Goal: Feedback & Contribution: Submit feedback/report problem

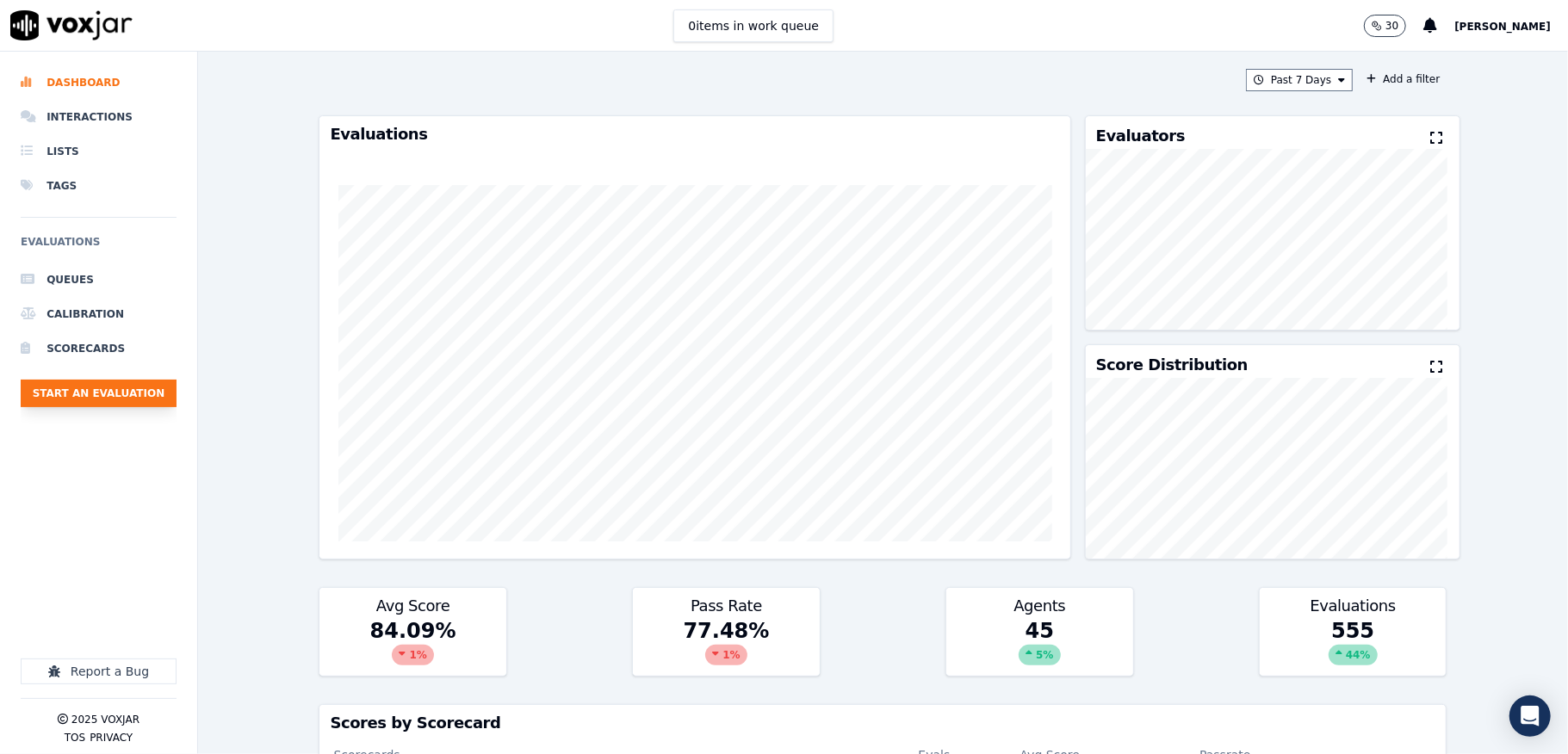
click at [112, 398] on button "Start an Evaluation" at bounding box center [98, 393] width 156 height 28
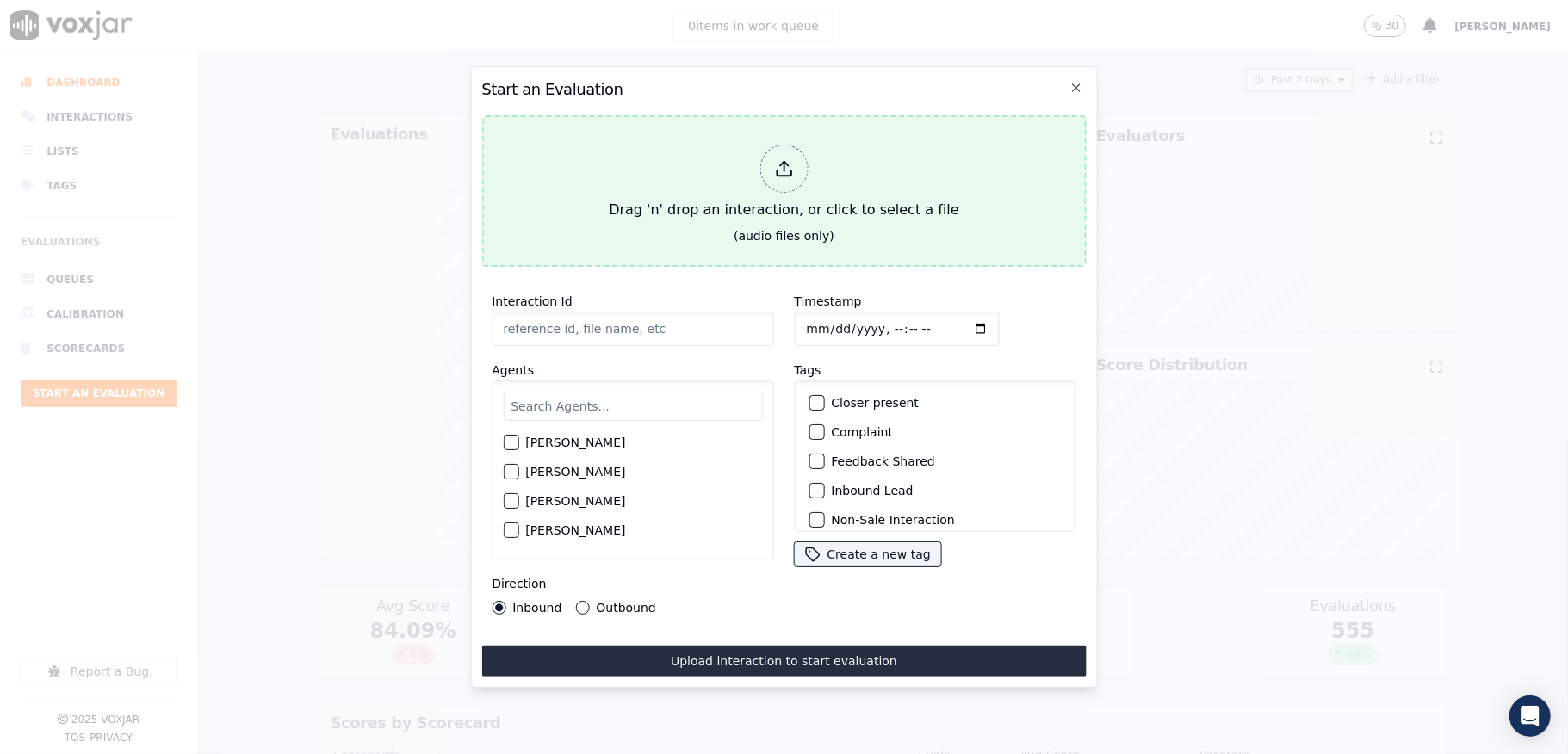
click at [777, 159] on icon at bounding box center [783, 168] width 19 height 19
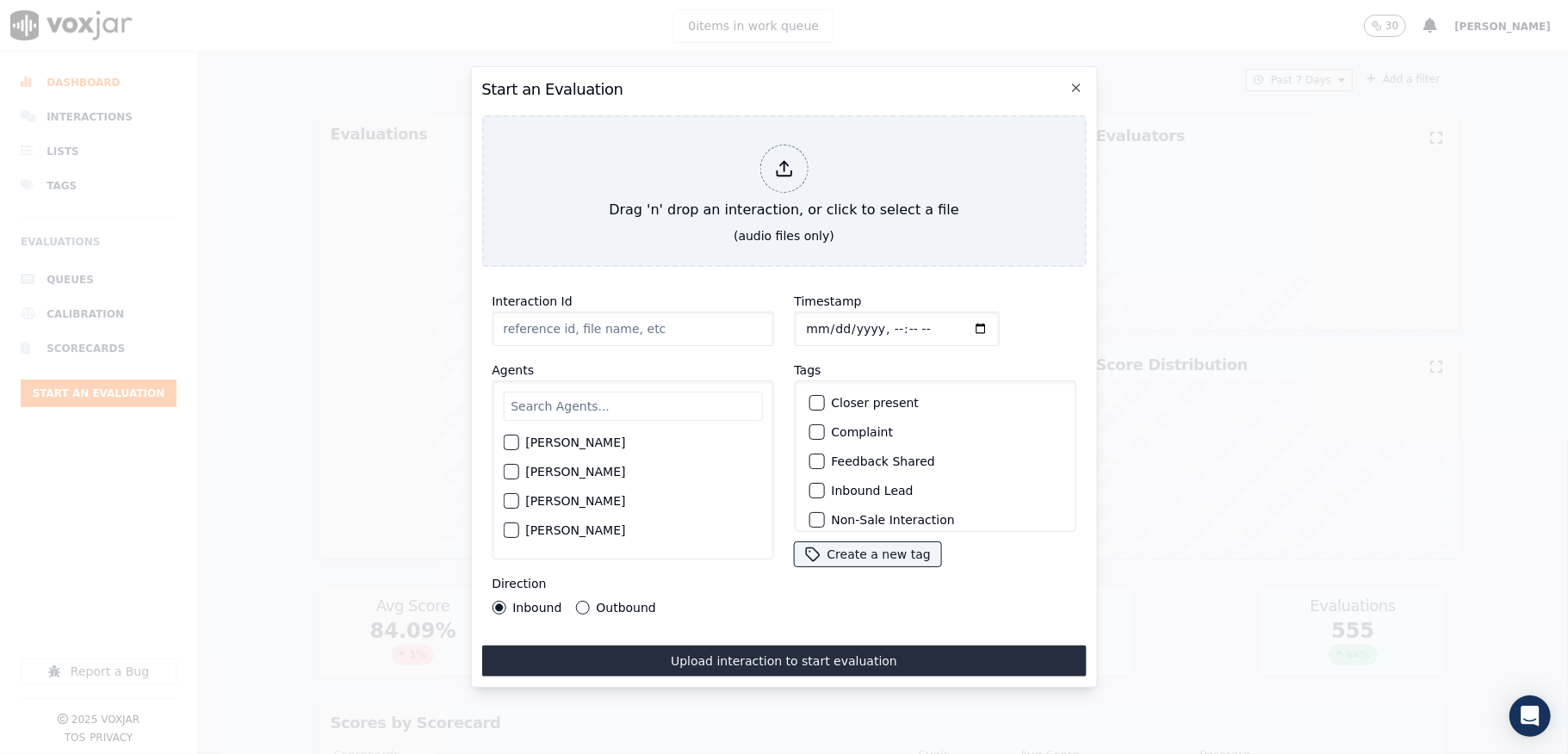
click at [623, 404] on input "text" at bounding box center [632, 406] width 259 height 30
type input "ed"
click at [503, 442] on button "[PERSON_NAME]" at bounding box center [510, 447] width 15 height 15
click at [575, 601] on button "Outbound" at bounding box center [582, 608] width 13 height 13
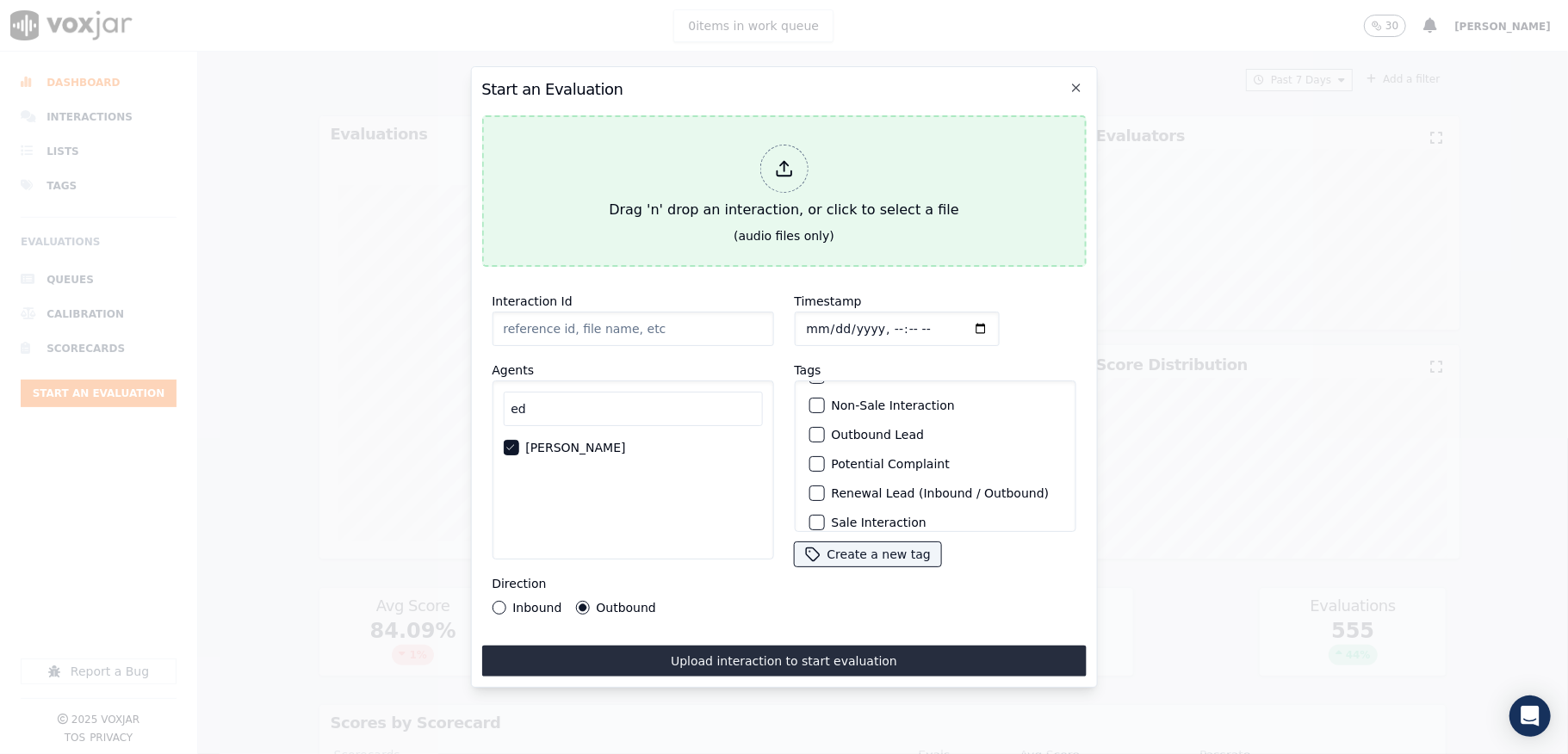
click at [784, 176] on div at bounding box center [784, 169] width 49 height 49
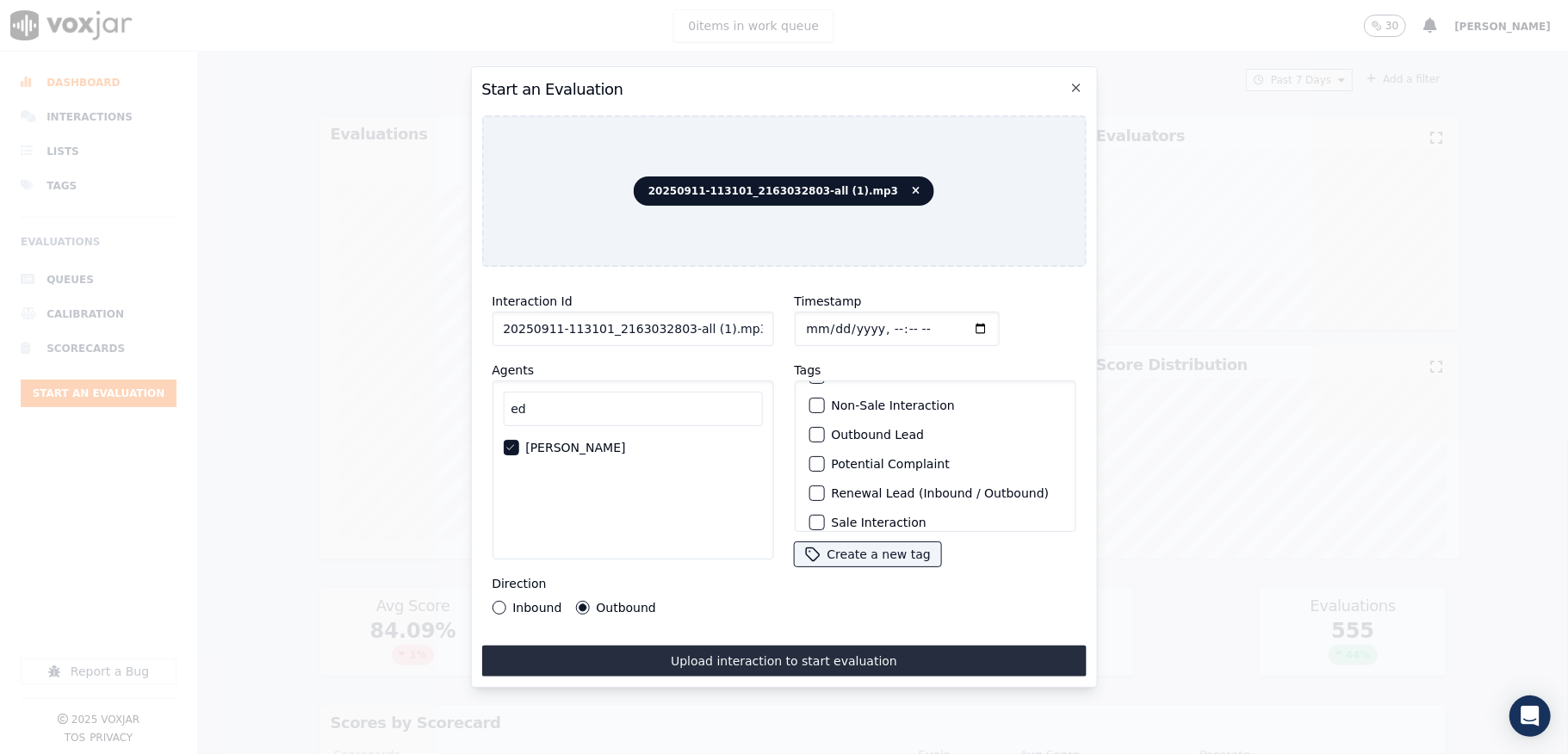
drag, startPoint x: 683, startPoint y: 316, endPoint x: 763, endPoint y: 329, distance: 81.0
click at [763, 329] on input "20250911-113101_2163032803-all (1).mp3" at bounding box center [632, 329] width 281 height 34
type input "20250911-113101_2163032803-C1"
click at [825, 318] on input "Timestamp" at bounding box center [896, 329] width 205 height 34
type input "[DATE]T17:15"
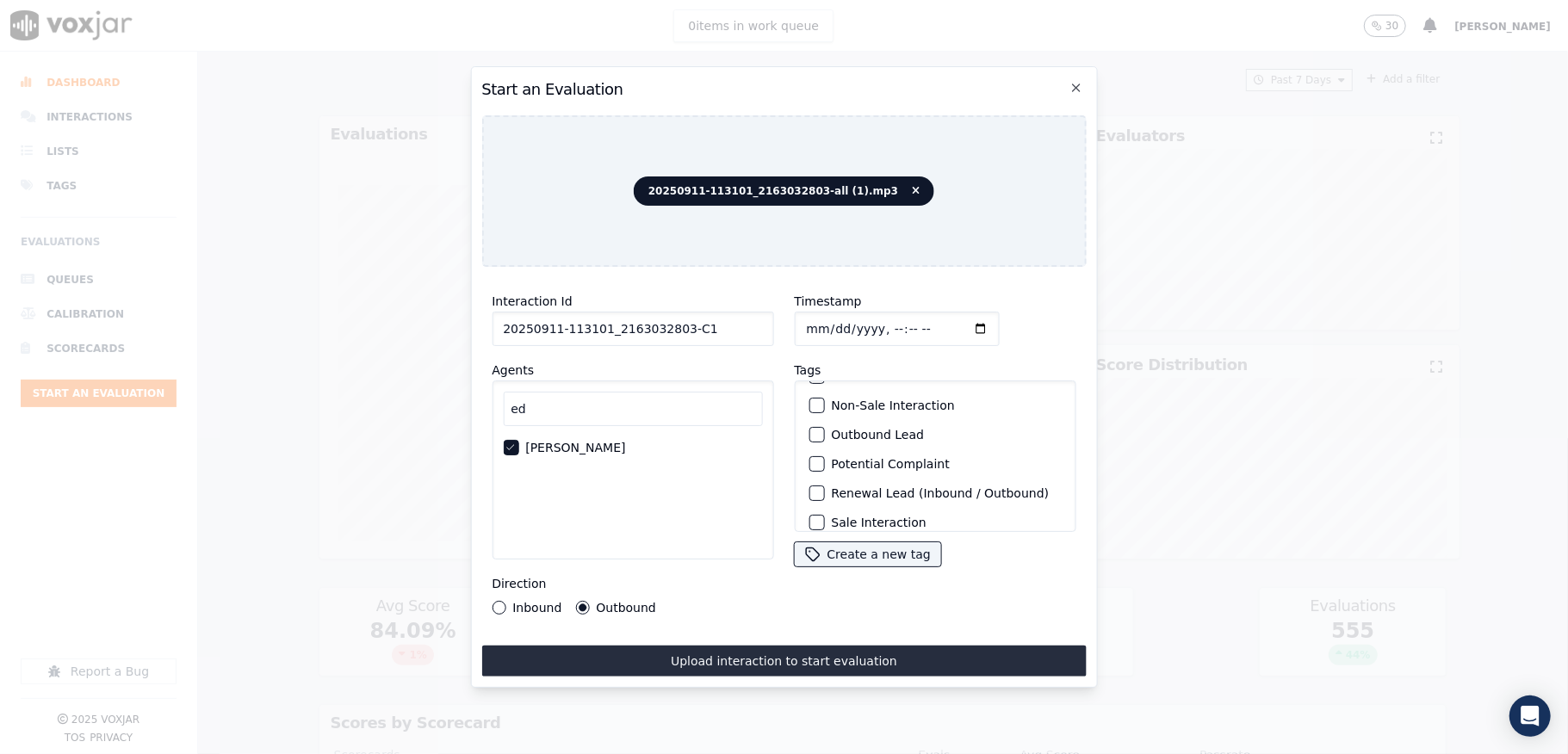
scroll to position [160, 0]
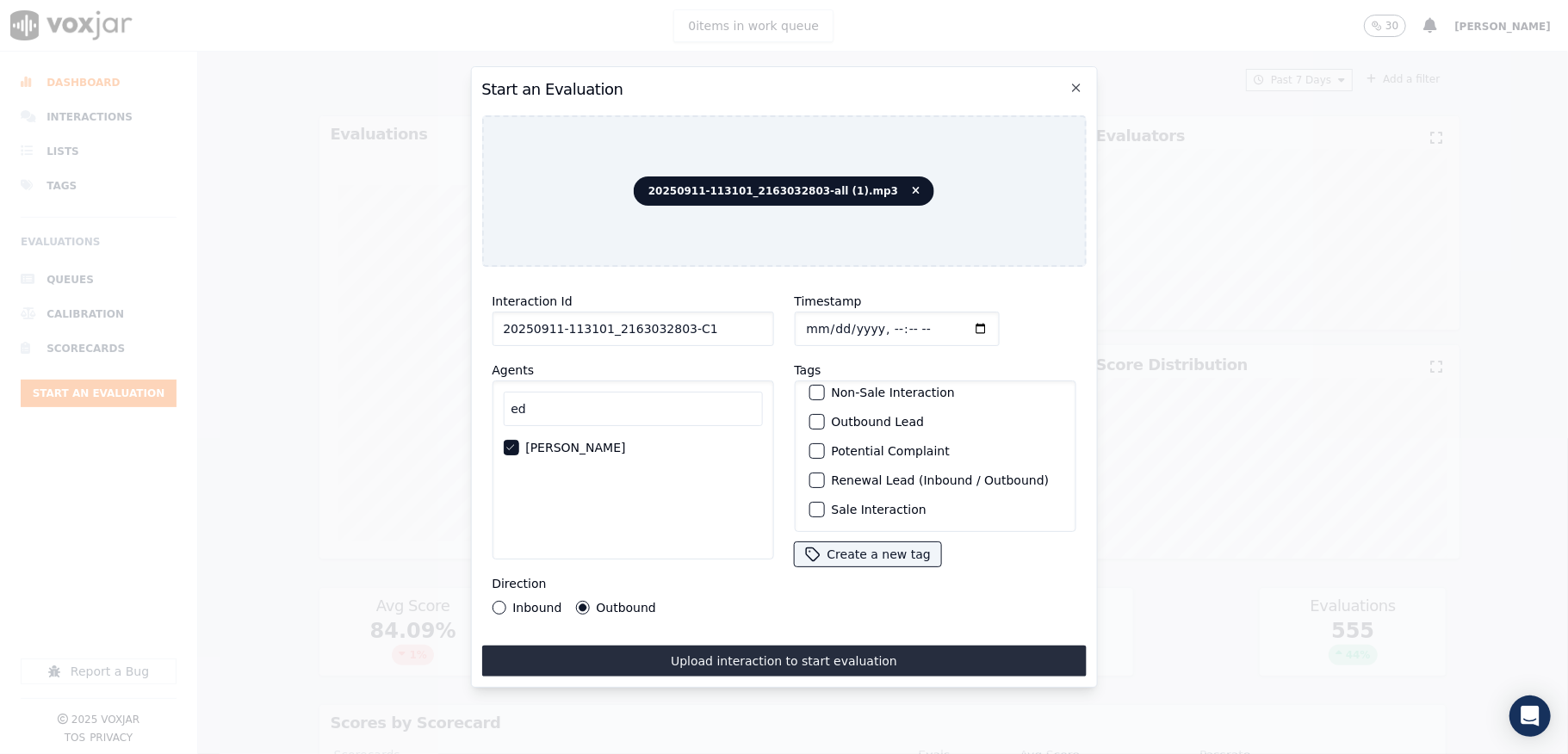
click at [809, 416] on div "button" at bounding box center [815, 421] width 12 height 12
click at [810, 503] on div "button" at bounding box center [815, 509] width 12 height 12
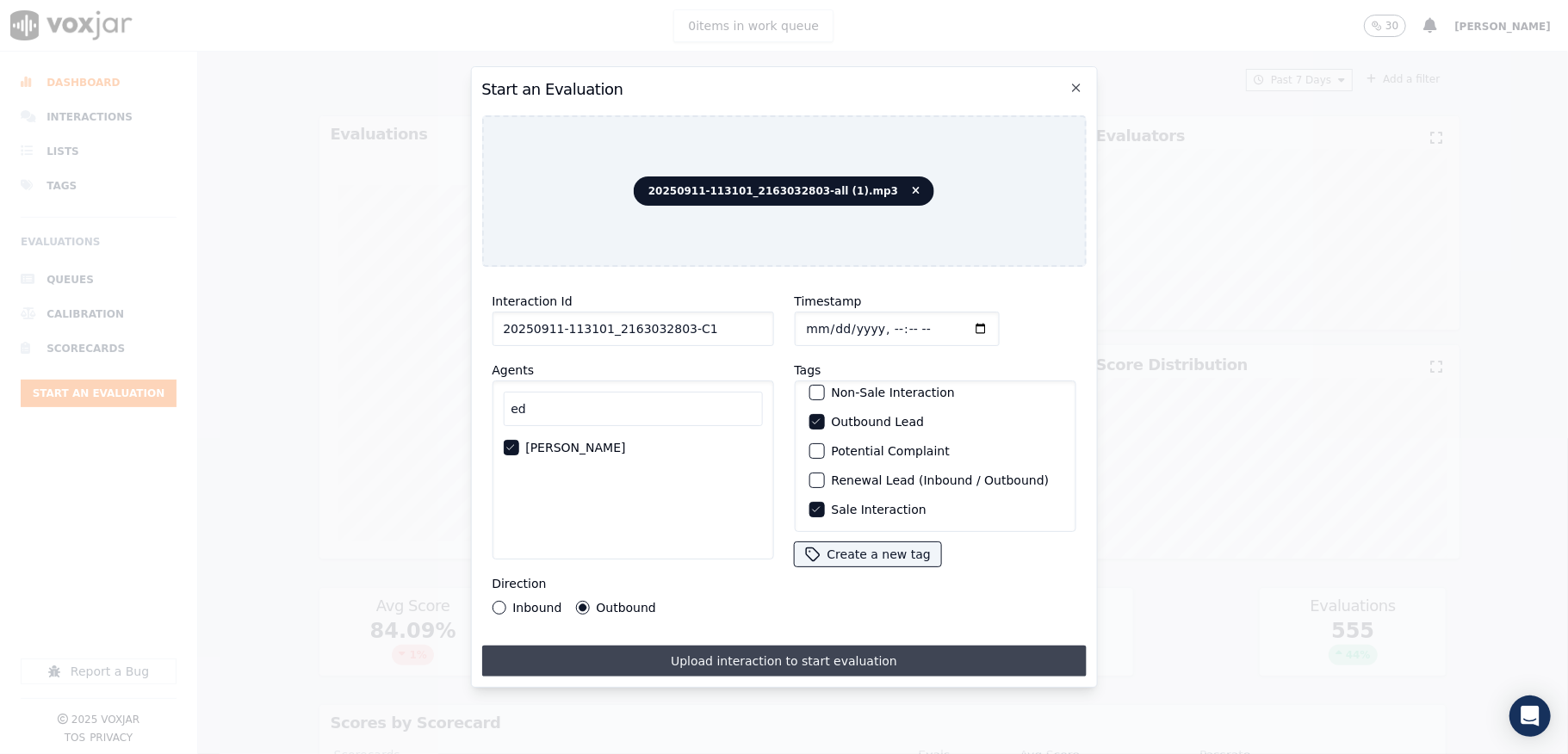
click at [772, 654] on button "Upload interaction to start evaluation" at bounding box center [783, 661] width 604 height 31
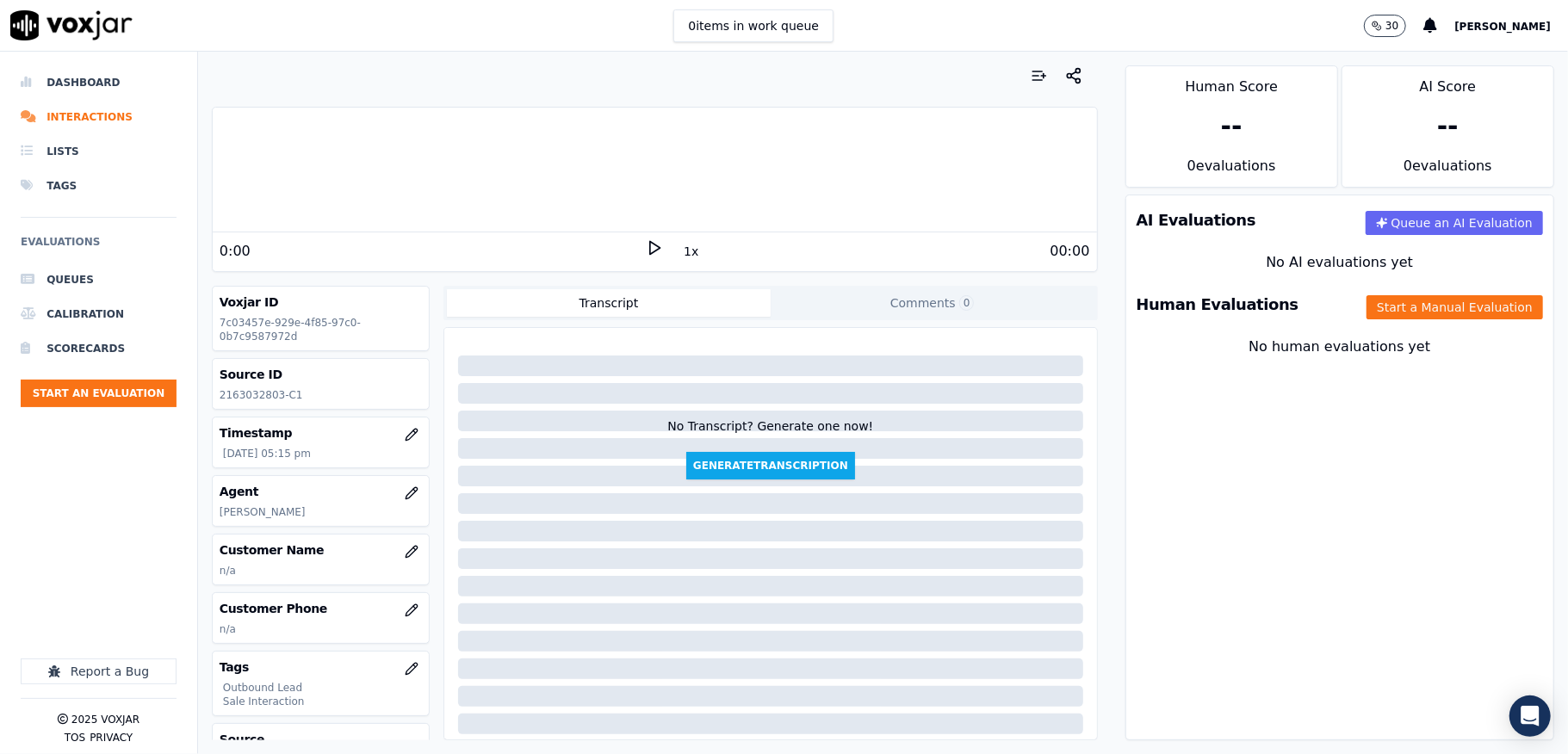
click at [361, 555] on h3 "Customer Name" at bounding box center [320, 549] width 202 height 17
click at [405, 551] on icon "button" at bounding box center [411, 551] width 13 height 13
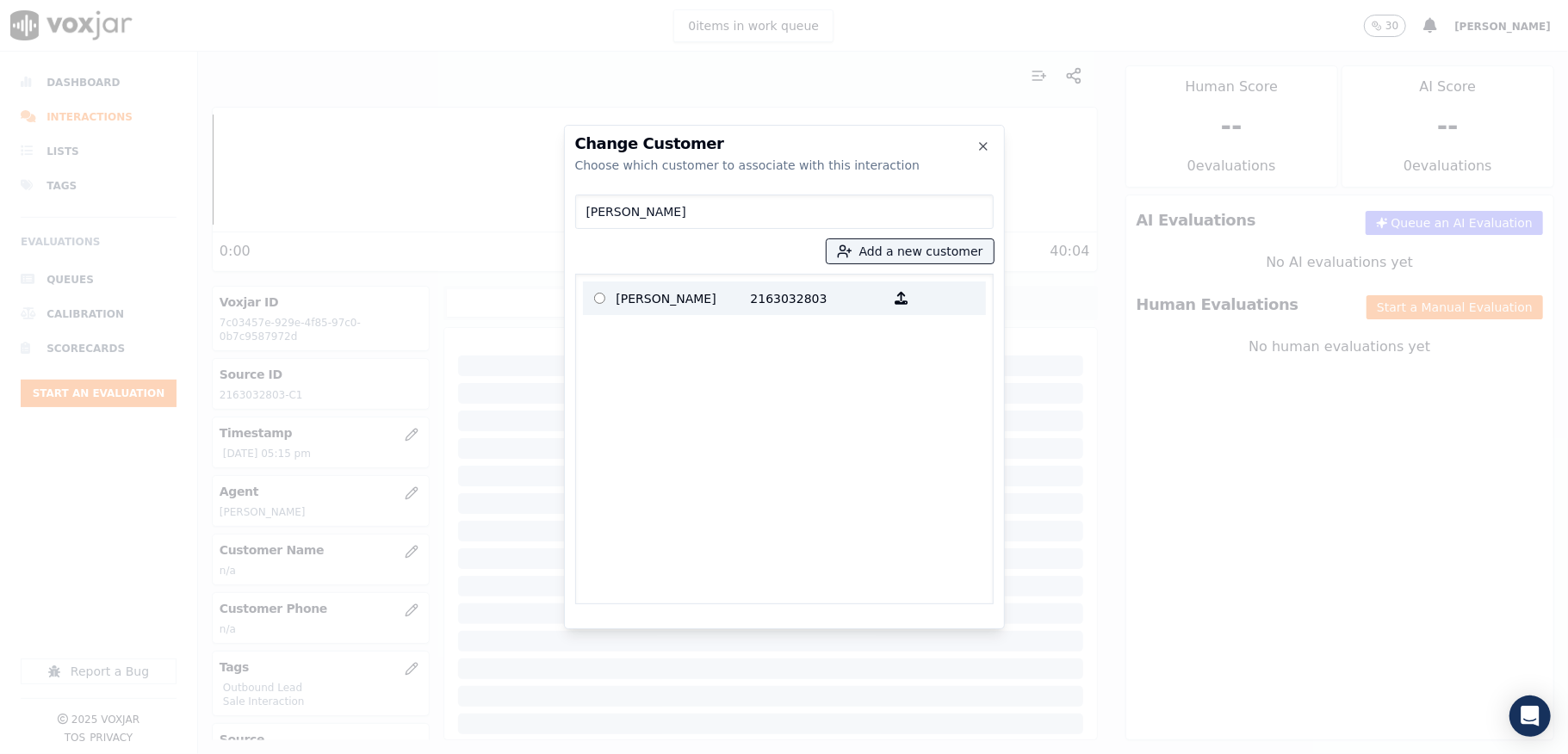
type input "[PERSON_NAME]"
click at [680, 294] on p "[PERSON_NAME]" at bounding box center [683, 298] width 134 height 27
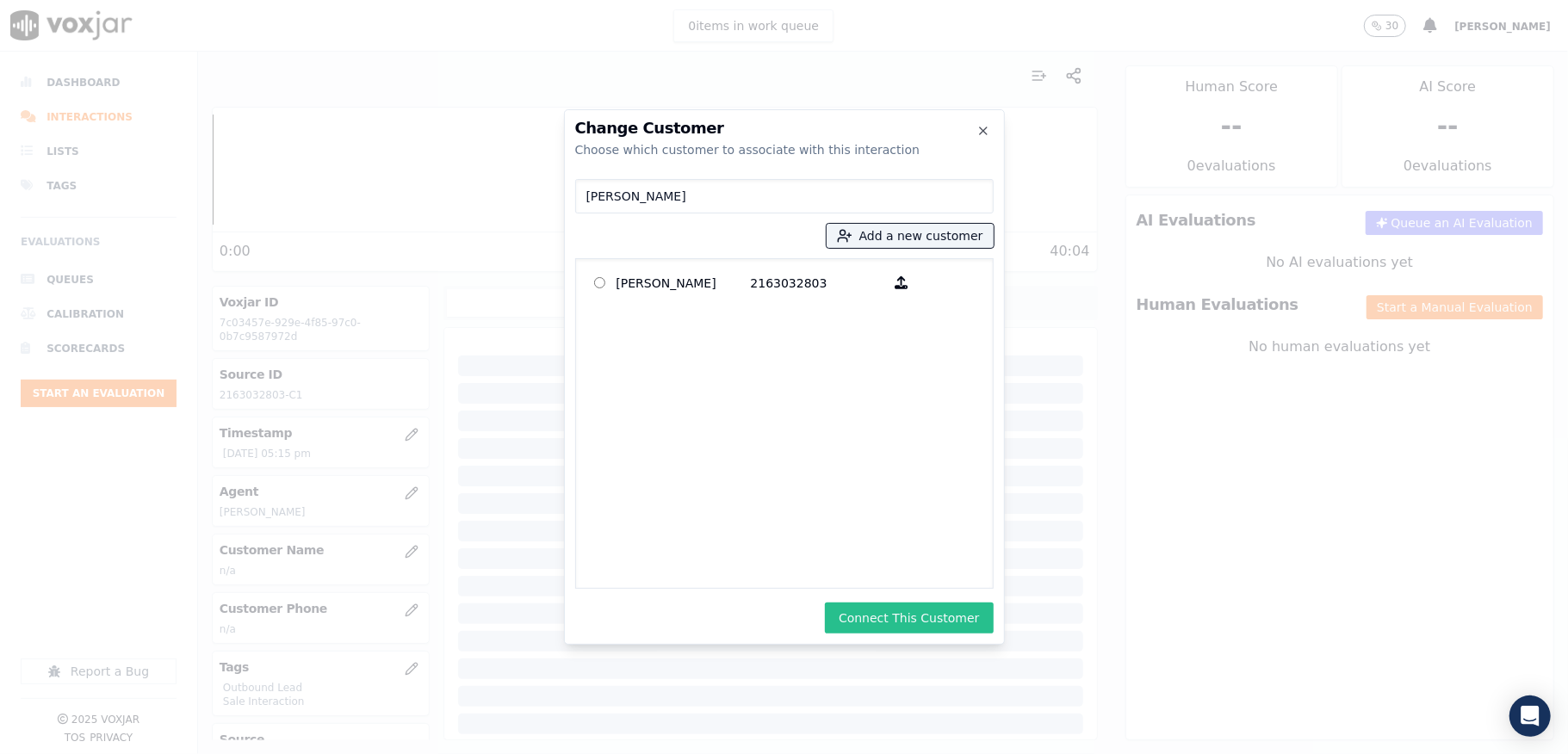
click at [887, 628] on button "Connect This Customer" at bounding box center [909, 617] width 168 height 31
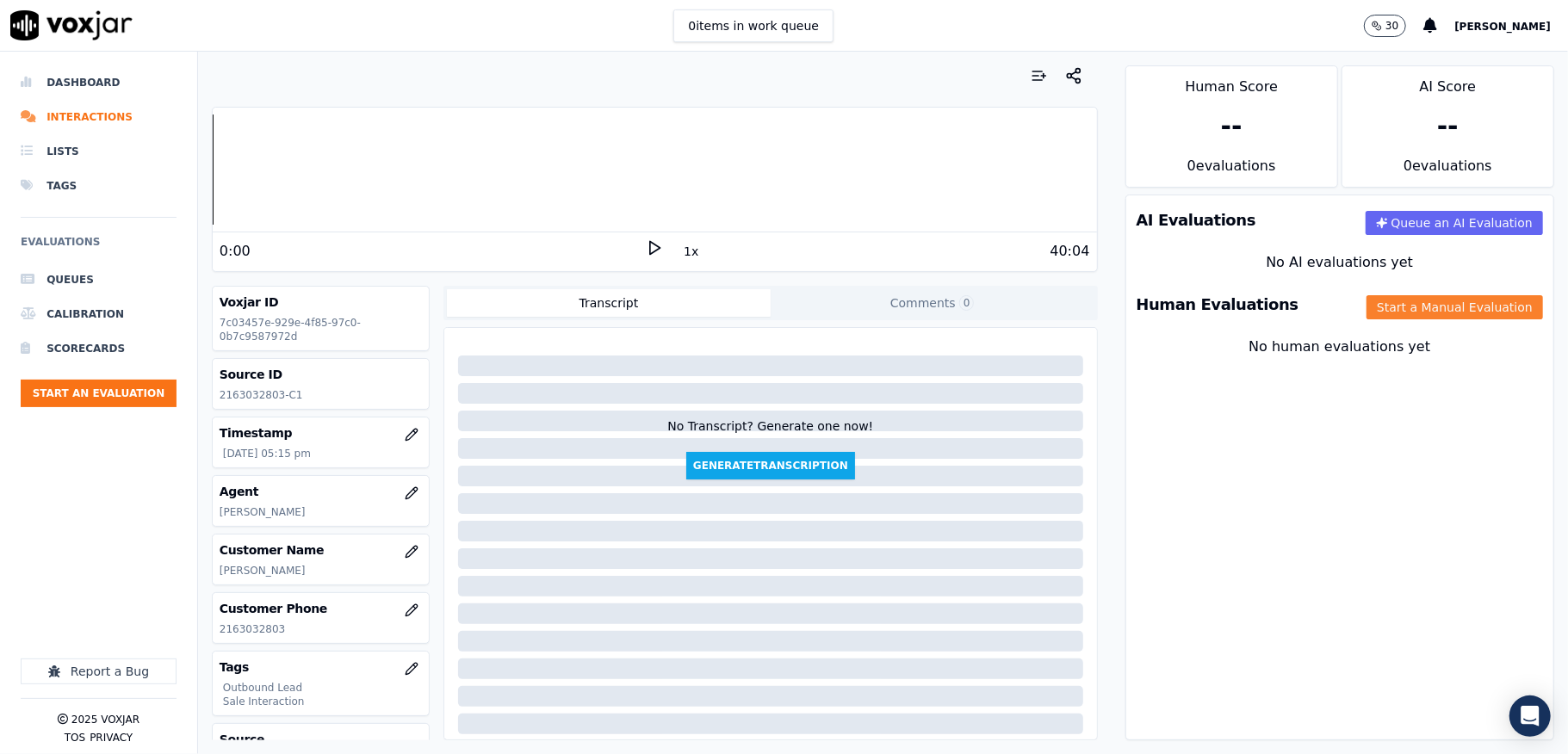
click at [1367, 301] on button "Start a Manual Evaluation" at bounding box center [1455, 307] width 176 height 24
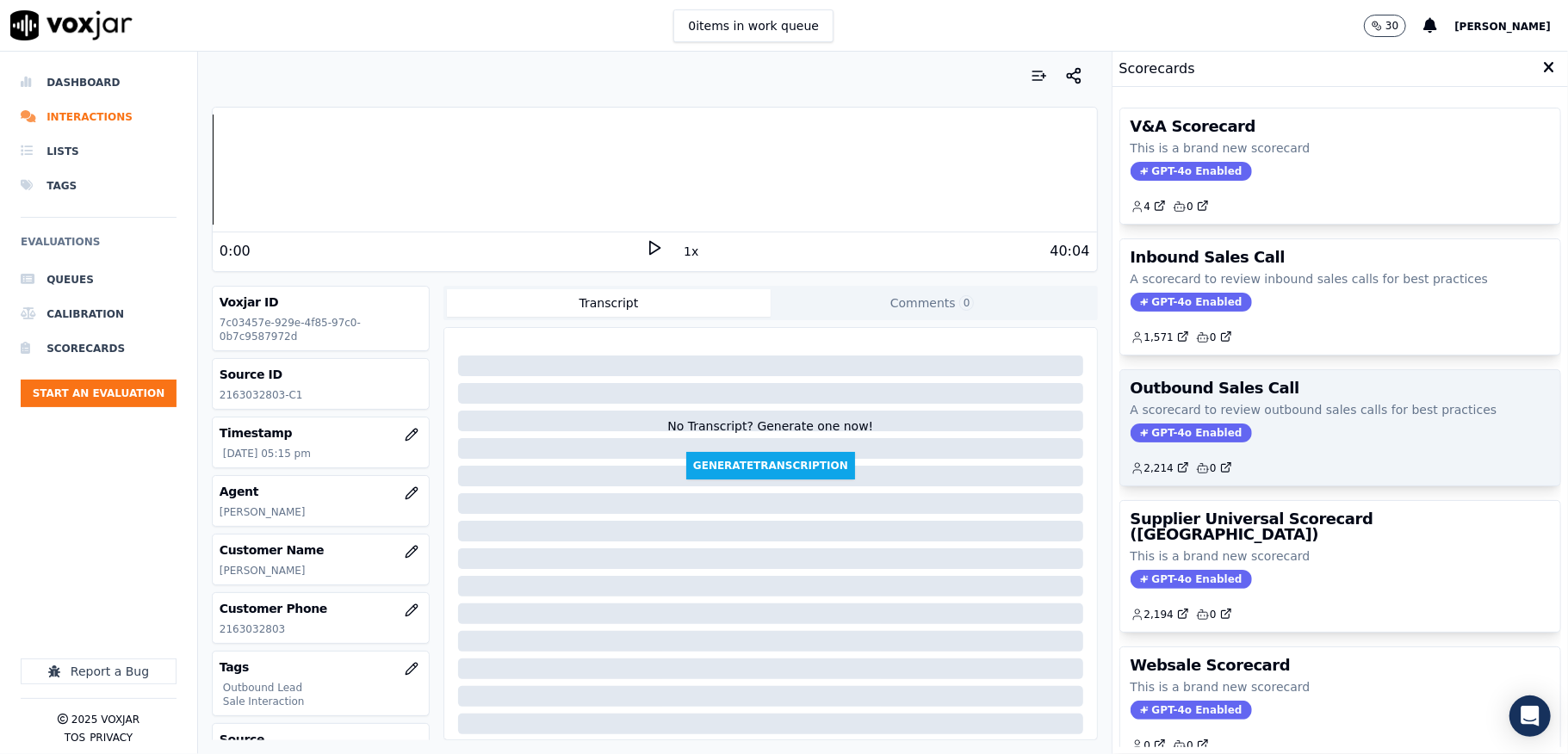
click at [1151, 440] on span "GPT-4o Enabled" at bounding box center [1191, 432] width 121 height 19
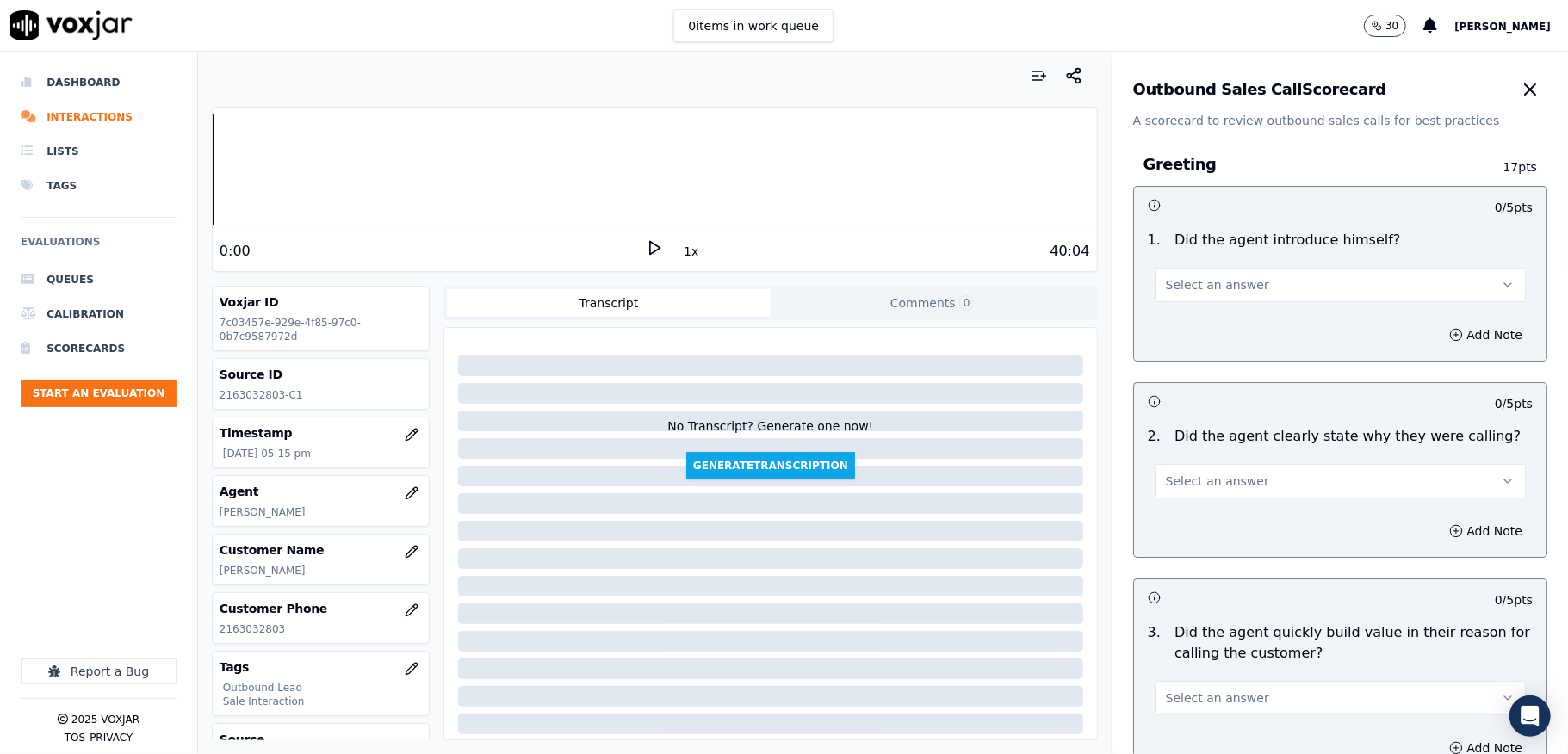
click at [1232, 283] on button "Select an answer" at bounding box center [1340, 285] width 371 height 34
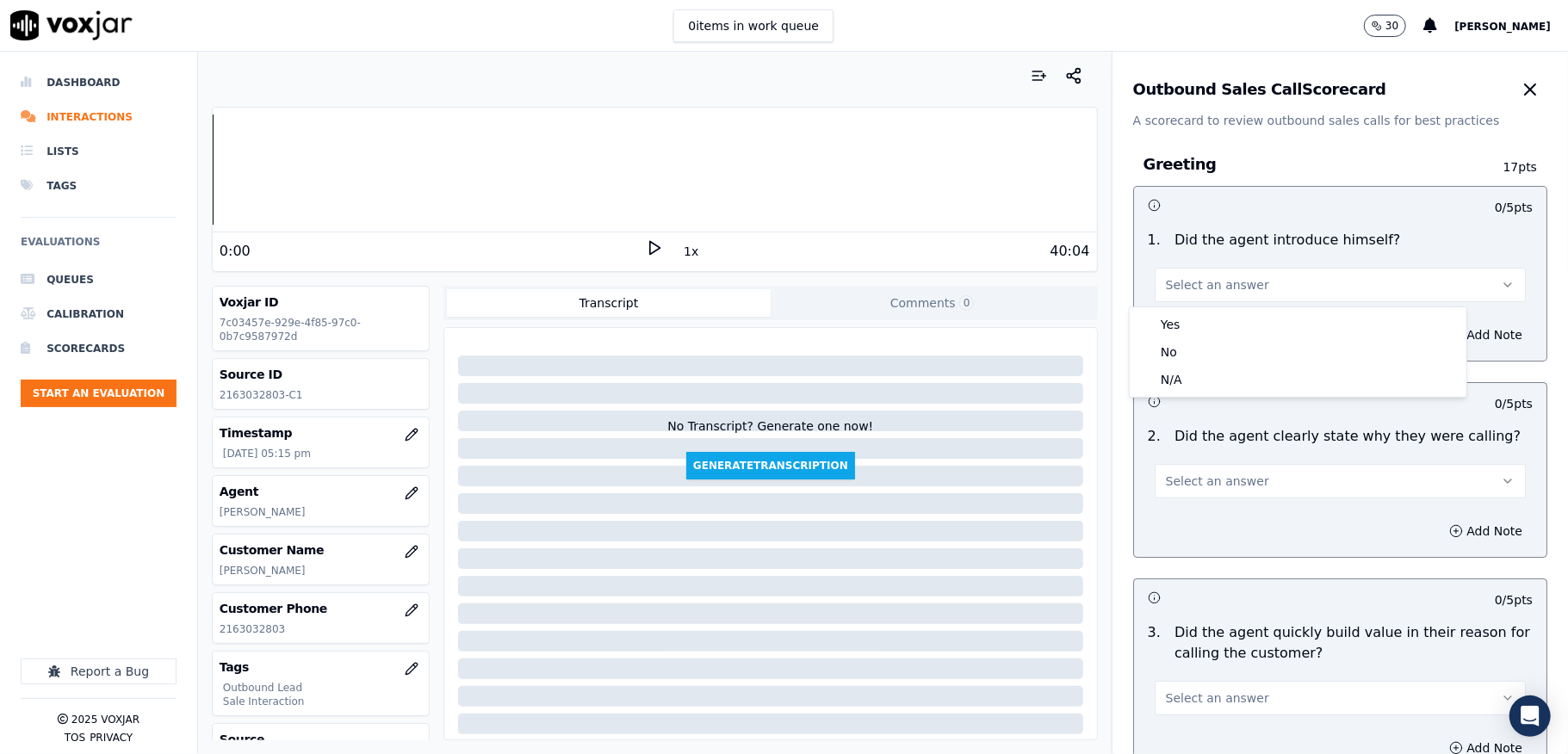
click at [1211, 308] on div "Yes No N/A" at bounding box center [1298, 352] width 337 height 90
drag, startPoint x: 1175, startPoint y: 321, endPoint x: 1161, endPoint y: 480, distance: 159.6
click at [1175, 324] on div "Yes" at bounding box center [1297, 324] width 330 height 28
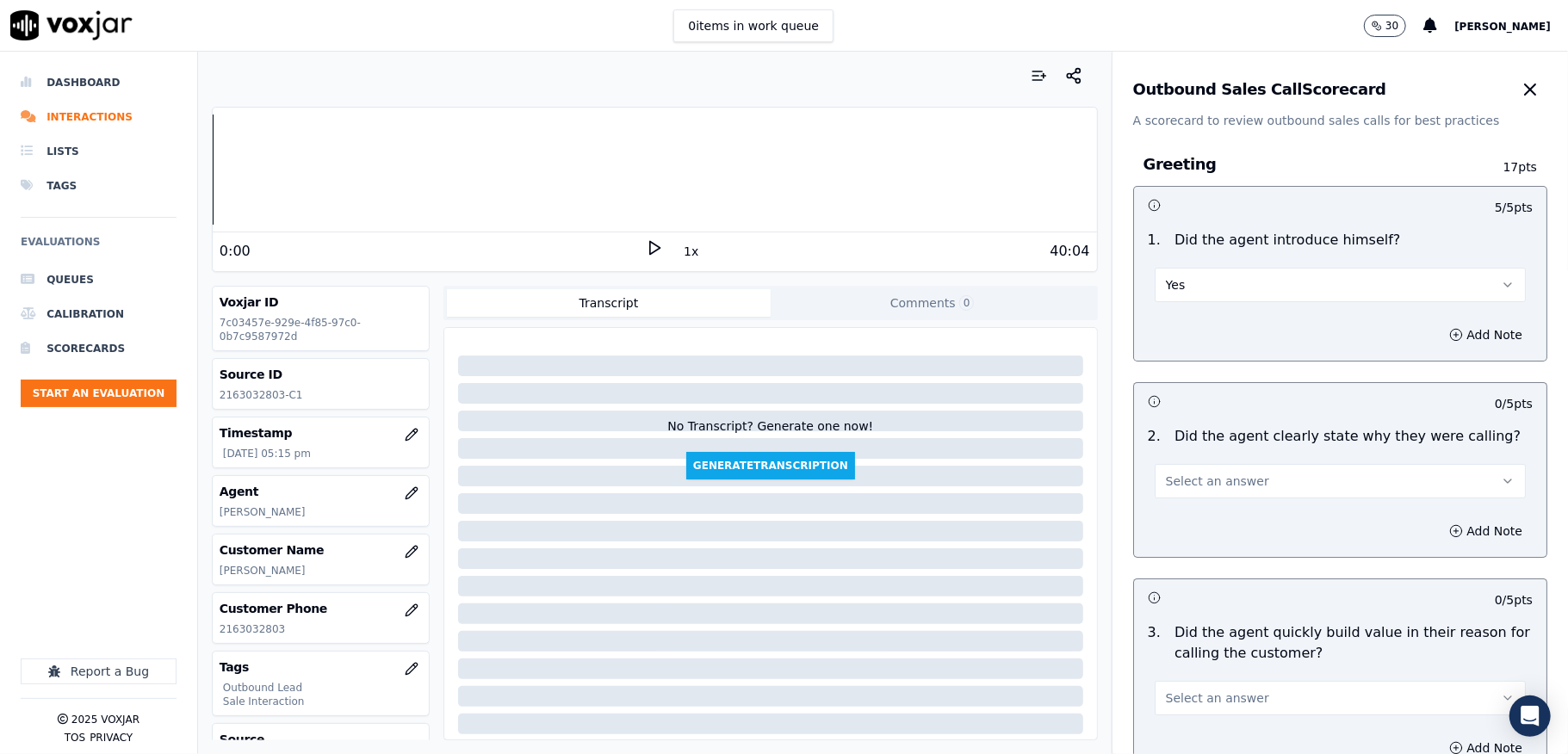
click at [1180, 485] on span "Select an answer" at bounding box center [1217, 481] width 103 height 17
click at [1174, 521] on div "Yes" at bounding box center [1297, 520] width 330 height 28
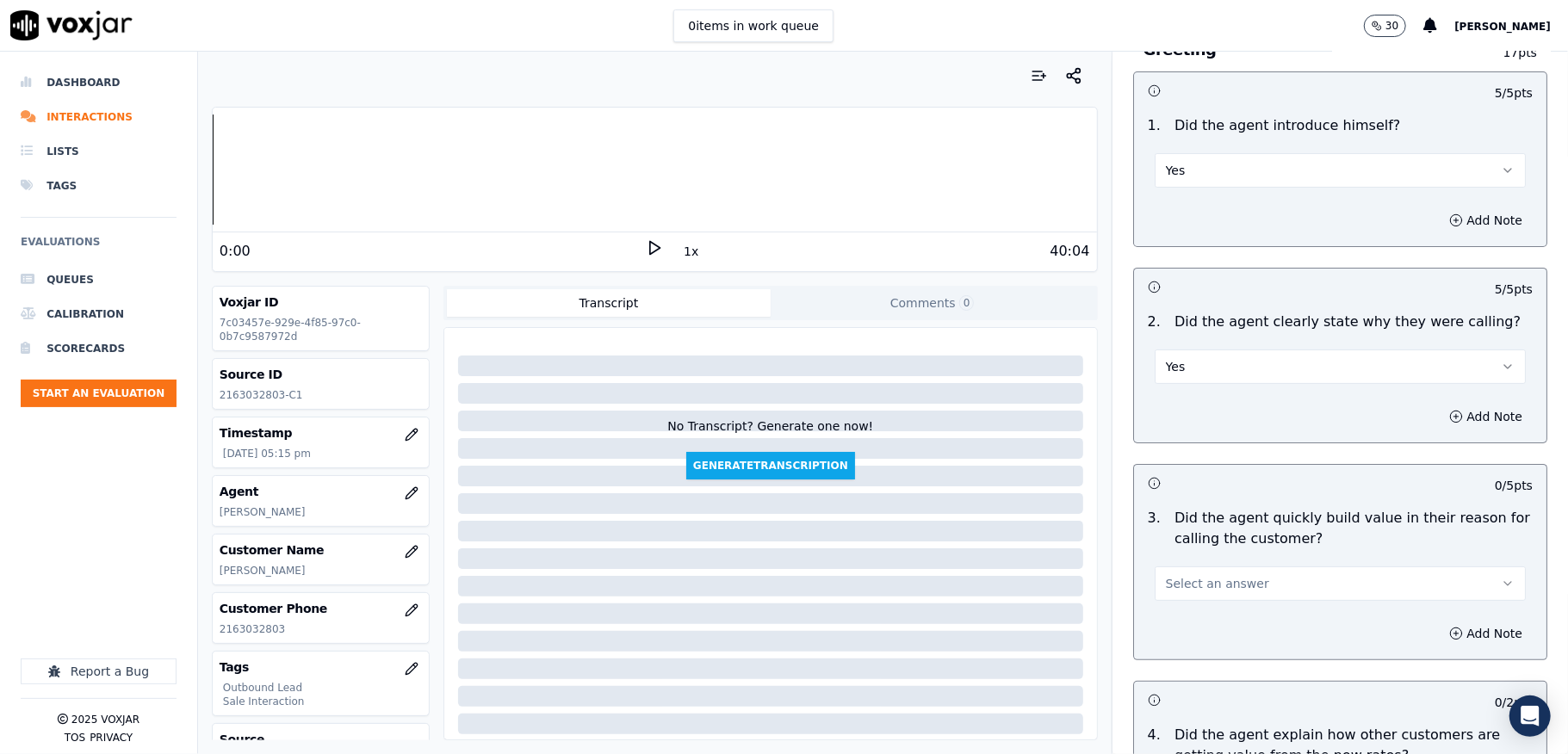
scroll to position [344, 0]
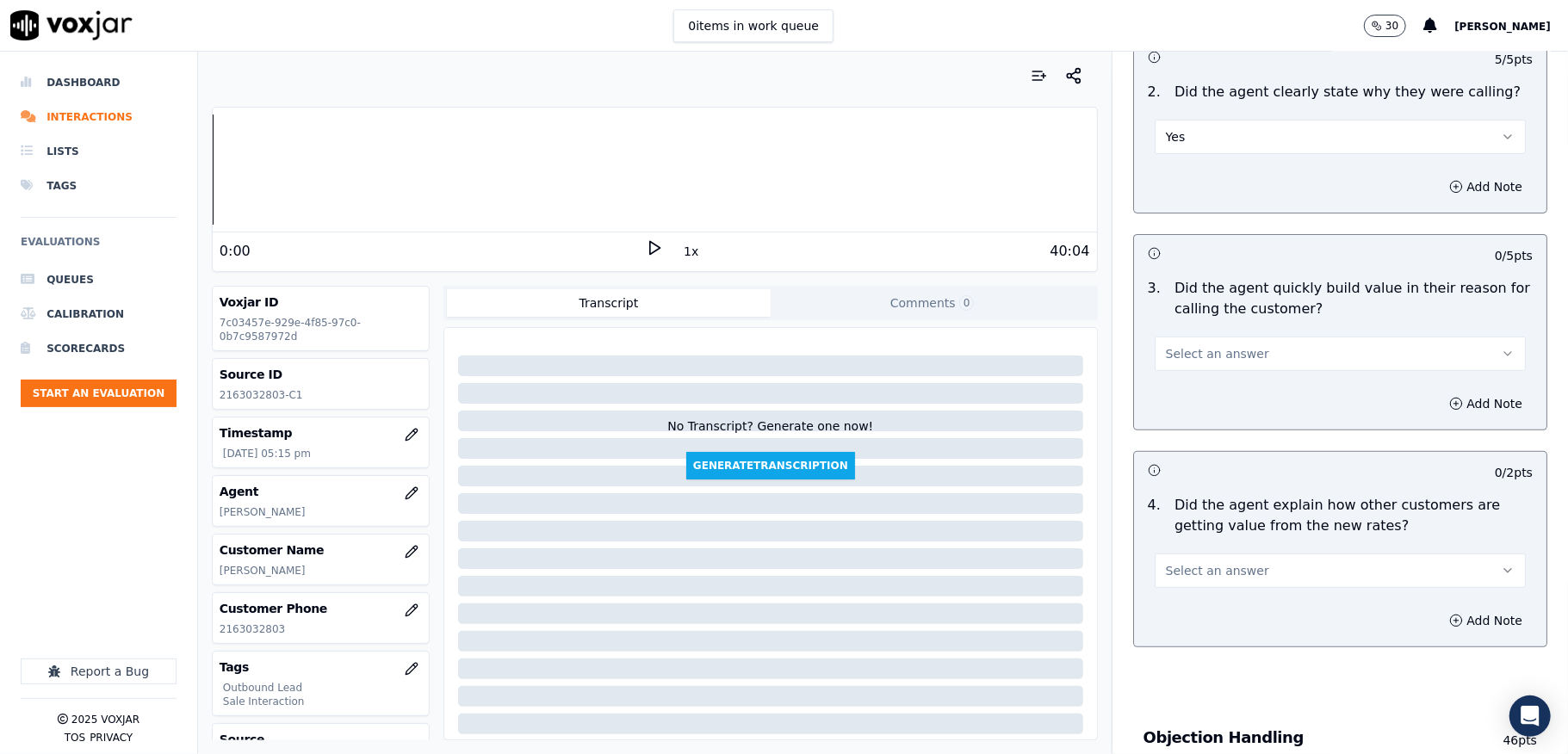
click at [1206, 365] on button "Select an answer" at bounding box center [1340, 354] width 371 height 34
click at [1175, 451] on div "N/A" at bounding box center [1297, 449] width 330 height 28
click at [1183, 371] on button "N/A" at bounding box center [1340, 354] width 371 height 34
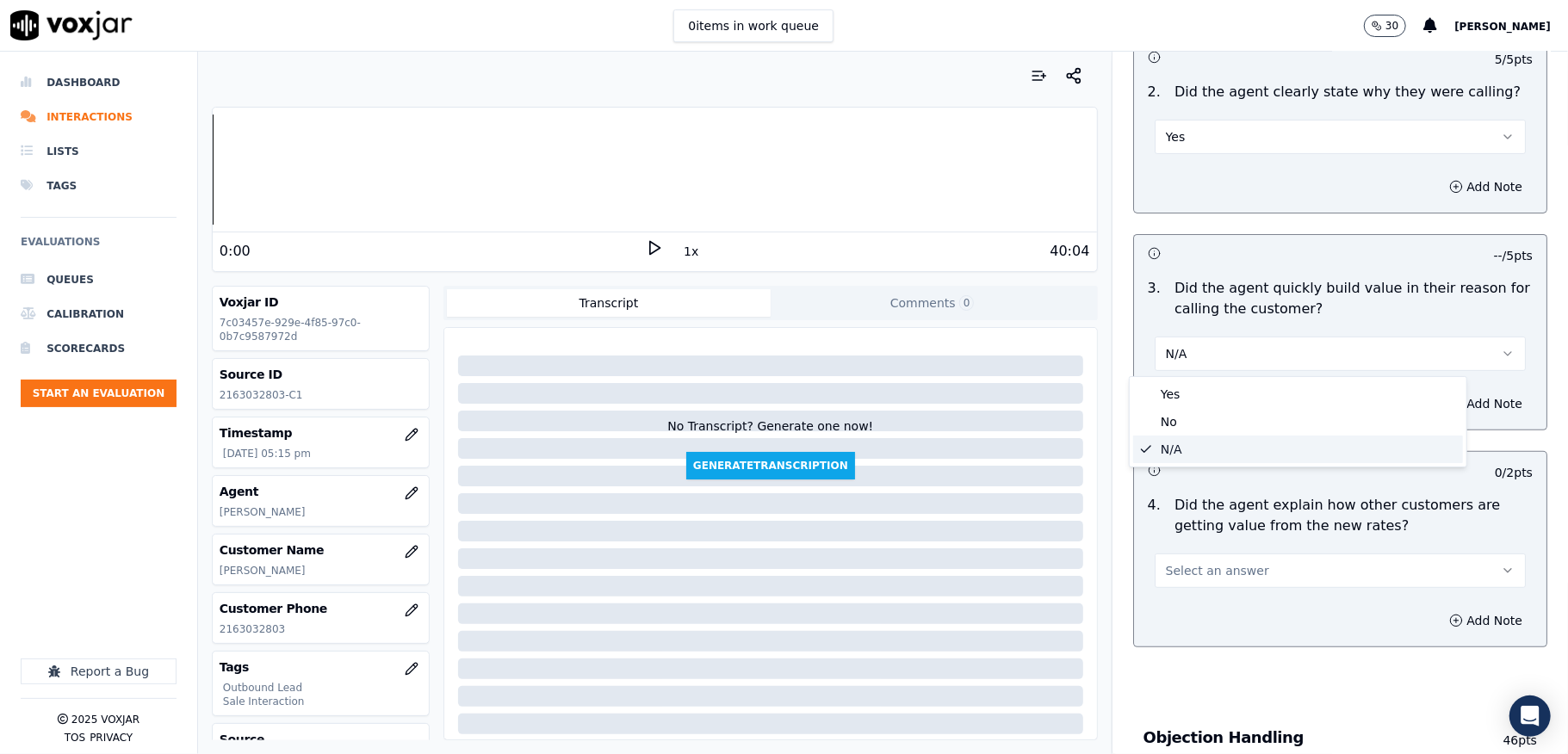
click at [1185, 386] on div "Yes" at bounding box center [1297, 394] width 330 height 28
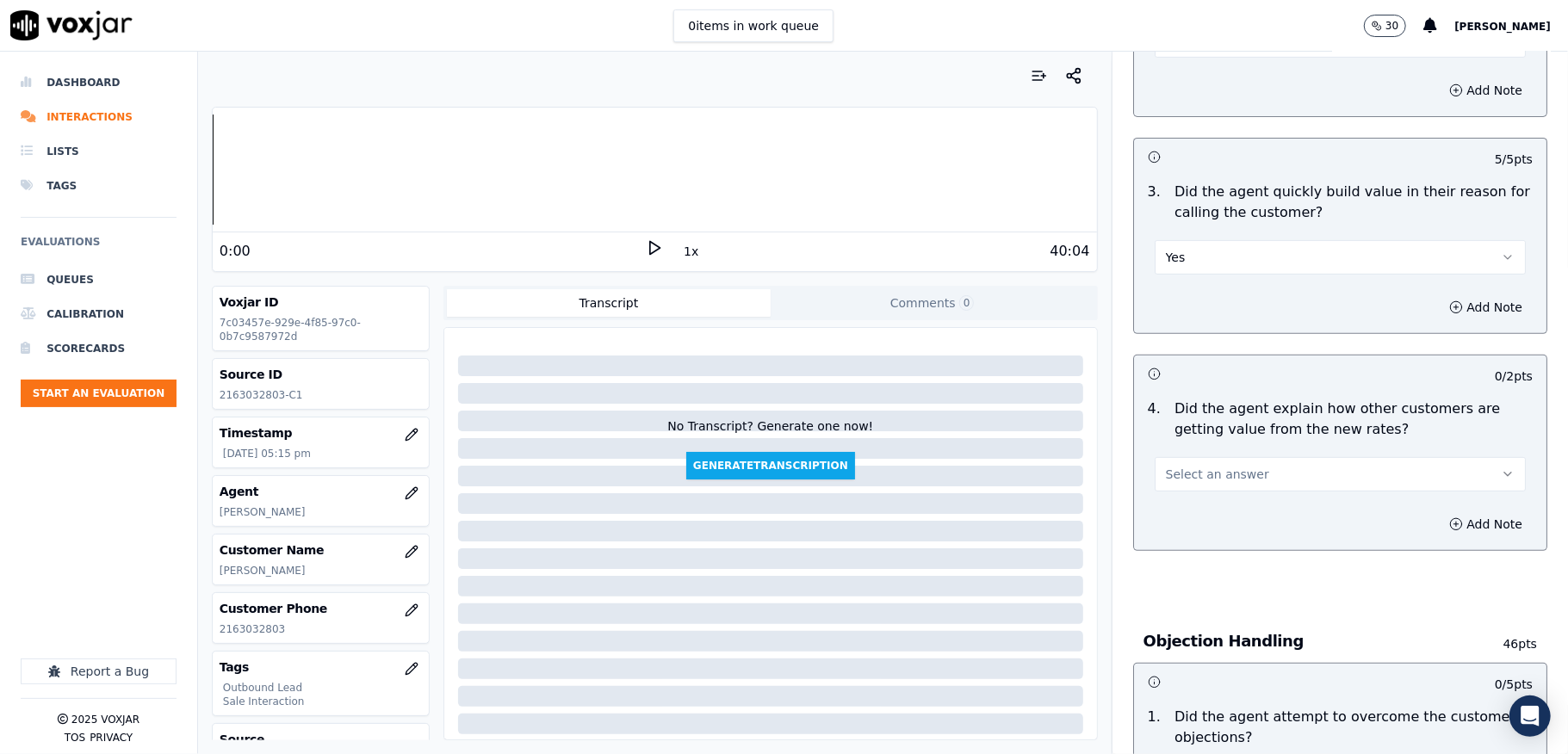
scroll to position [573, 0]
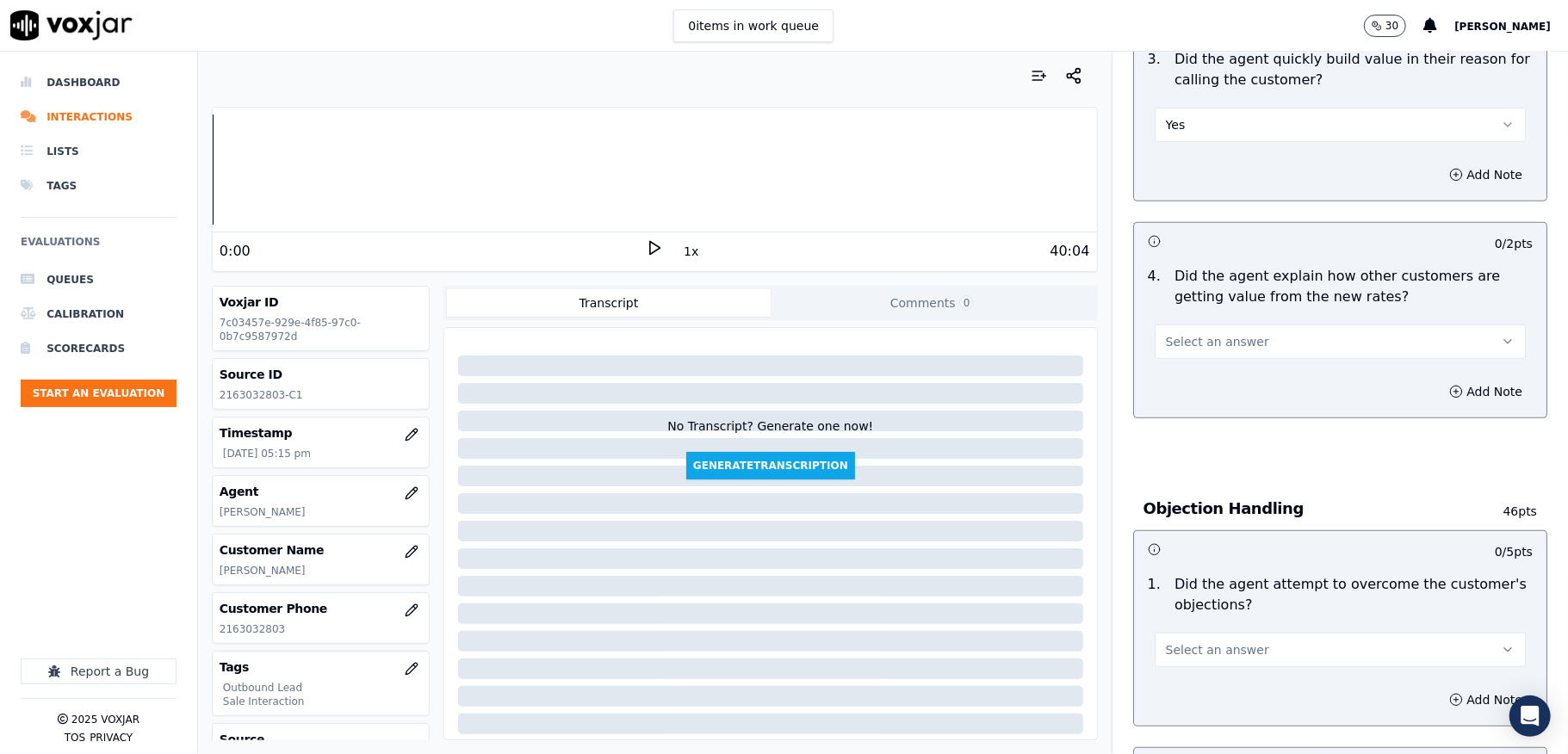
click at [1195, 349] on span "Select an answer" at bounding box center [1217, 342] width 103 height 17
click at [1178, 424] on div "N/A" at bounding box center [1297, 437] width 330 height 28
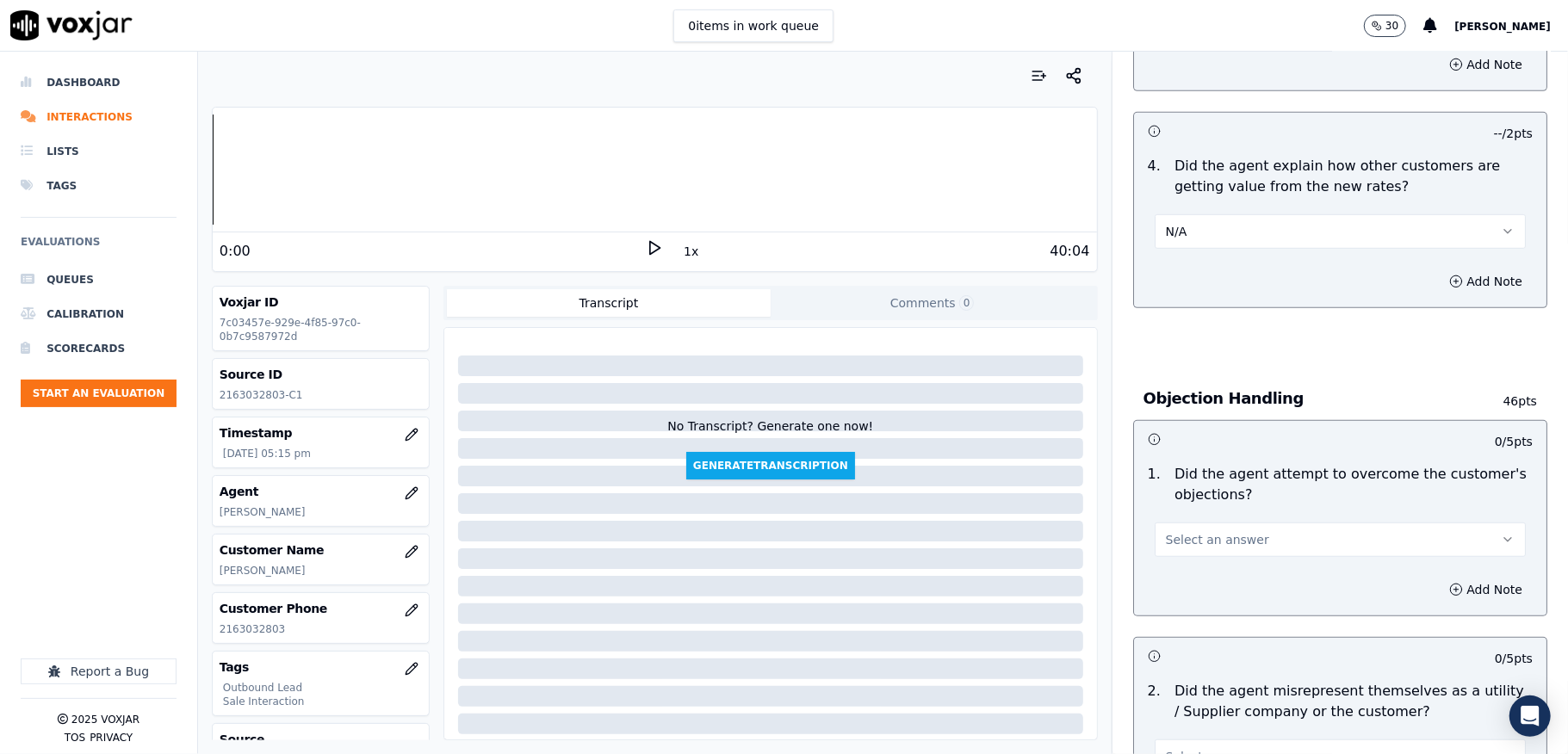
scroll to position [803, 0]
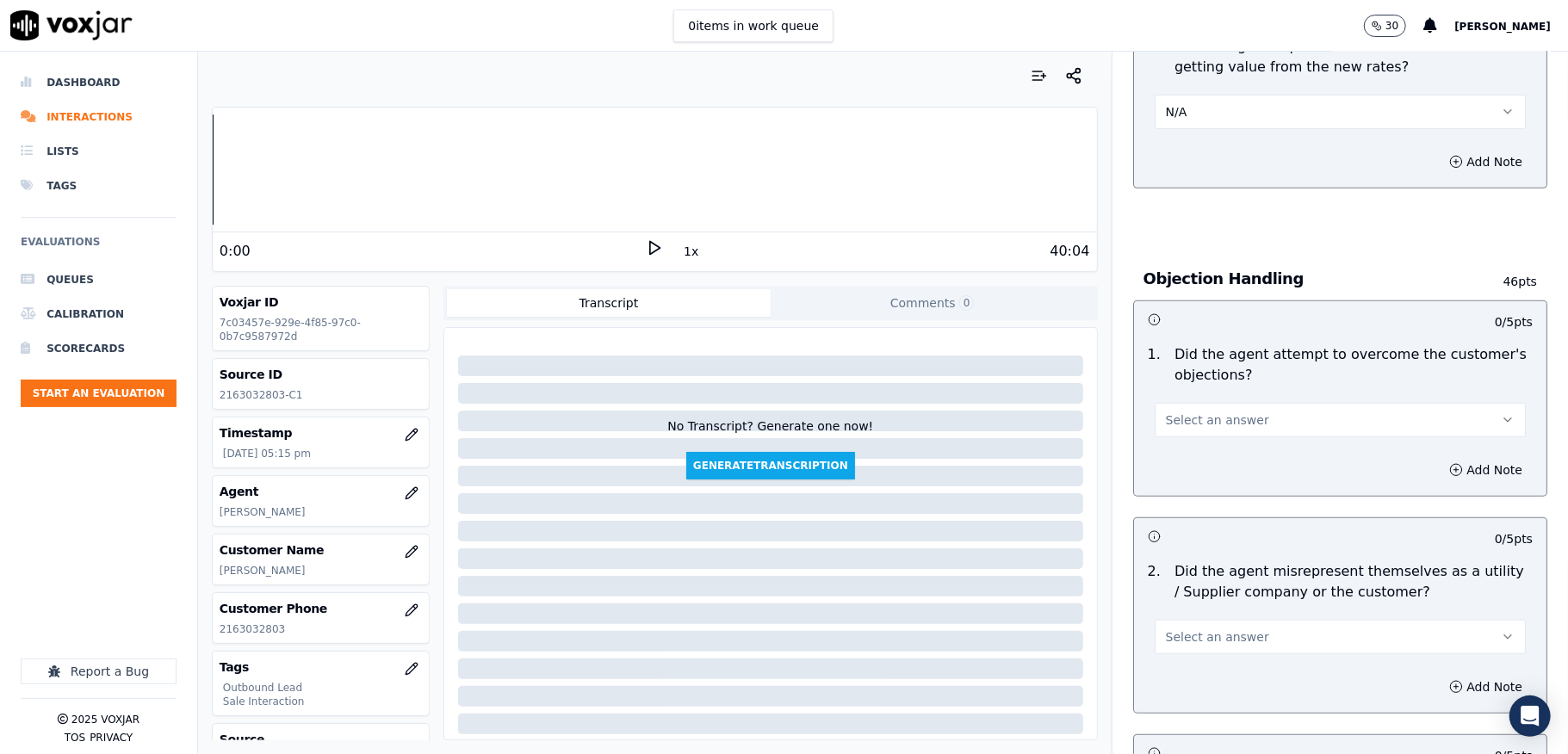
click at [1172, 404] on button "Select an answer" at bounding box center [1340, 420] width 371 height 34
click at [1176, 465] on div "Yes" at bounding box center [1297, 461] width 330 height 28
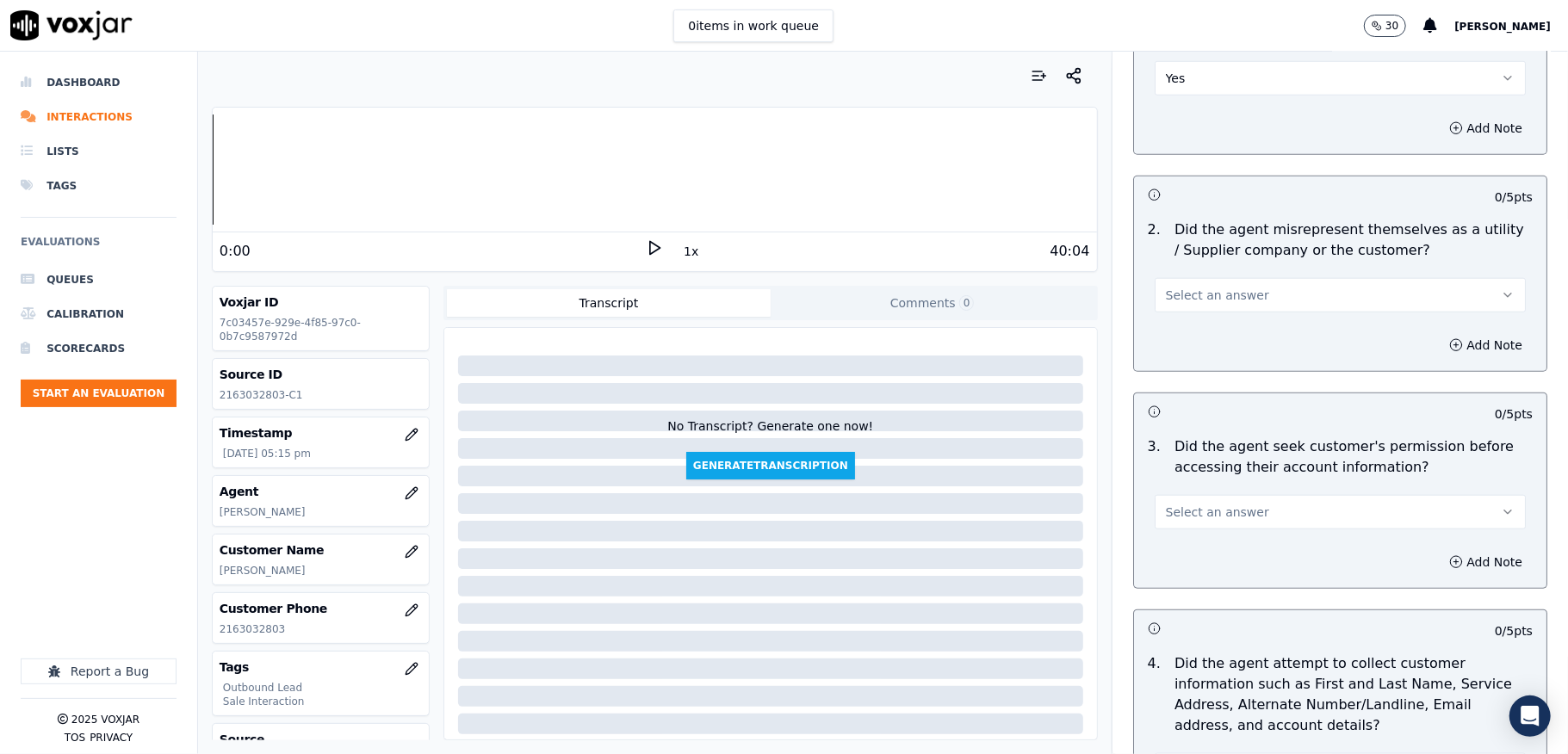
scroll to position [1148, 0]
click at [1207, 310] on button "Select an answer" at bounding box center [1340, 292] width 371 height 34
click at [1181, 359] on div "No" at bounding box center [1297, 362] width 330 height 28
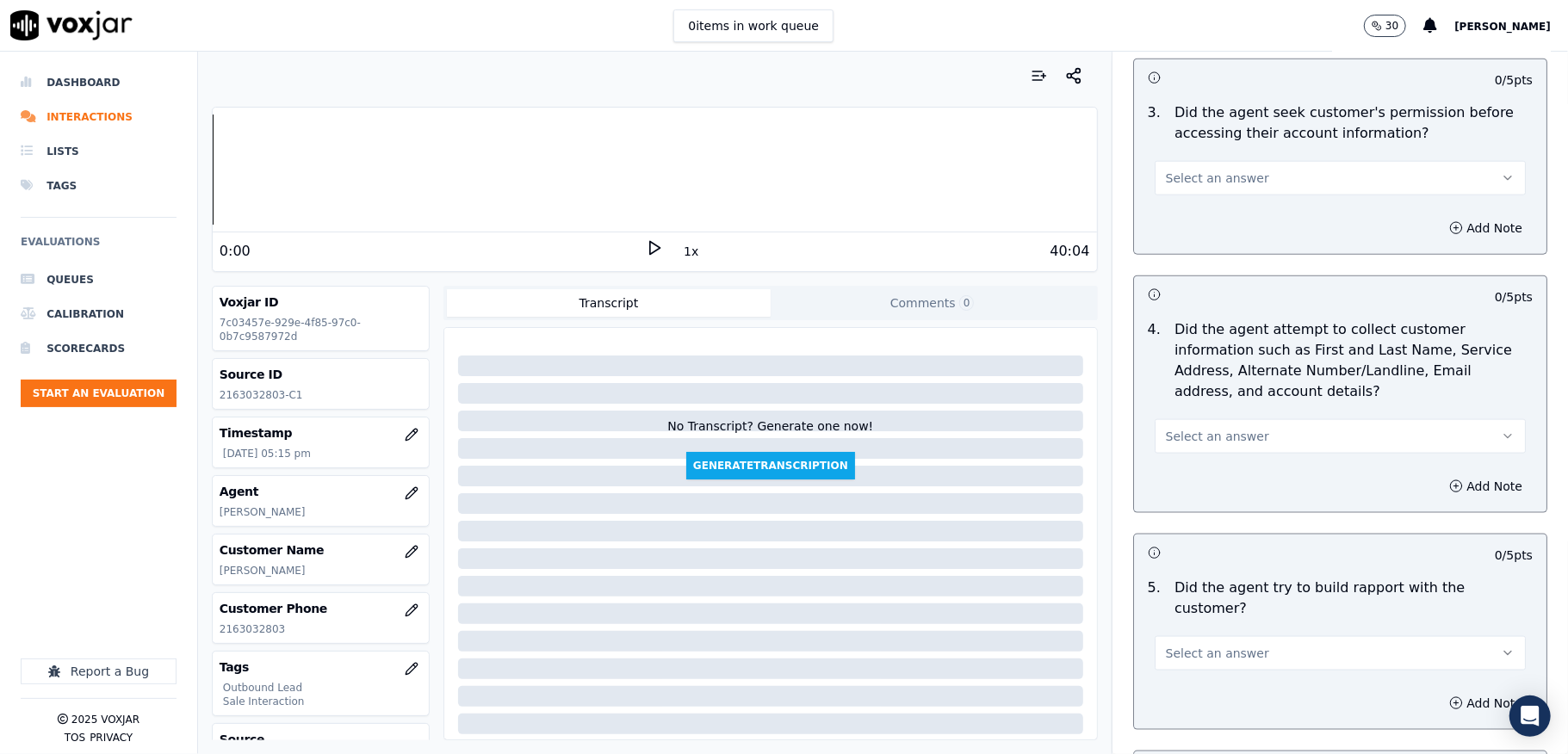
scroll to position [1492, 0]
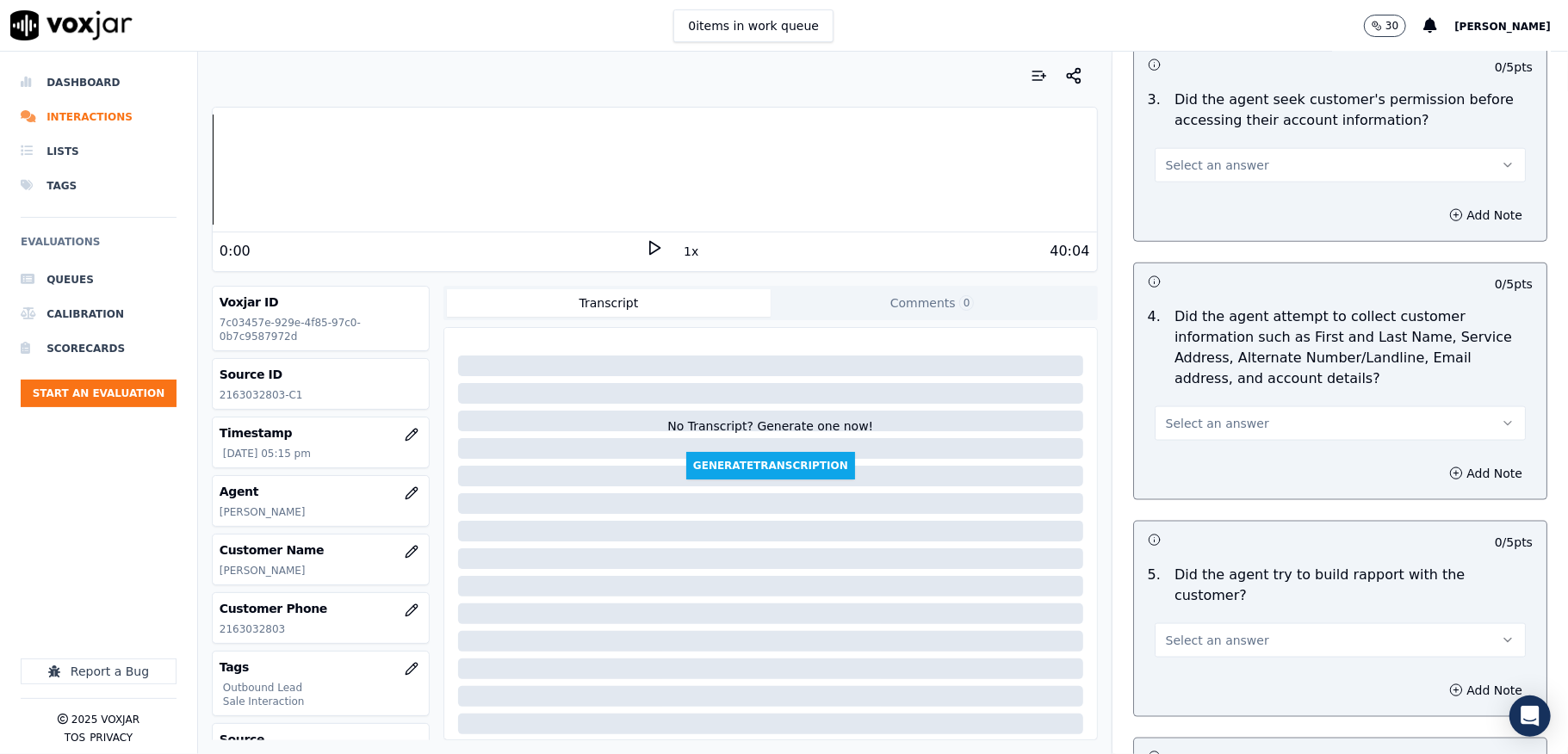
click at [1193, 173] on span "Select an answer" at bounding box center [1217, 164] width 103 height 17
click at [1173, 274] on div "N/A" at bounding box center [1297, 262] width 330 height 28
click at [1223, 445] on div "4 . Did the agent attempt to collect customer information such as First and Las…" at bounding box center [1340, 373] width 413 height 148
click at [1172, 430] on span "Select an answer" at bounding box center [1217, 423] width 103 height 17
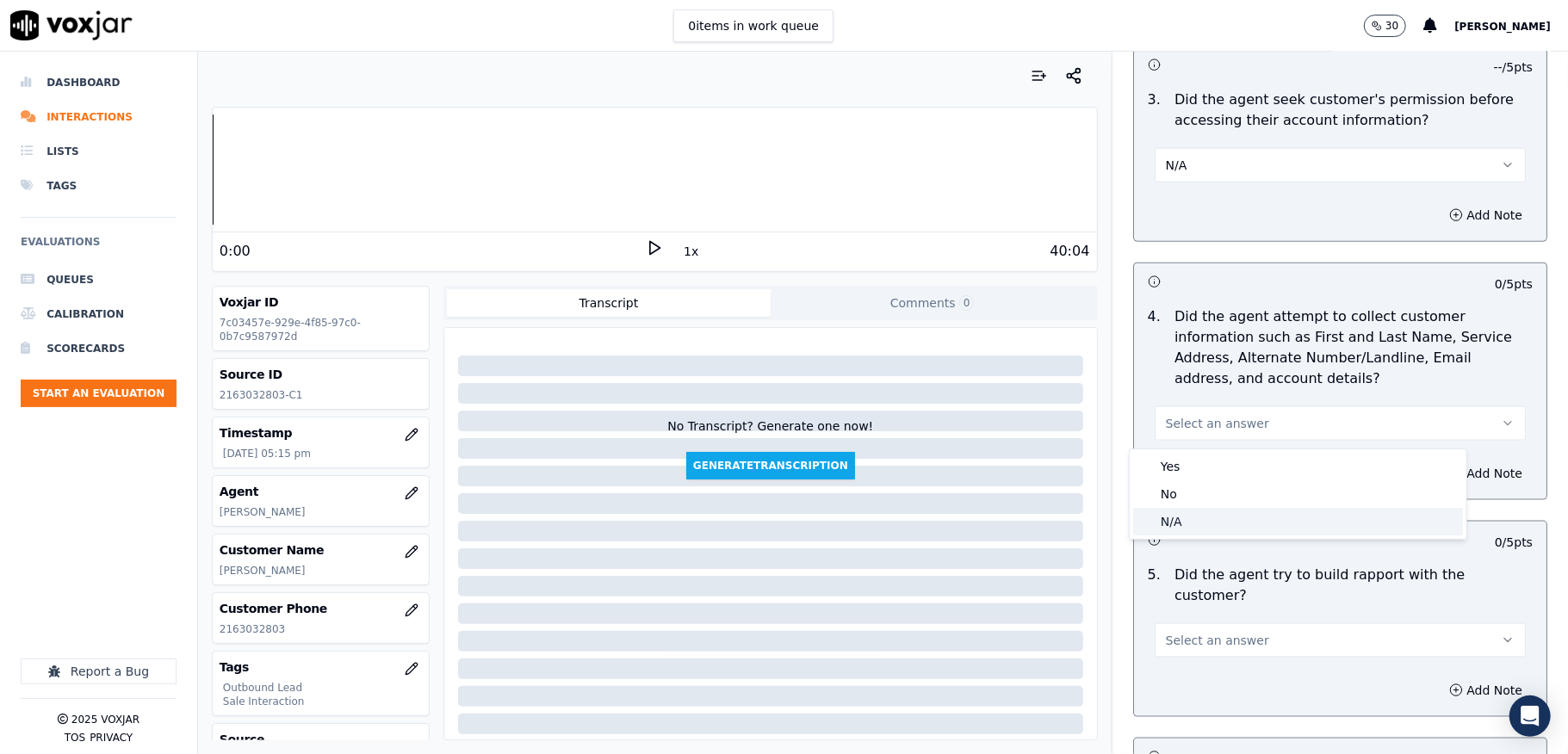
drag, startPoint x: 1186, startPoint y: 517, endPoint x: 1161, endPoint y: 483, distance: 42.2
click at [1183, 518] on div "N/A" at bounding box center [1297, 521] width 330 height 28
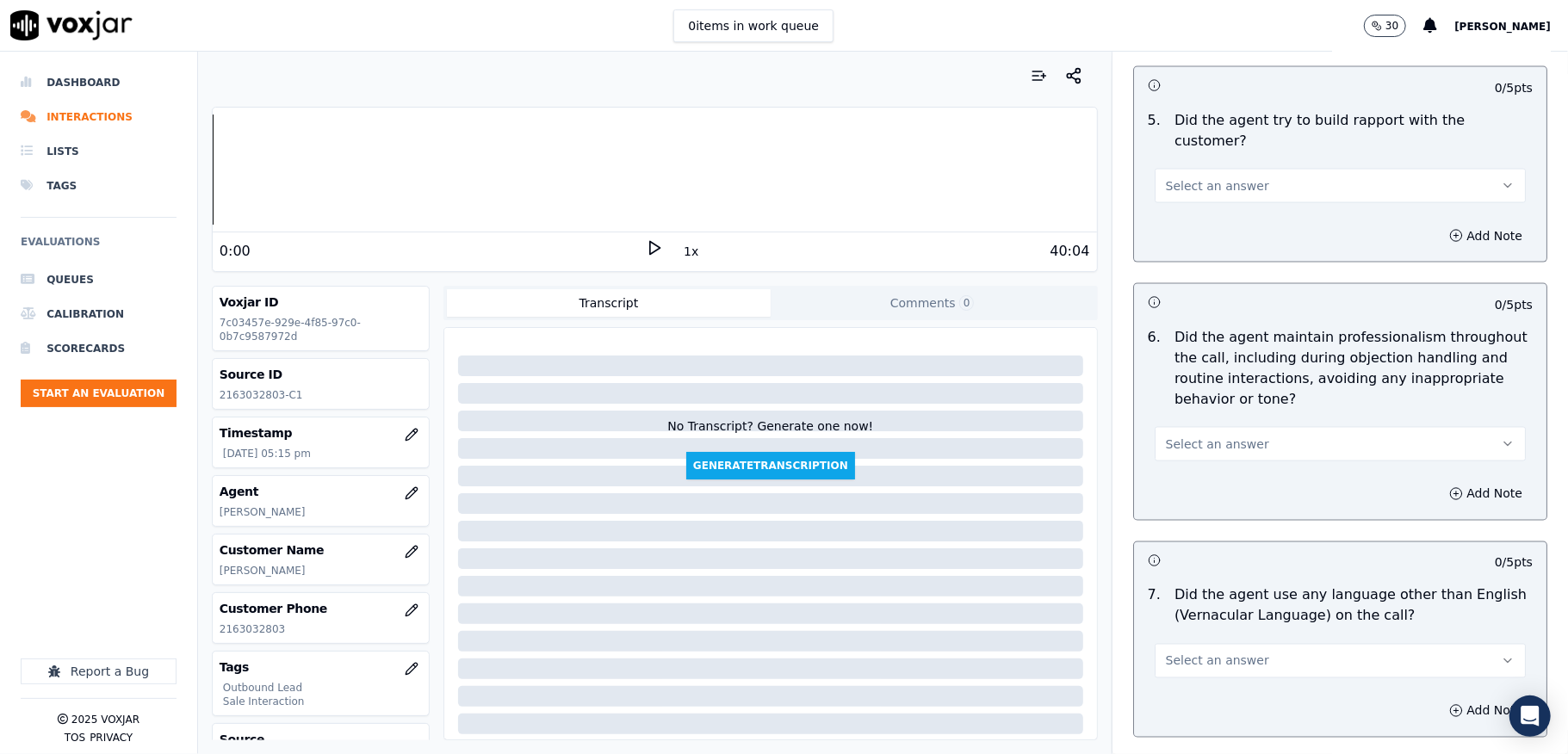
scroll to position [1950, 0]
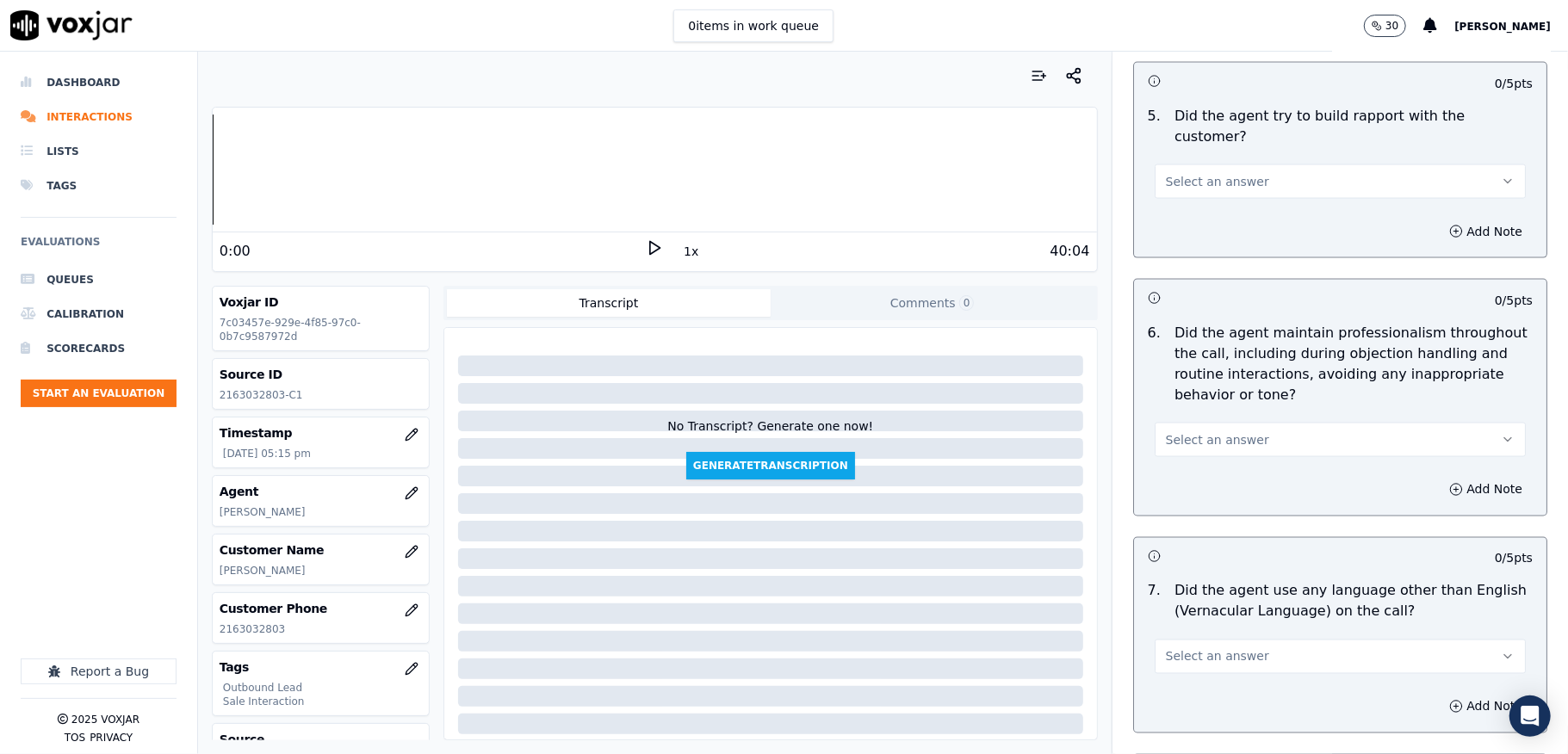
click at [1170, 173] on span "Select an answer" at bounding box center [1217, 182] width 103 height 17
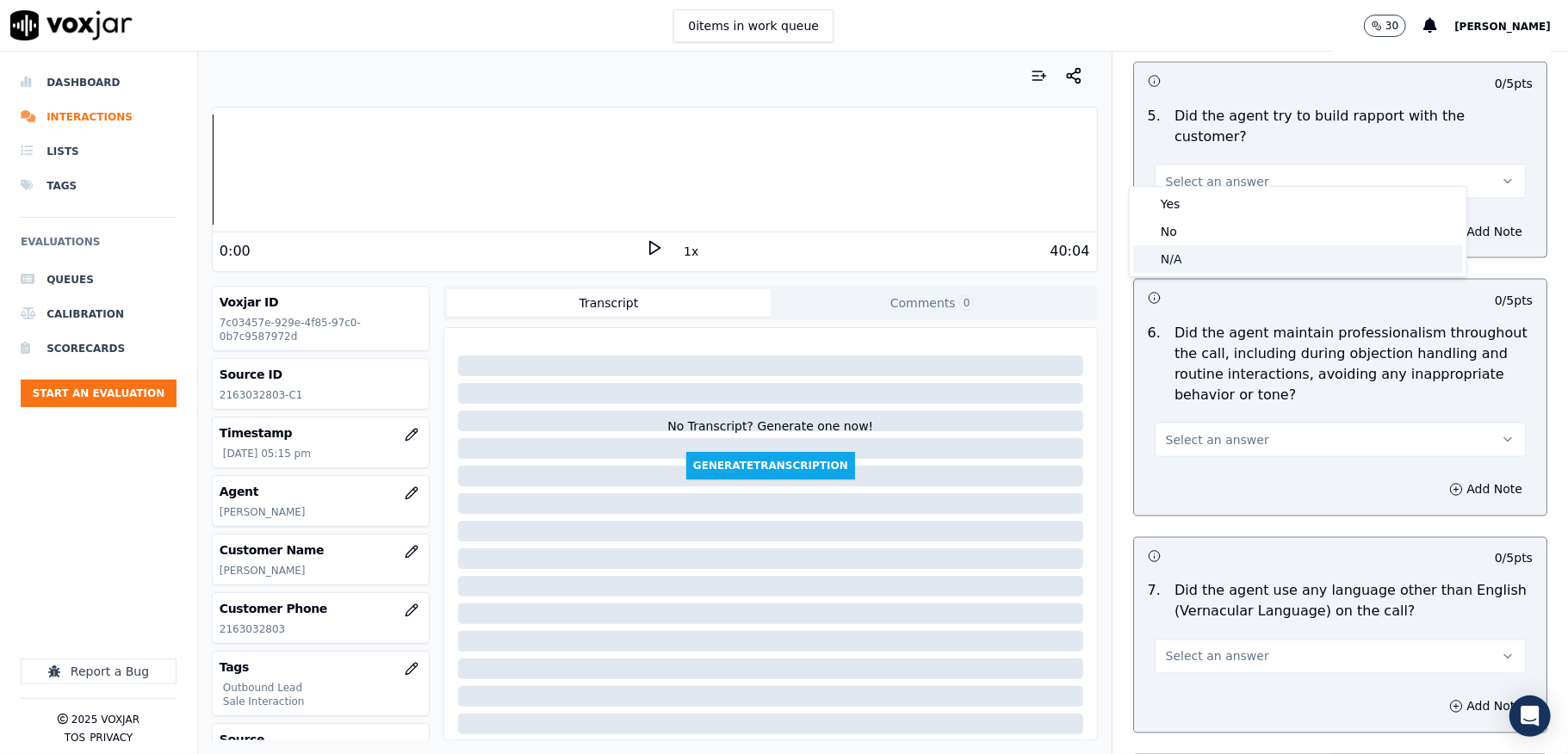
click at [1176, 263] on div "N/A" at bounding box center [1297, 259] width 330 height 28
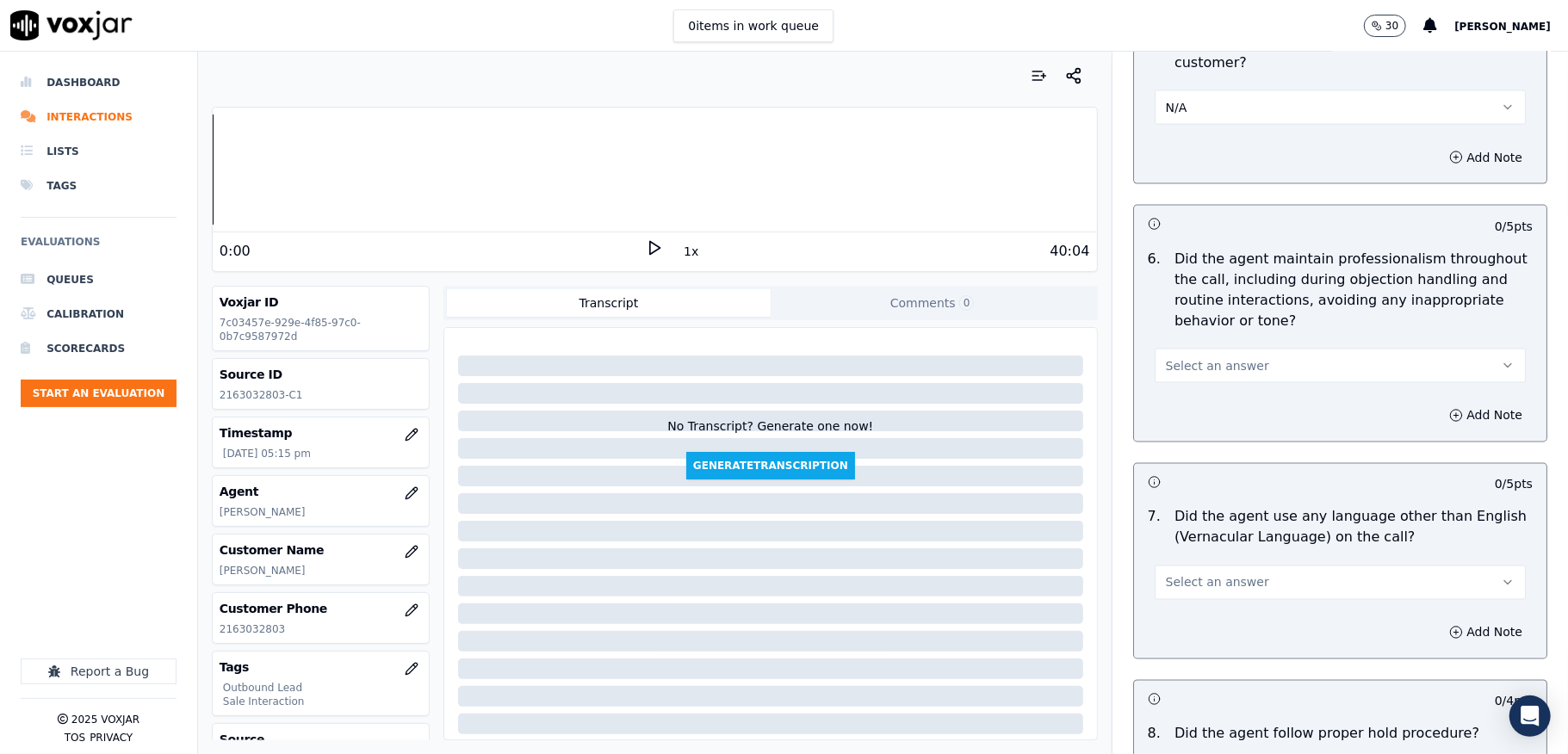
scroll to position [2066, 0]
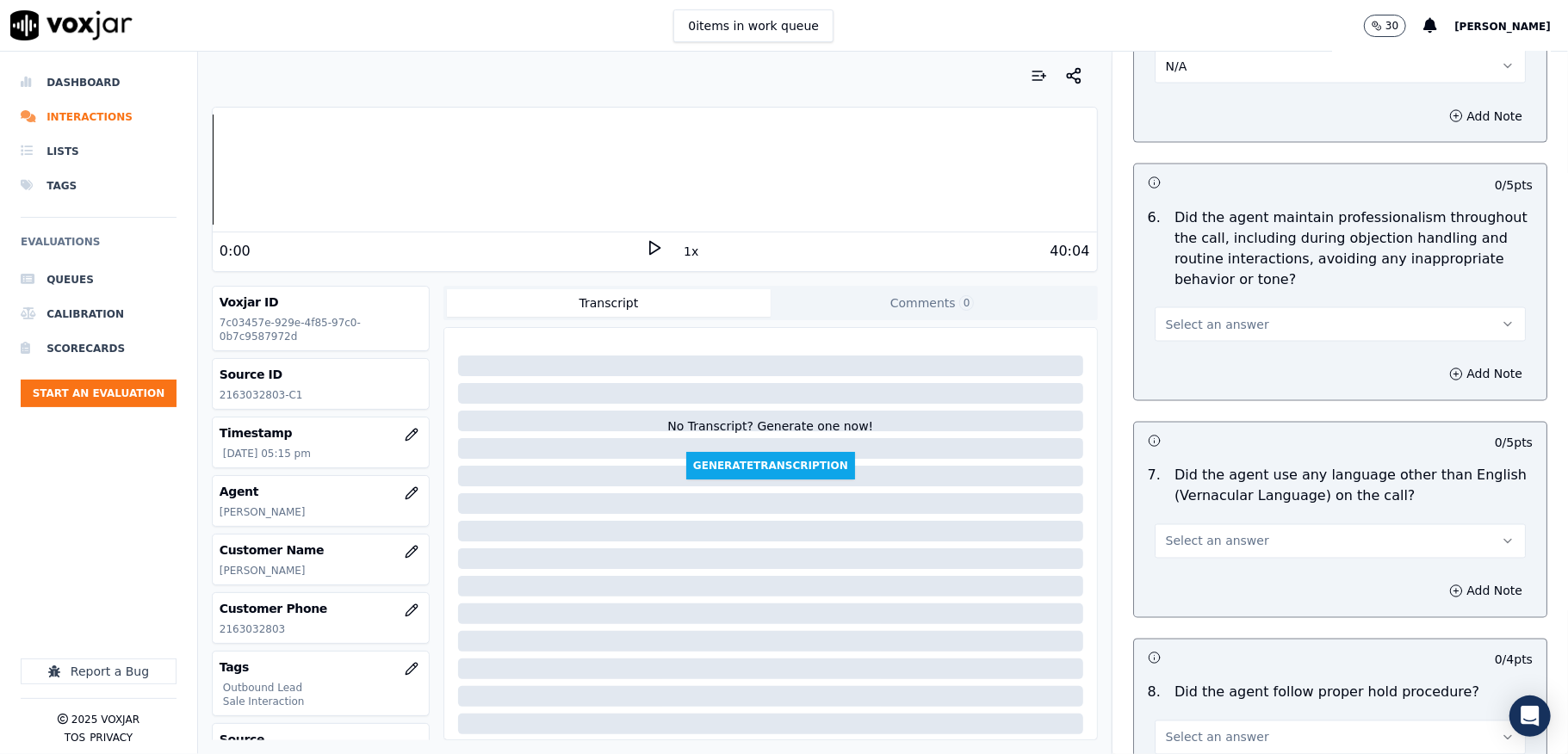
click at [1216, 316] on span "Select an answer" at bounding box center [1217, 324] width 103 height 17
click at [1190, 337] on div "Yes" at bounding box center [1297, 349] width 330 height 28
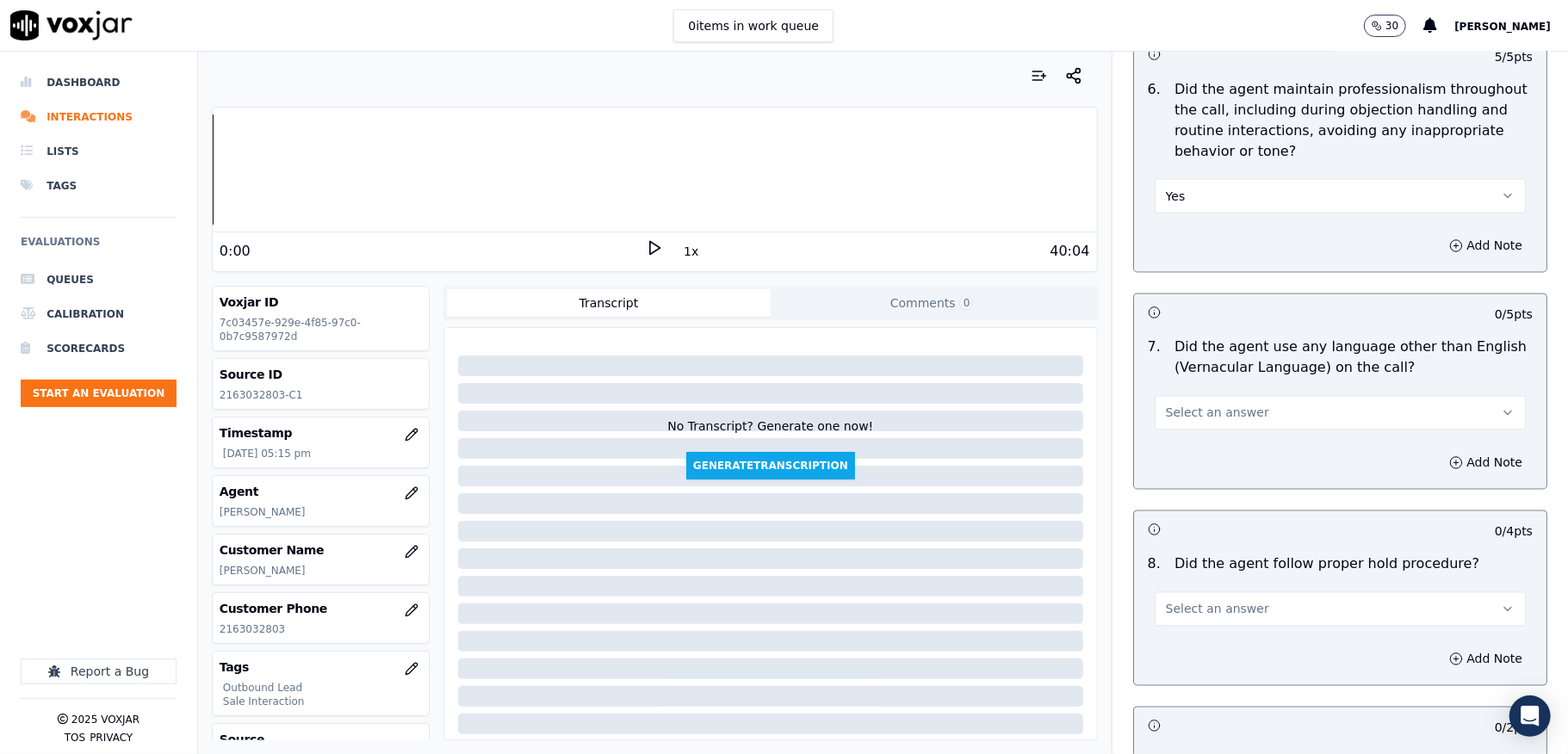
scroll to position [2410, 0]
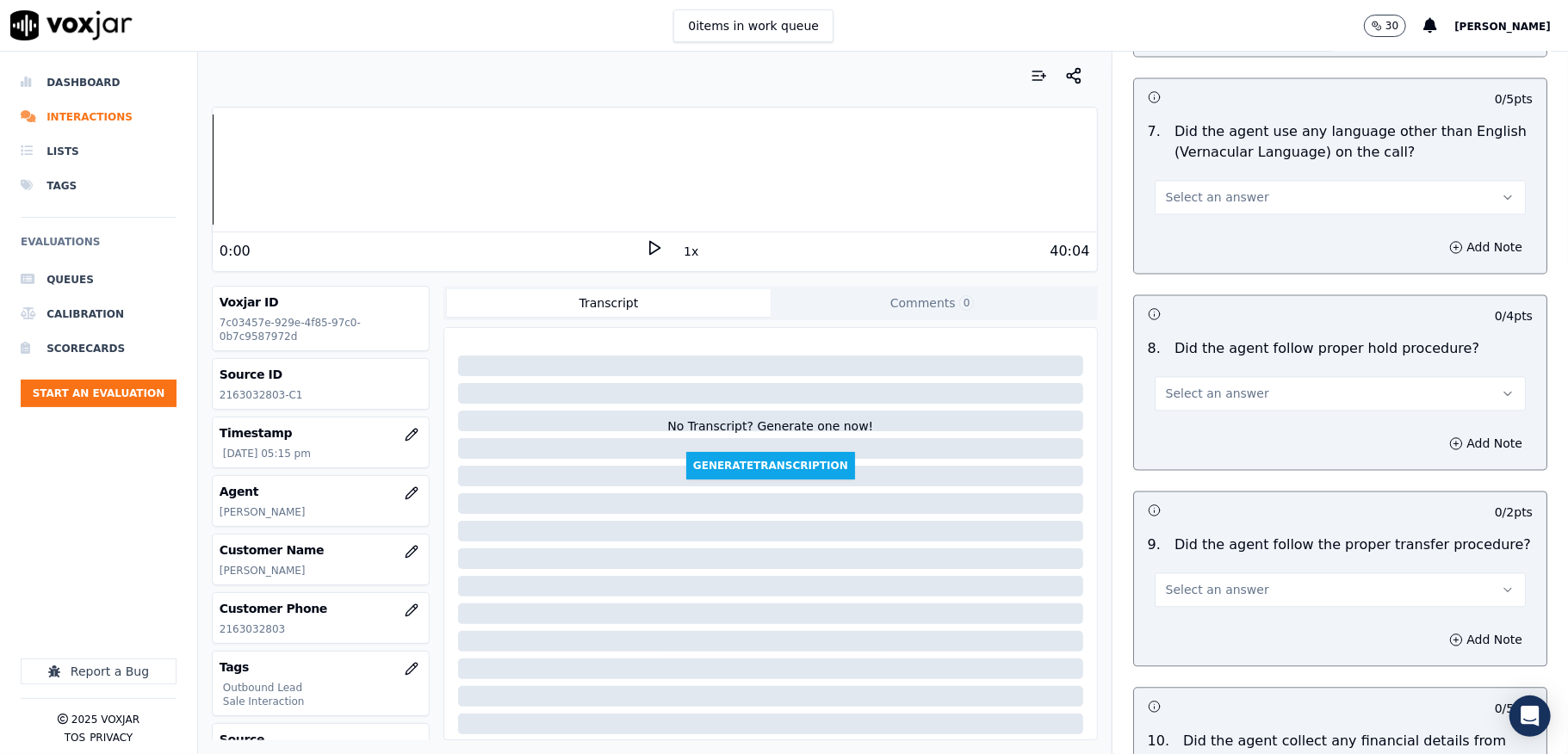
click at [1176, 189] on span "Select an answer" at bounding box center [1217, 197] width 103 height 17
click at [1180, 244] on div "No" at bounding box center [1297, 248] width 330 height 28
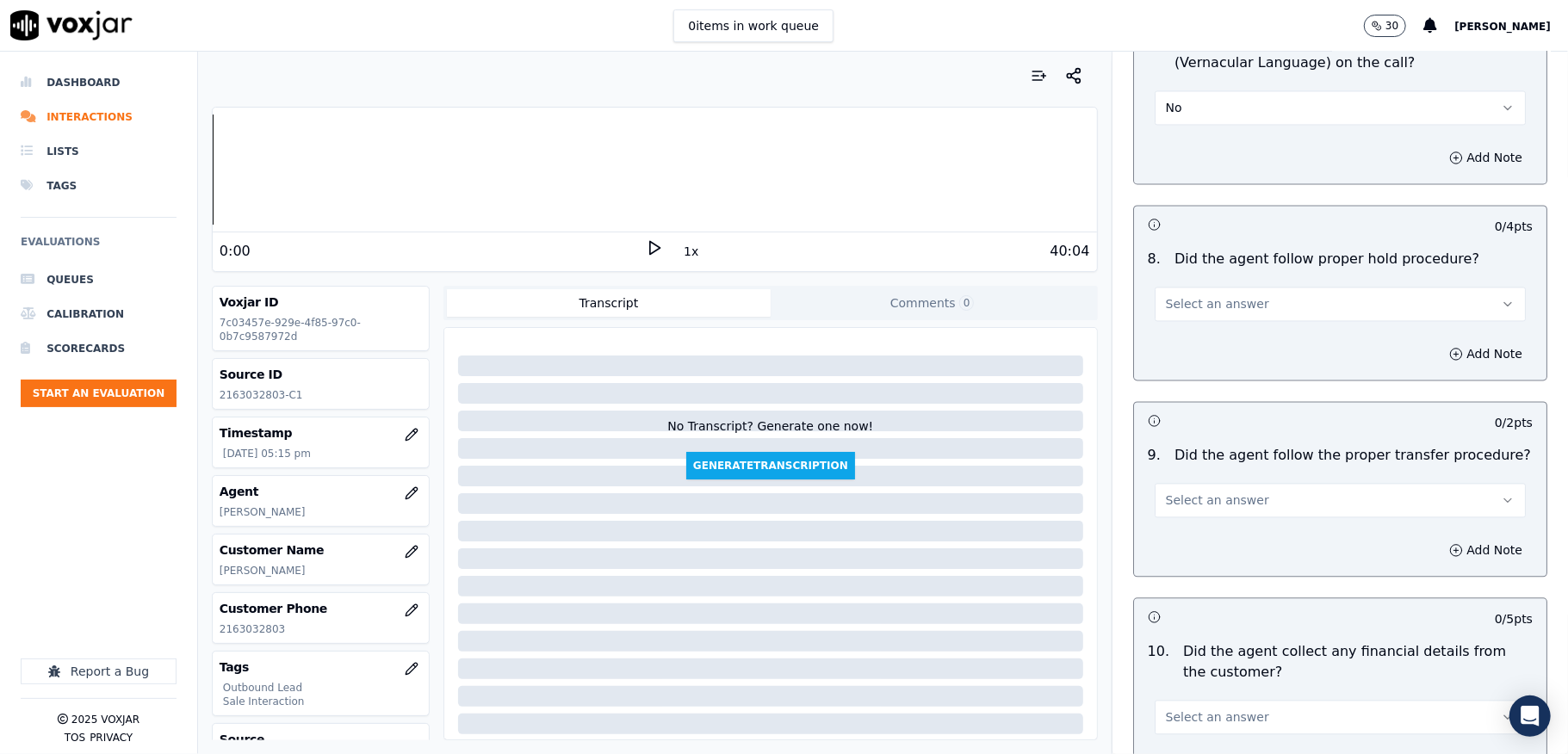
scroll to position [2639, 0]
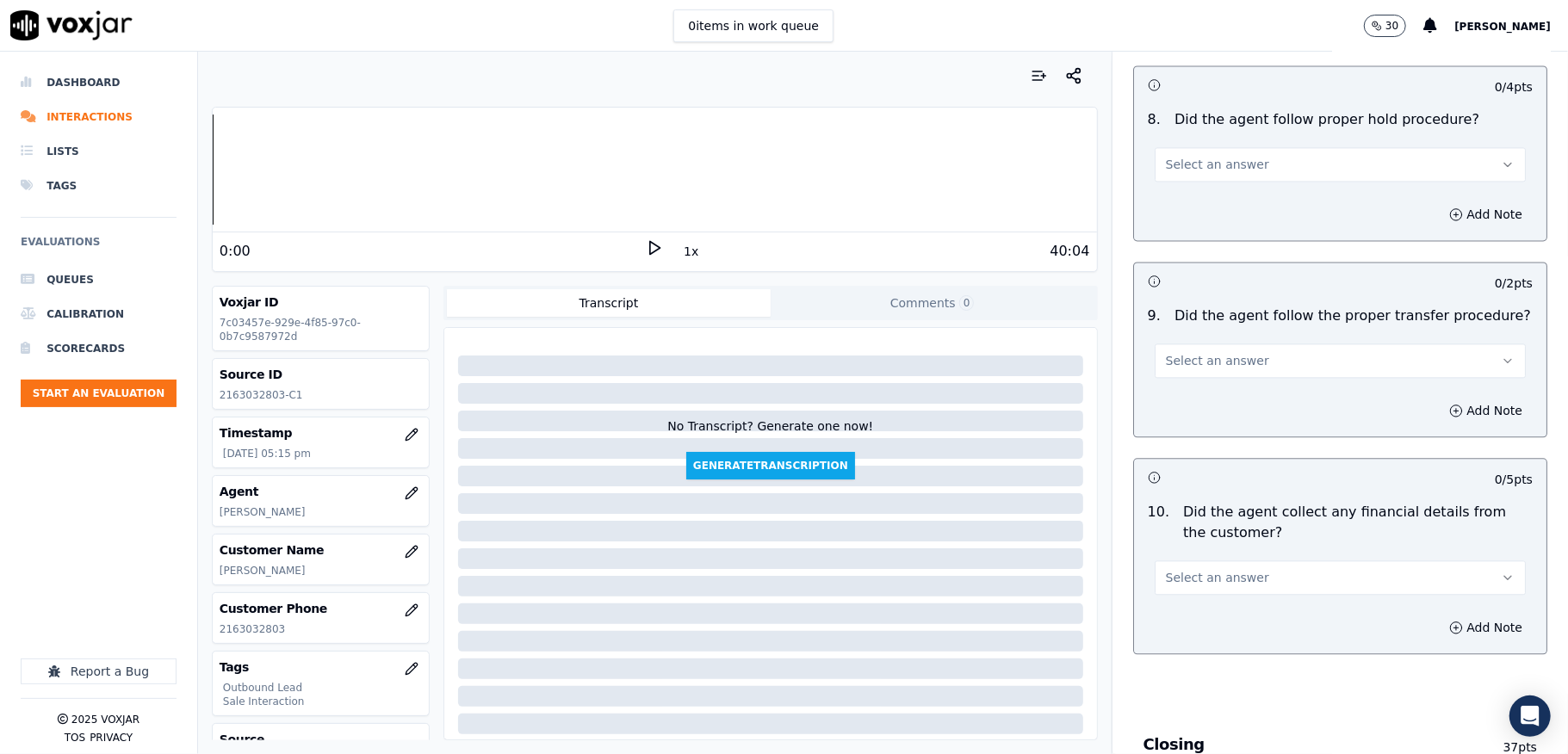
click at [1237, 152] on button "Select an answer" at bounding box center [1340, 164] width 371 height 34
click at [1194, 188] on div "Yes" at bounding box center [1297, 188] width 330 height 28
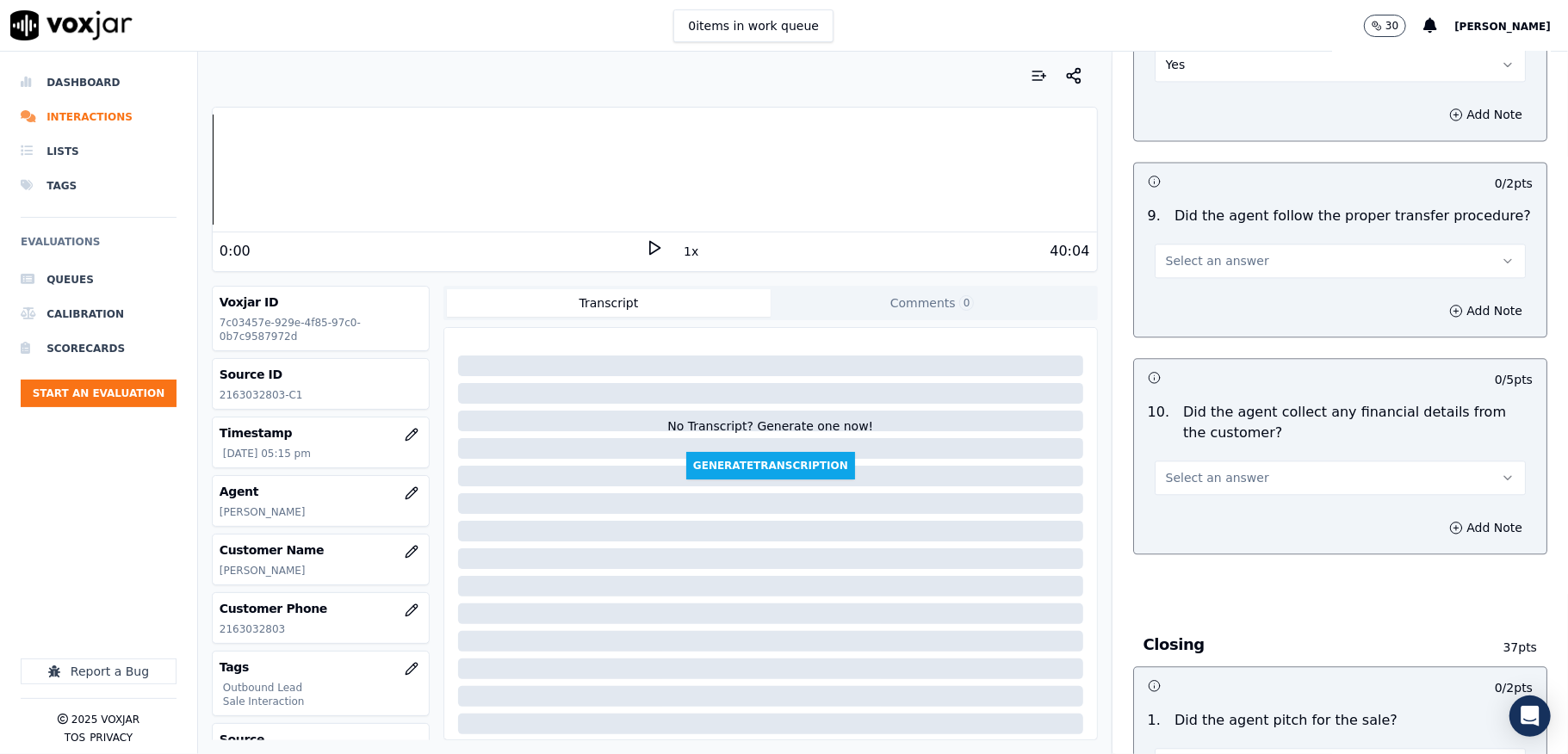
scroll to position [2754, 0]
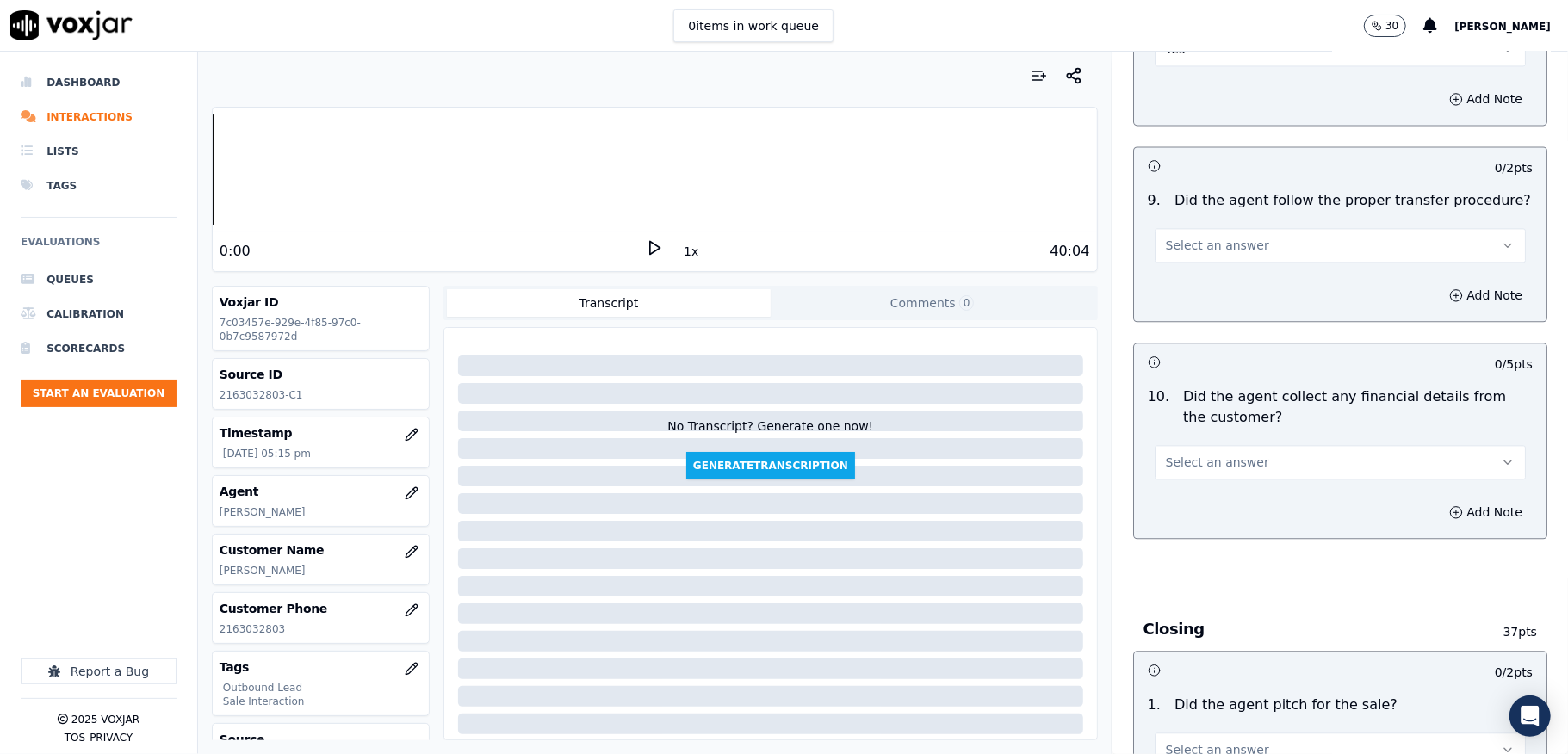
click at [1174, 236] on span "Select an answer" at bounding box center [1217, 244] width 103 height 17
click at [1182, 301] on div "No" at bounding box center [1297, 298] width 330 height 28
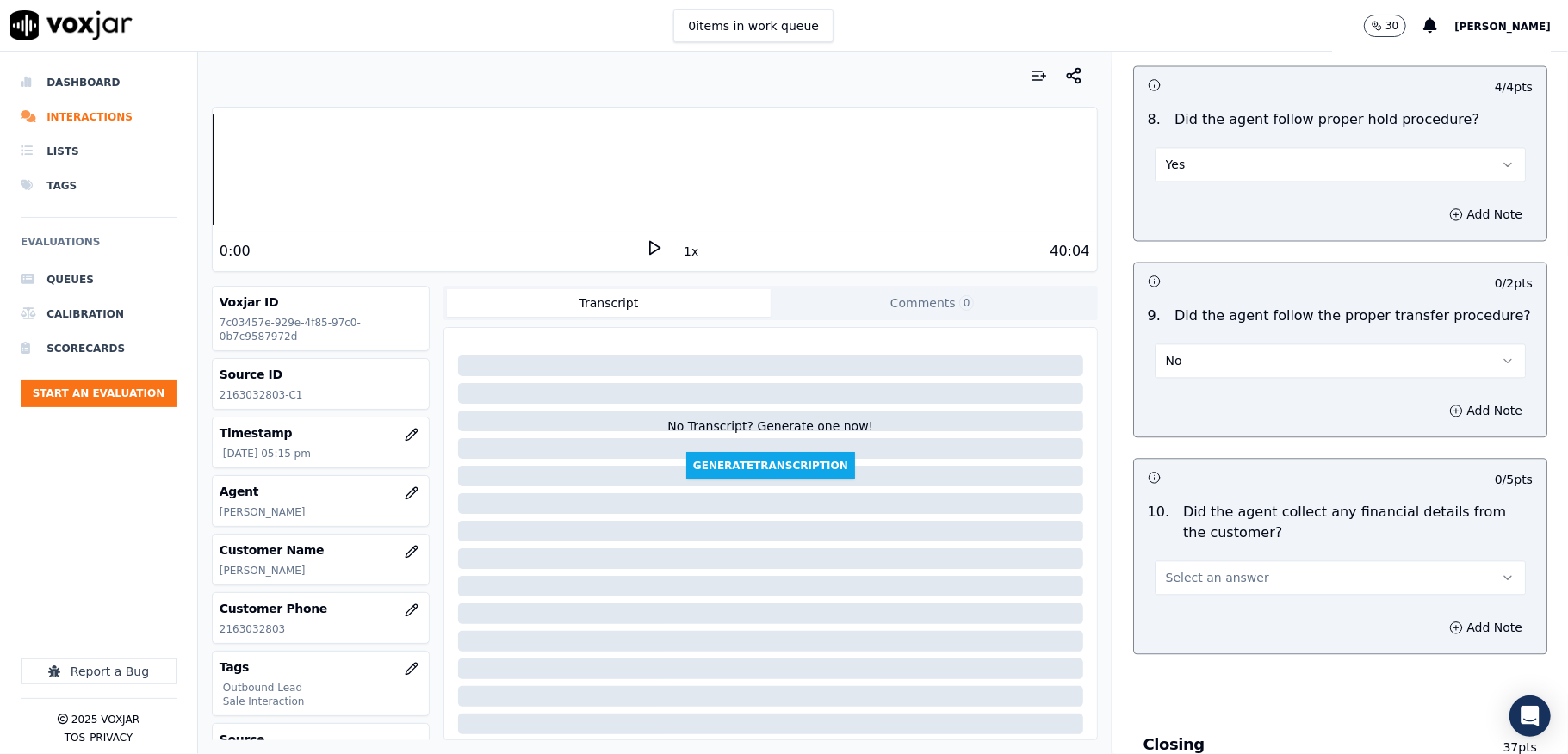
click at [1200, 355] on button "No" at bounding box center [1340, 360] width 371 height 34
click at [1193, 389] on div "Yes" at bounding box center [1297, 386] width 330 height 28
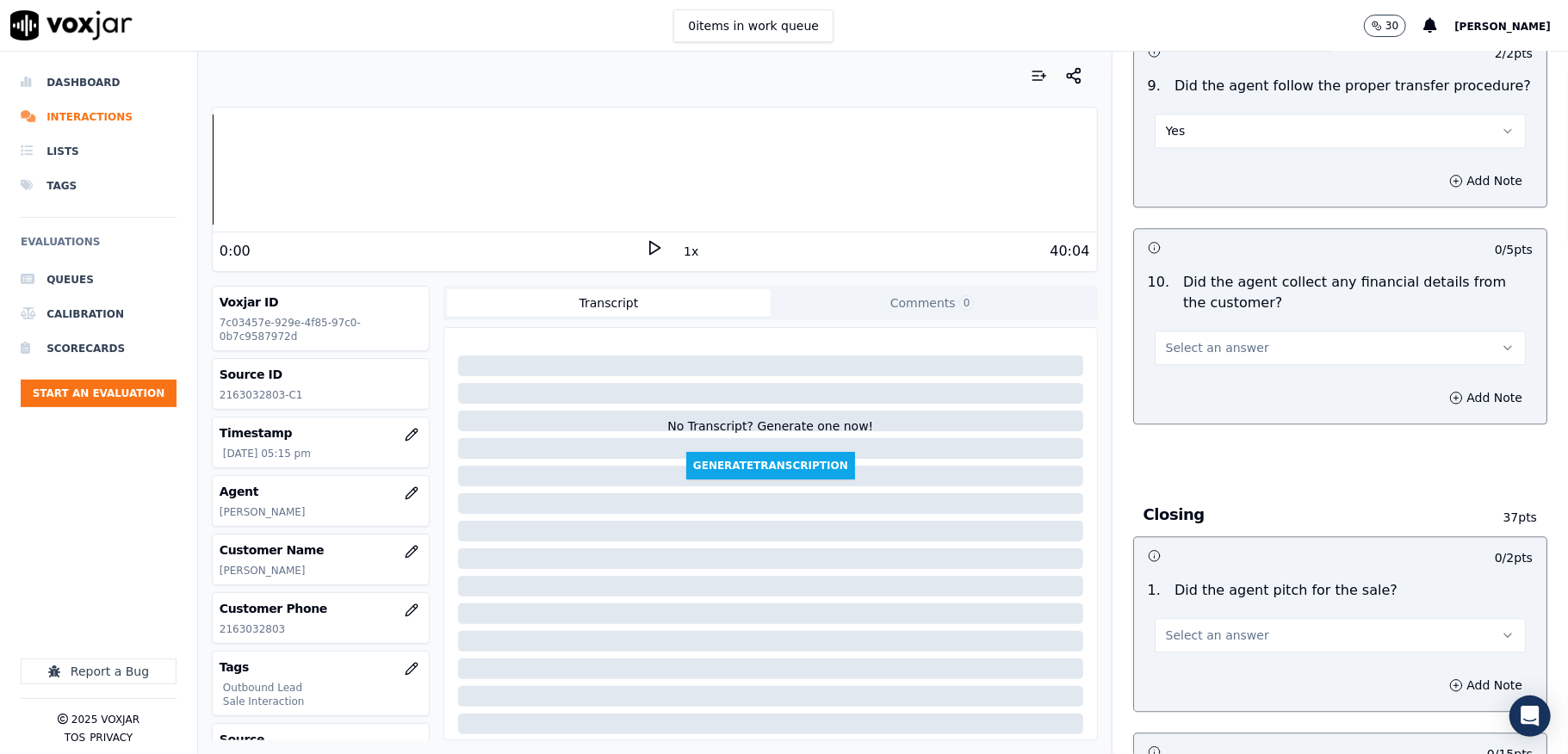
click at [1242, 342] on button "Select an answer" at bounding box center [1340, 348] width 371 height 34
click at [1193, 394] on div "No" at bounding box center [1297, 401] width 330 height 28
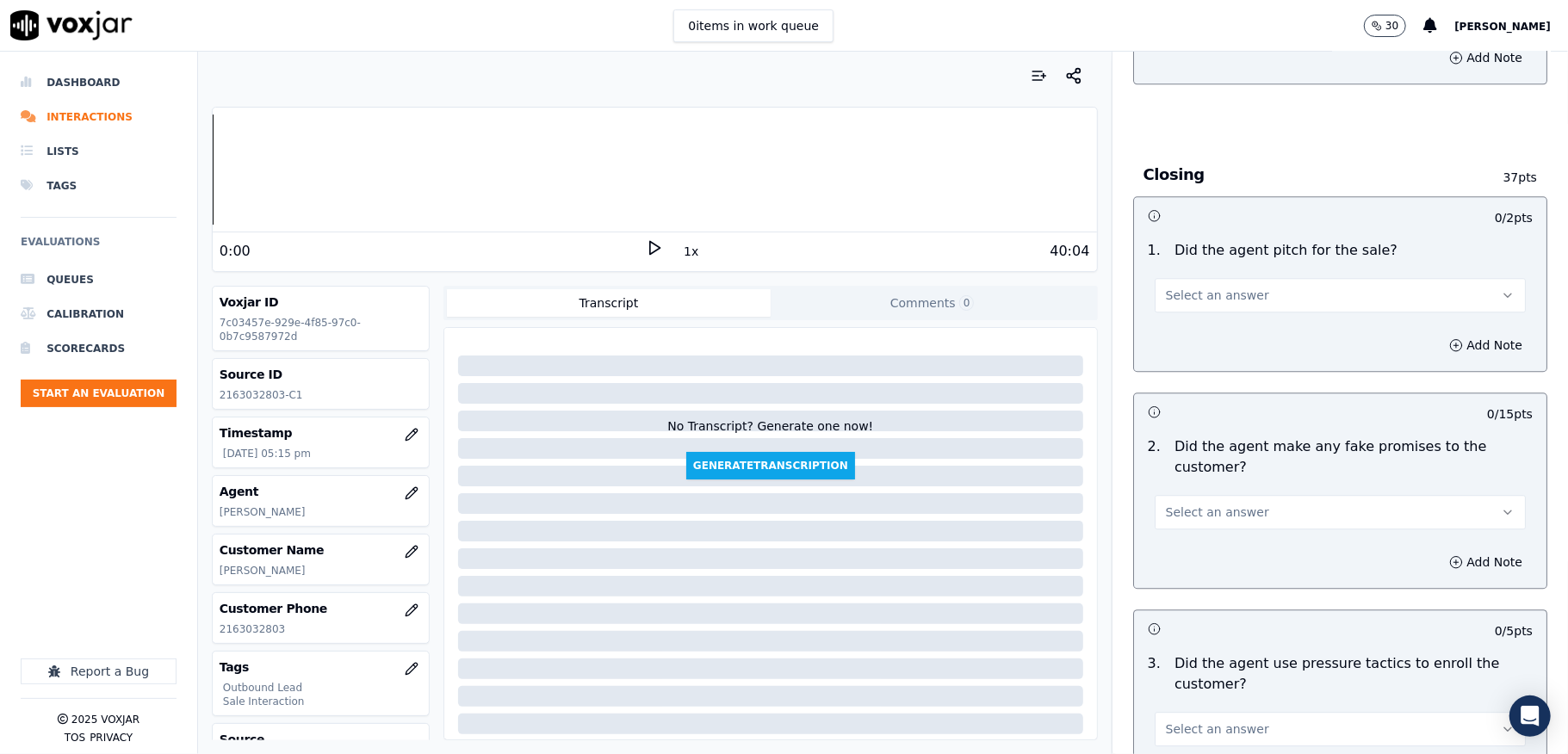
scroll to position [3213, 0]
click at [1231, 279] on button "Select an answer" at bounding box center [1340, 291] width 371 height 34
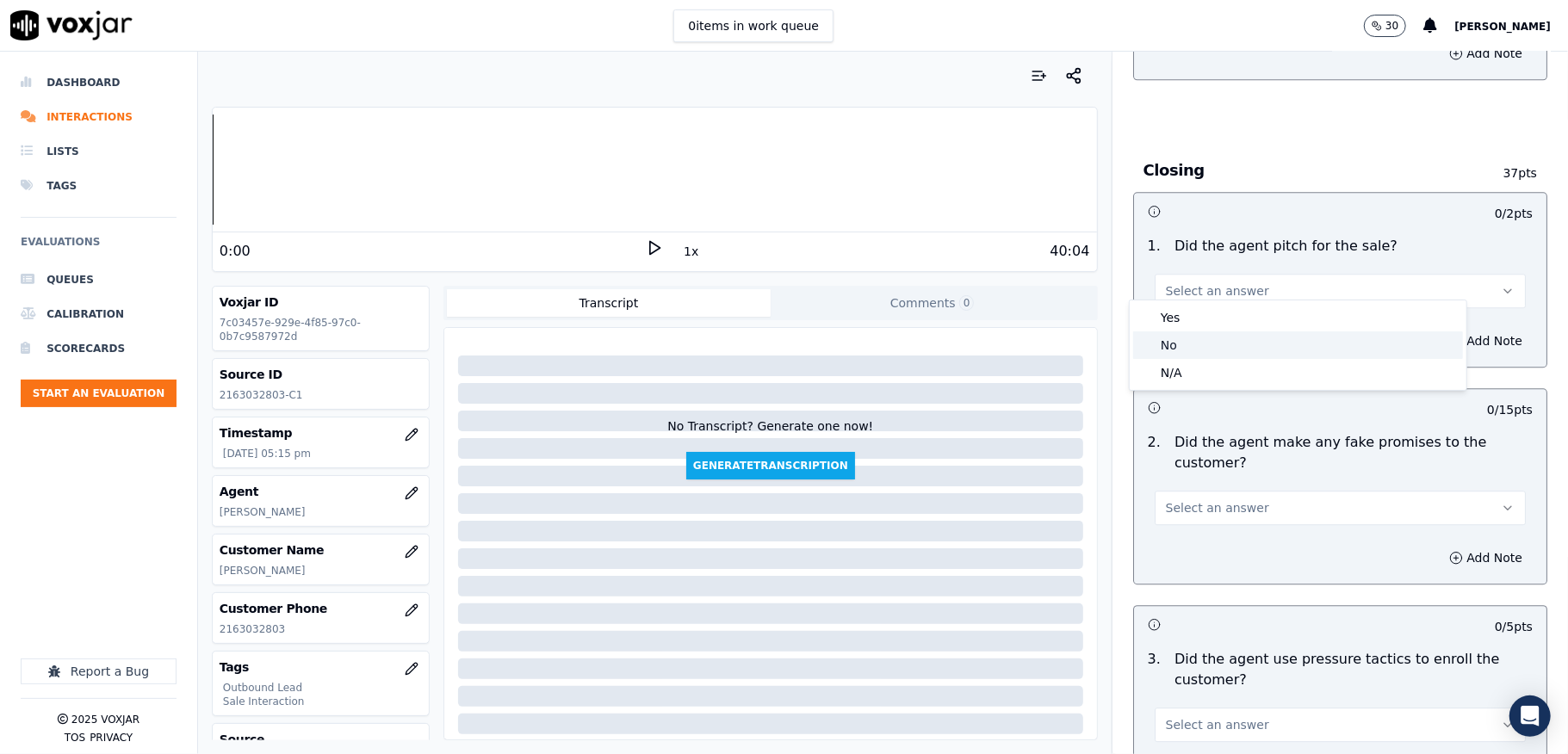
click at [1194, 342] on div "No" at bounding box center [1297, 345] width 330 height 28
click at [1209, 274] on button "No" at bounding box center [1340, 291] width 371 height 34
click at [1176, 315] on div "Yes" at bounding box center [1297, 317] width 330 height 28
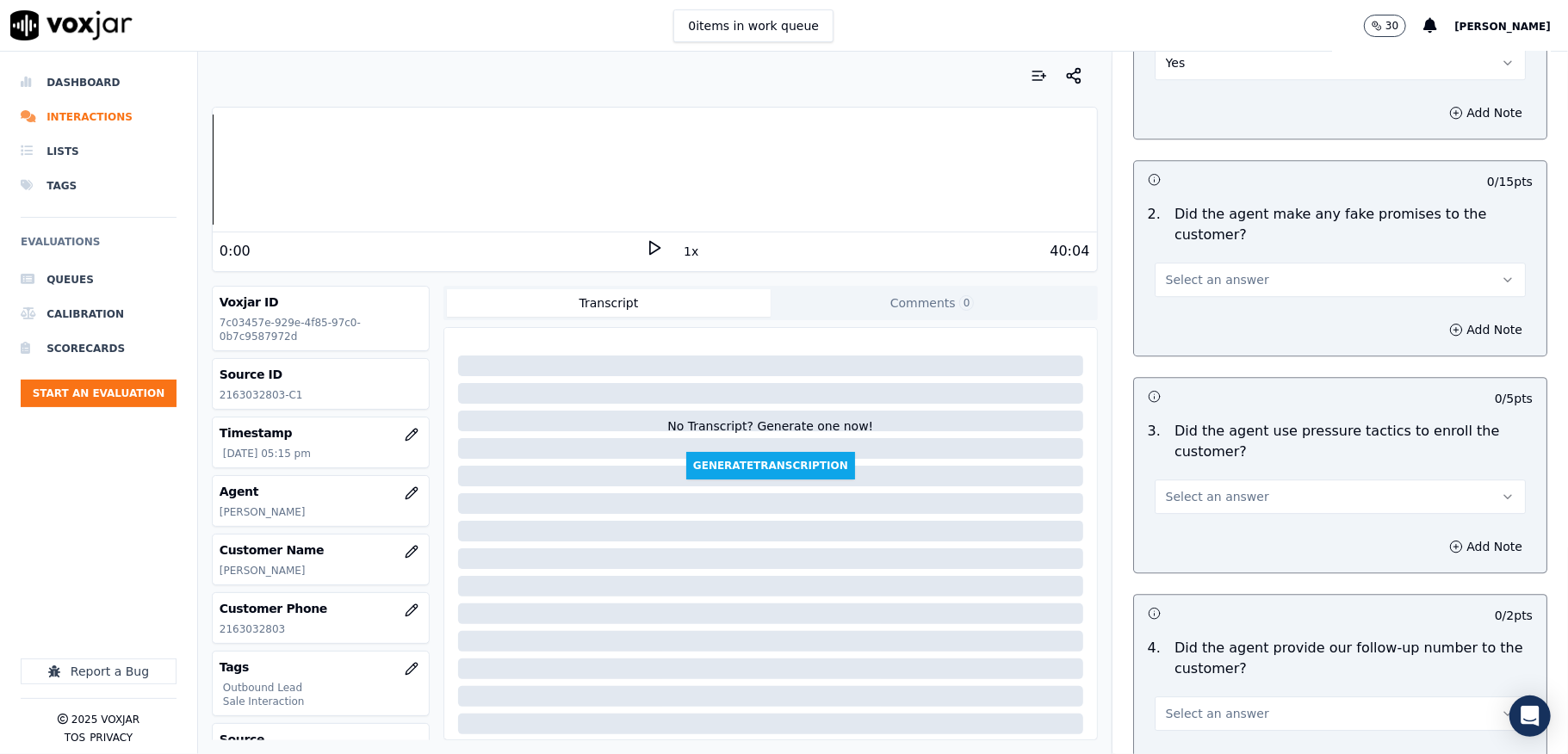
scroll to position [3443, 0]
click at [1228, 270] on span "Select an answer" at bounding box center [1217, 278] width 103 height 17
click at [1173, 333] on div "No" at bounding box center [1297, 333] width 330 height 28
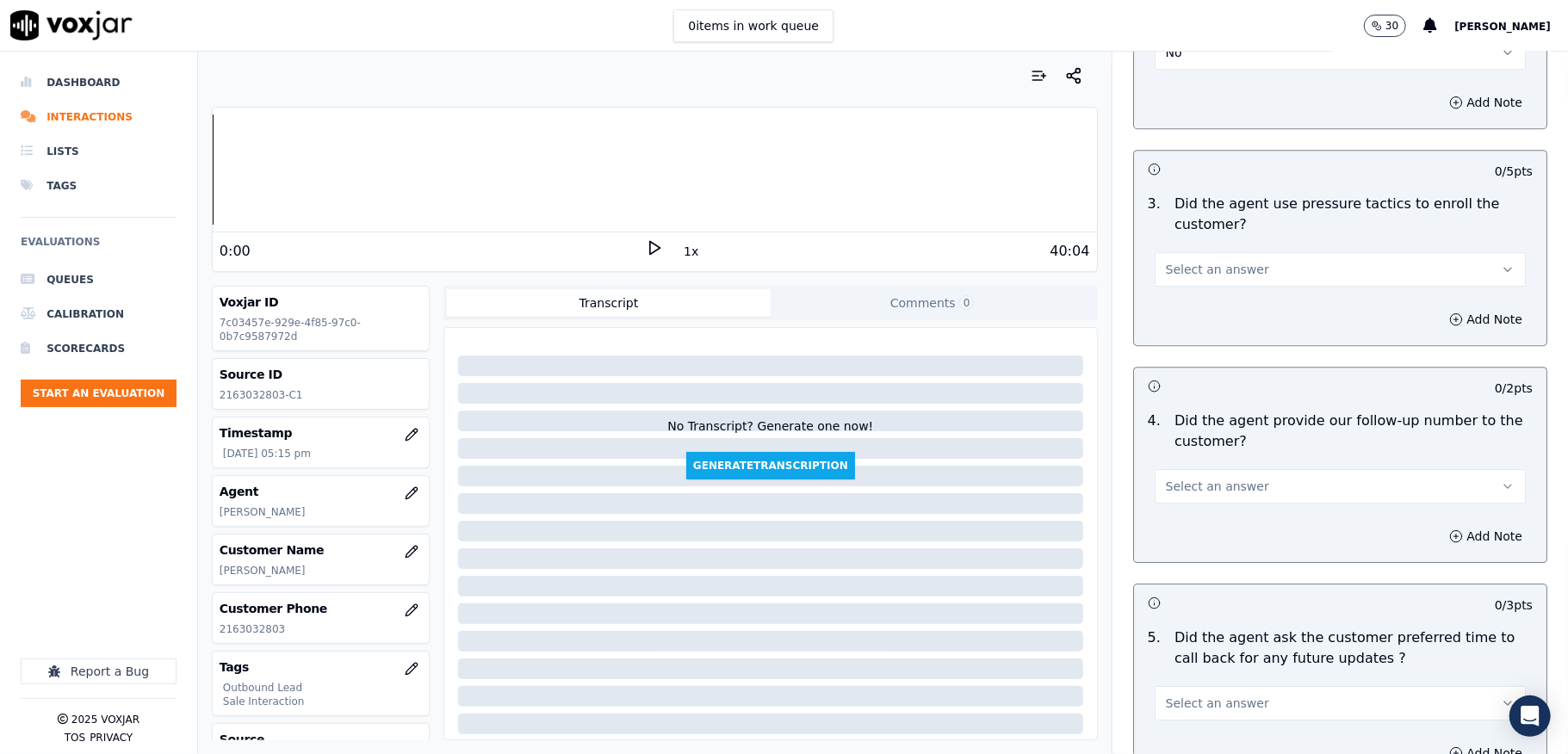
scroll to position [3672, 0]
click at [1221, 257] on span "Select an answer" at bounding box center [1217, 265] width 103 height 17
click at [1176, 299] on div "Yes" at bounding box center [1297, 293] width 330 height 28
click at [1190, 274] on div "3 . Did the agent use pressure tactics to enroll the customer? Yes" at bounding box center [1340, 236] width 413 height 107
click at [1181, 262] on button "Yes" at bounding box center [1340, 266] width 371 height 34
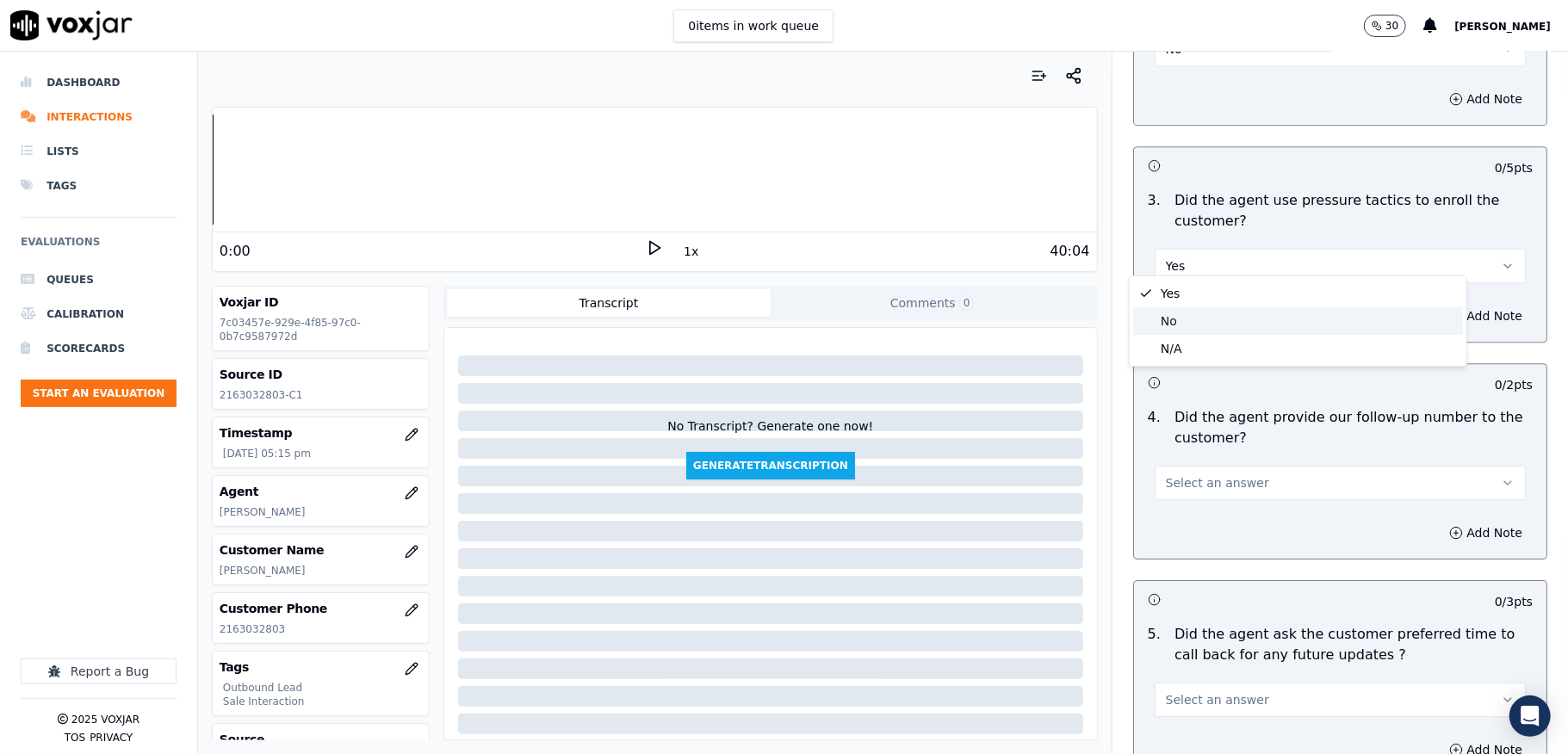
click at [1183, 315] on div "No" at bounding box center [1297, 321] width 330 height 28
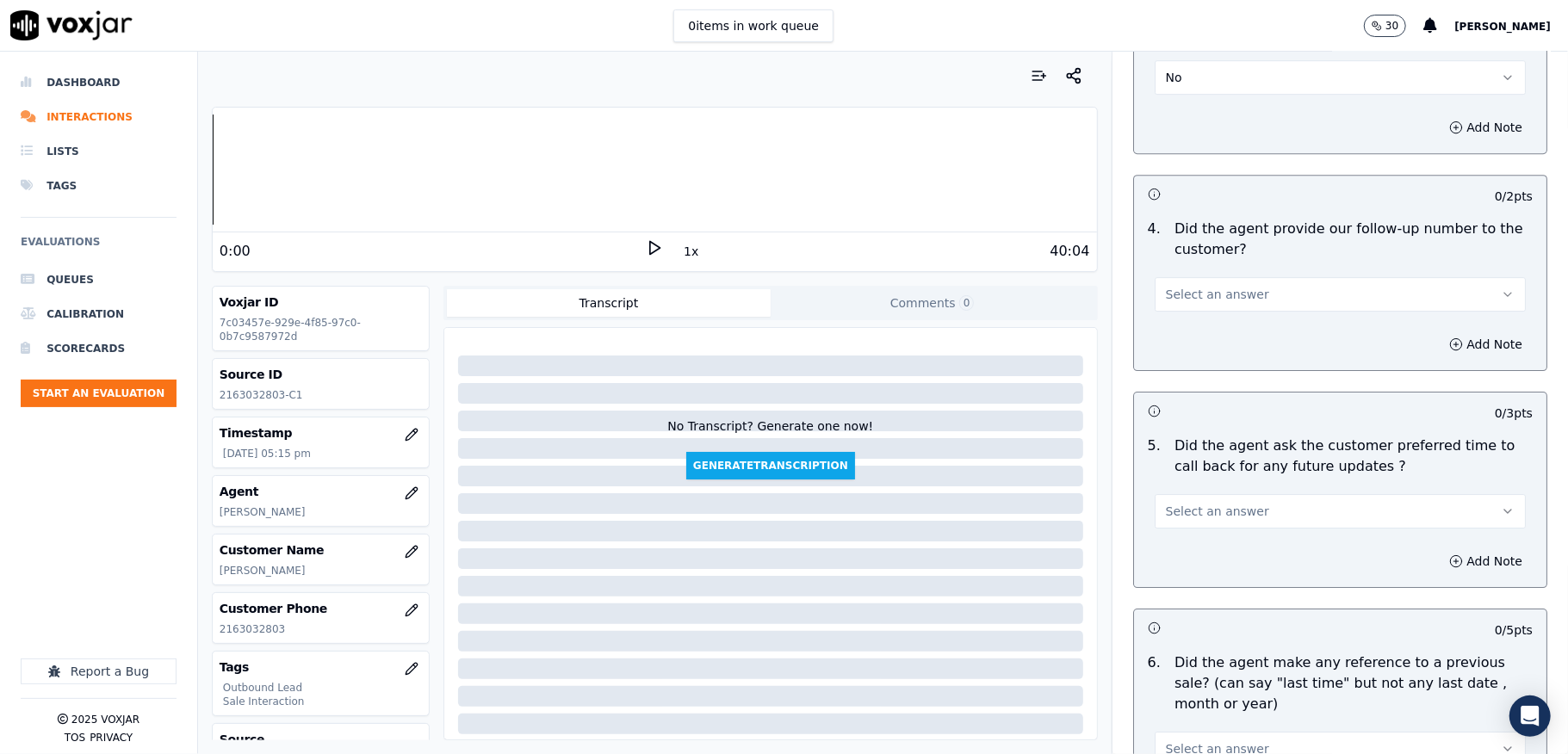
scroll to position [3902, 0]
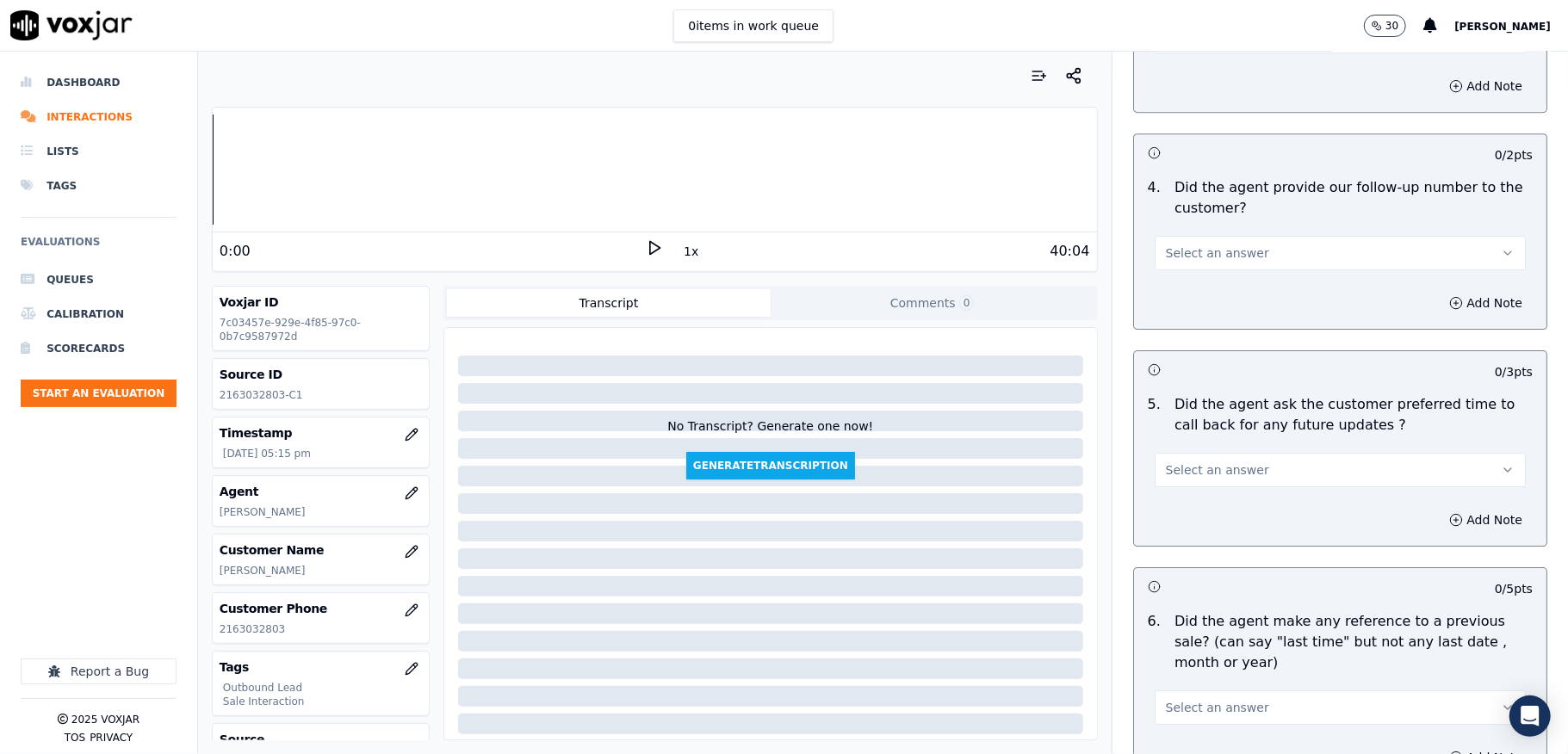
click at [1202, 235] on button "Select an answer" at bounding box center [1340, 253] width 371 height 34
click at [1182, 274] on div "Yes" at bounding box center [1297, 281] width 330 height 28
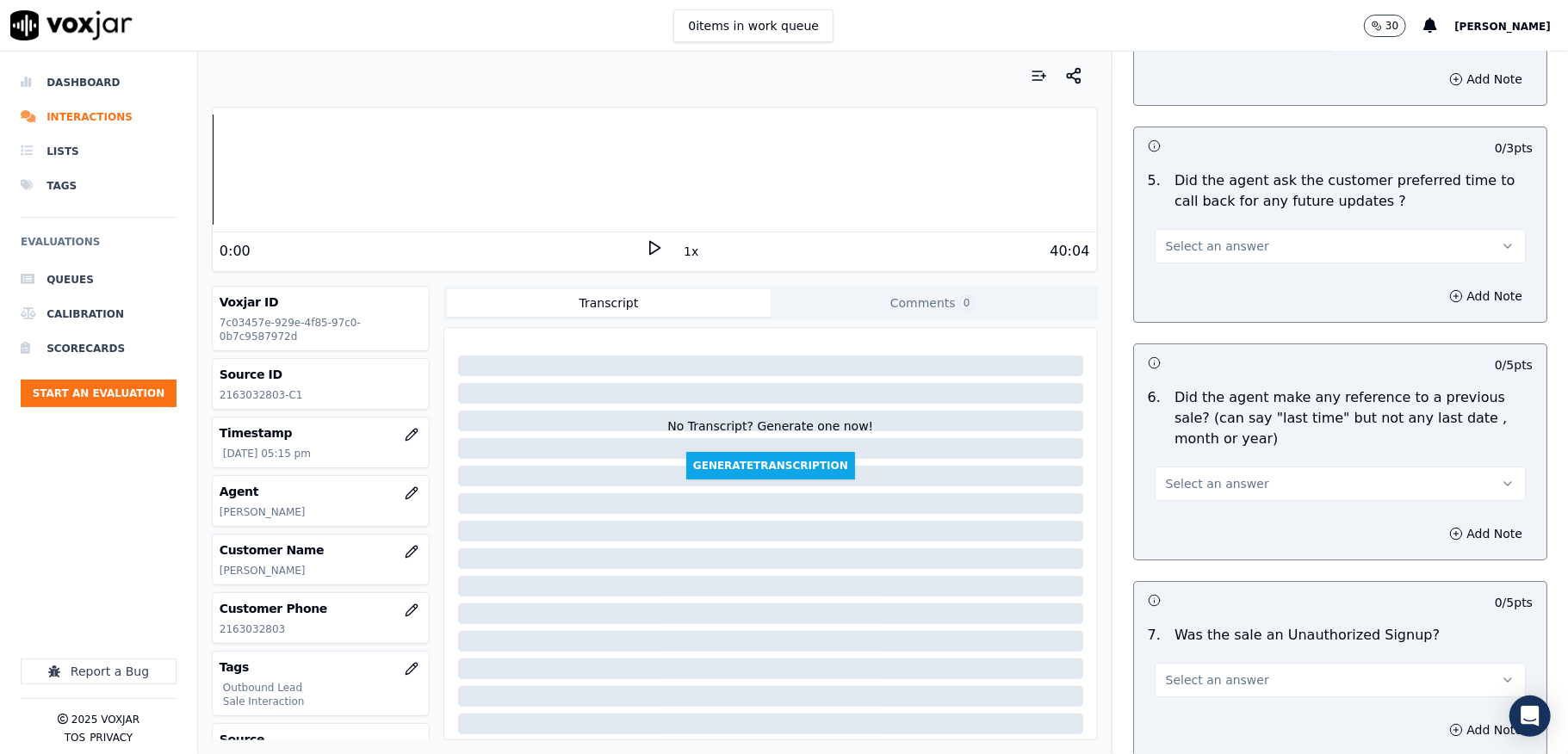
scroll to position [4131, 0]
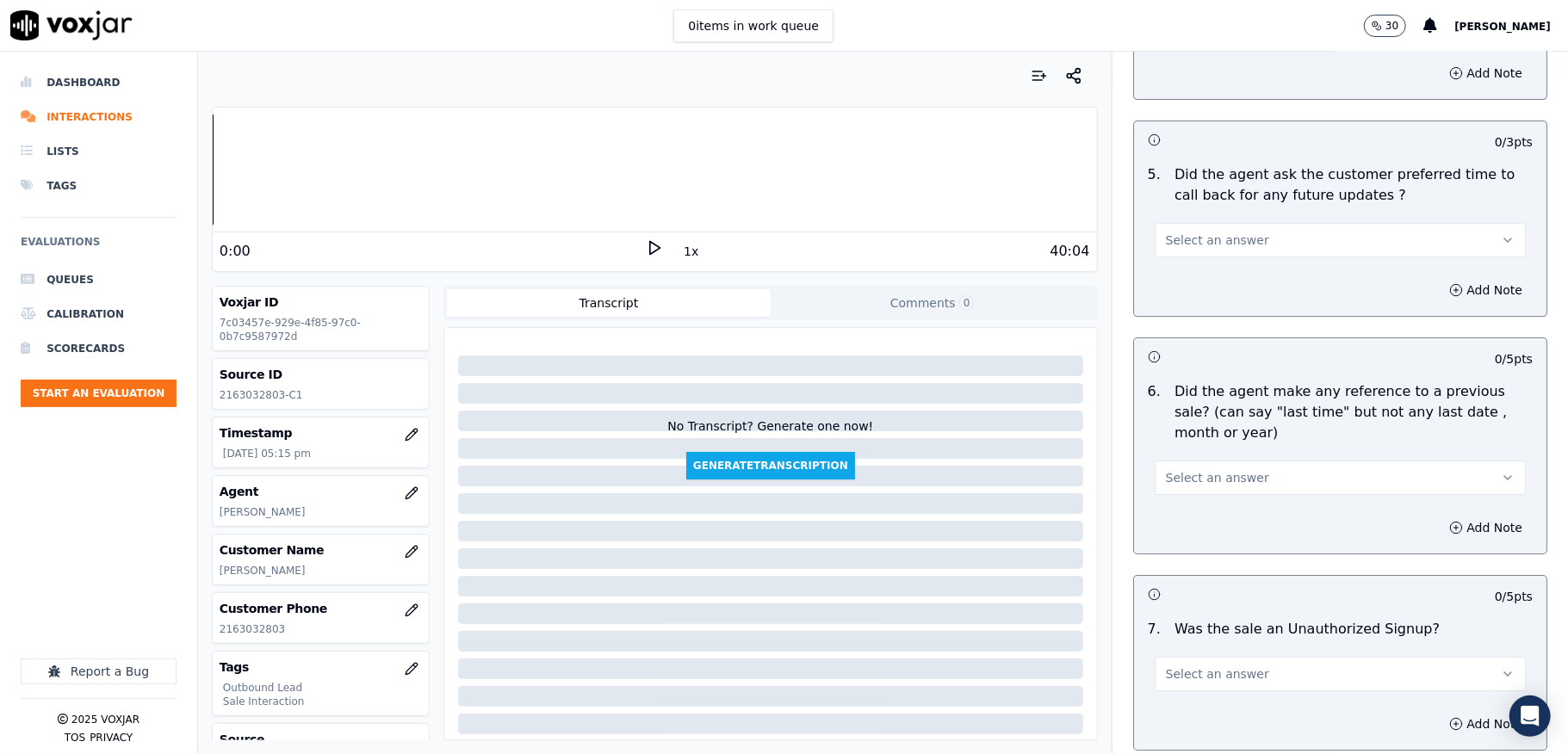
click at [1197, 242] on button "Select an answer" at bounding box center [1340, 240] width 371 height 34
click at [1174, 315] on div "N/A" at bounding box center [1297, 324] width 330 height 28
click at [1179, 469] on span "Select an answer" at bounding box center [1217, 477] width 103 height 17
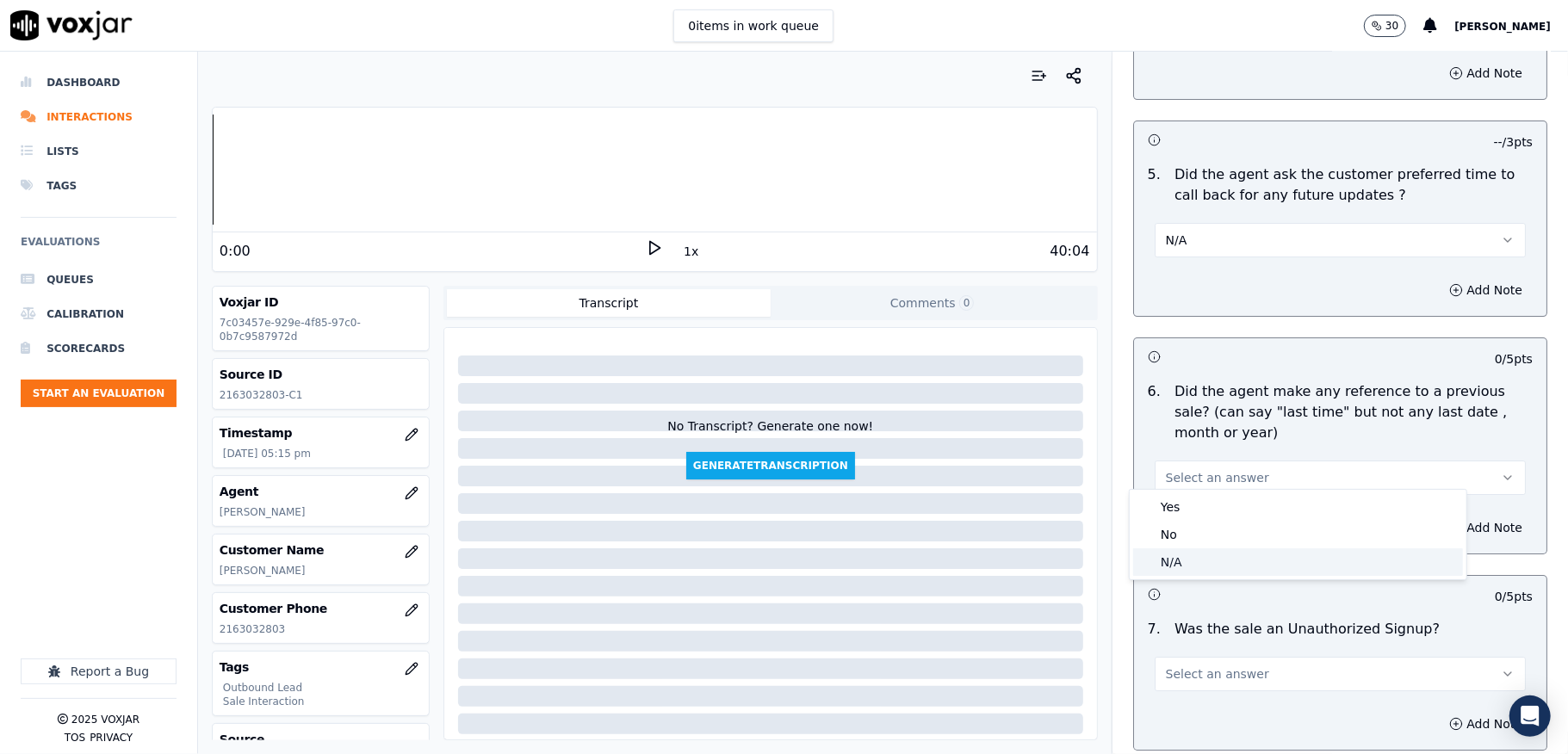
click at [1174, 534] on div "No" at bounding box center [1297, 534] width 330 height 28
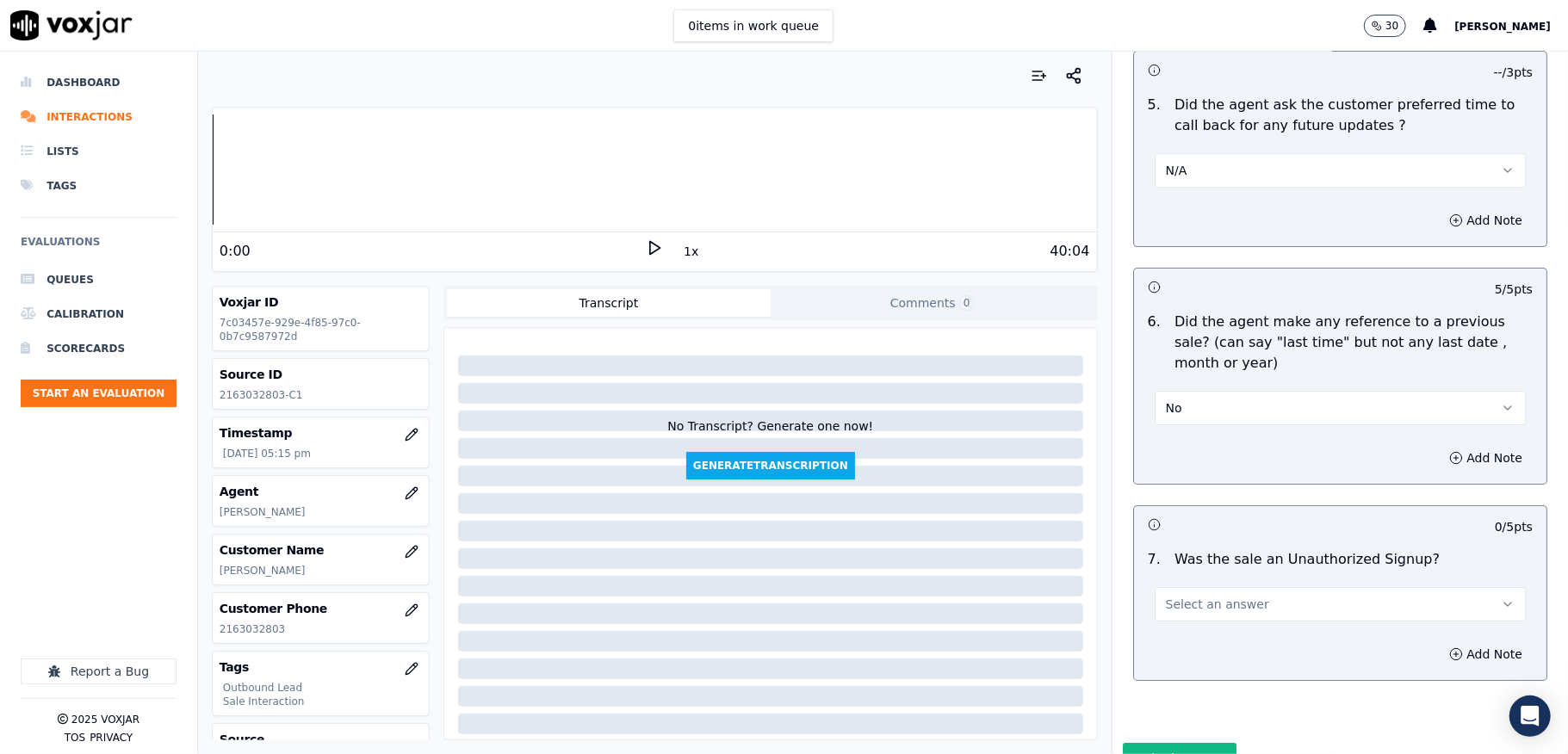
scroll to position [4281, 0]
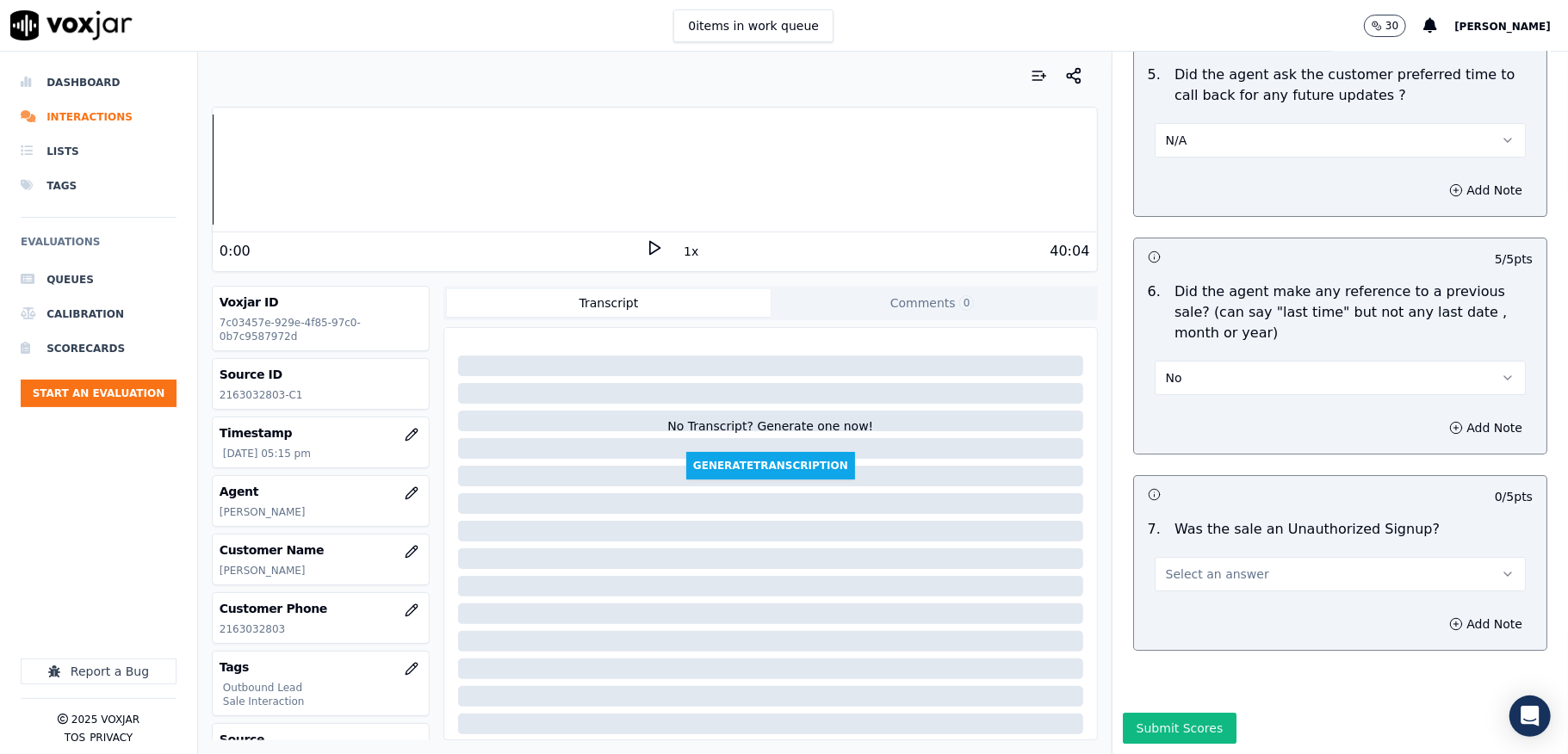
click at [1186, 557] on button "Select an answer" at bounding box center [1340, 574] width 371 height 34
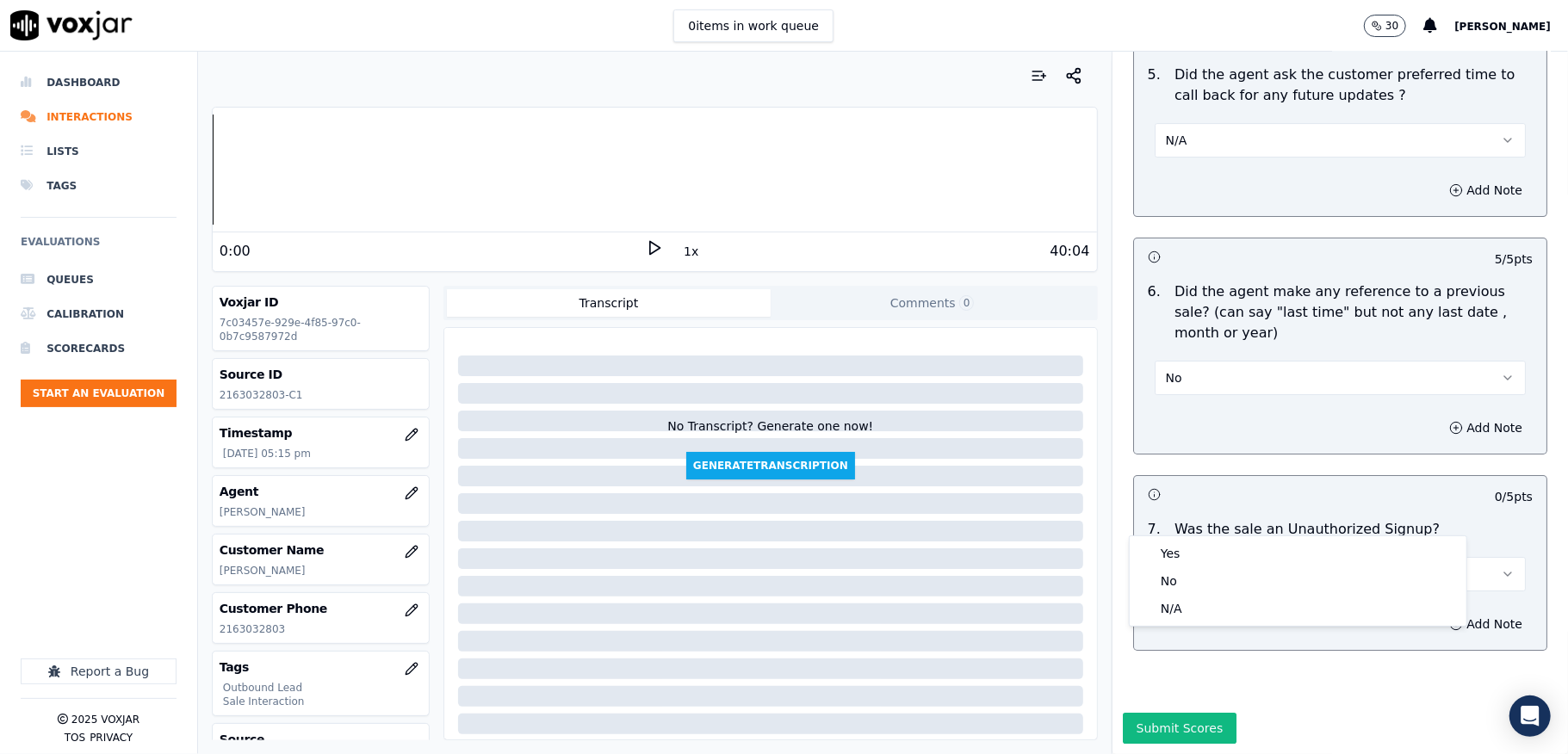
click at [1189, 557] on button "Select an answer" at bounding box center [1340, 574] width 371 height 34
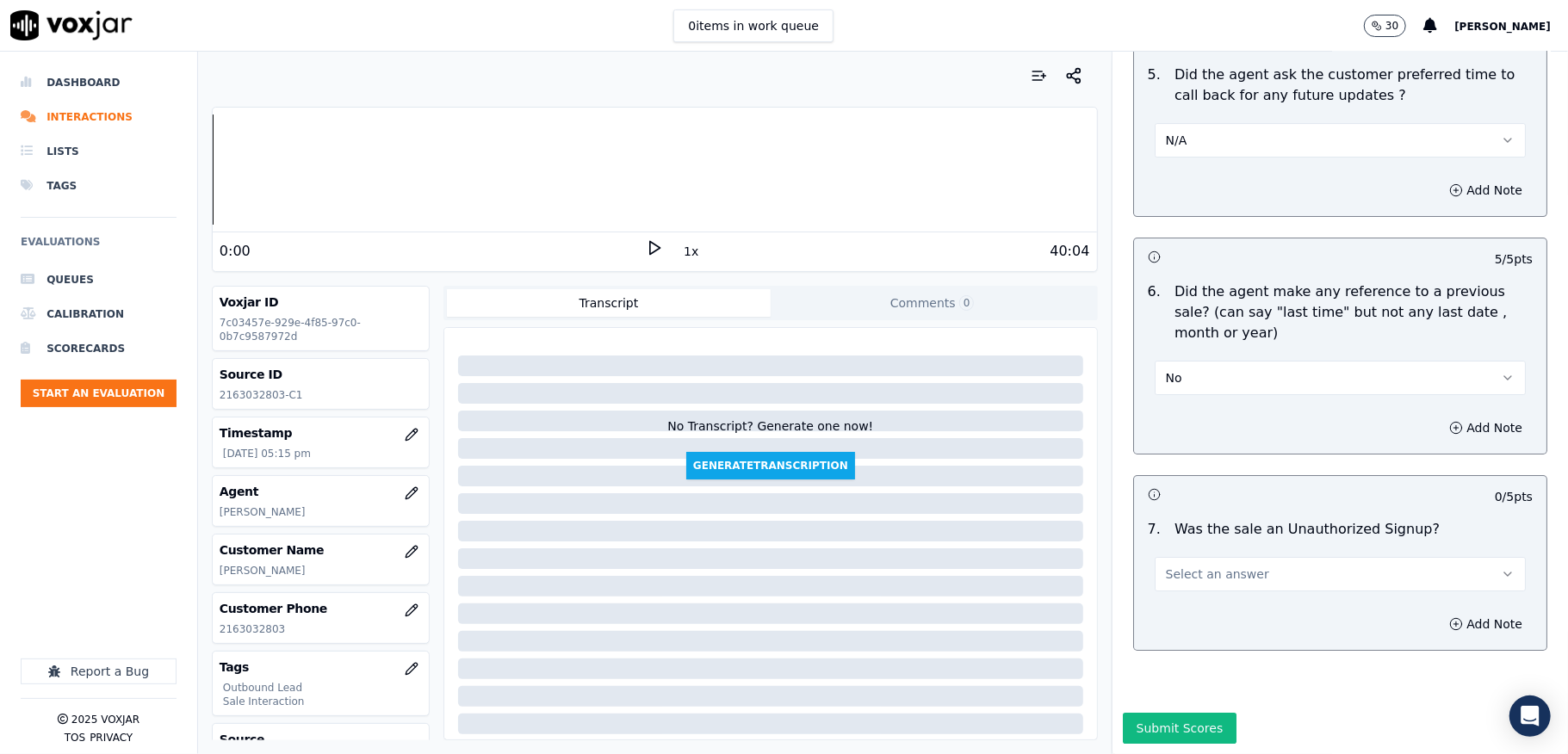
click at [1189, 557] on button "Select an answer" at bounding box center [1340, 574] width 371 height 34
click at [1196, 581] on div "No" at bounding box center [1297, 581] width 330 height 28
click at [1137, 713] on button "Submit Scores" at bounding box center [1180, 728] width 114 height 31
click at [1136, 713] on div "Saving" at bounding box center [1340, 733] width 456 height 41
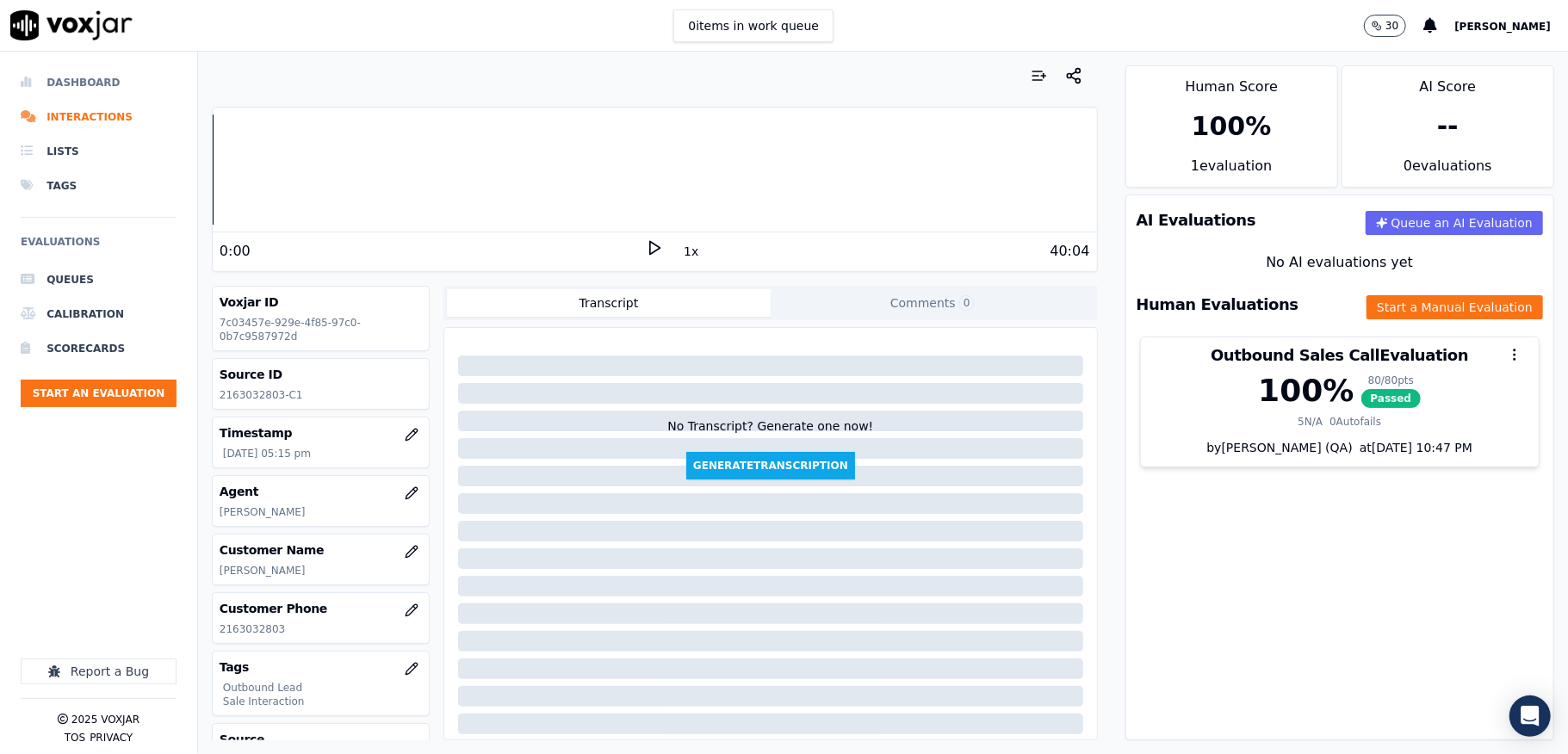
click at [67, 91] on li "Dashboard" at bounding box center [98, 83] width 156 height 34
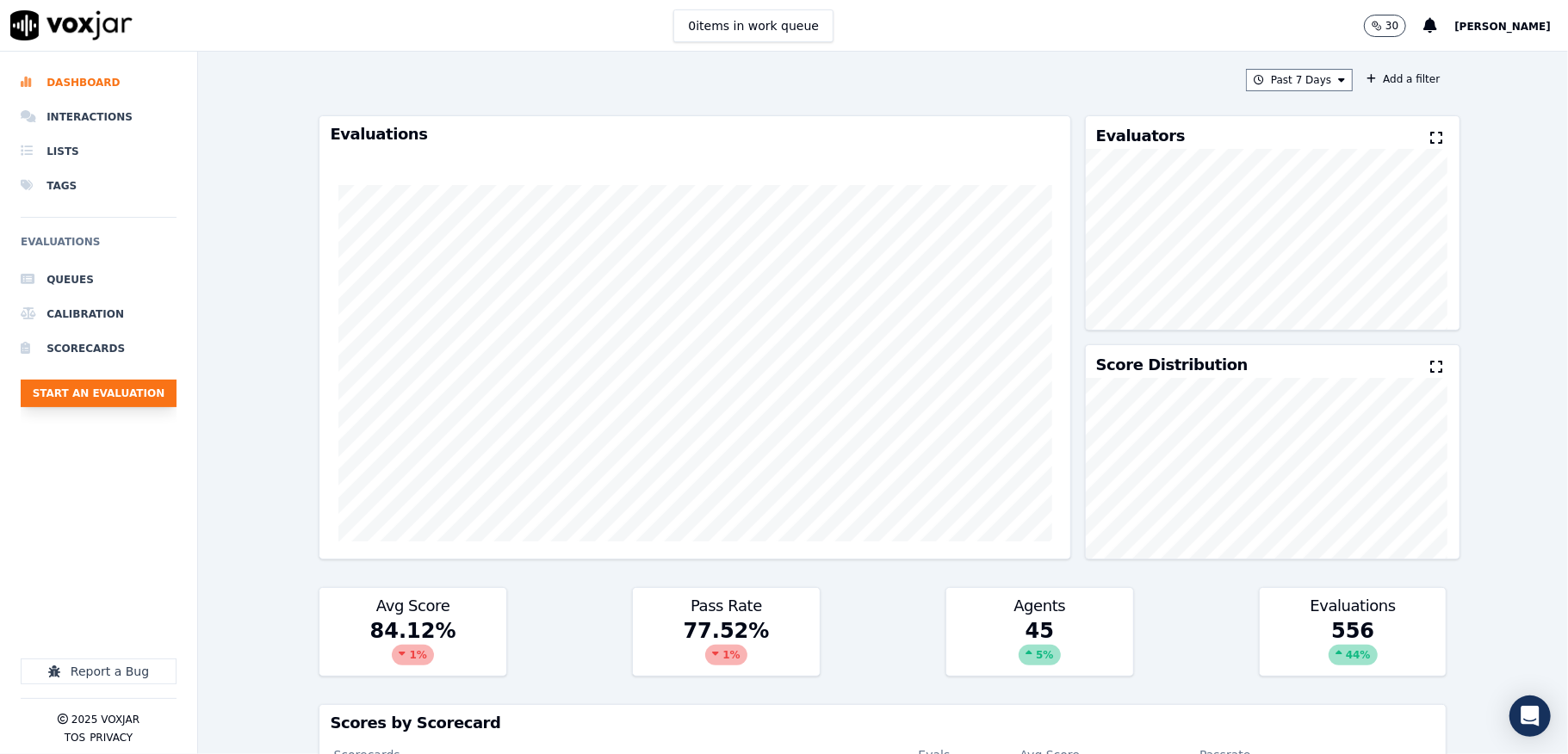
click at [148, 395] on button "Start an Evaluation" at bounding box center [98, 393] width 156 height 28
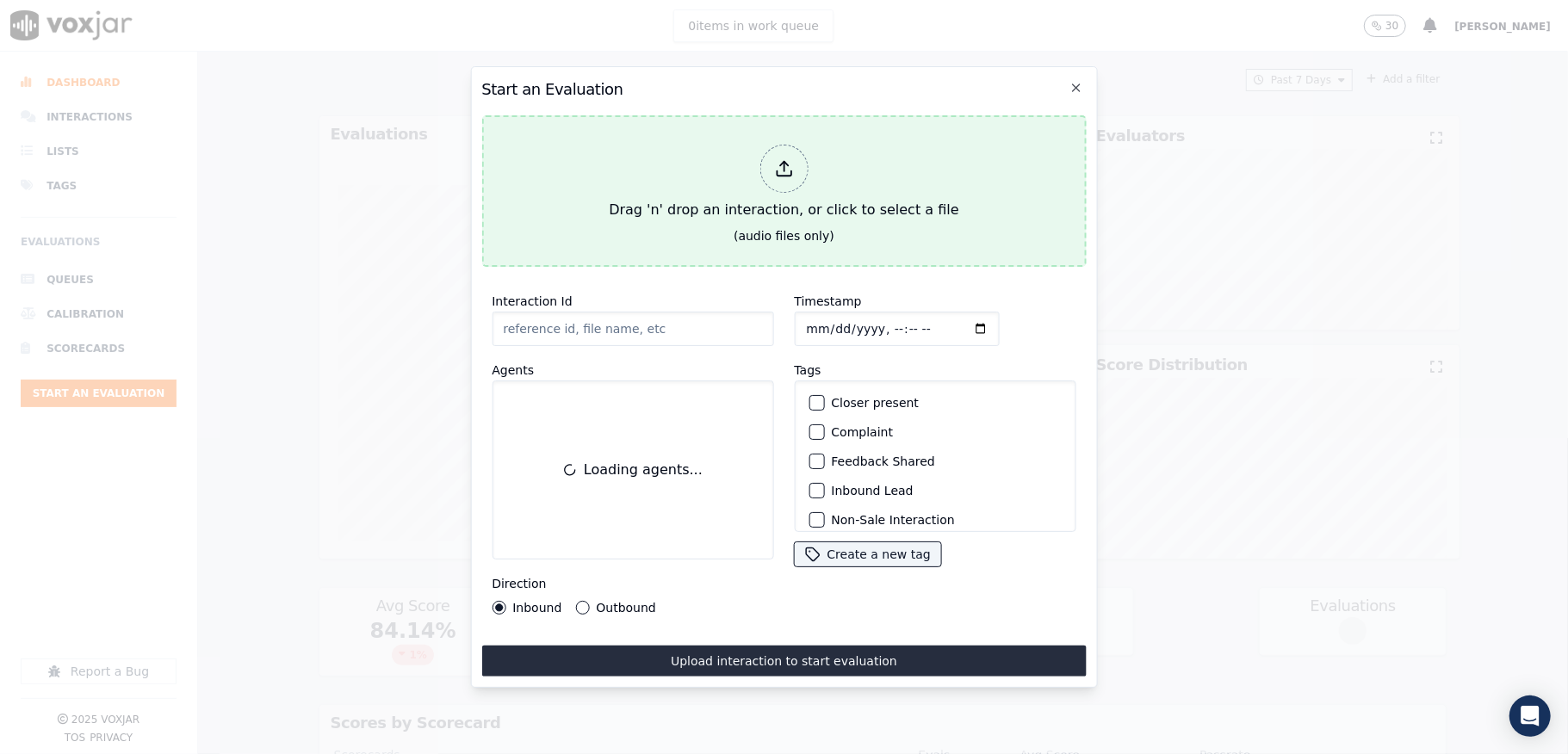
click at [762, 163] on div at bounding box center [784, 169] width 49 height 49
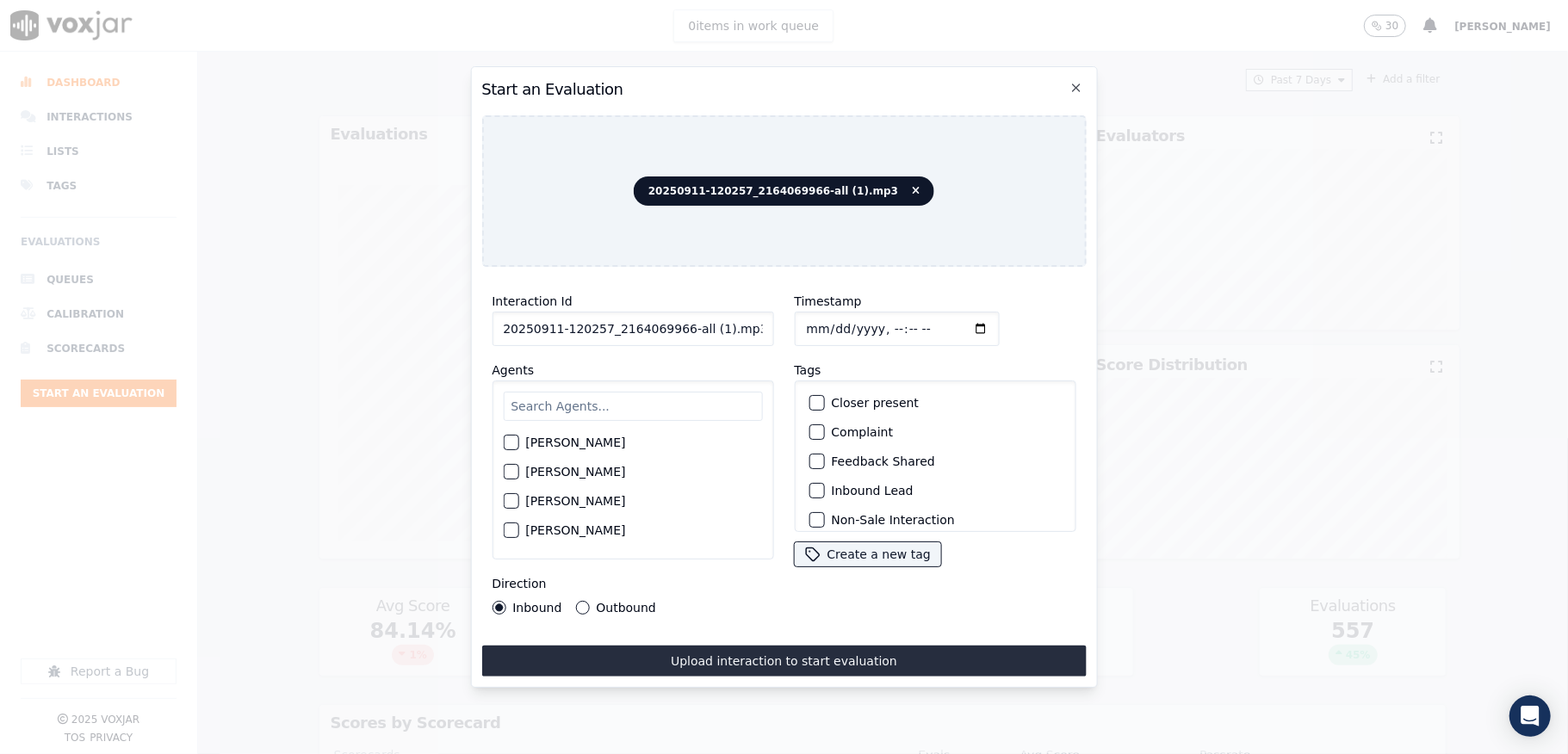
drag, startPoint x: 694, startPoint y: 317, endPoint x: 754, endPoint y: 317, distance: 60.0
click at [754, 317] on input "20250911-120257_2164069966-all (1).mp3" at bounding box center [632, 329] width 281 height 34
type input "20250911-120257_2164069966-C1"
click at [818, 315] on input "Timestamp" at bounding box center [896, 329] width 205 height 34
type input "[DATE]T17:23"
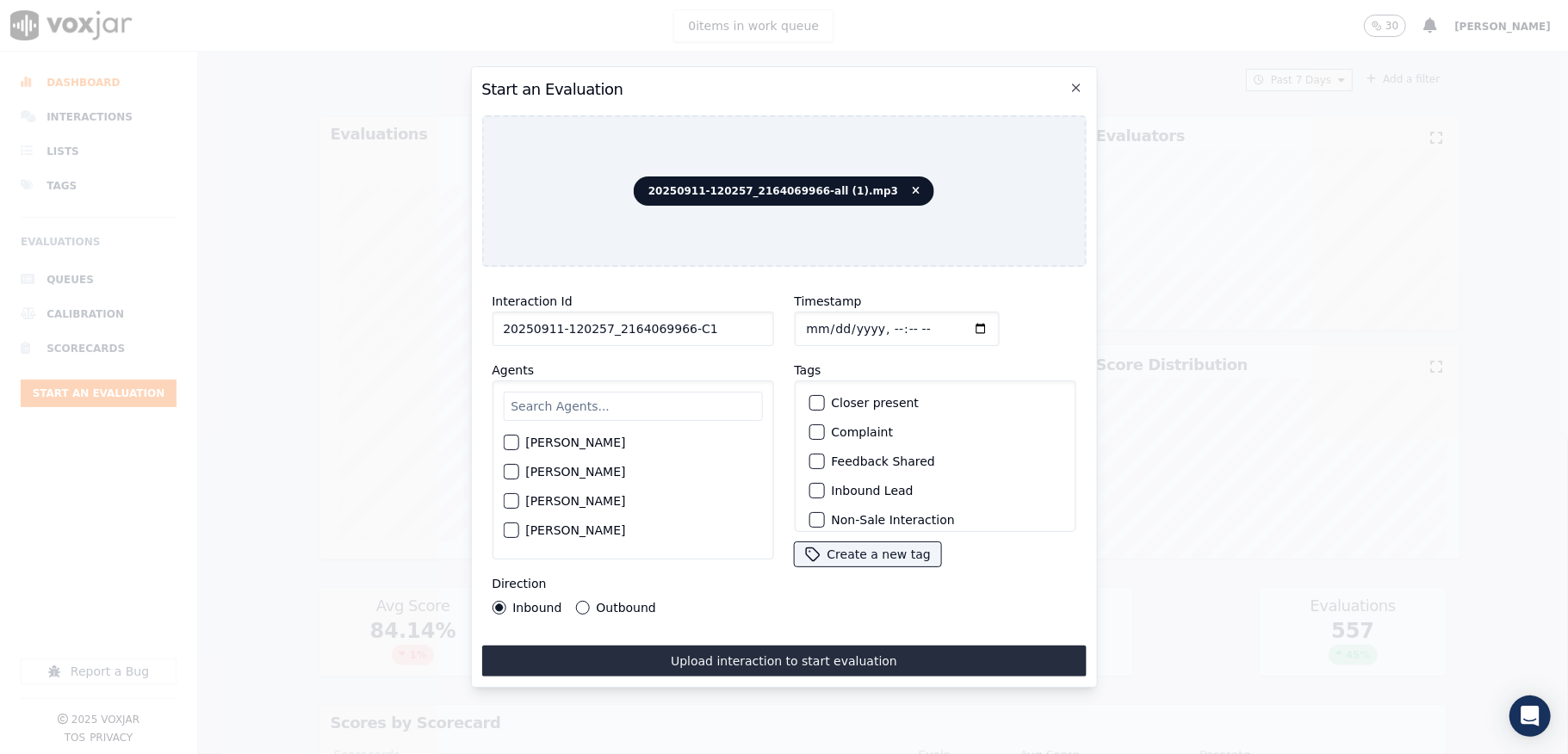
click at [592, 399] on input "text" at bounding box center [632, 406] width 259 height 30
type input "bran"
click at [506, 441] on div "button" at bounding box center [509, 447] width 12 height 12
click at [811, 486] on div "button" at bounding box center [815, 490] width 12 height 12
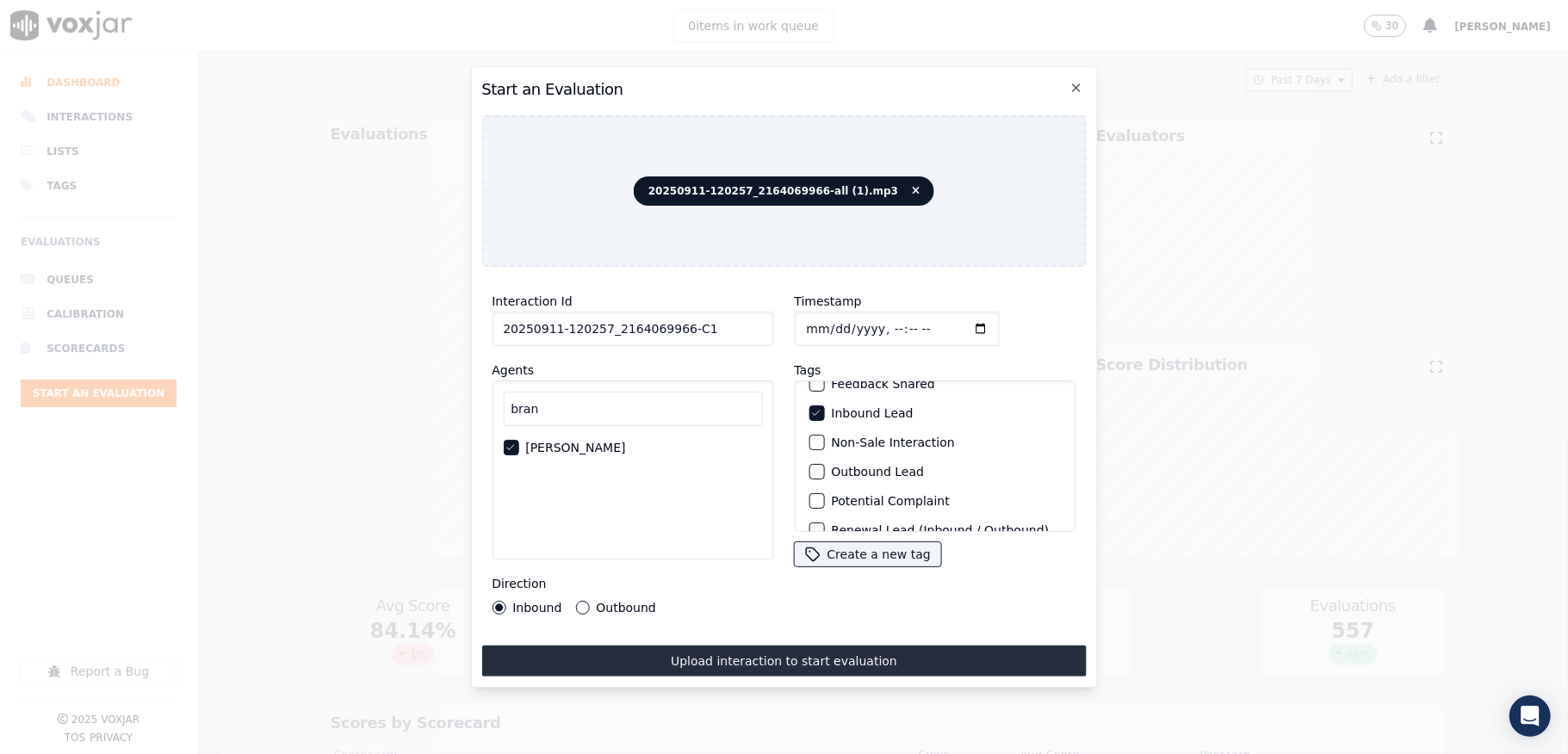
scroll to position [160, 0]
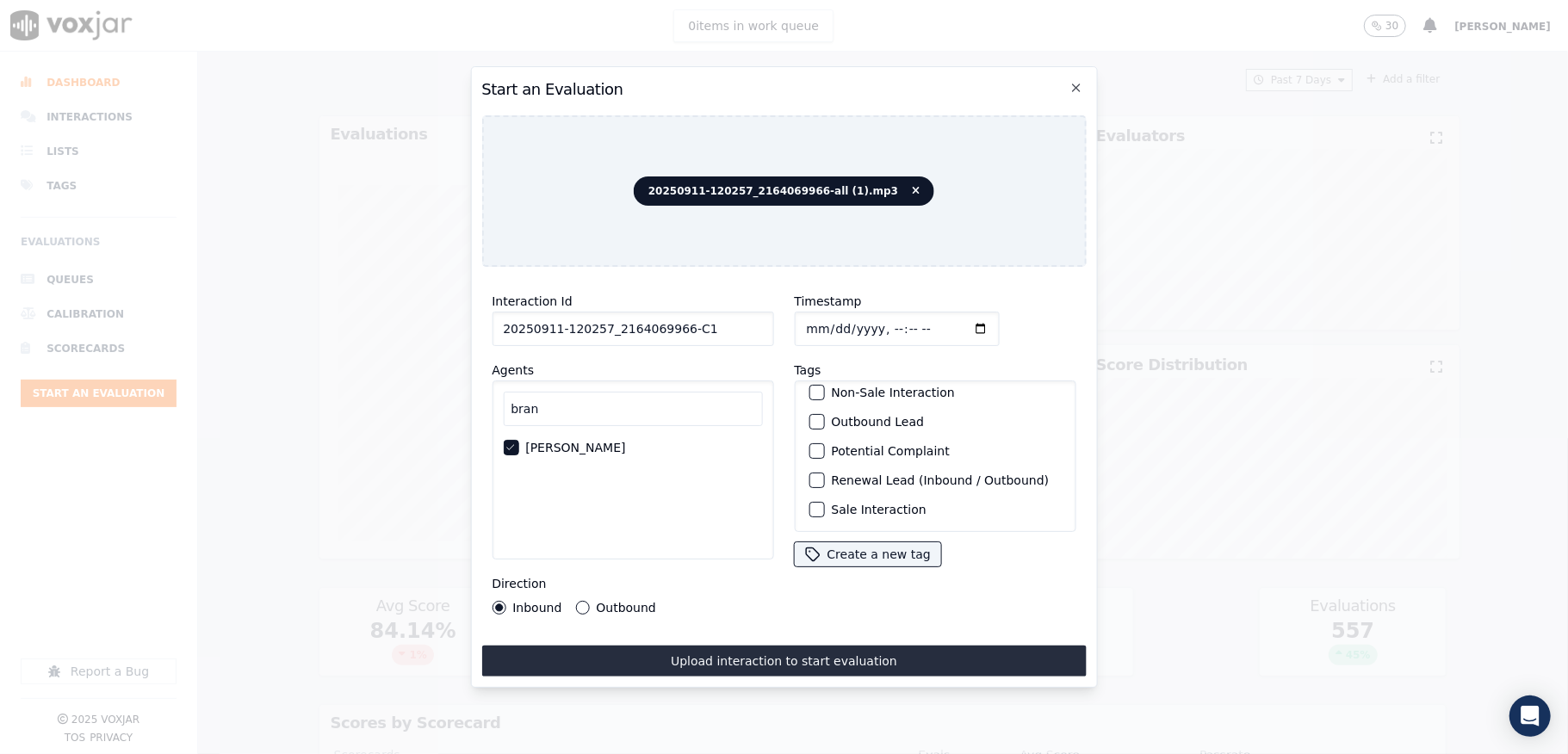
click at [809, 503] on div "button" at bounding box center [815, 509] width 12 height 12
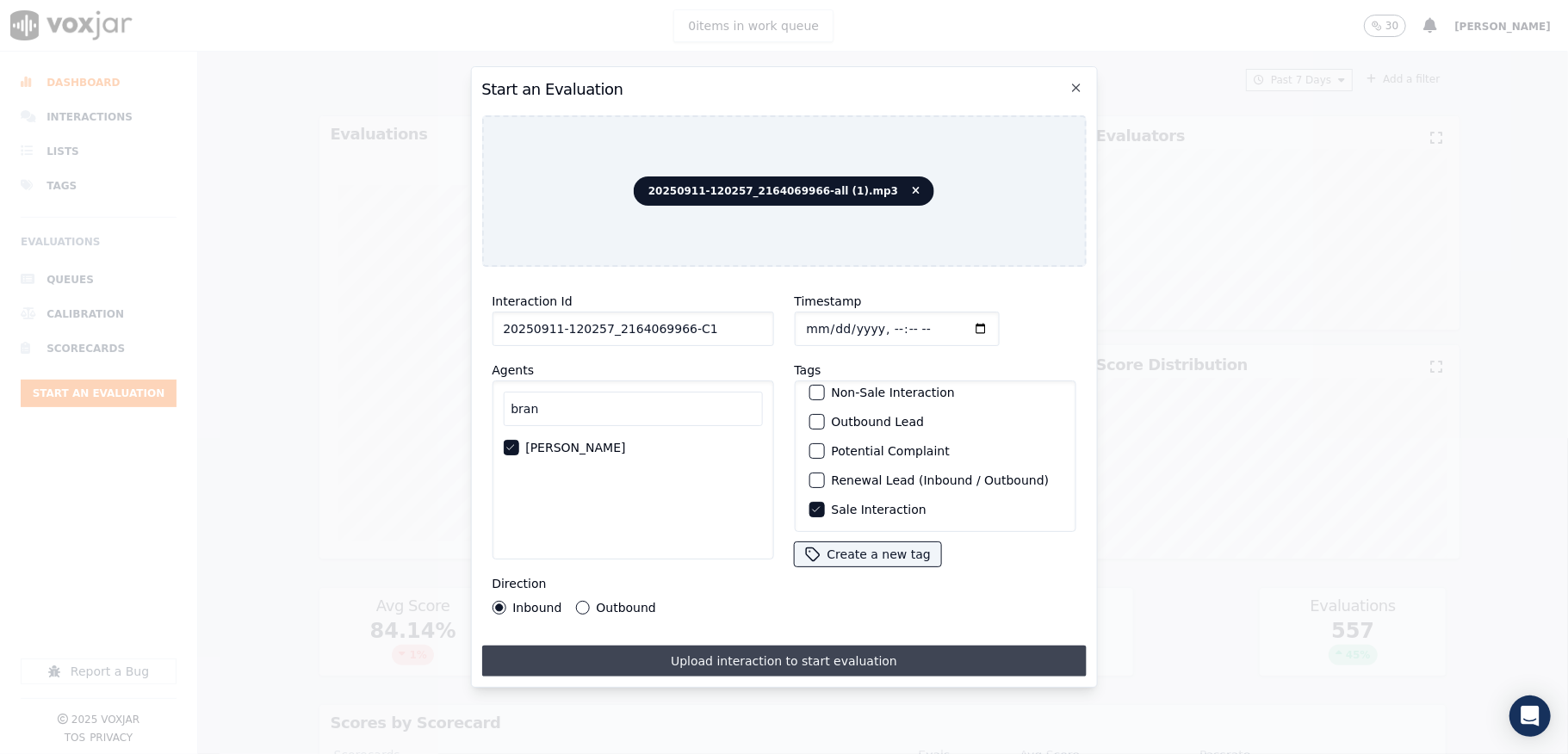
click at [771, 645] on button "Upload interaction to start evaluation" at bounding box center [783, 661] width 604 height 31
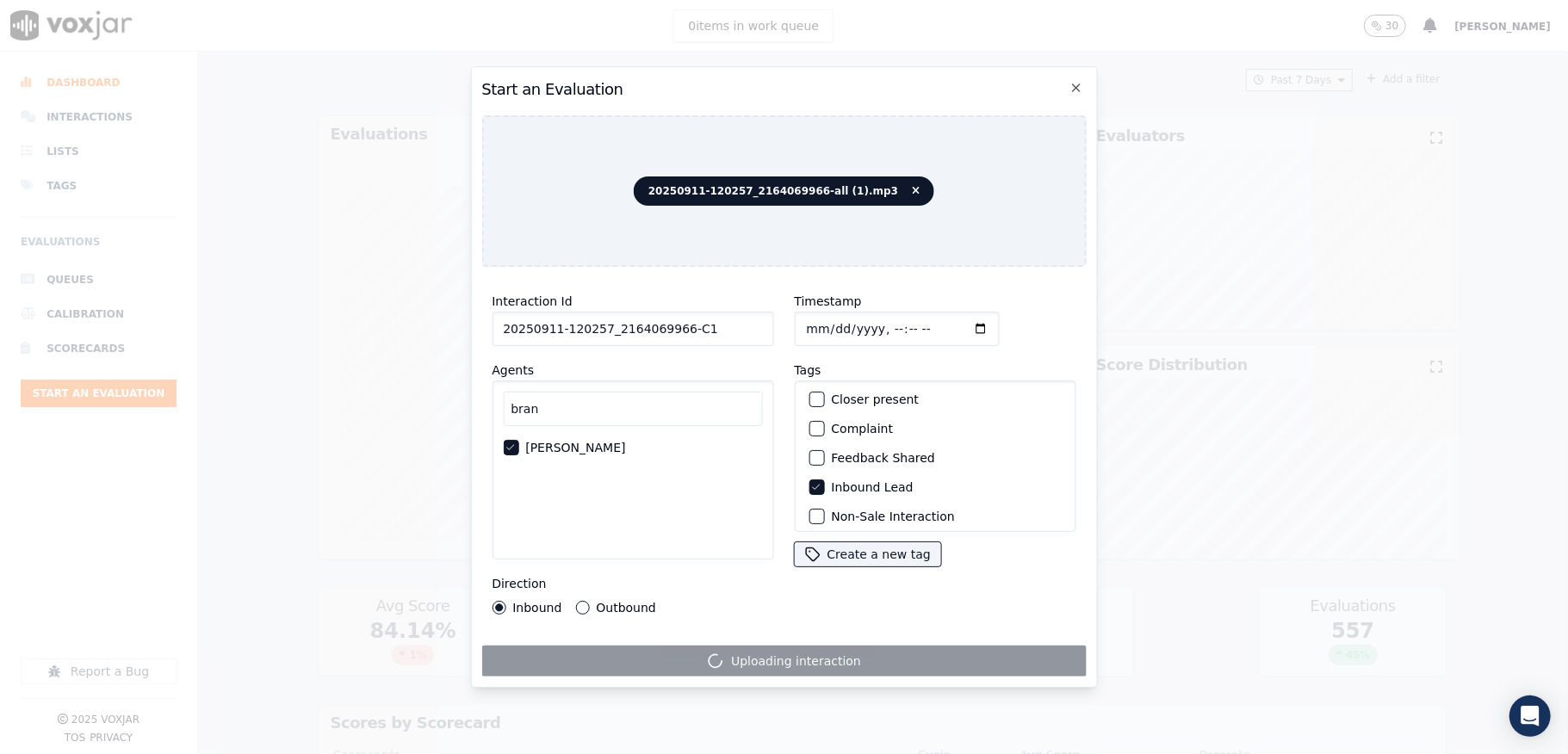
scroll to position [0, 0]
click at [809, 400] on button "Closer present" at bounding box center [815, 403] width 15 height 15
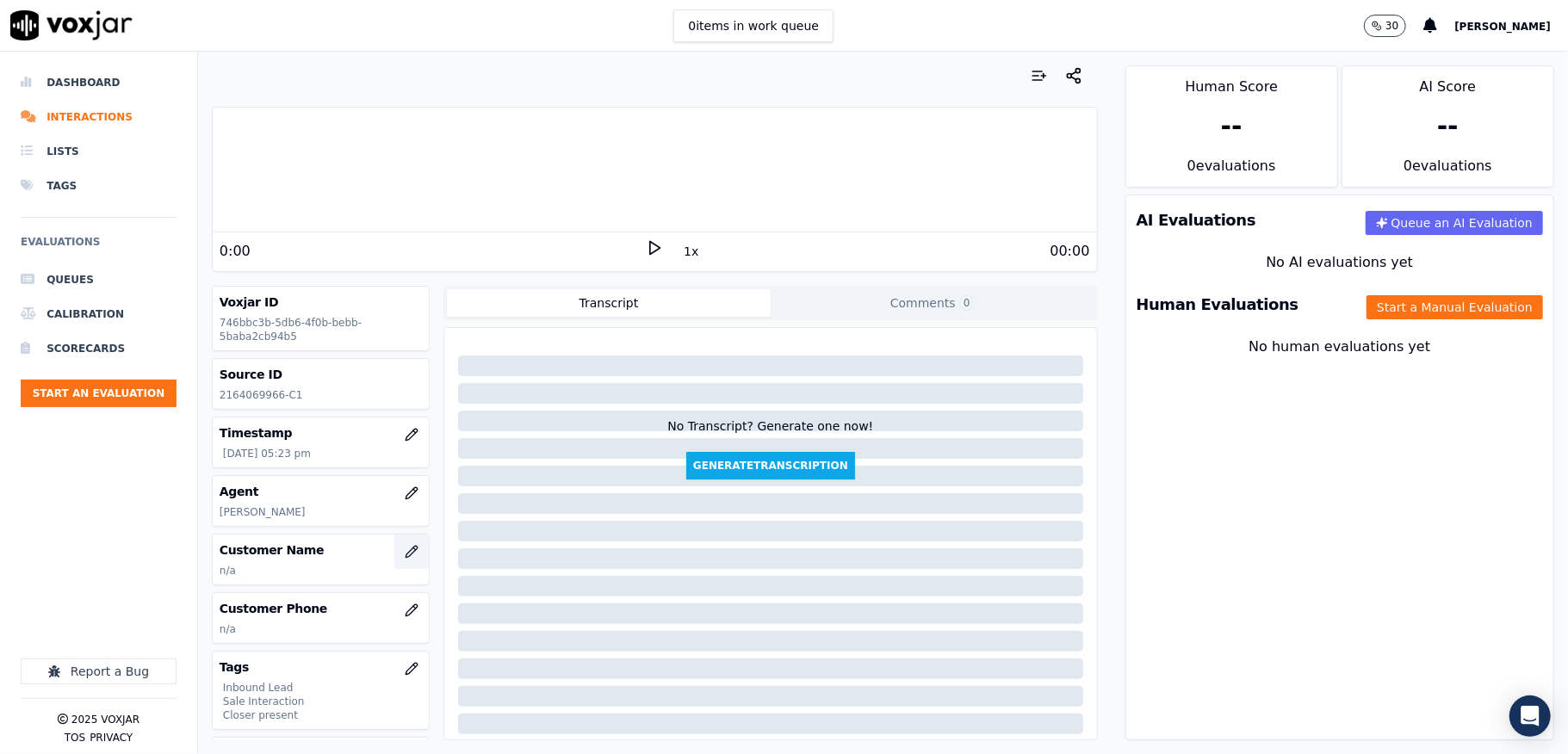
click at [395, 559] on button "button" at bounding box center [412, 552] width 34 height 34
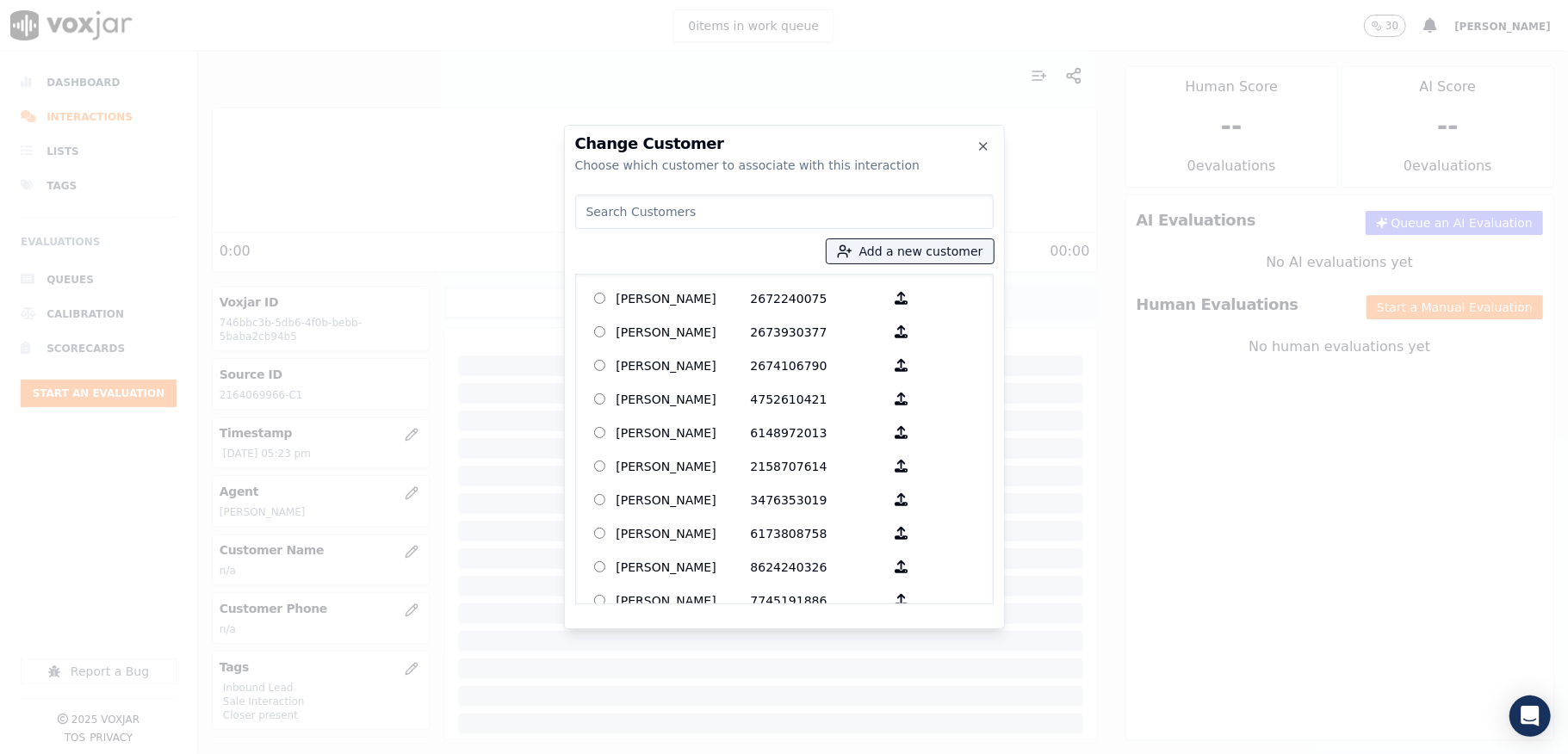
type input "[PERSON_NAME]"
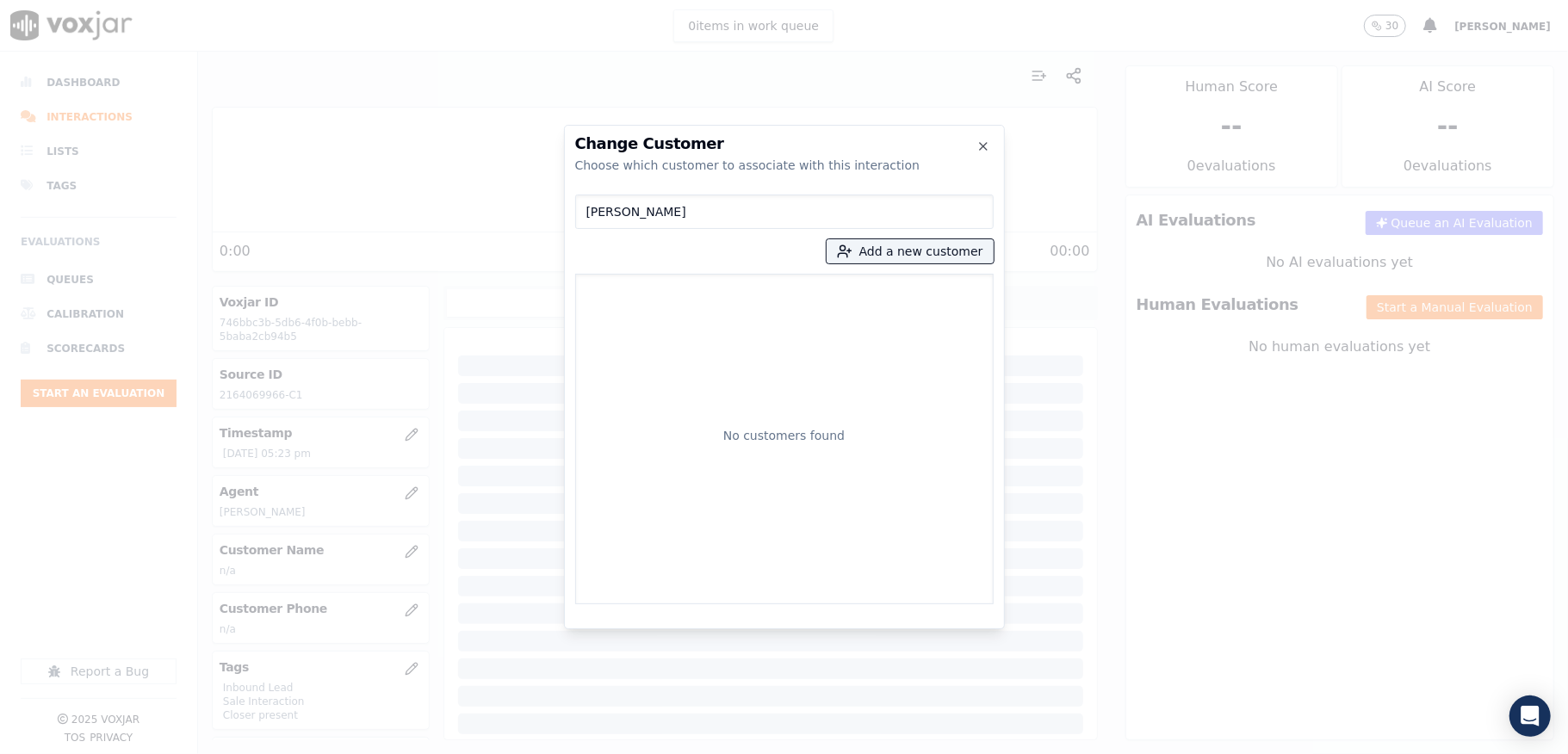
drag, startPoint x: 698, startPoint y: 215, endPoint x: 784, endPoint y: 258, distance: 96.2
click at [331, 753] on div "Change Customer Choose which customer to associate with this interaction [PERSO…" at bounding box center [784, 754] width 1568 height 0
click at [889, 245] on button "Add a new customer" at bounding box center [910, 251] width 167 height 24
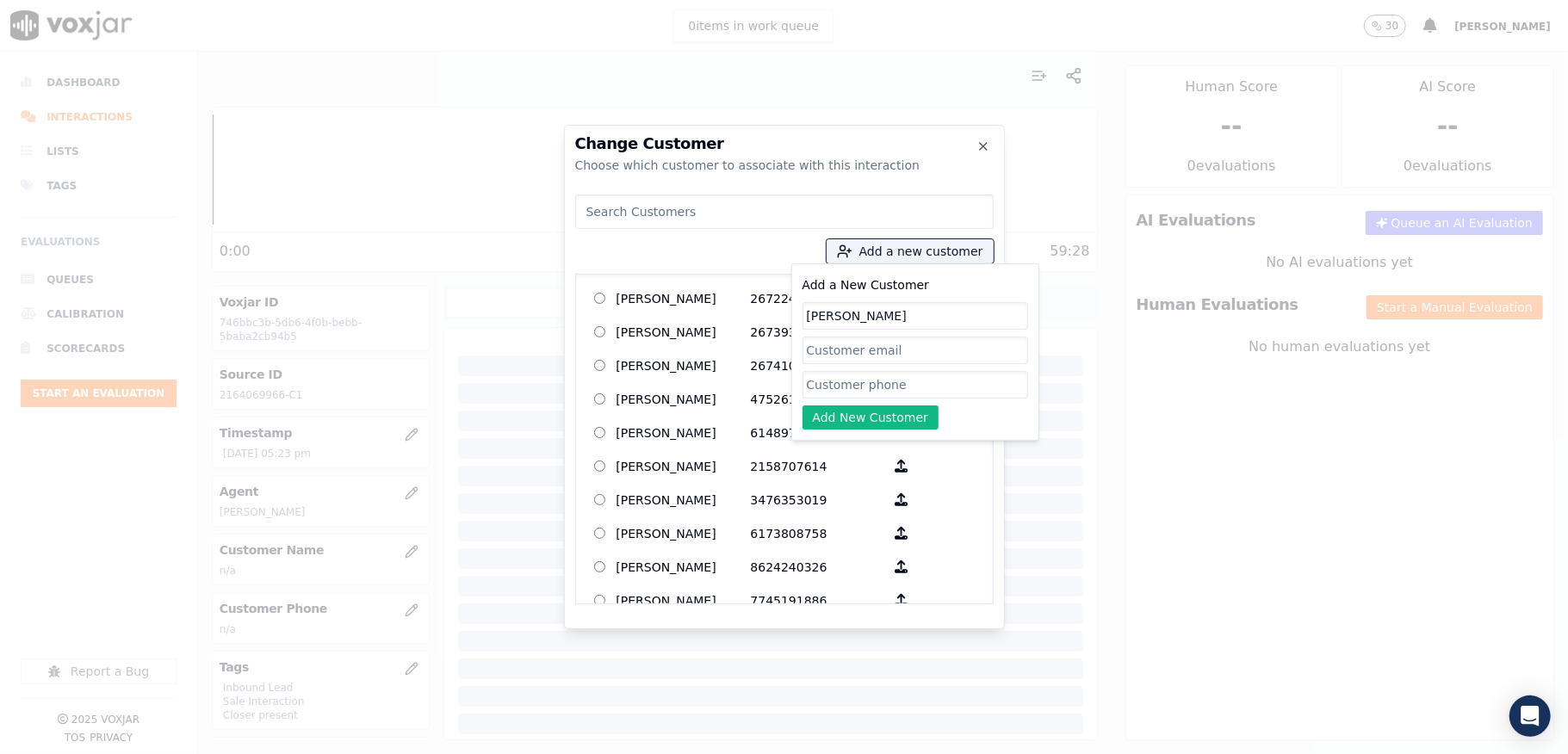
type input "[PERSON_NAME]"
click at [880, 378] on input "Add a New Customer" at bounding box center [915, 385] width 226 height 28
paste input "2164069966"
type input "2164069966"
click at [851, 418] on button "Add New Customer" at bounding box center [871, 417] width 137 height 24
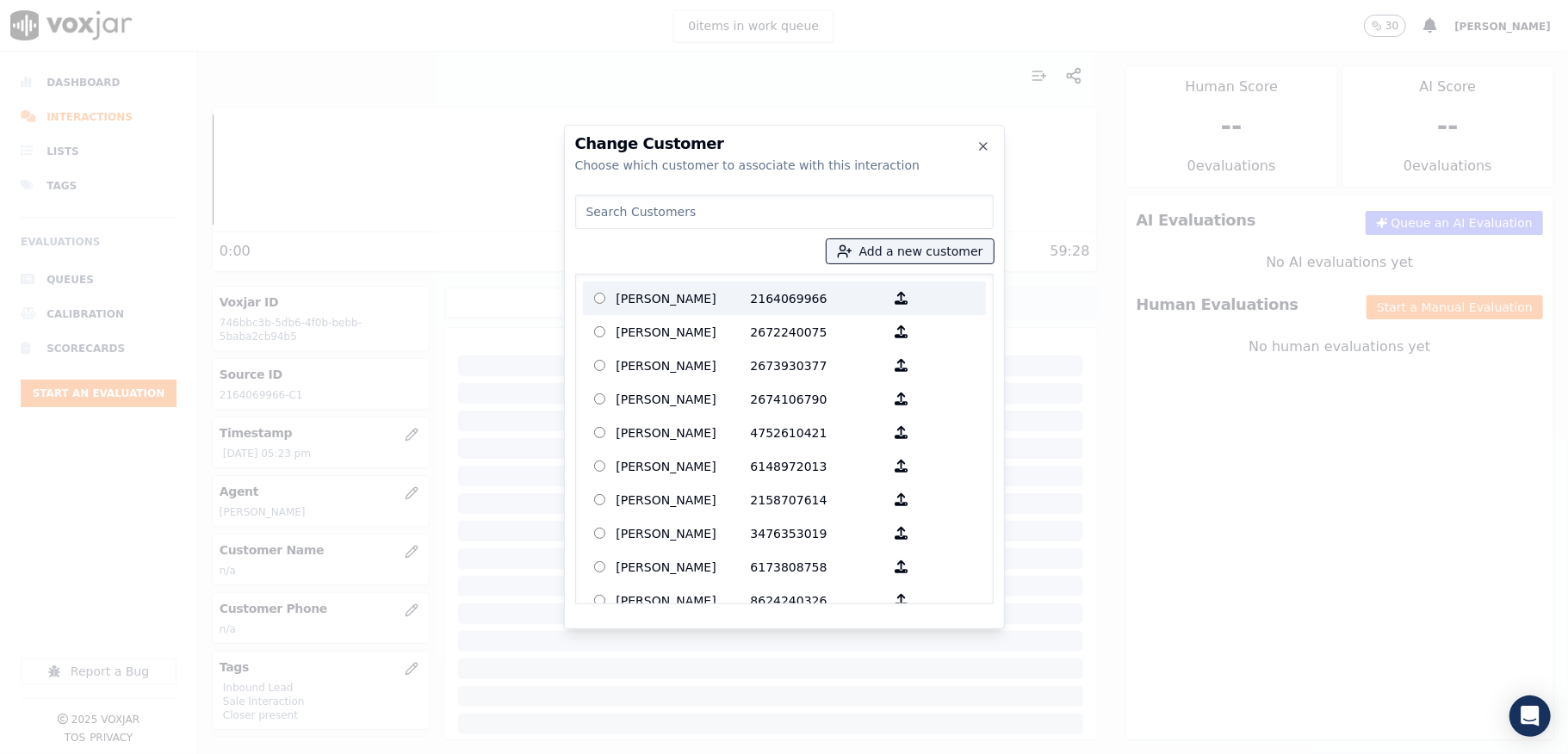
click at [660, 294] on p "[PERSON_NAME]" at bounding box center [683, 298] width 134 height 27
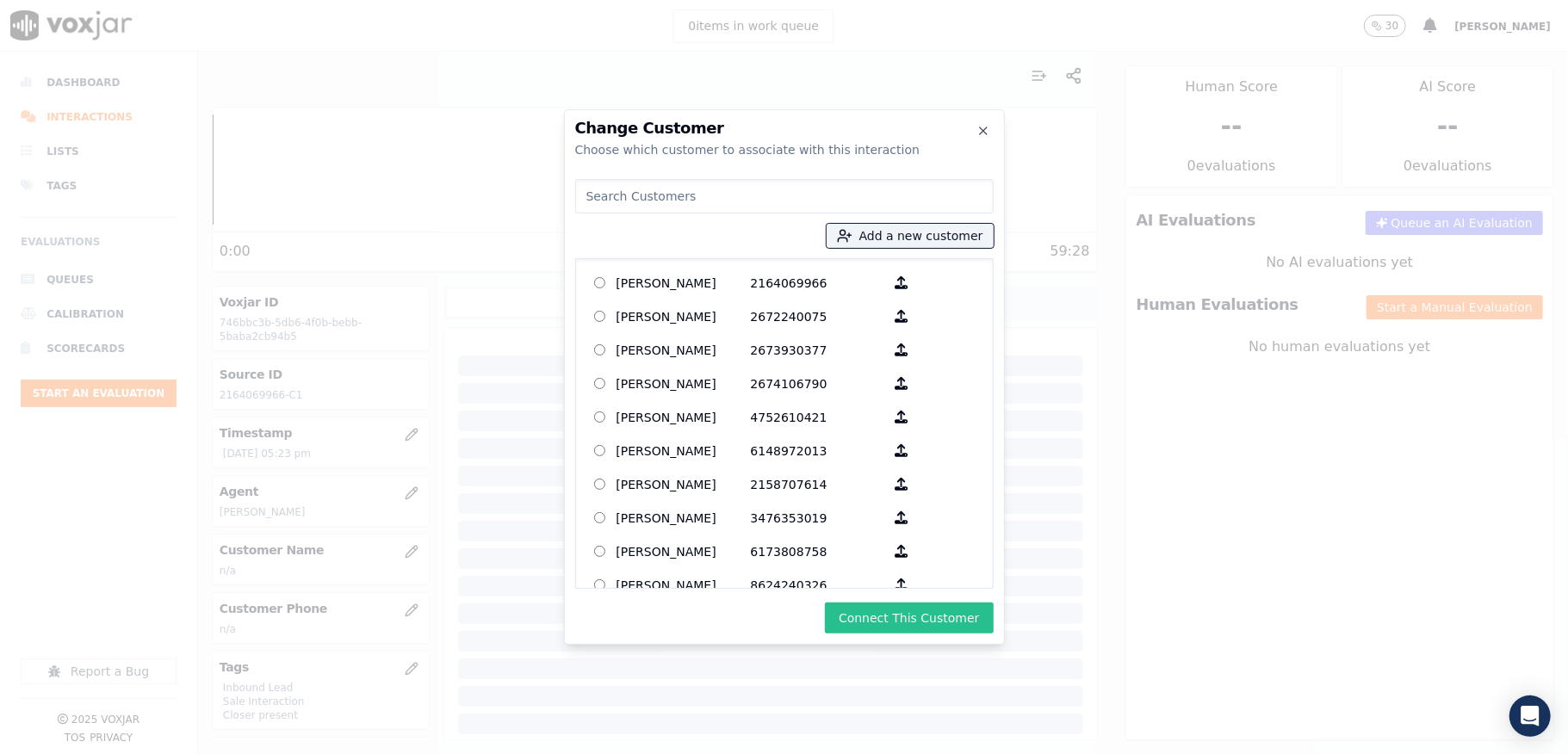
click at [910, 617] on button "Connect This Customer" at bounding box center [909, 617] width 168 height 31
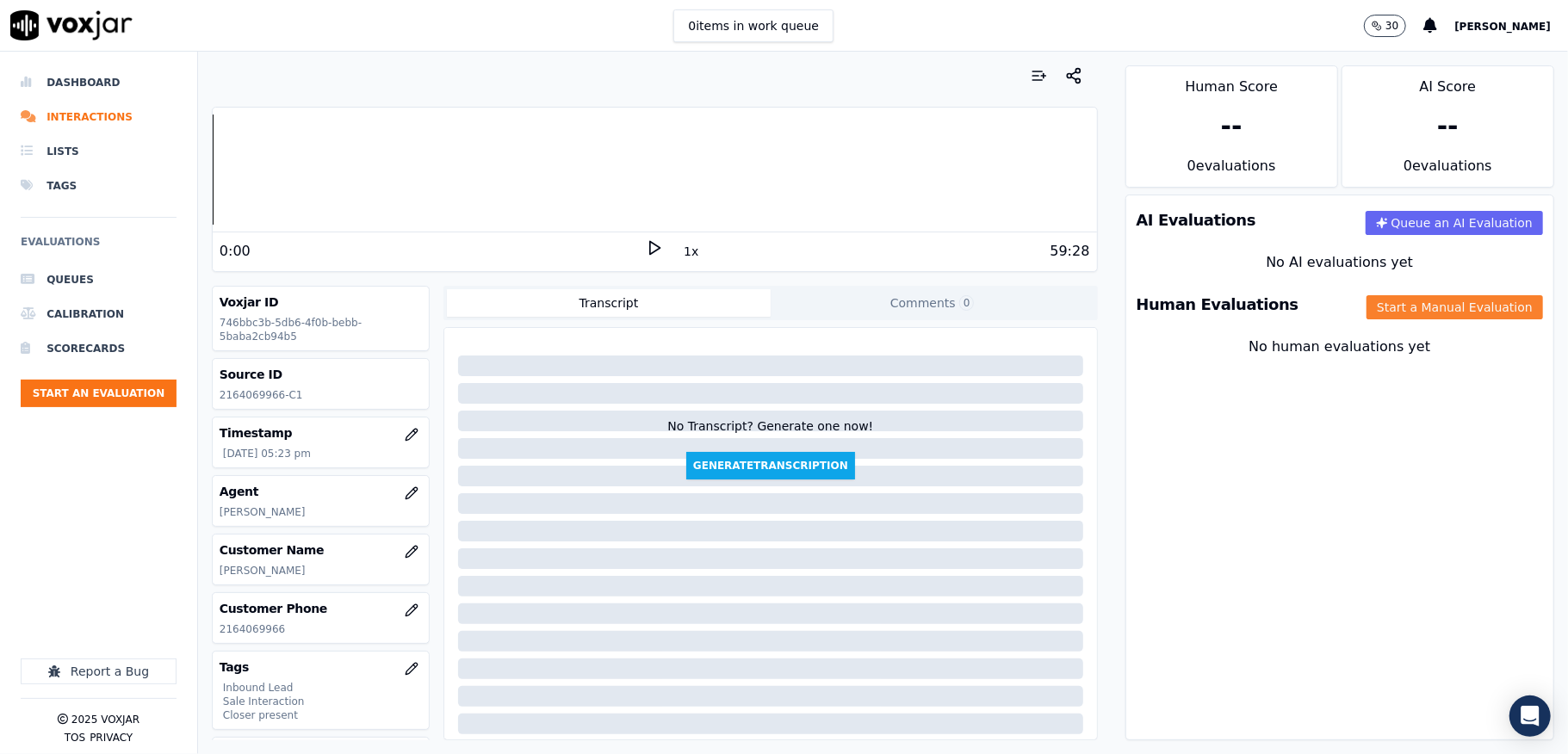
click at [1406, 311] on button "Start a Manual Evaluation" at bounding box center [1455, 307] width 176 height 24
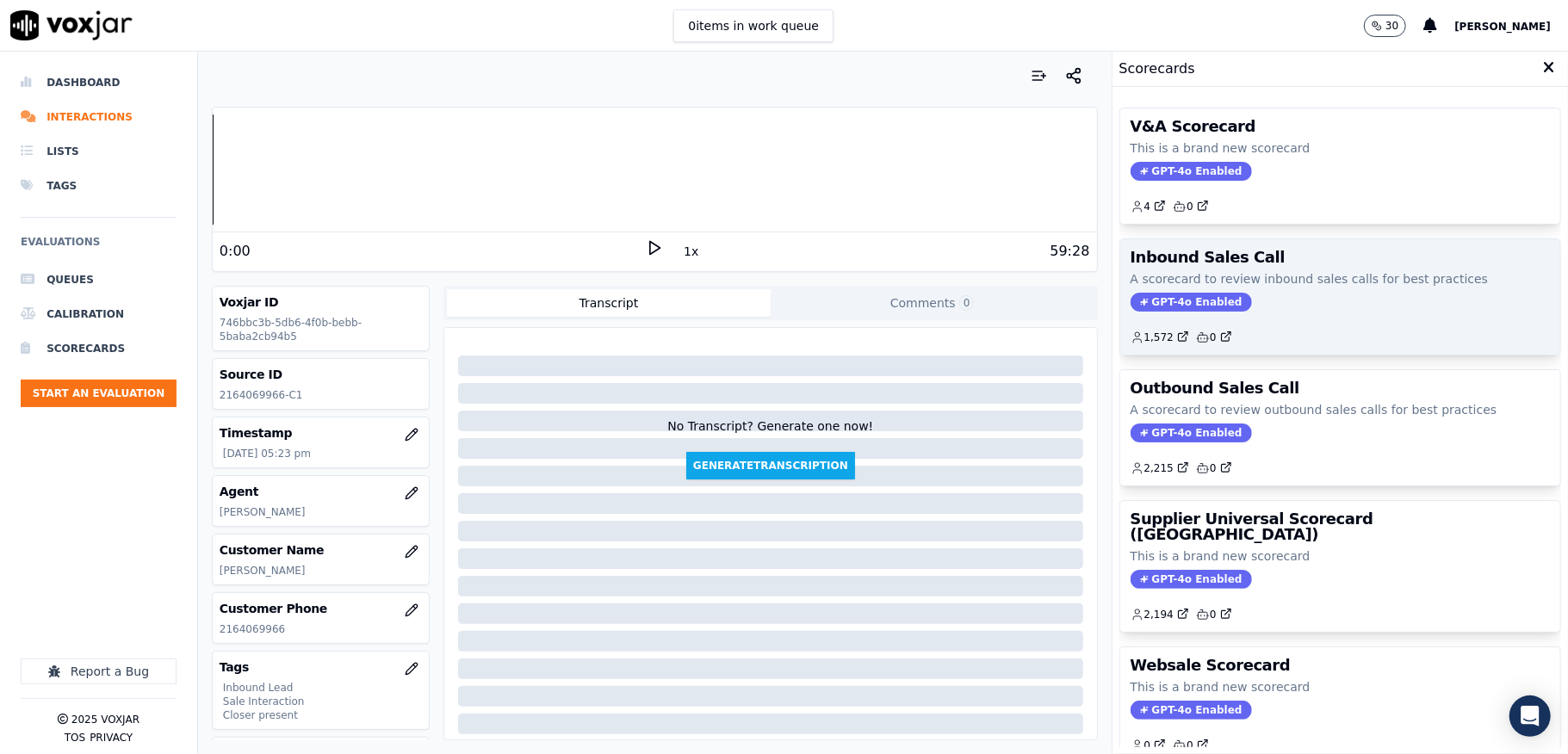
click at [1172, 303] on span "GPT-4o Enabled" at bounding box center [1191, 302] width 121 height 19
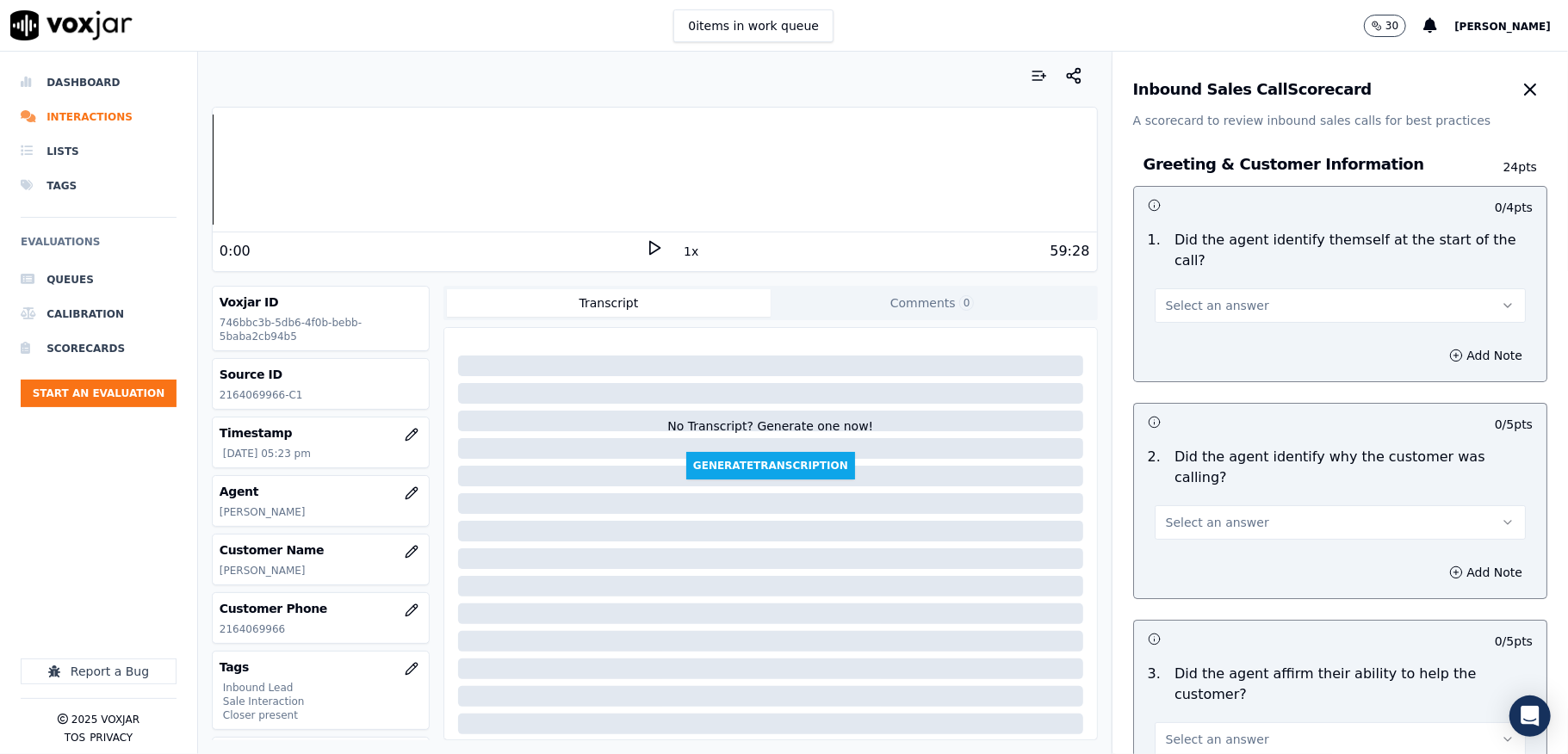
click at [1196, 301] on span "Select an answer" at bounding box center [1217, 305] width 103 height 17
click at [1197, 332] on div "Yes" at bounding box center [1297, 345] width 330 height 28
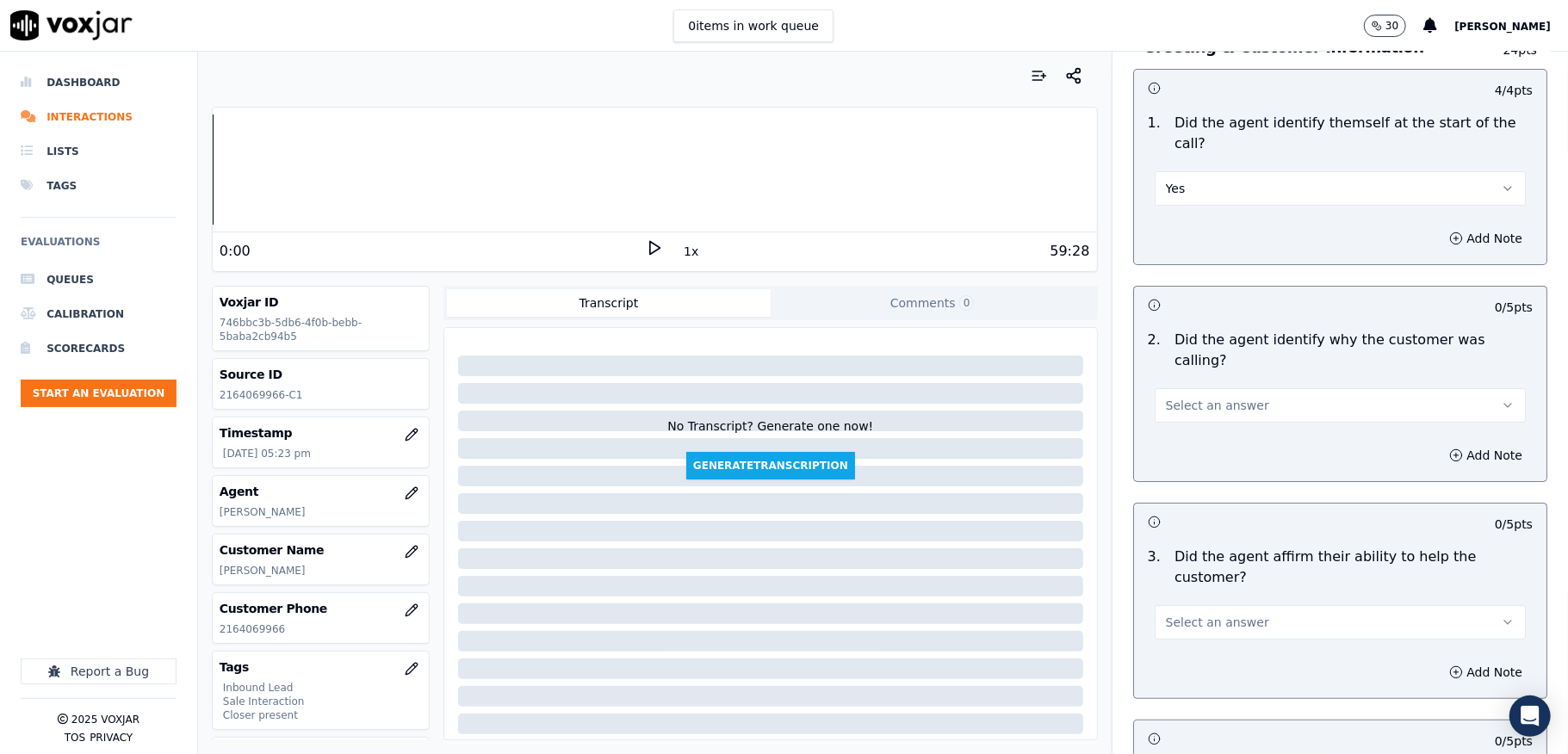
scroll to position [229, 0]
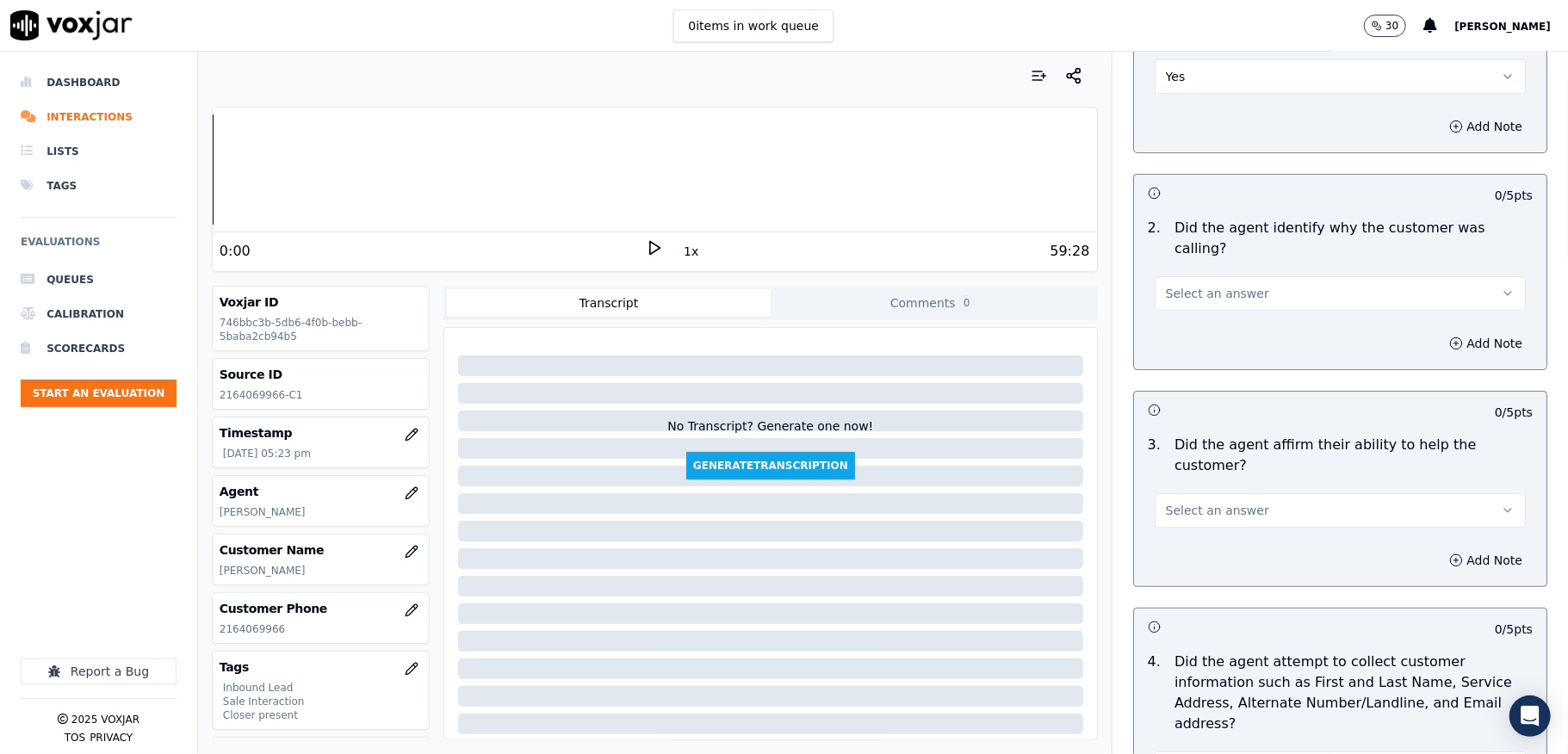
click at [1195, 285] on span "Select an answer" at bounding box center [1217, 293] width 103 height 17
click at [1174, 306] on div "Yes" at bounding box center [1297, 312] width 330 height 28
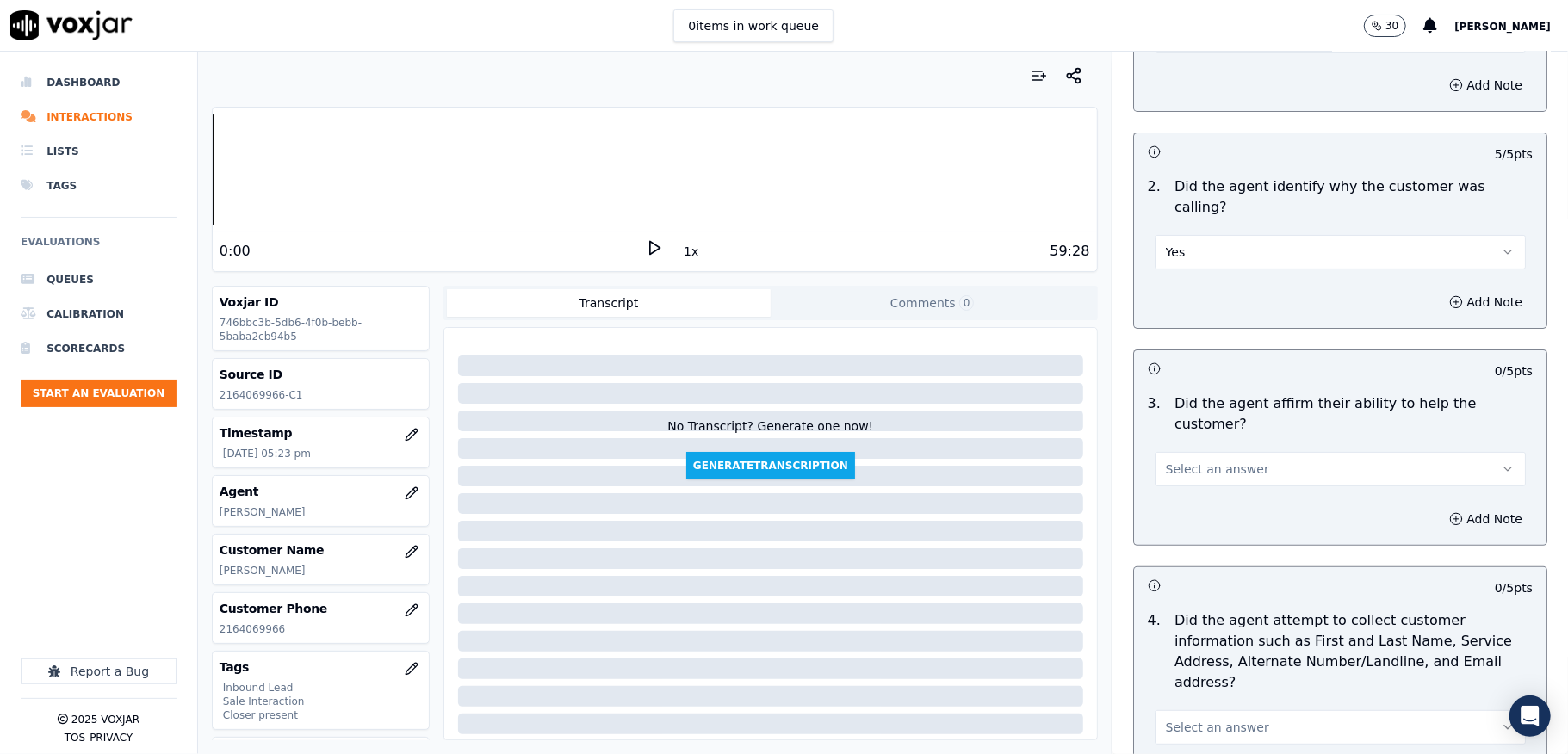
scroll to position [344, 0]
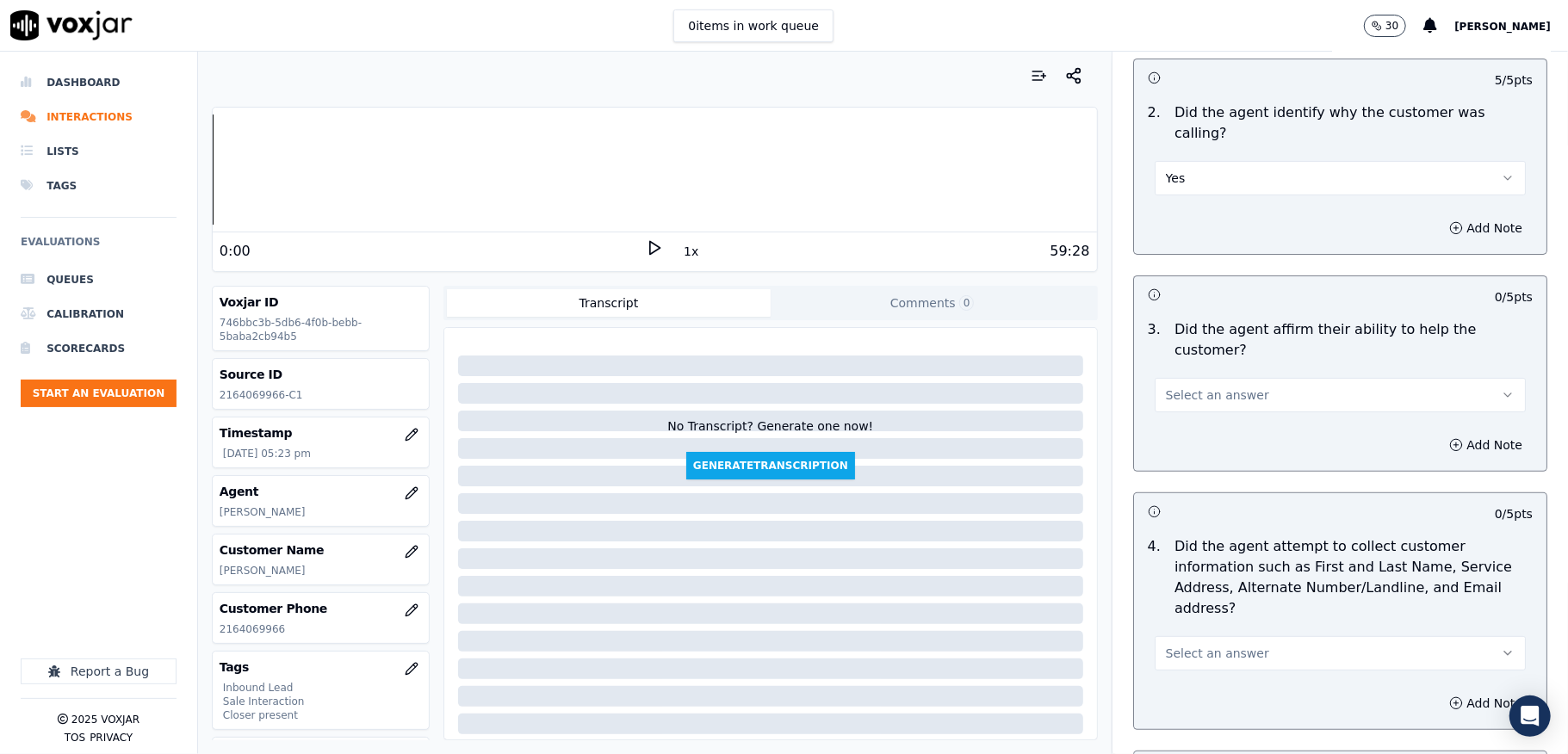
click at [1168, 377] on button "Select an answer" at bounding box center [1340, 395] width 371 height 34
click at [1174, 407] on div "Yes" at bounding box center [1297, 414] width 330 height 28
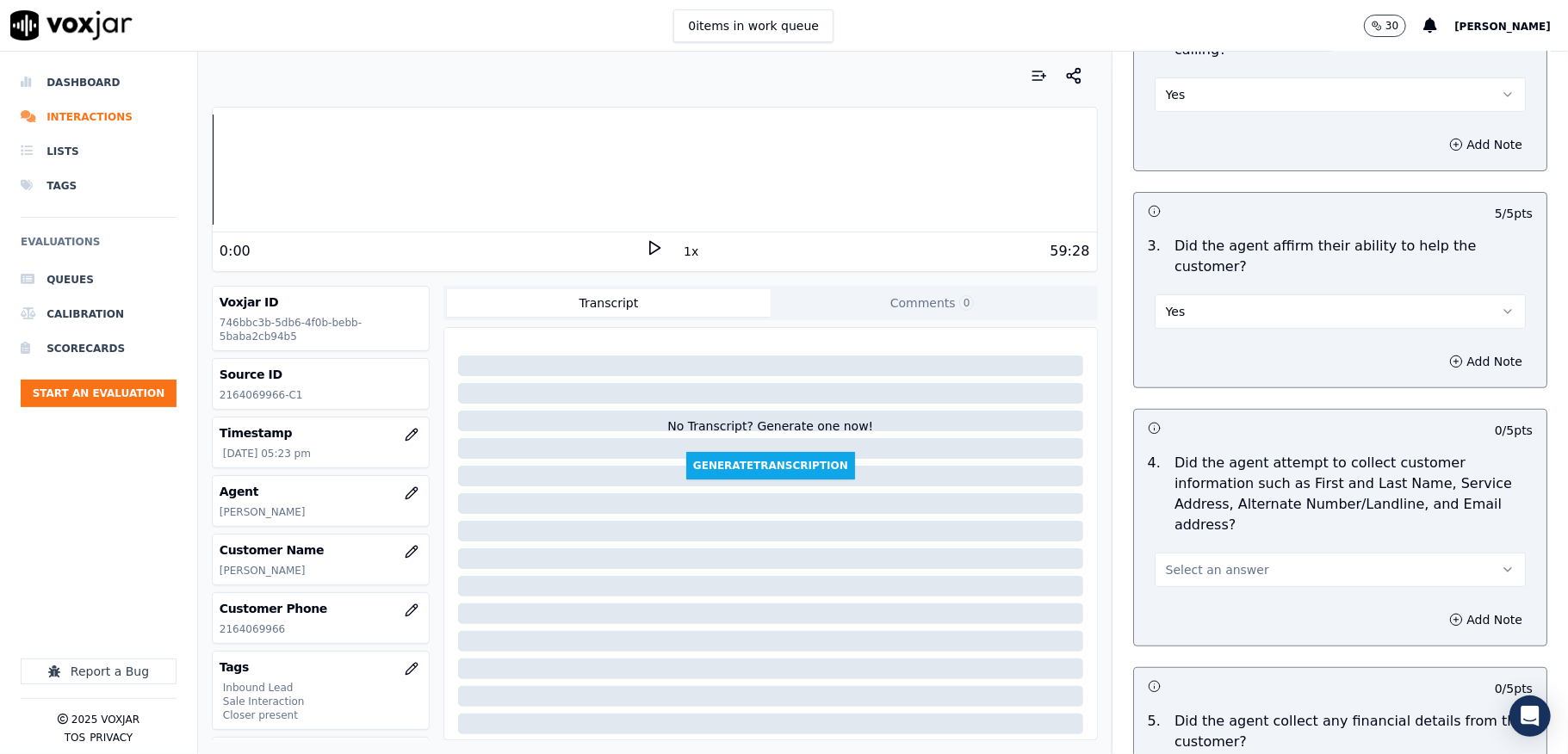
scroll to position [573, 0]
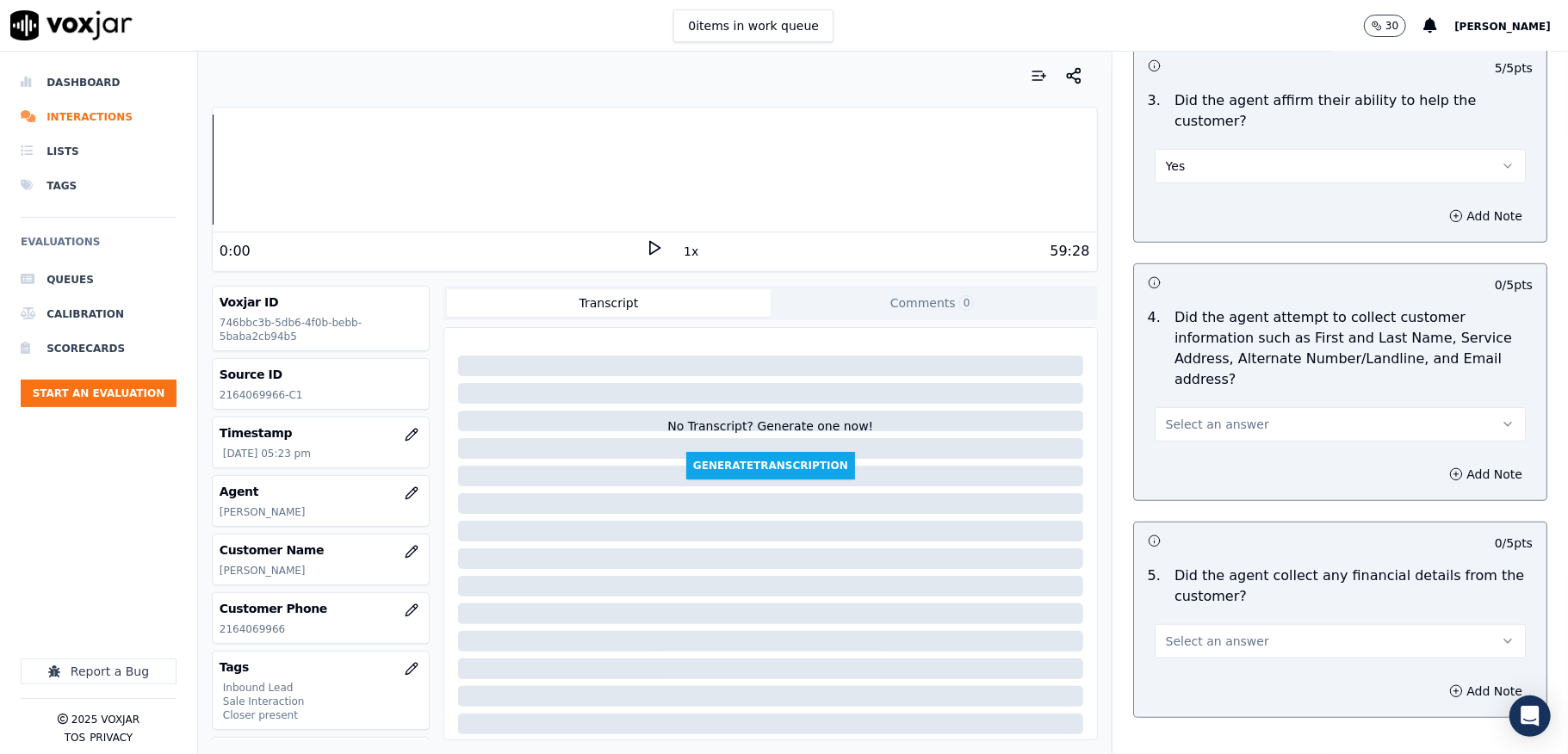
click at [1193, 407] on button "Select an answer" at bounding box center [1340, 424] width 371 height 34
click at [1190, 442] on div "Yes" at bounding box center [1297, 444] width 330 height 28
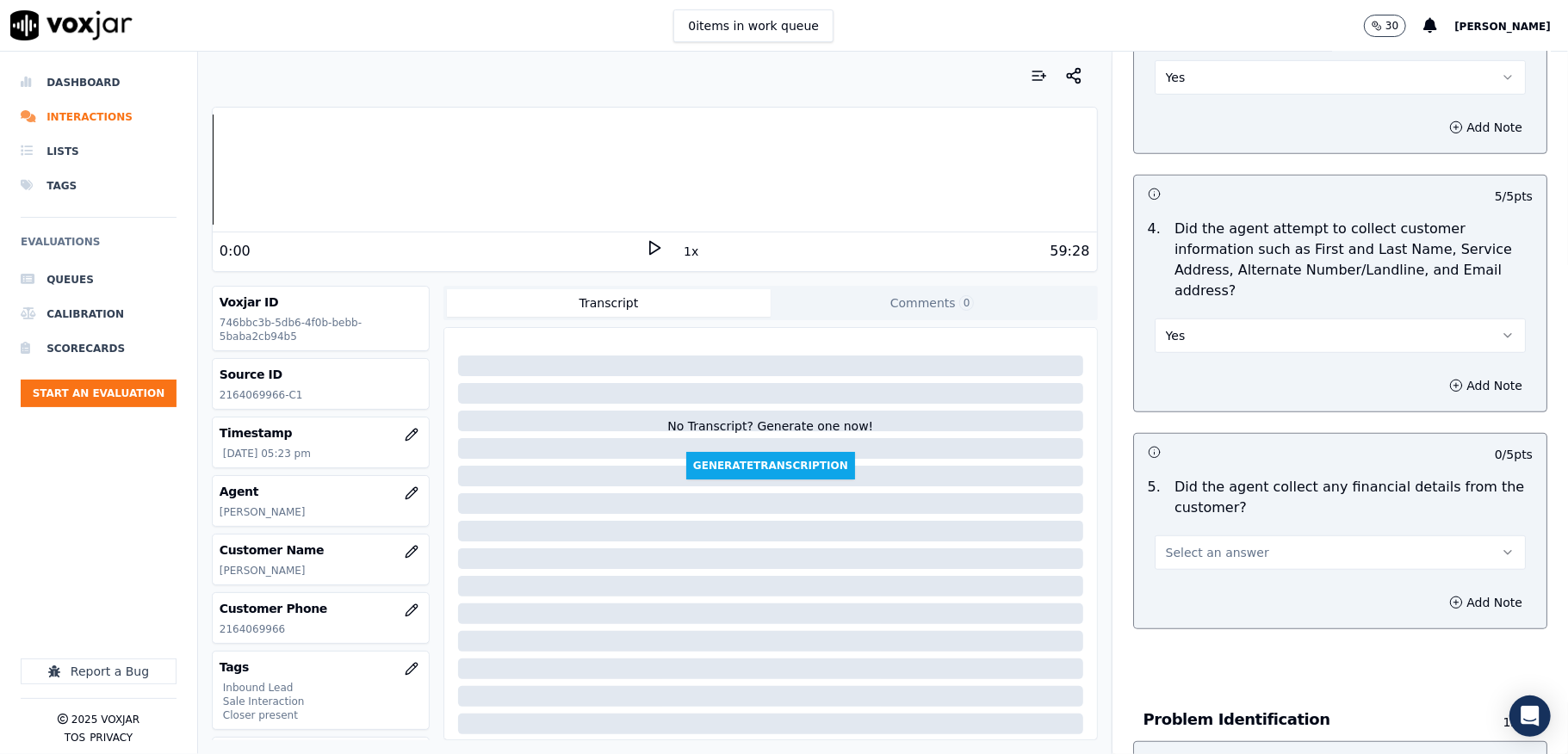
scroll to position [803, 0]
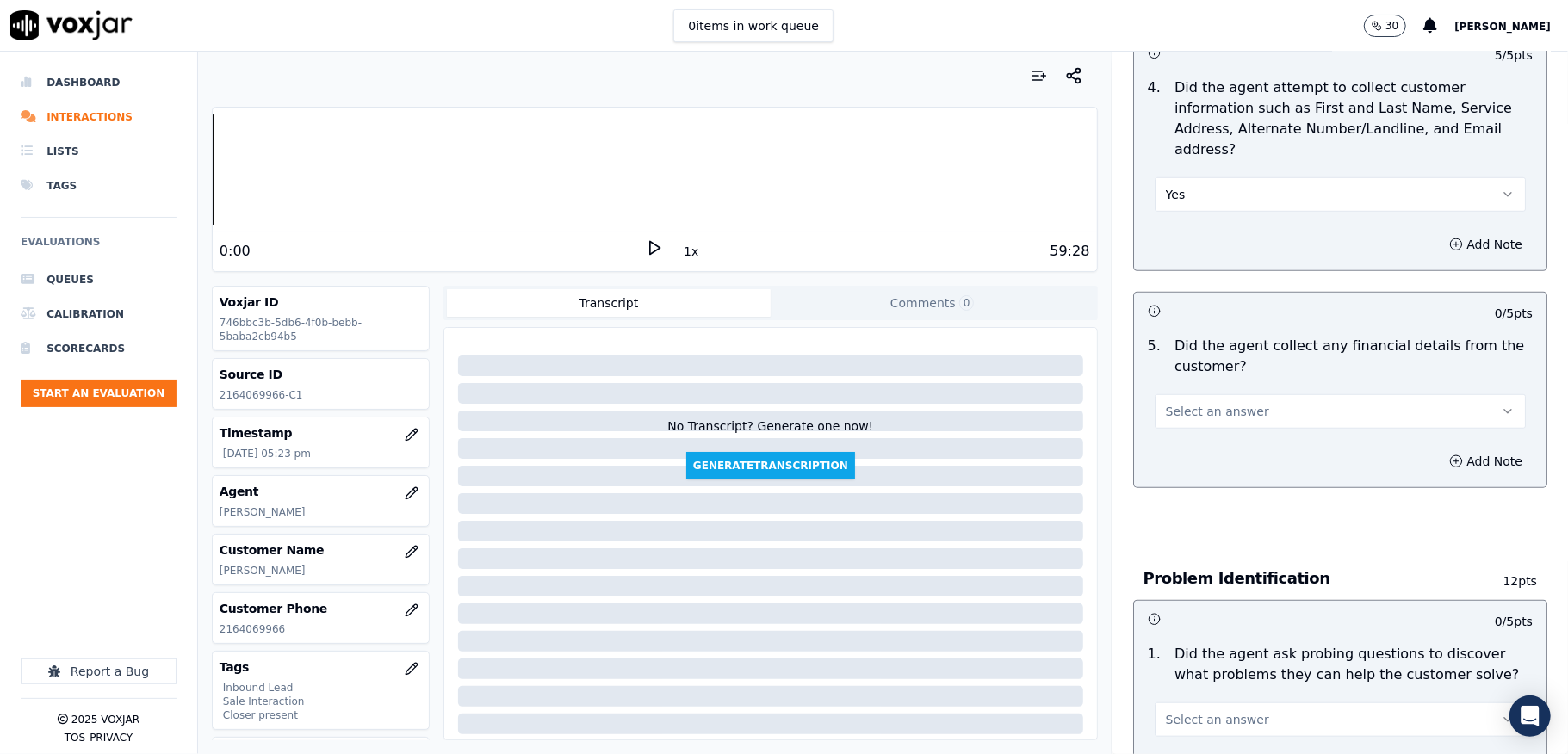
drag, startPoint x: 1190, startPoint y: 380, endPoint x: 1192, endPoint y: 403, distance: 23.1
click at [1192, 395] on button "Select an answer" at bounding box center [1340, 412] width 371 height 34
click at [1186, 451] on div "No" at bounding box center [1297, 459] width 330 height 28
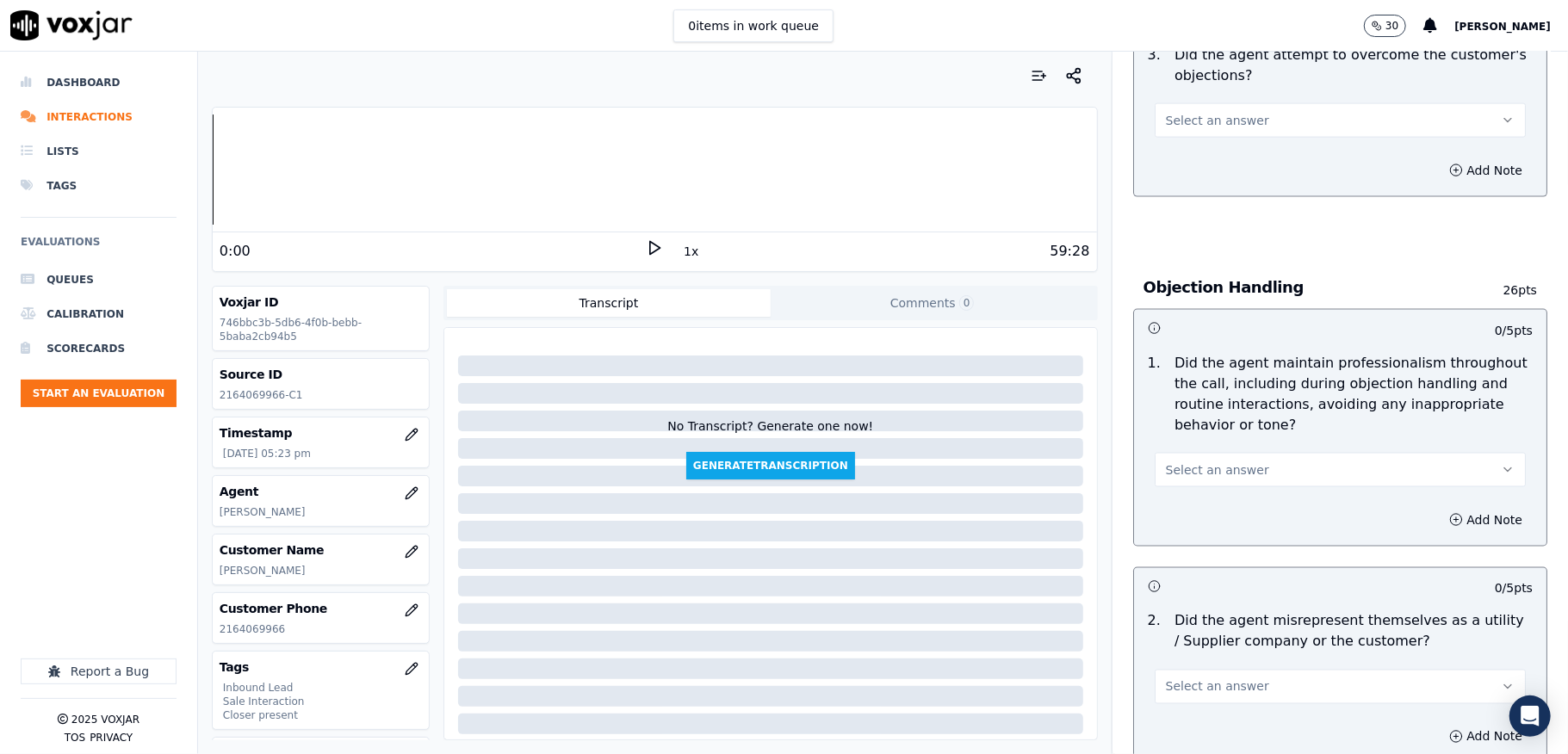
scroll to position [1950, 0]
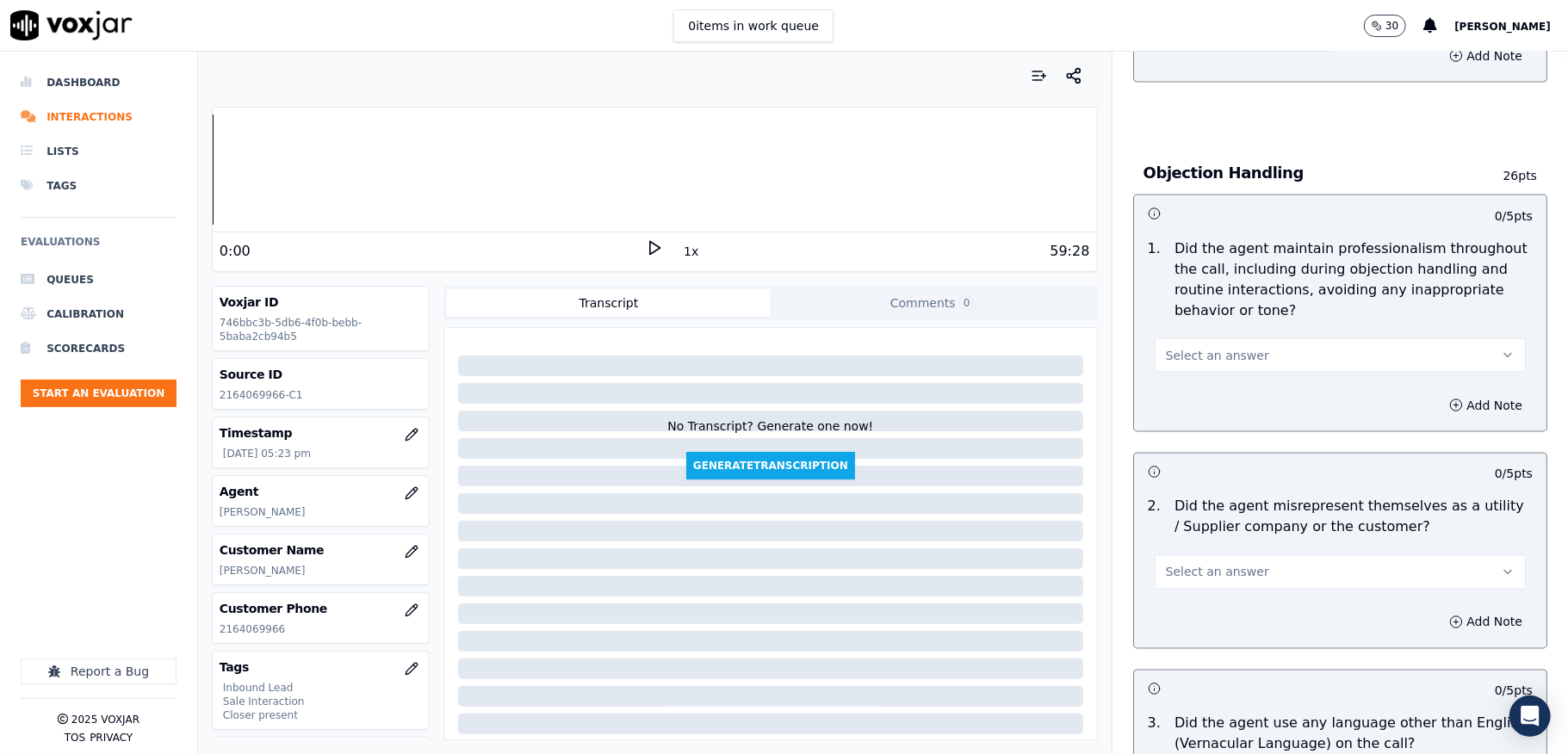
click at [1197, 355] on button "Select an answer" at bounding box center [1340, 355] width 371 height 34
click at [1185, 377] on div "Yes" at bounding box center [1297, 377] width 330 height 28
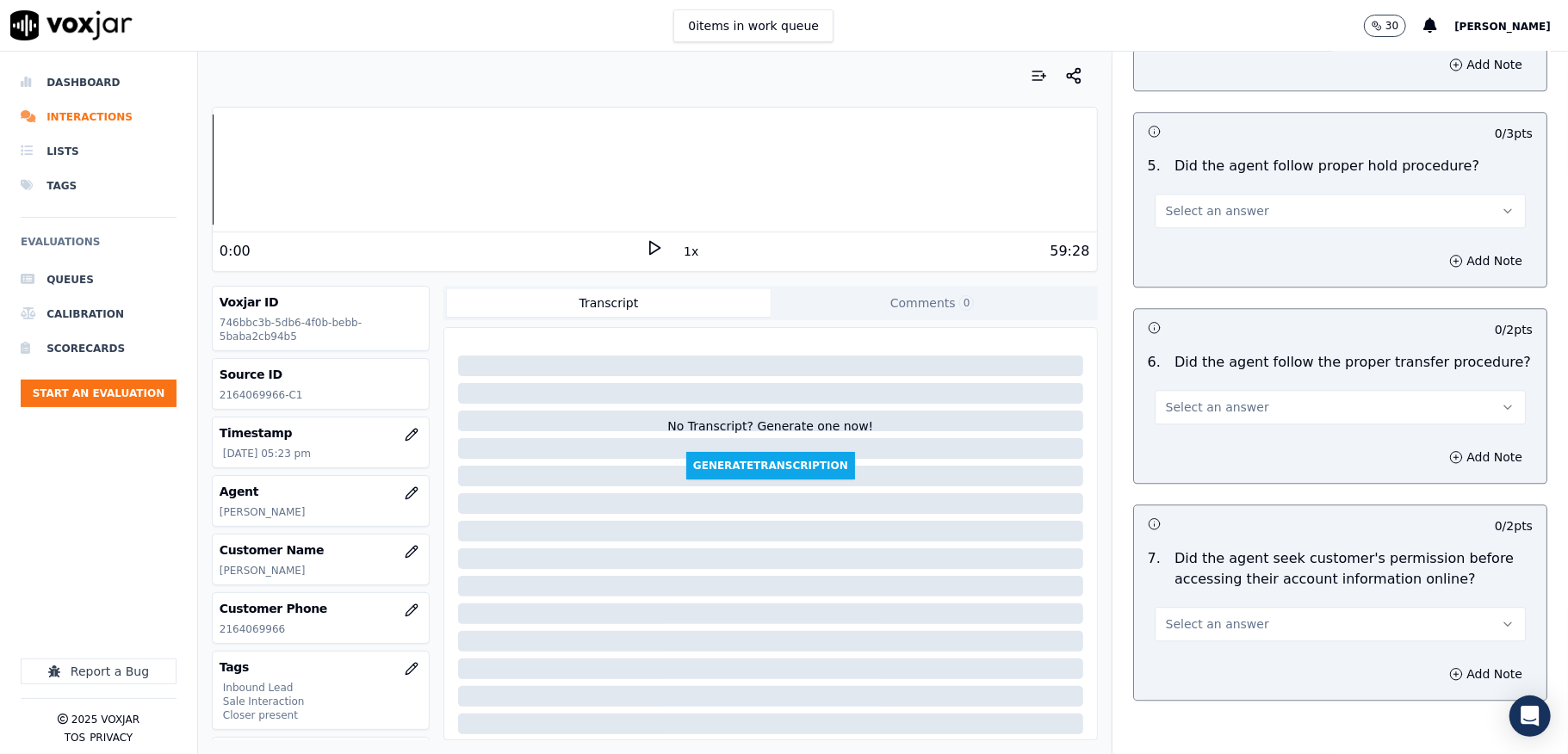
scroll to position [2984, 0]
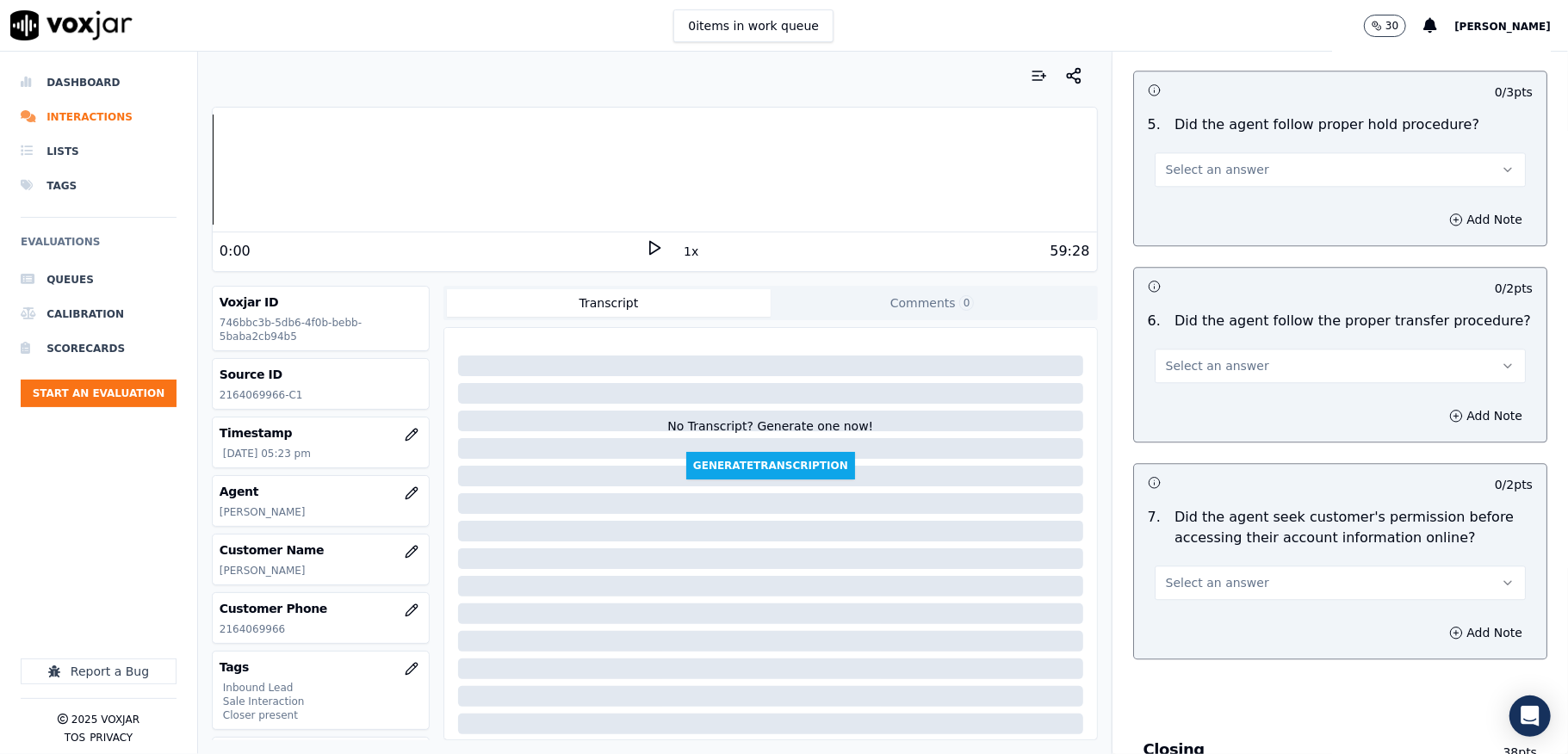
click at [1187, 574] on span "Select an answer" at bounding box center [1217, 582] width 103 height 17
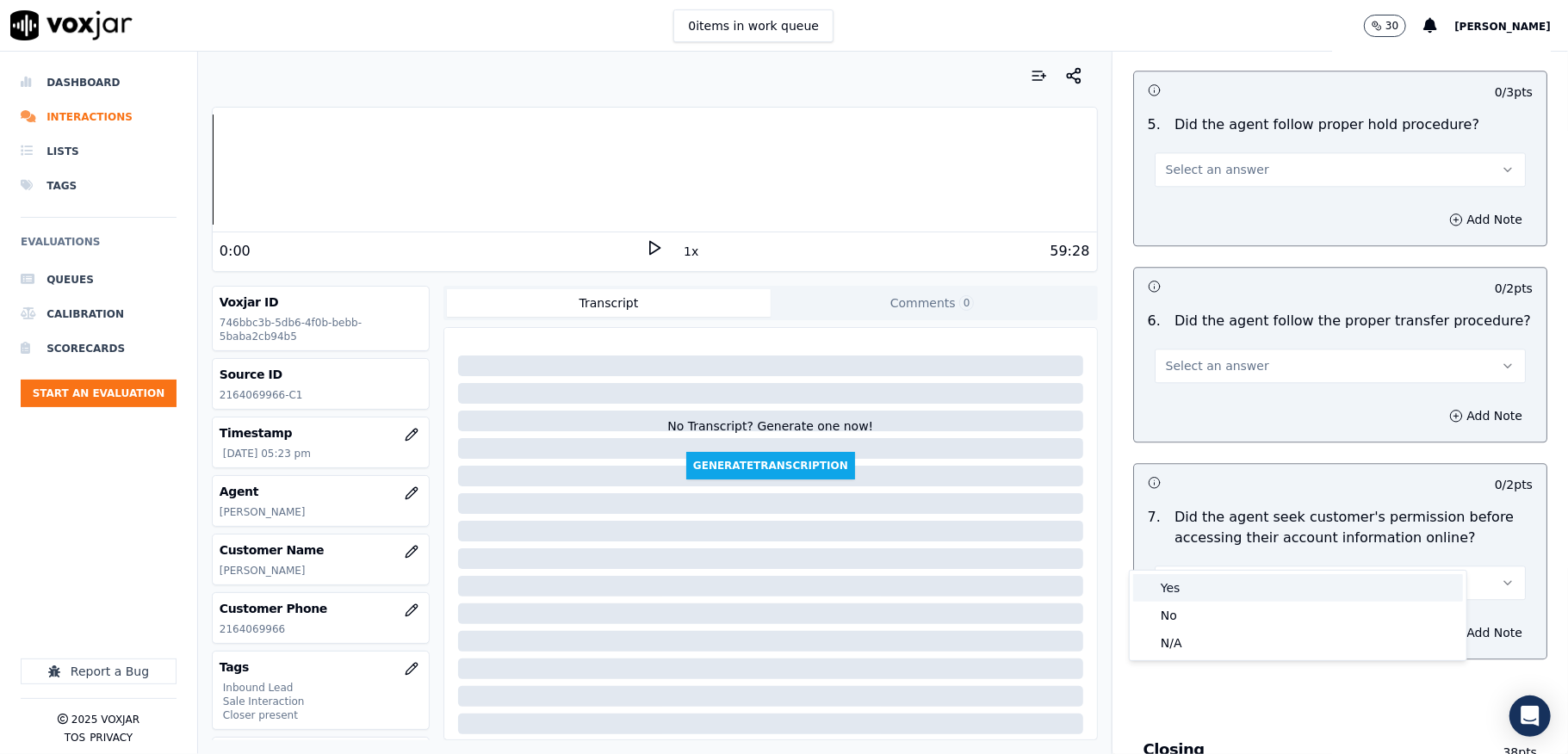
click at [1182, 590] on div "Yes" at bounding box center [1297, 588] width 330 height 28
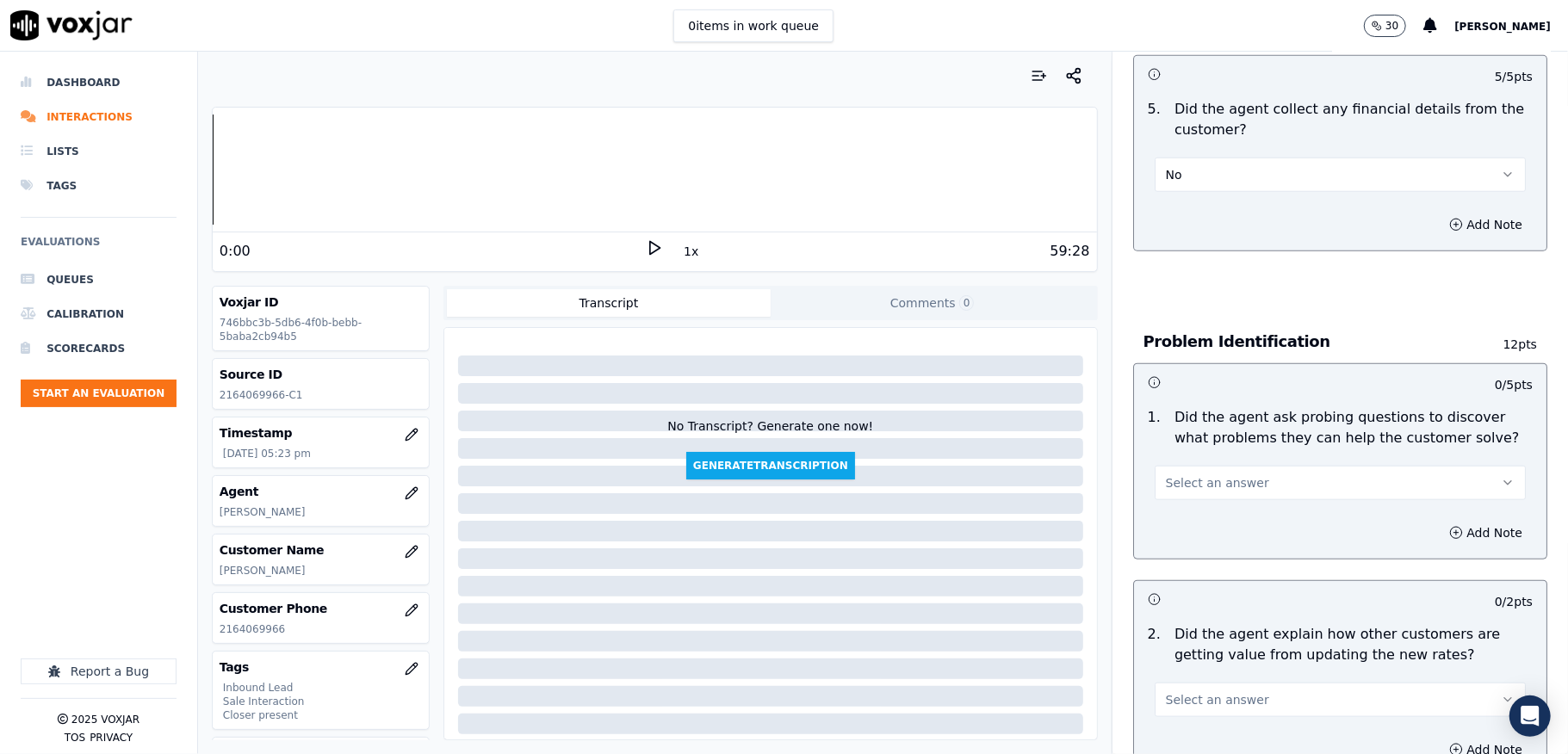
scroll to position [1262, 0]
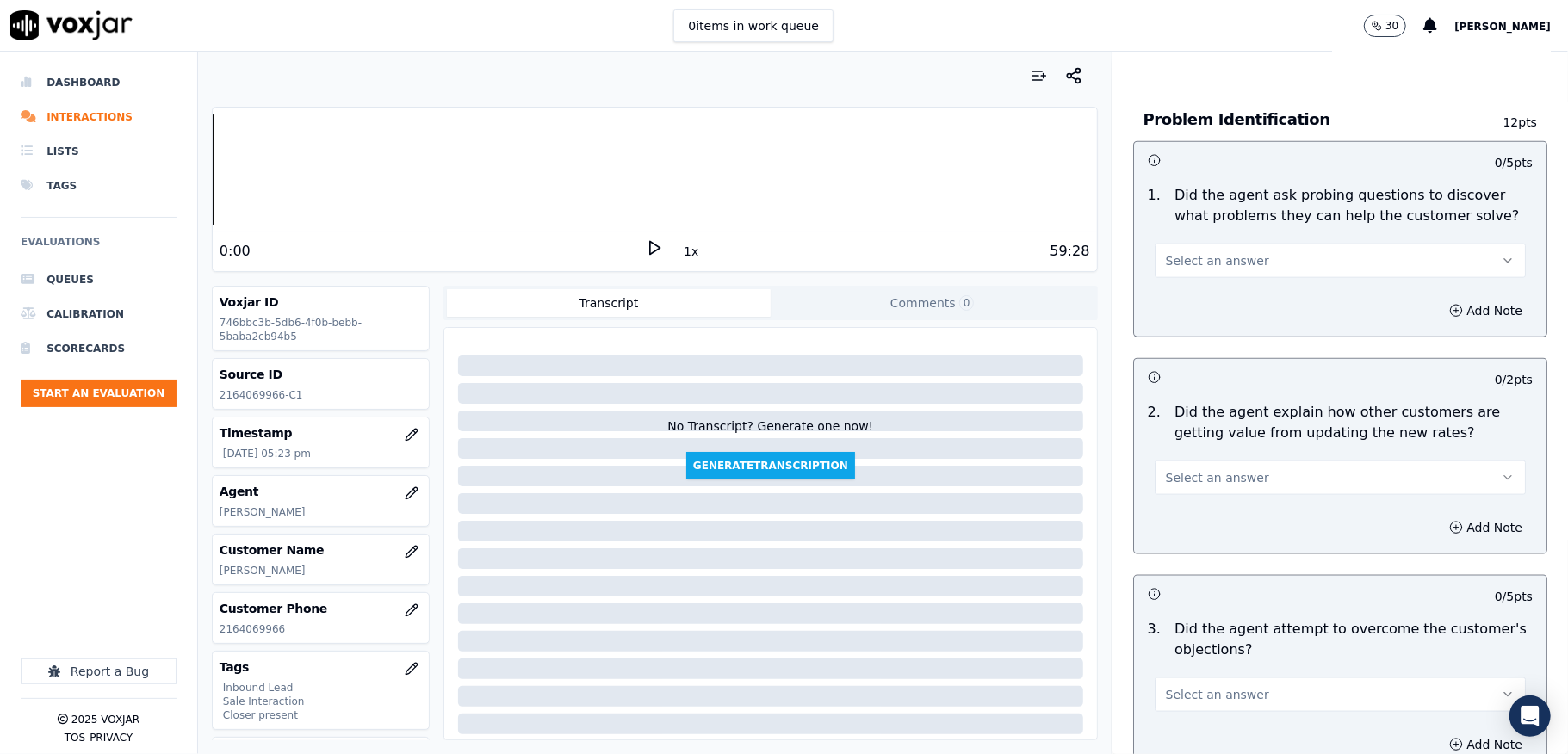
click at [1261, 253] on button "Select an answer" at bounding box center [1340, 261] width 371 height 34
click at [1174, 279] on div "Yes" at bounding box center [1297, 281] width 330 height 28
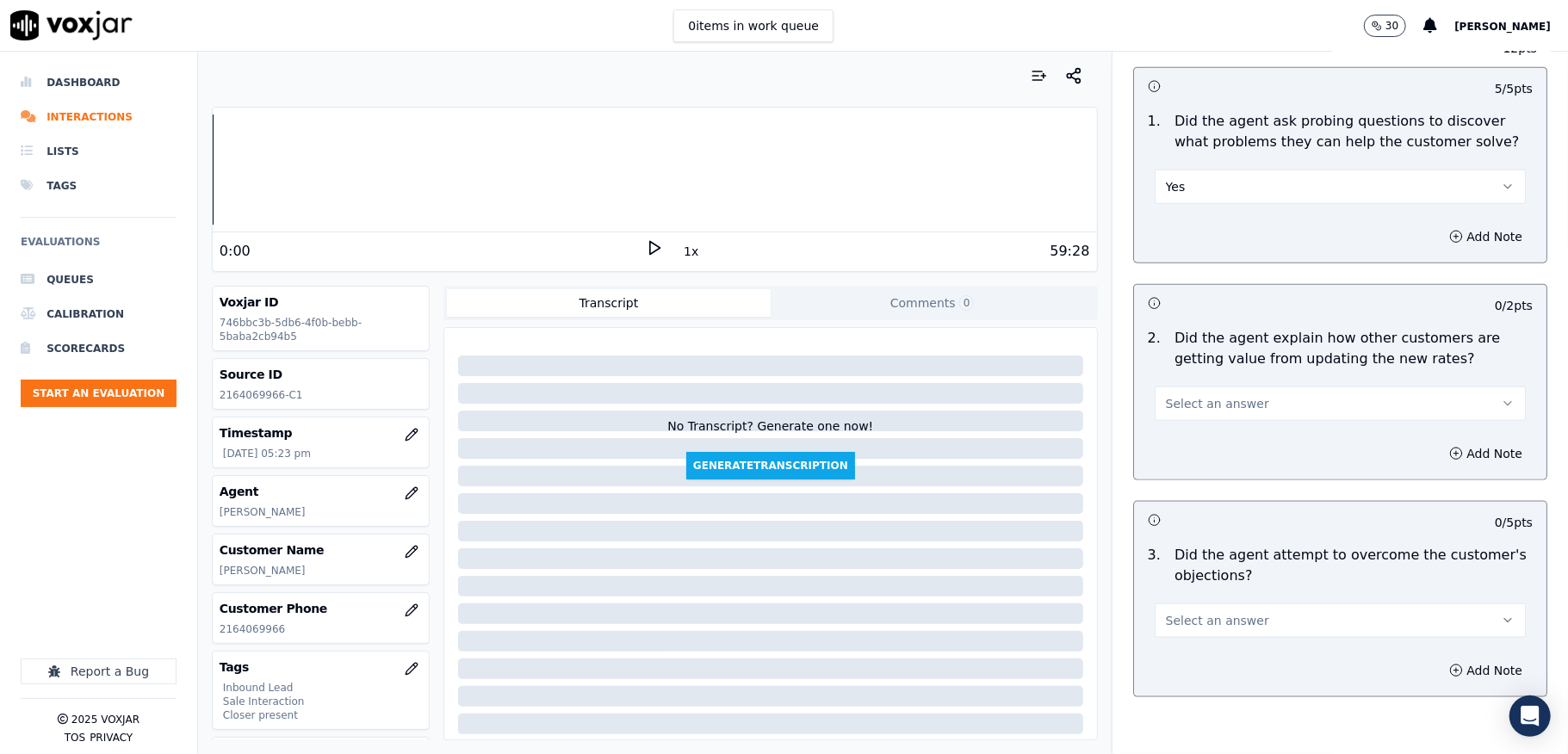
scroll to position [1377, 0]
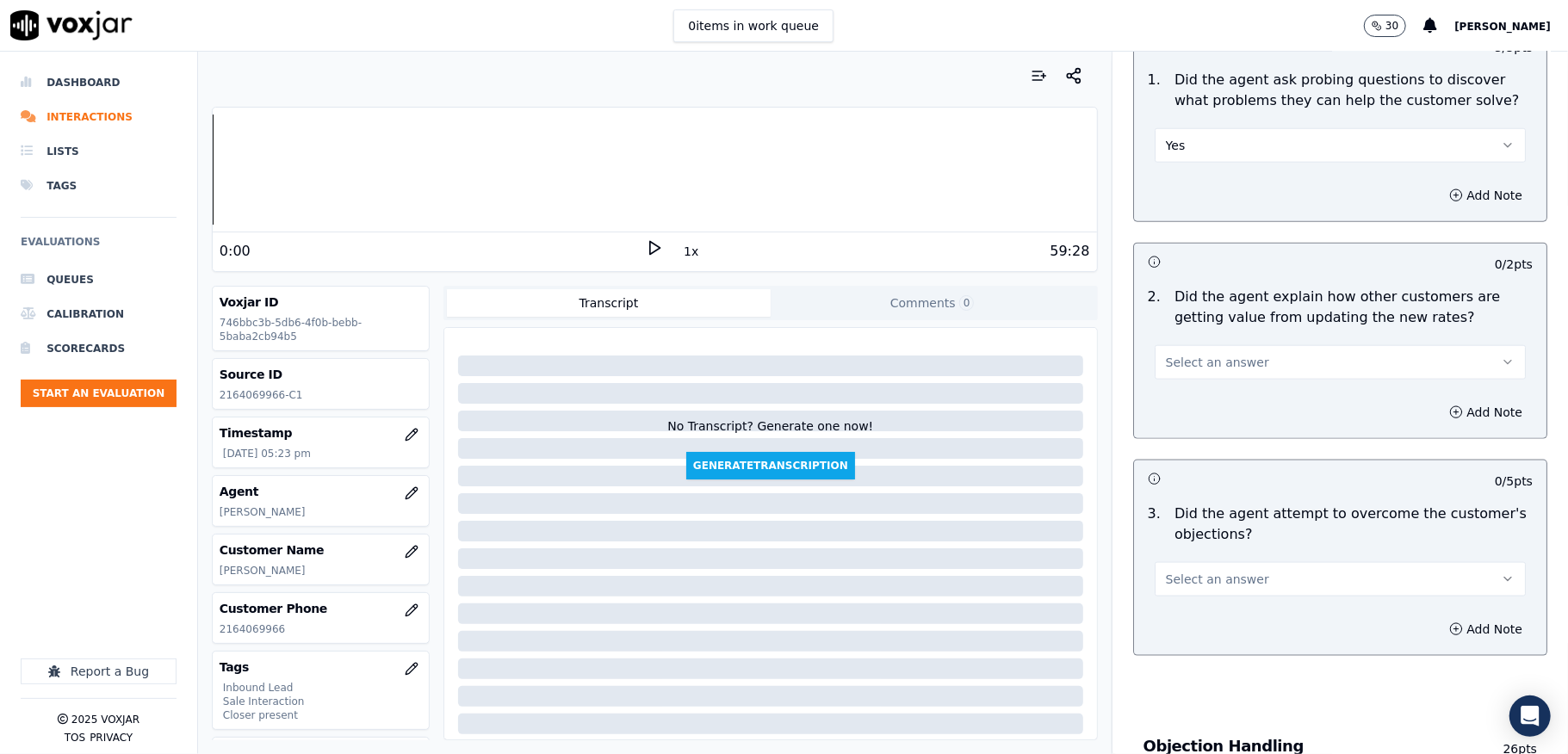
click at [1200, 354] on span "Select an answer" at bounding box center [1217, 362] width 103 height 17
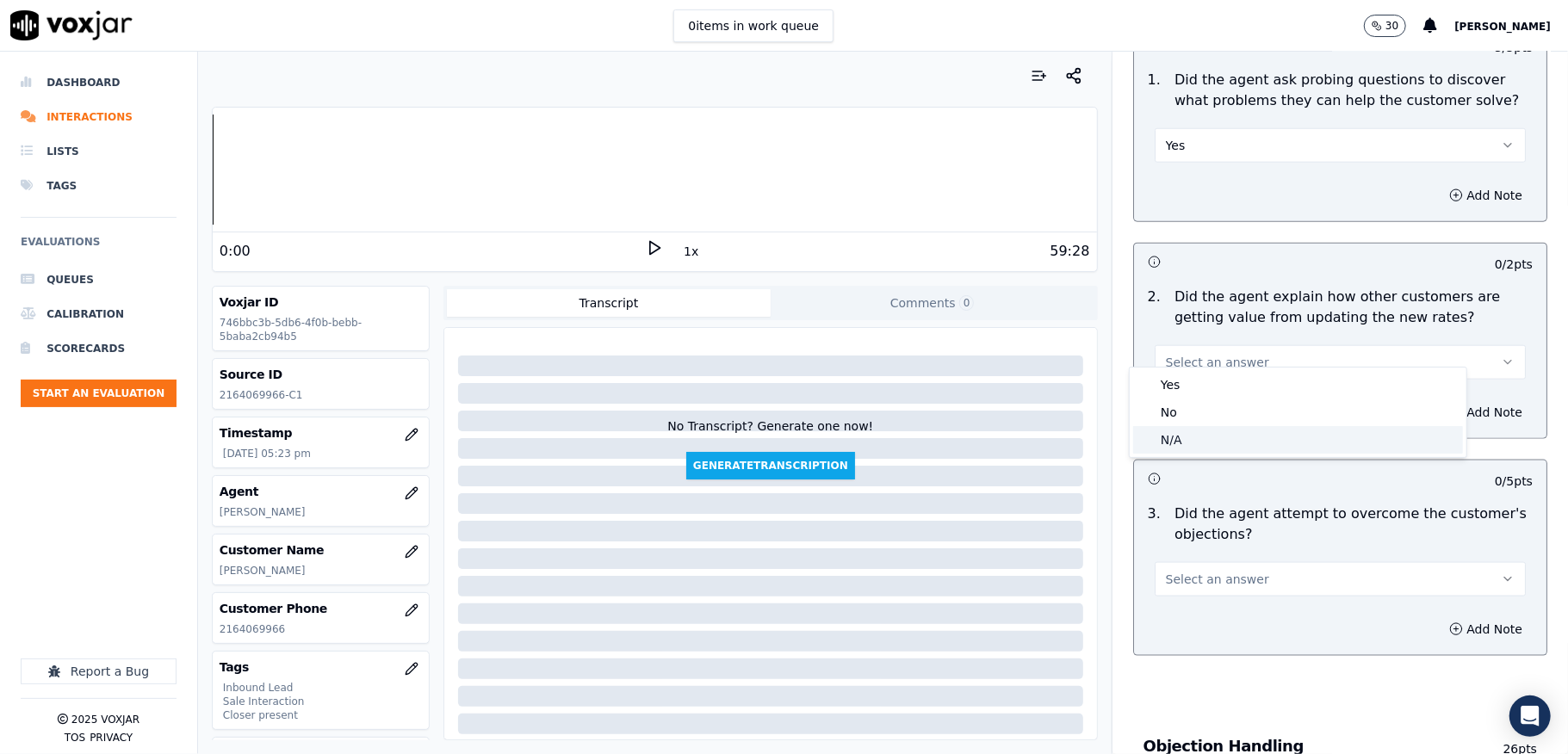
click at [1185, 432] on div "N/A" at bounding box center [1297, 439] width 330 height 28
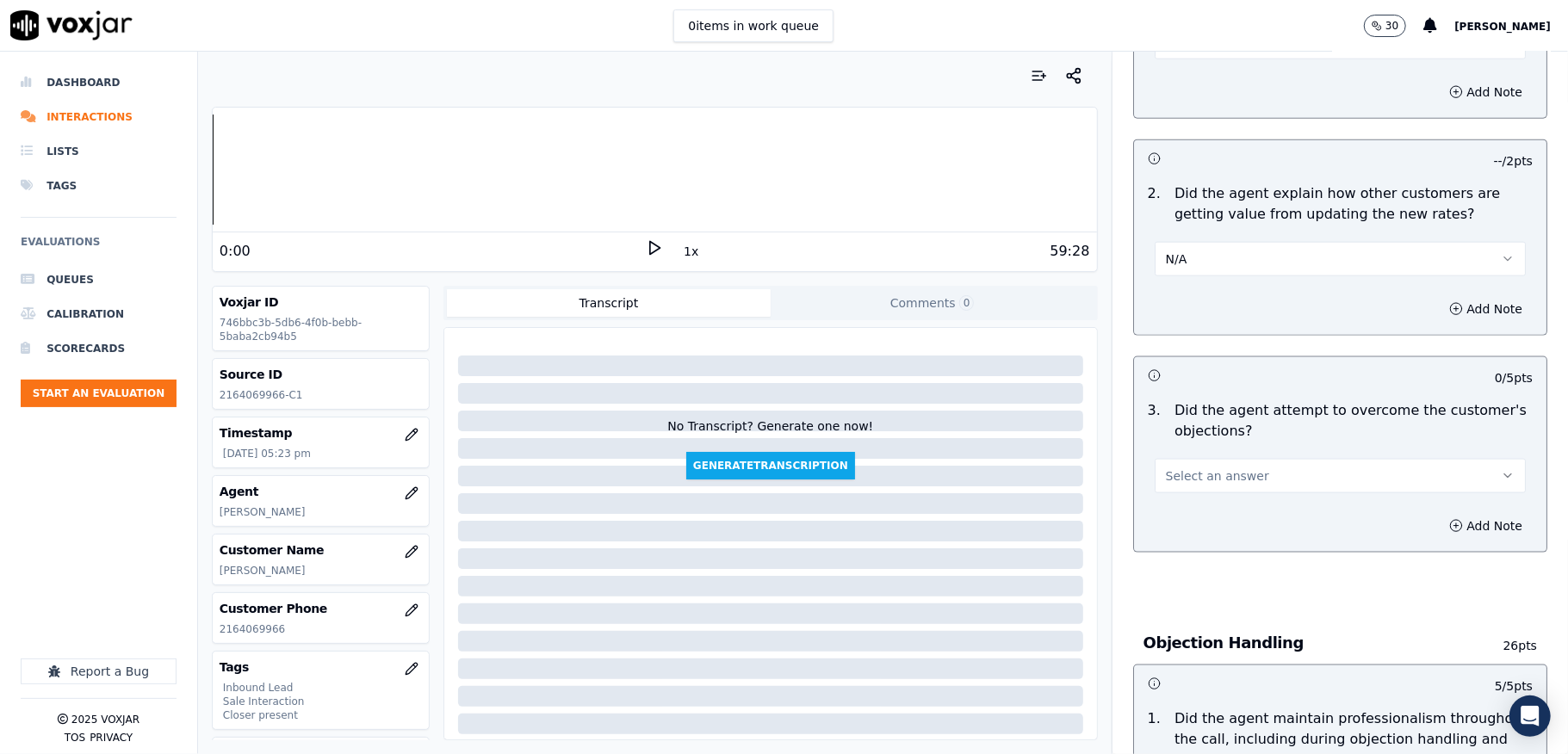
scroll to position [1606, 0]
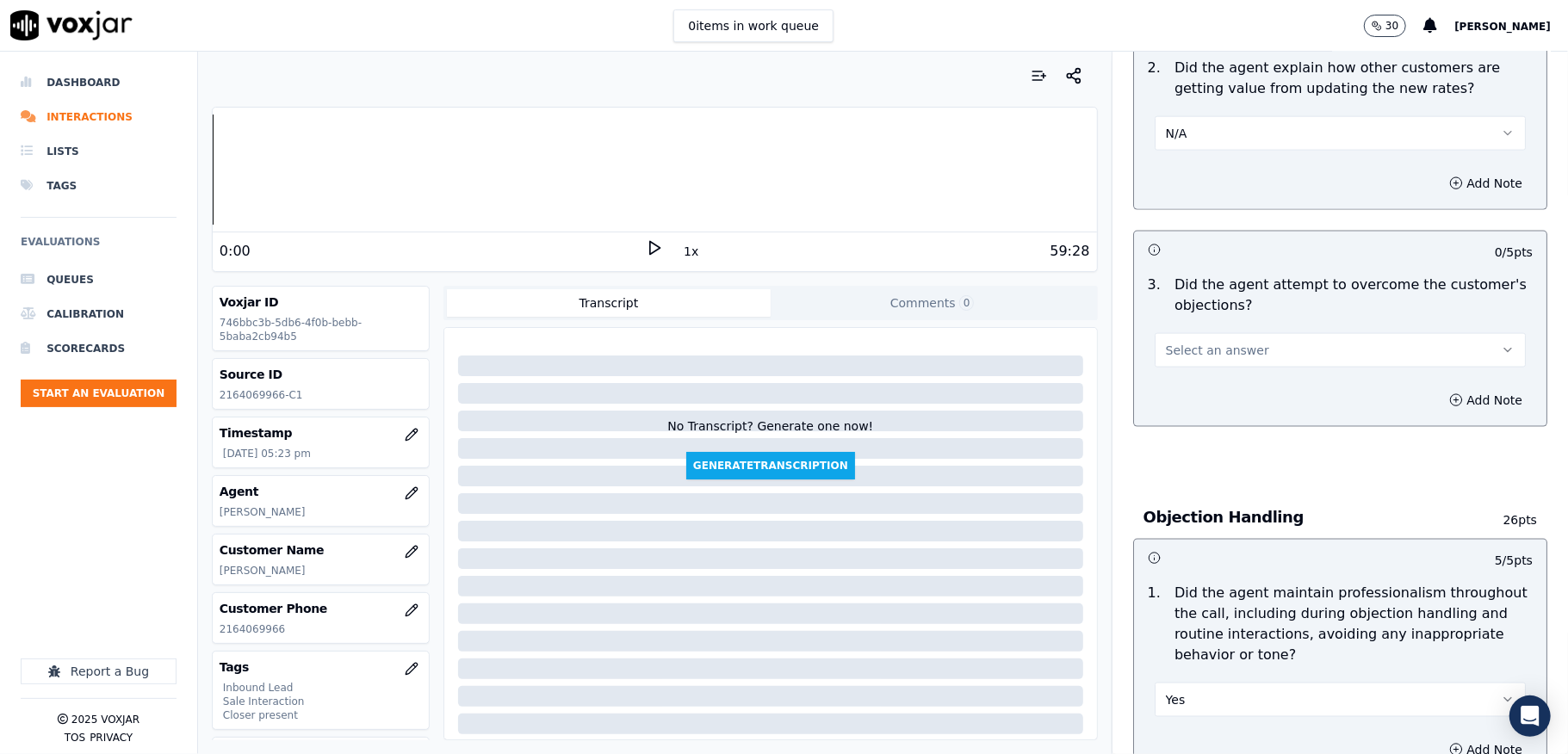
click at [1224, 342] on span "Select an answer" at bounding box center [1217, 350] width 103 height 17
click at [1199, 369] on div "Yes" at bounding box center [1297, 372] width 330 height 28
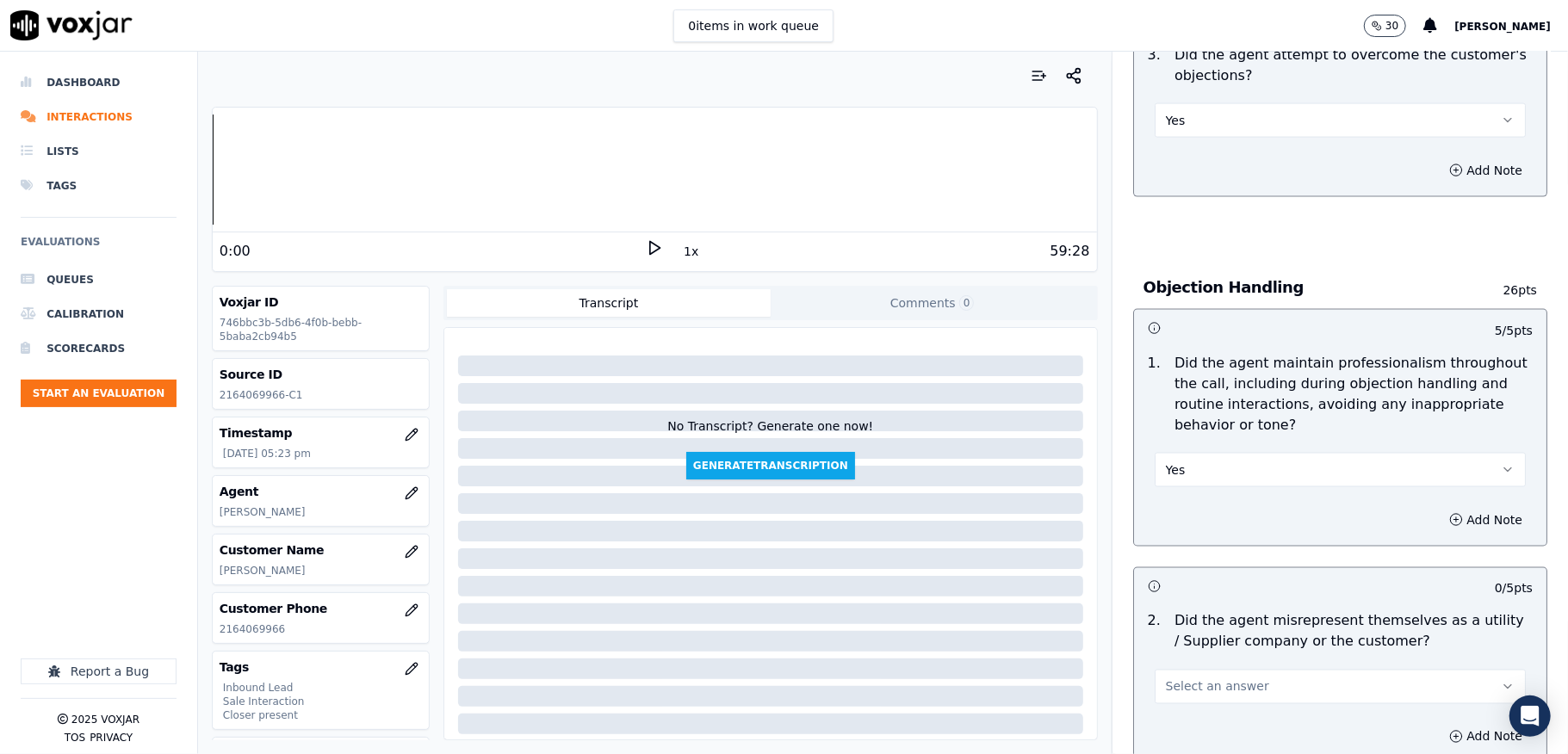
click at [1207, 453] on button "Yes" at bounding box center [1340, 470] width 371 height 34
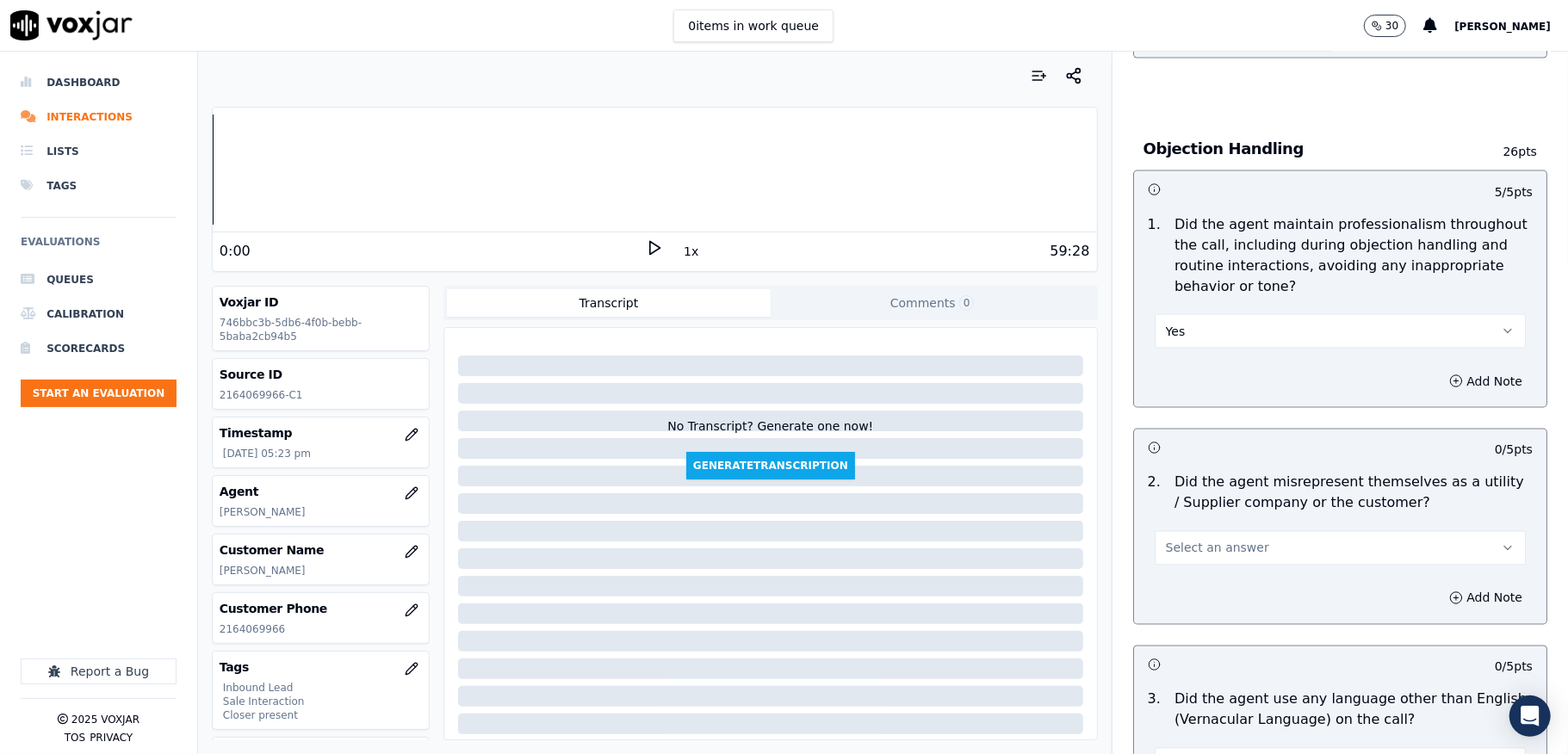
scroll to position [2180, 0]
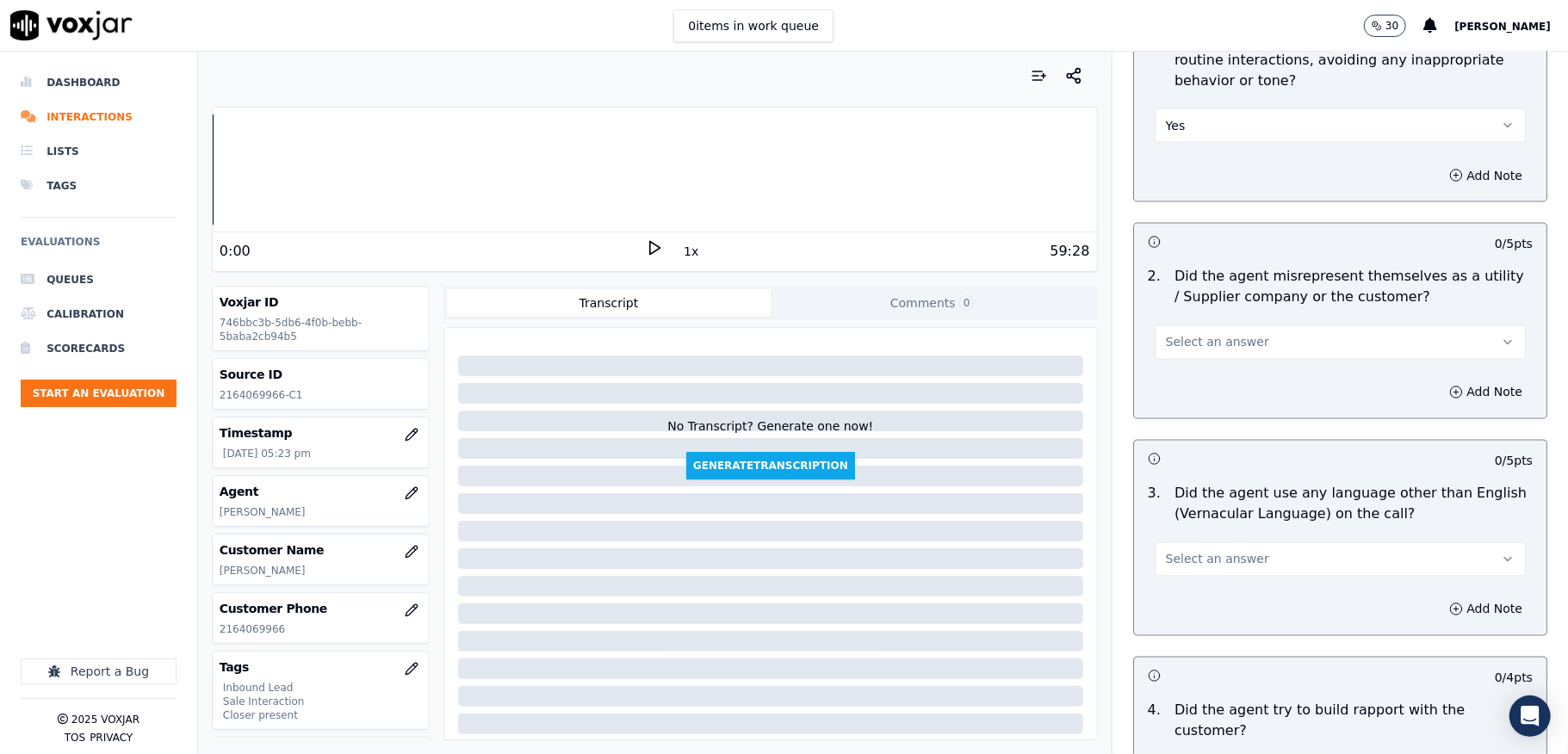
click at [1219, 334] on span "Select an answer" at bounding box center [1217, 342] width 103 height 17
click at [1196, 395] on div "No" at bounding box center [1297, 393] width 330 height 28
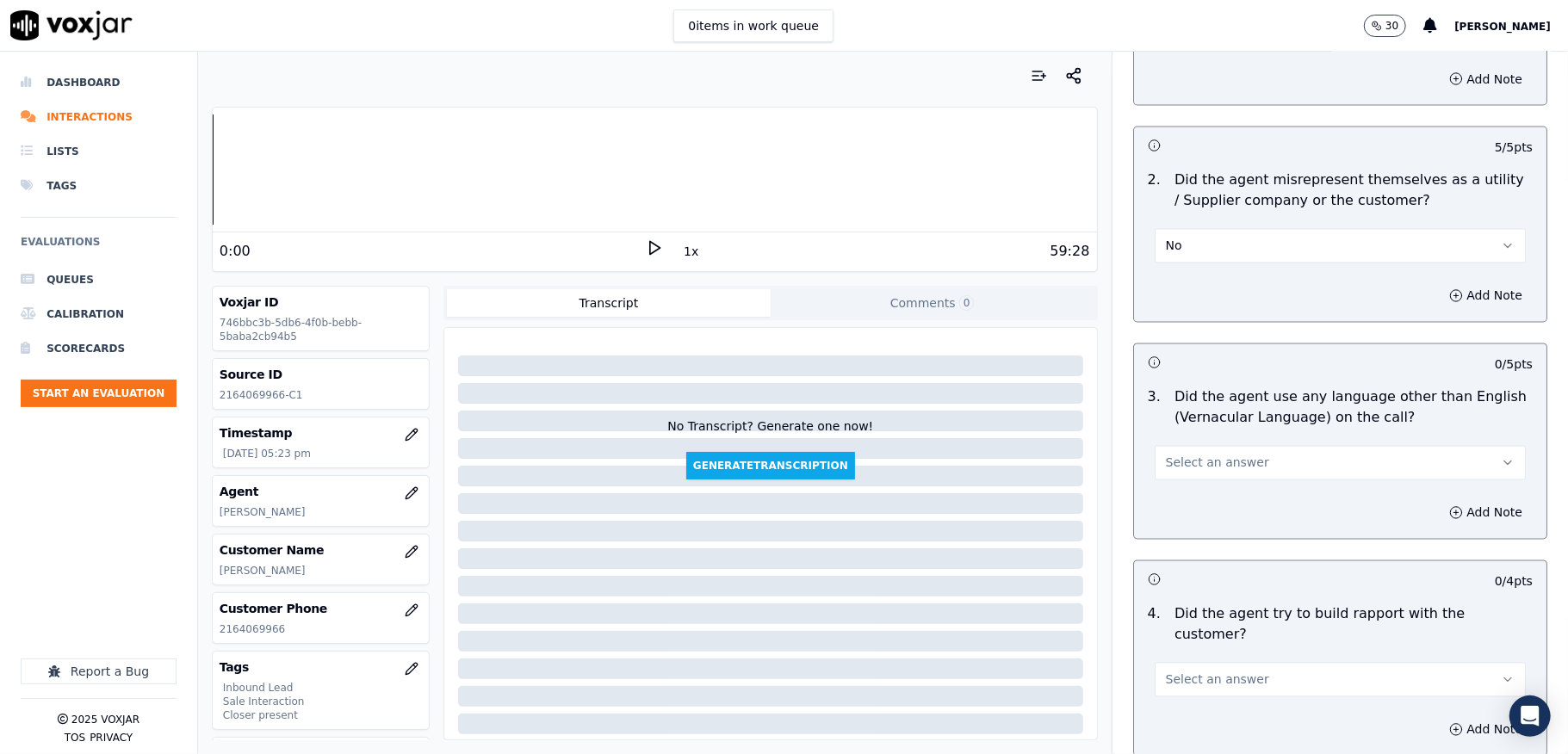
scroll to position [2410, 0]
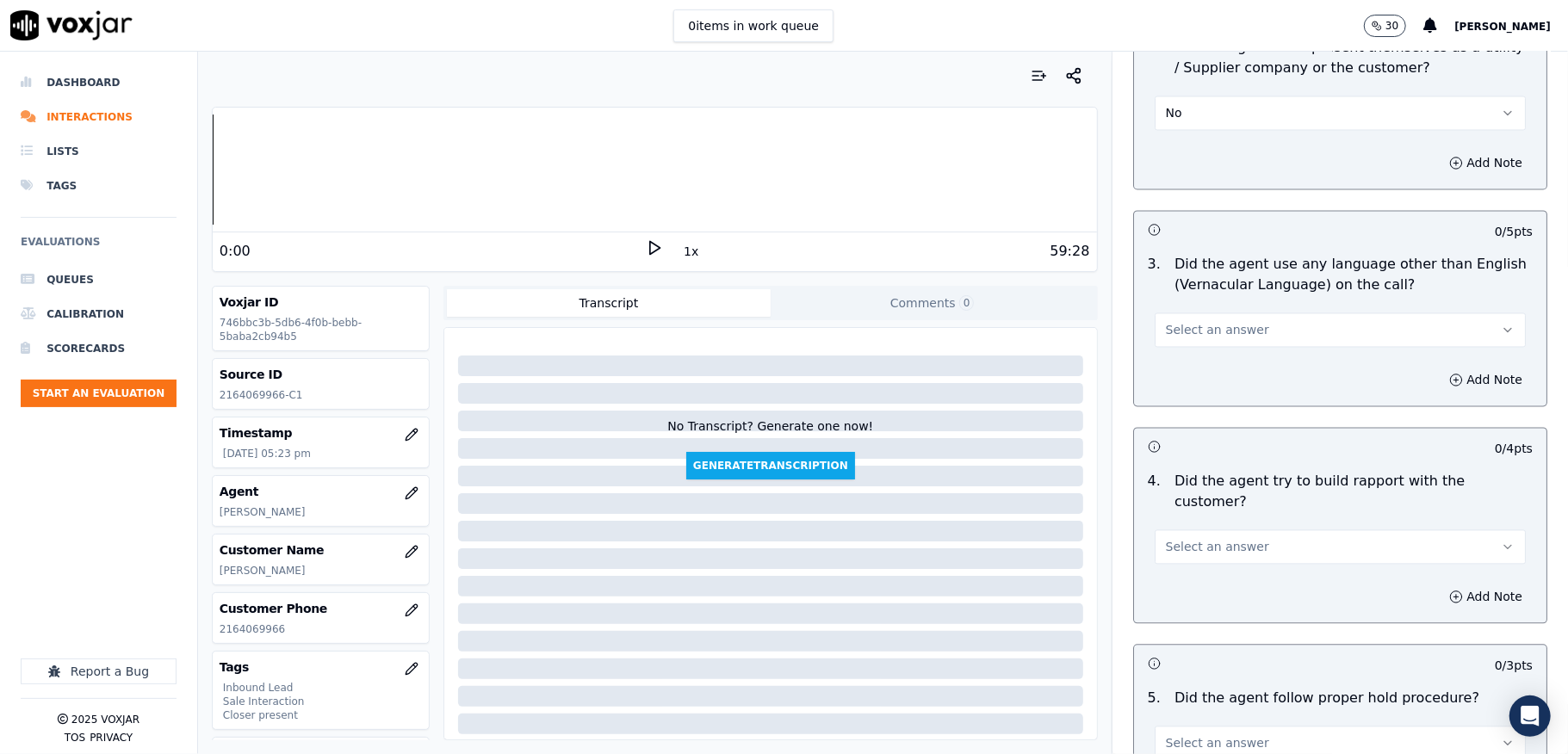
drag, startPoint x: 1187, startPoint y: 307, endPoint x: 1190, endPoint y: 321, distance: 14.3
click at [1189, 321] on span "Select an answer" at bounding box center [1217, 329] width 103 height 17
click at [1174, 383] on div "No" at bounding box center [1297, 381] width 330 height 28
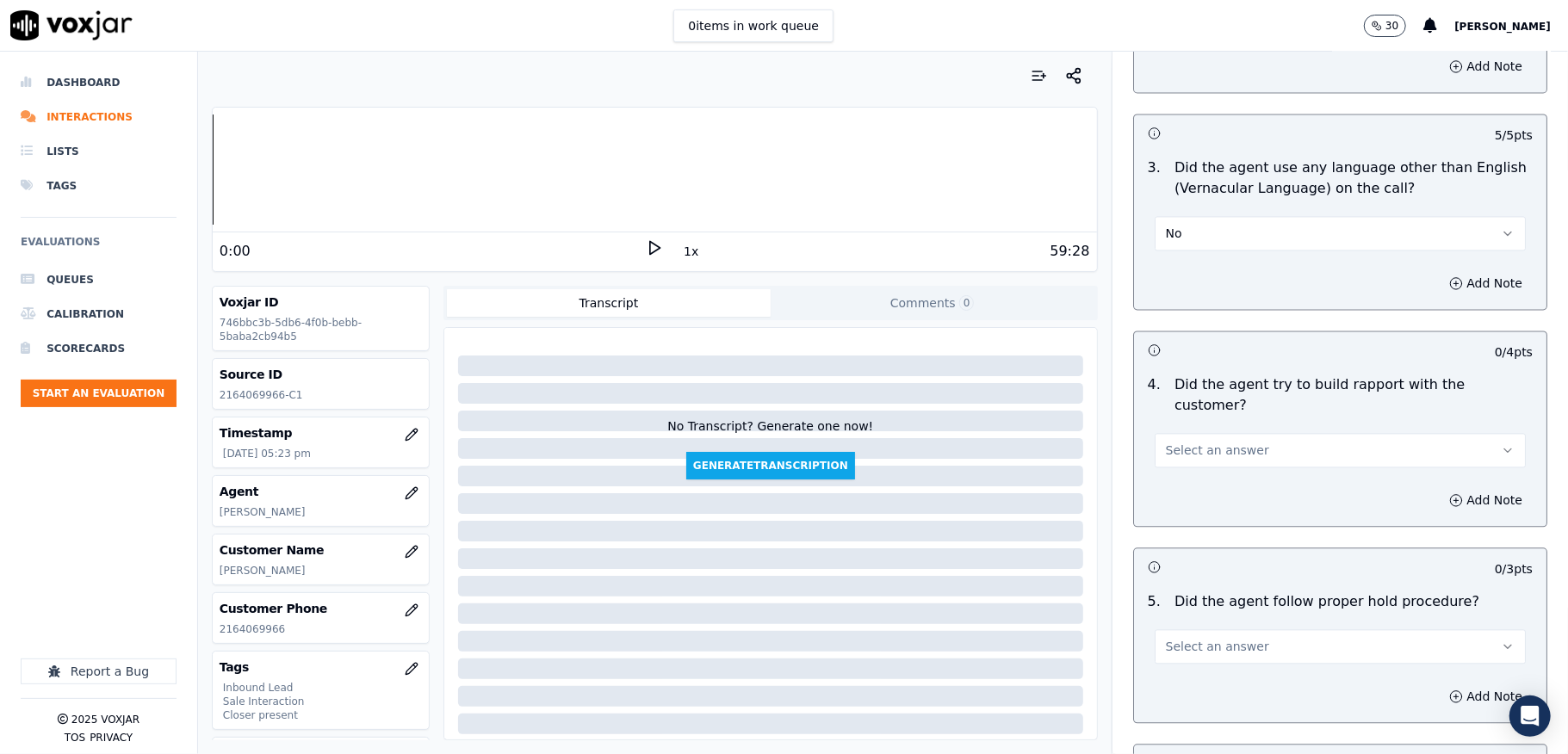
scroll to position [2639, 0]
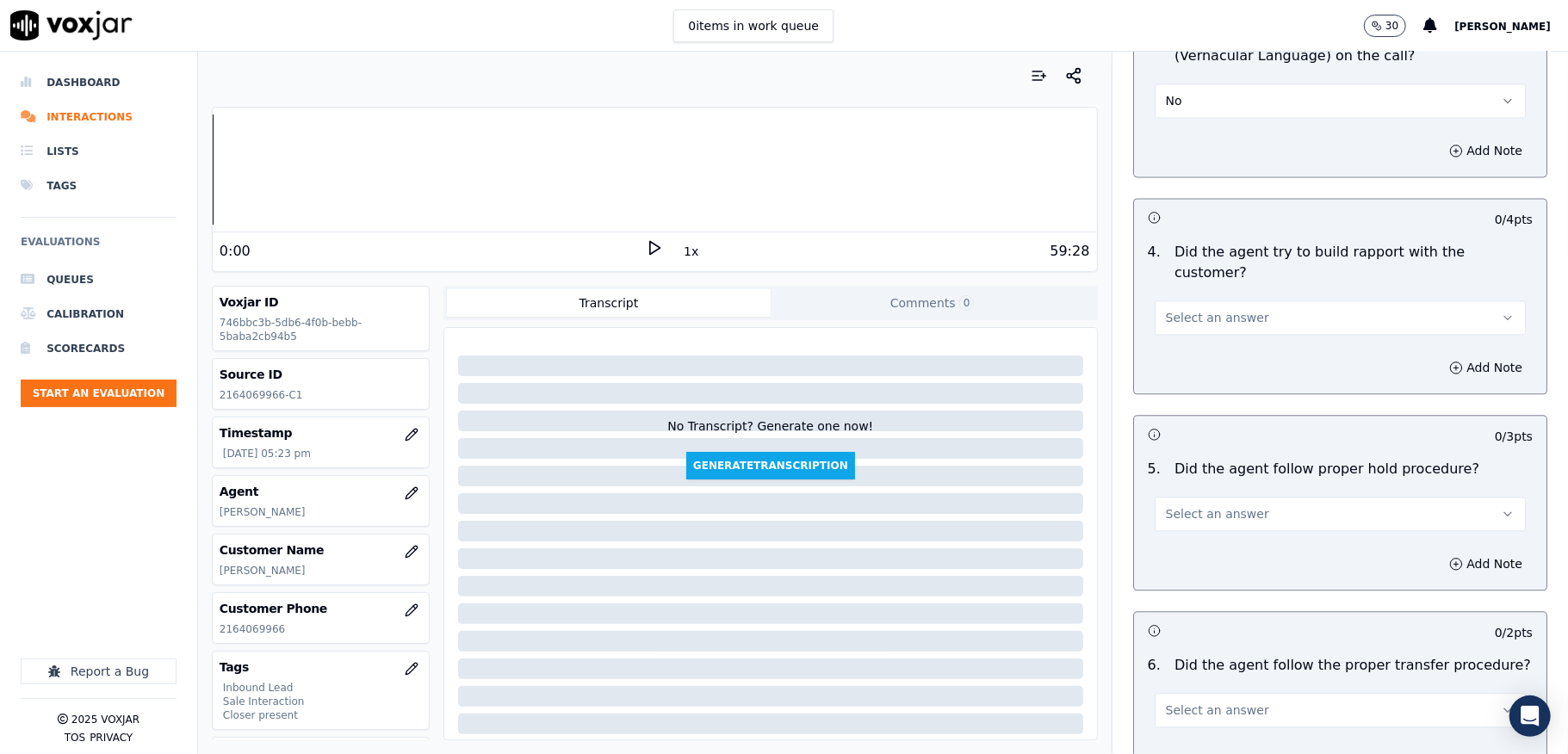
drag, startPoint x: 1216, startPoint y: 277, endPoint x: 1219, endPoint y: 286, distance: 9.5
click at [1219, 309] on span "Select an answer" at bounding box center [1217, 317] width 103 height 17
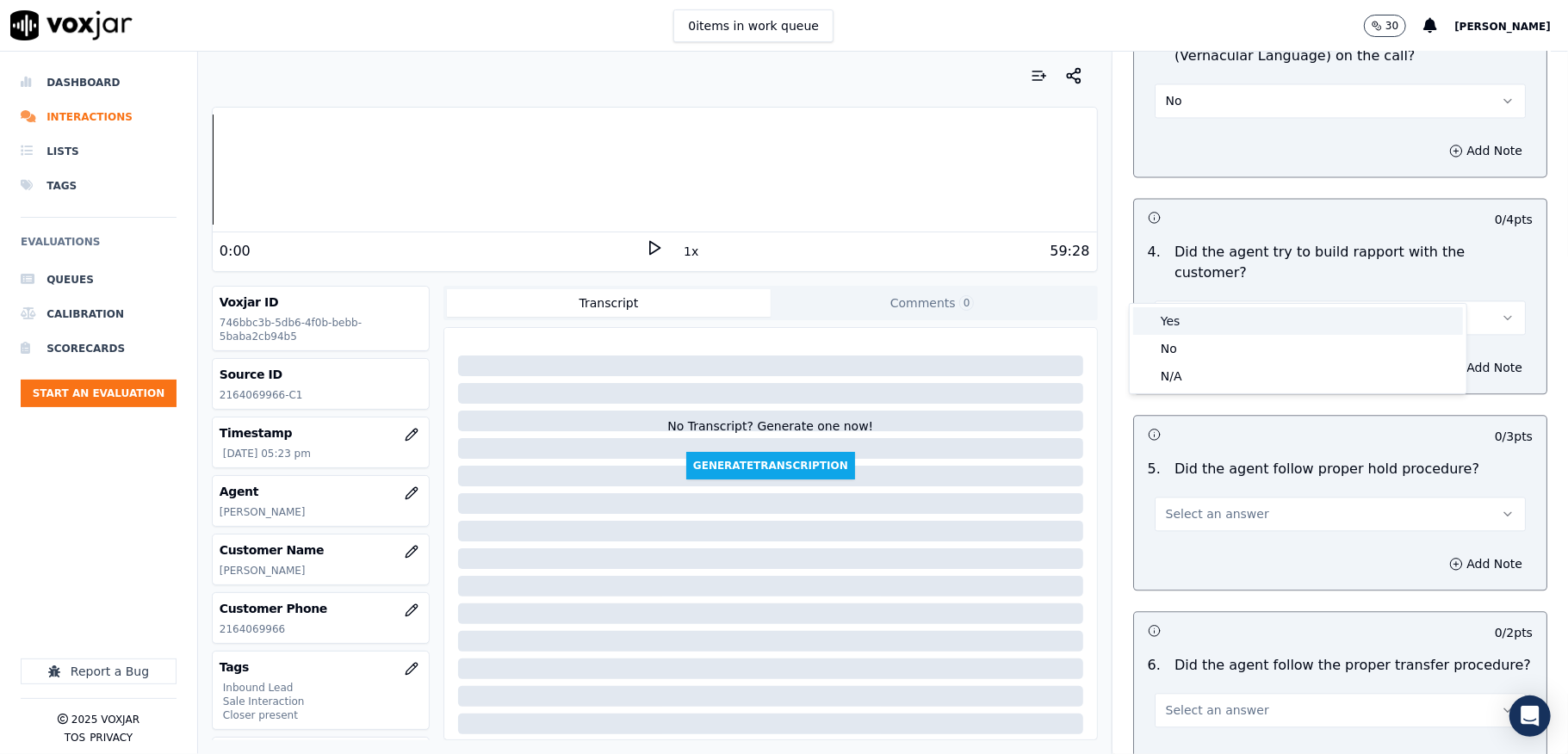
click at [1194, 316] on div "Yes" at bounding box center [1297, 321] width 330 height 28
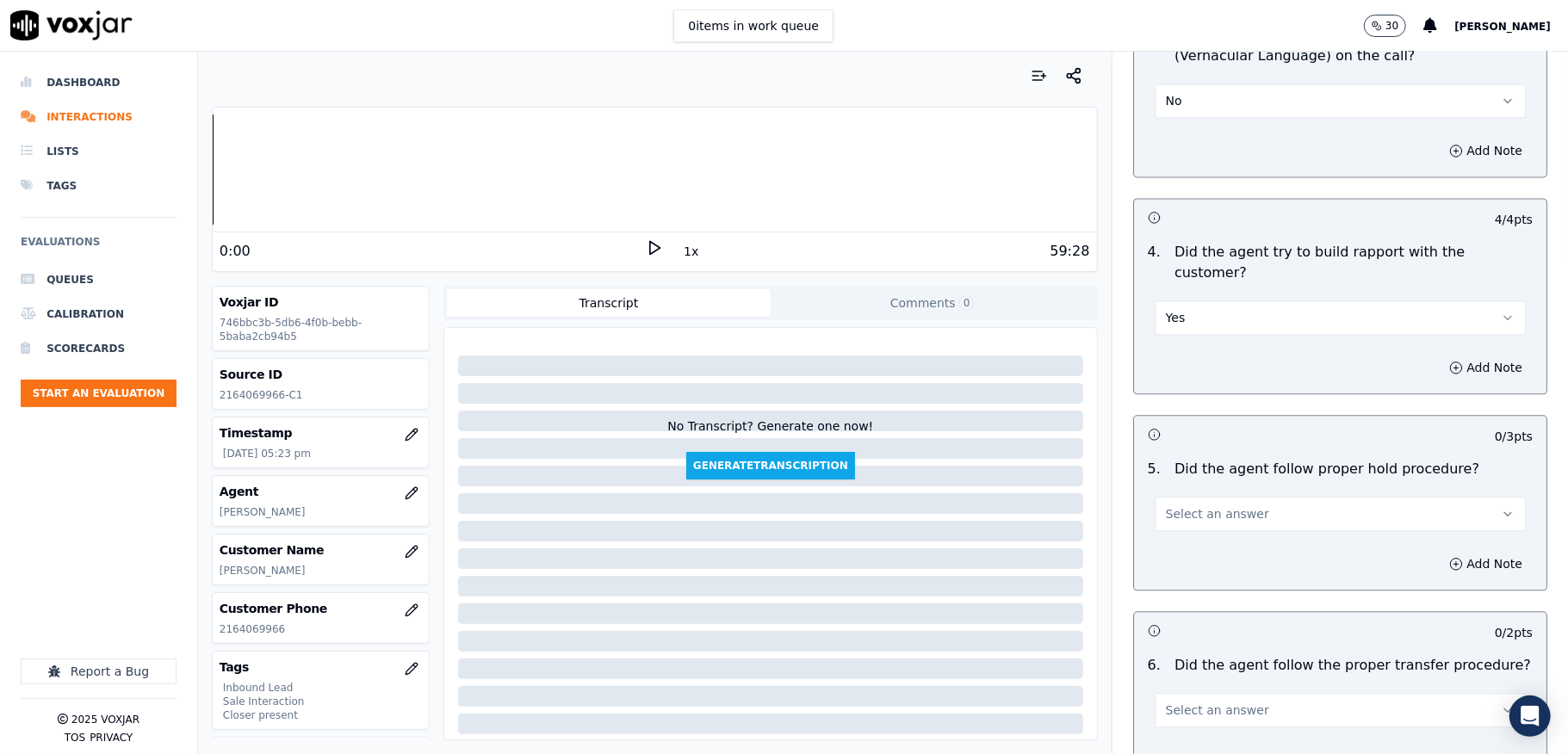
click at [1199, 505] on span "Select an answer" at bounding box center [1217, 513] width 103 height 17
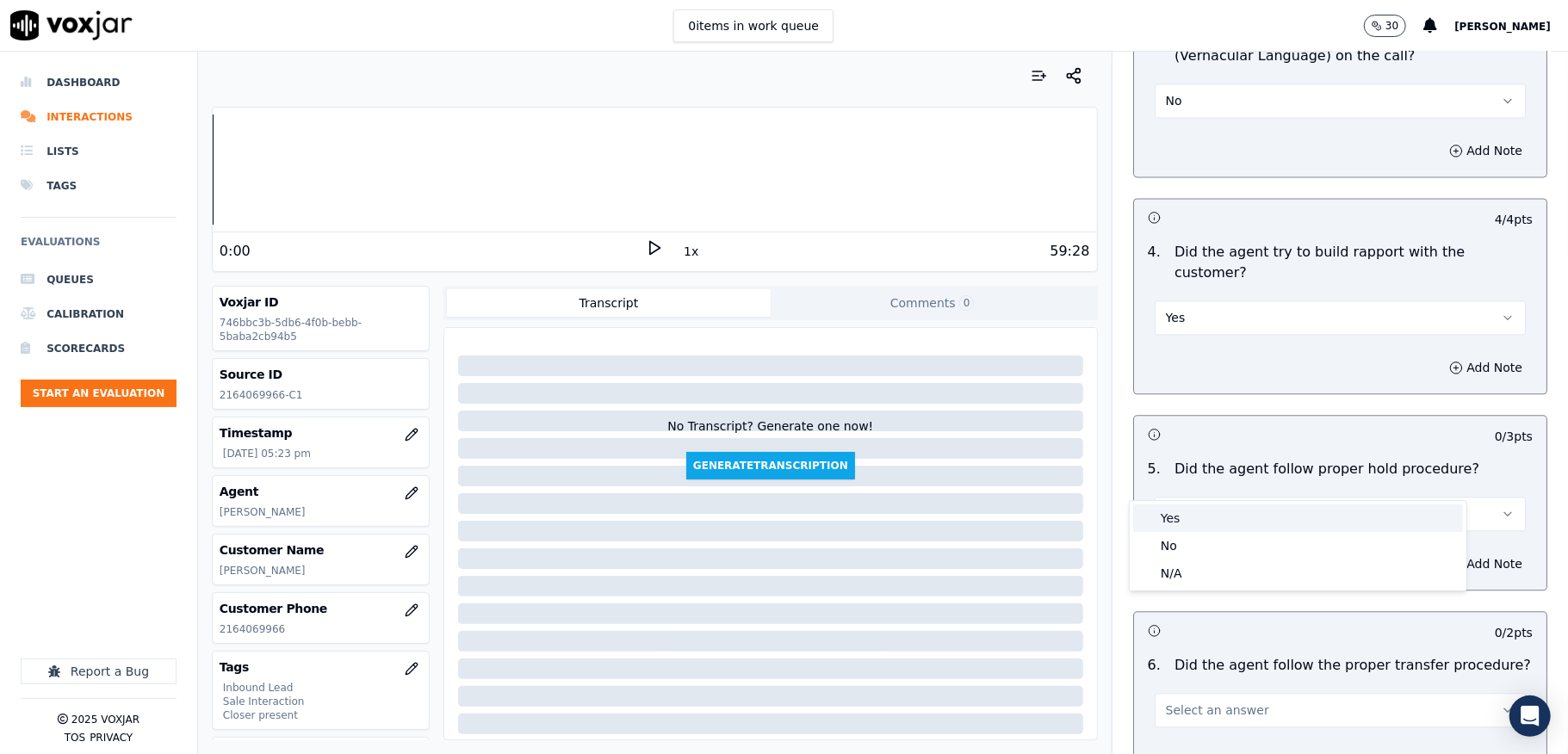
click at [1176, 506] on div "Yes" at bounding box center [1297, 518] width 330 height 28
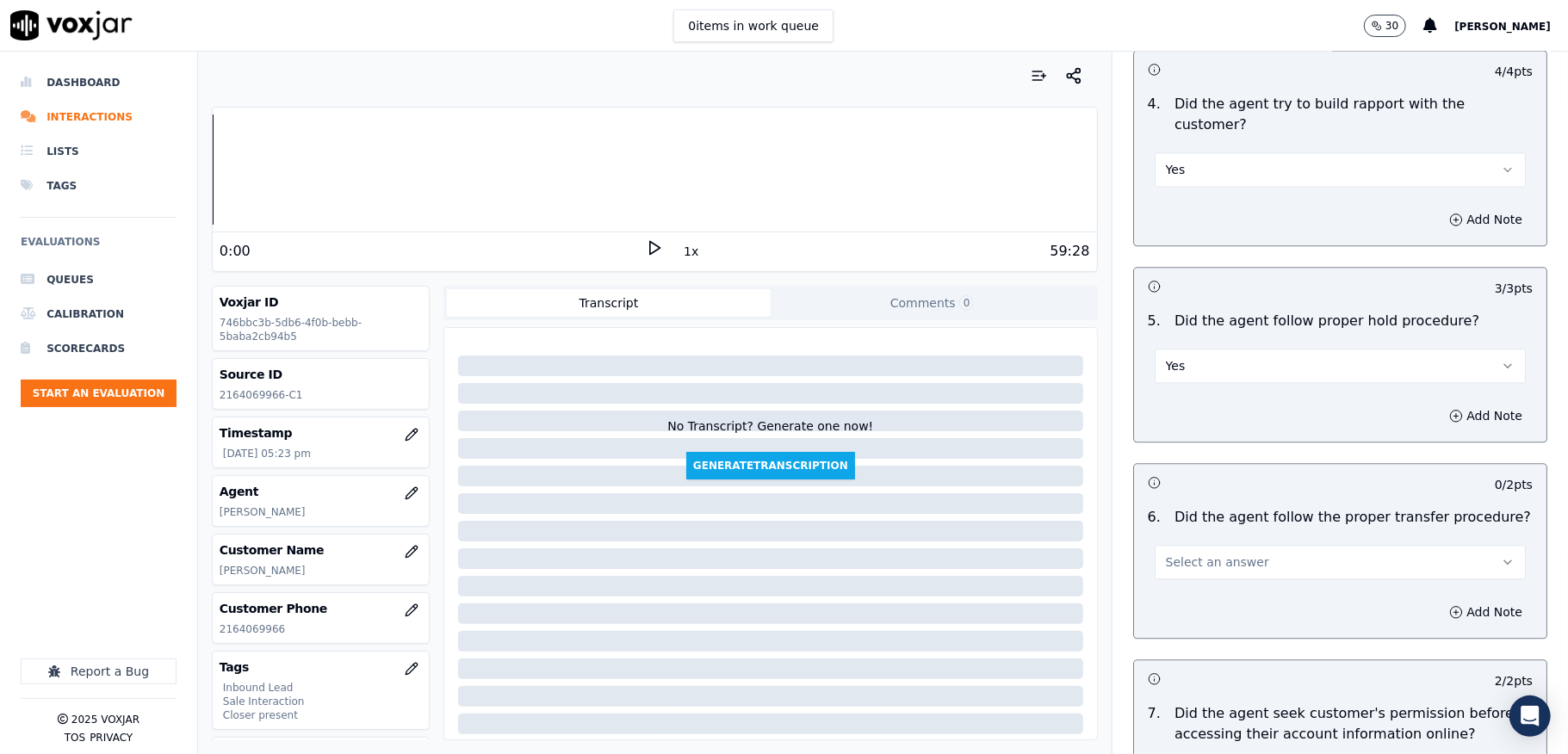
scroll to position [2984, 0]
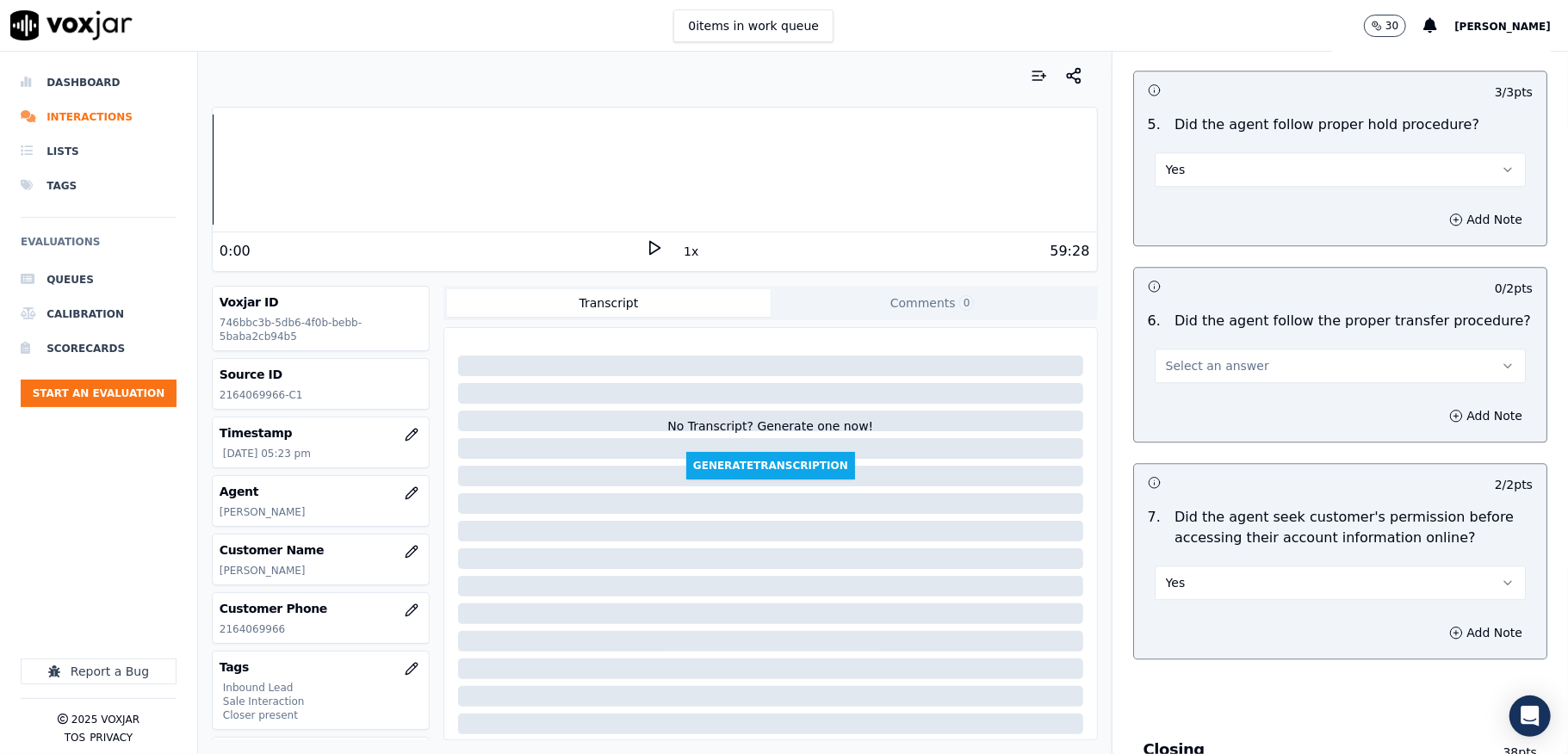
click at [1206, 357] on span "Select an answer" at bounding box center [1217, 365] width 103 height 17
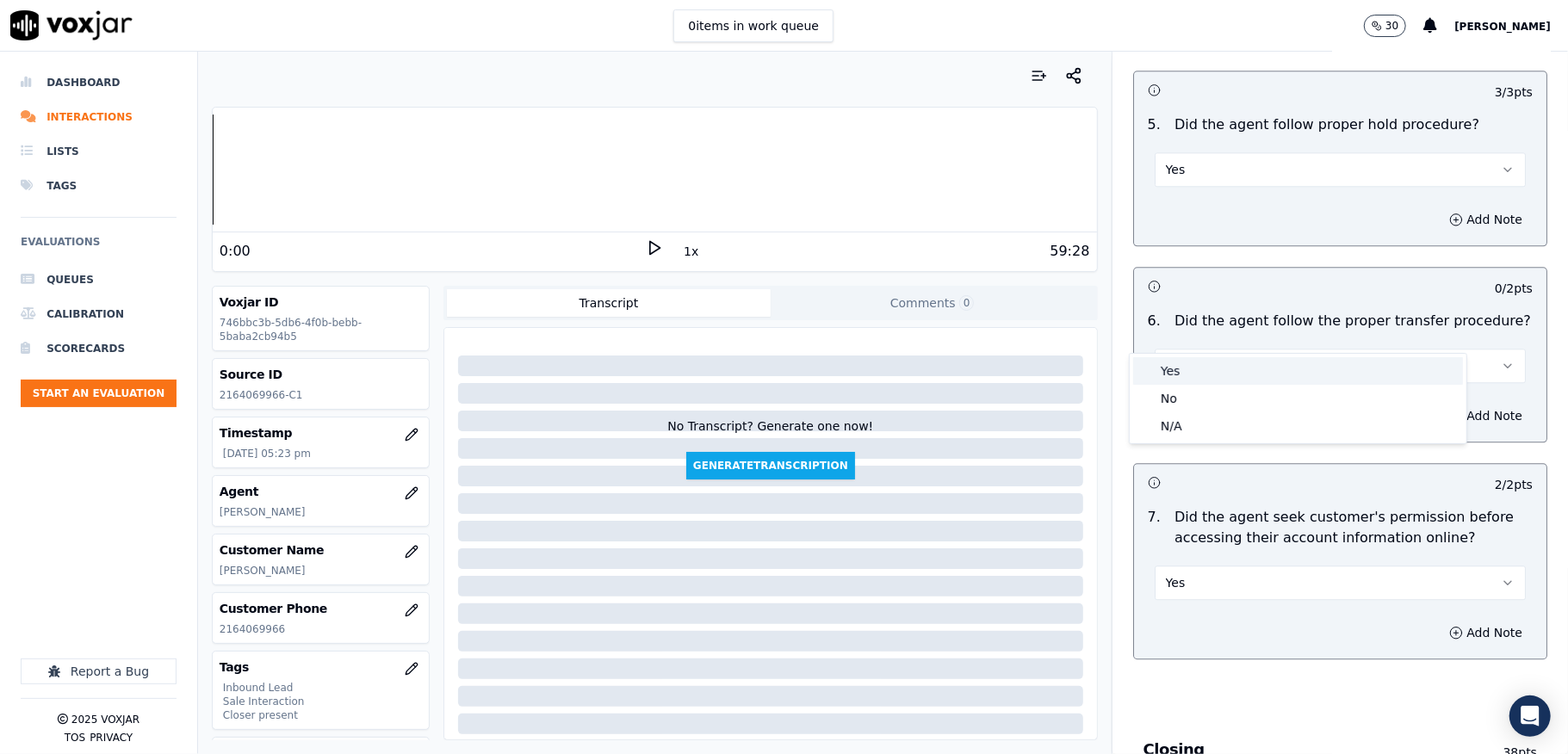
click at [1180, 367] on div "Yes" at bounding box center [1297, 370] width 330 height 28
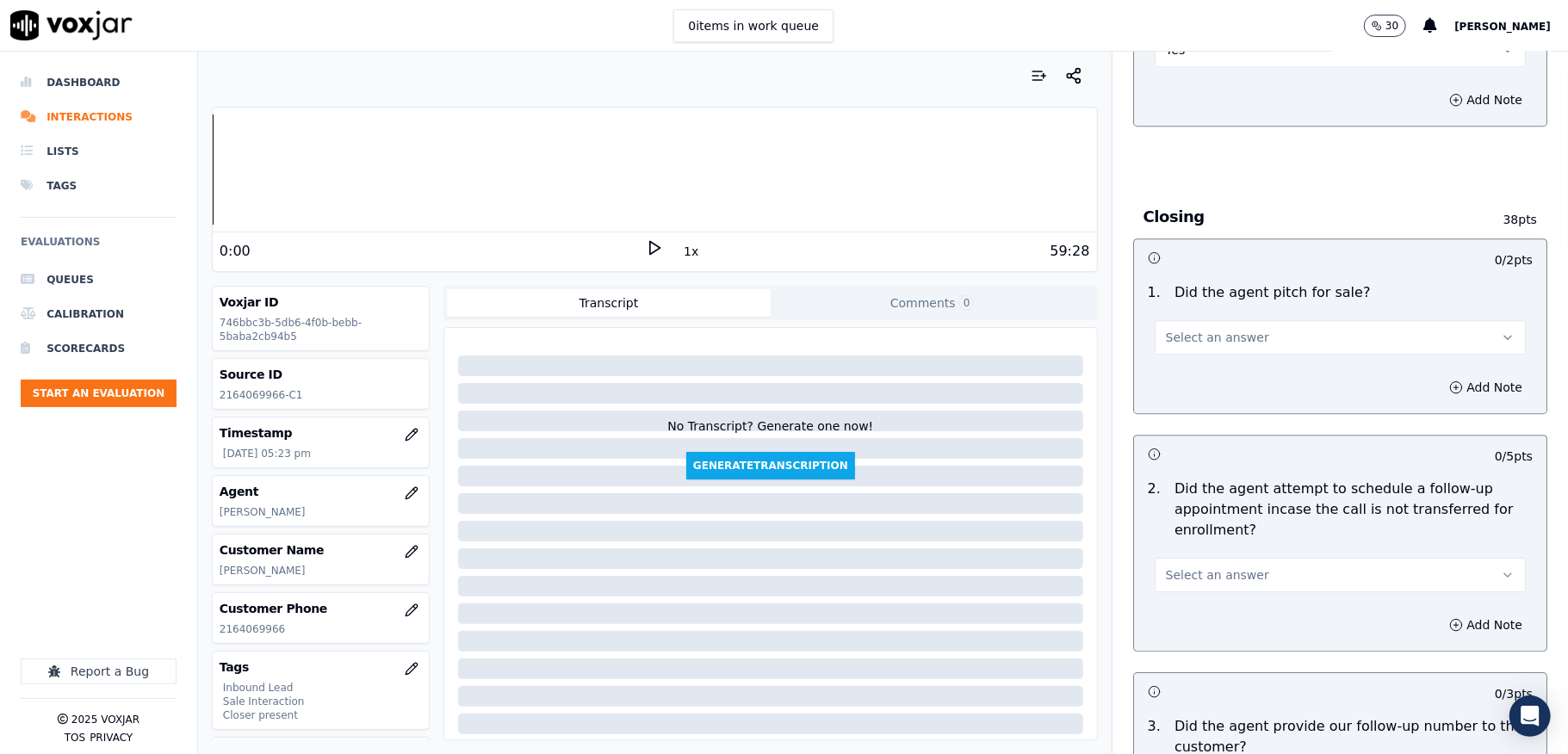
scroll to position [3558, 0]
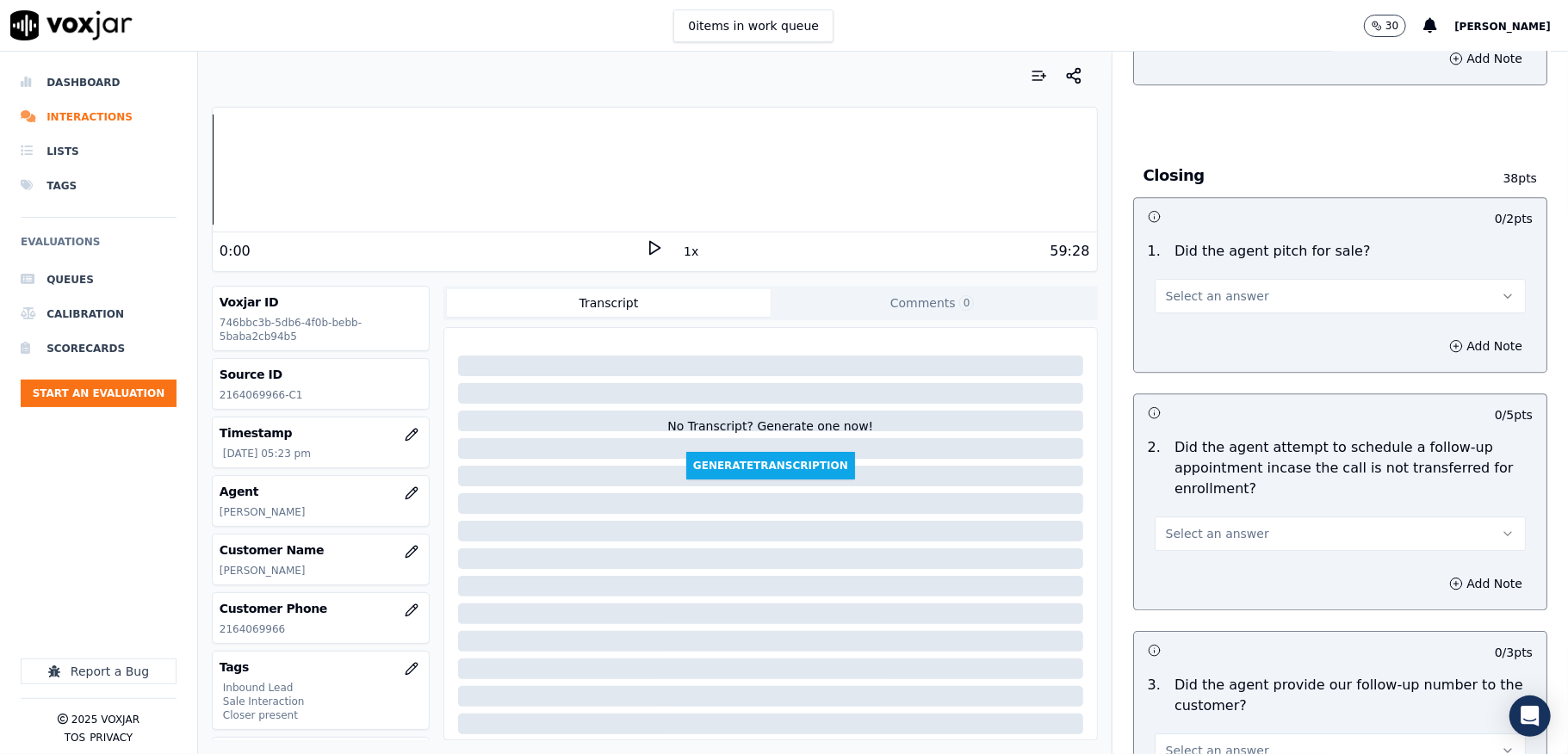
click at [1221, 288] on span "Select an answer" at bounding box center [1217, 296] width 103 height 17
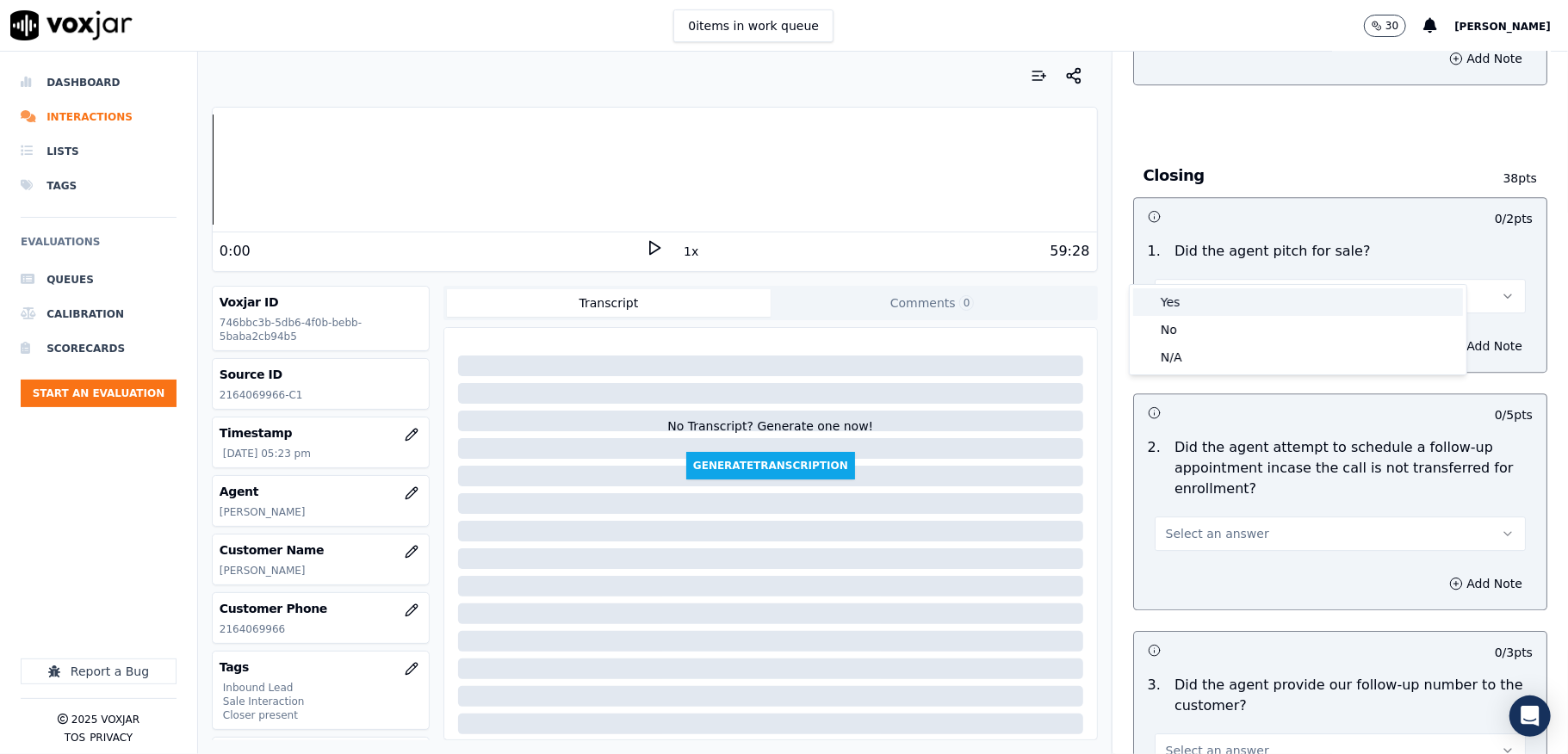
click at [1200, 297] on div "Yes" at bounding box center [1297, 302] width 330 height 28
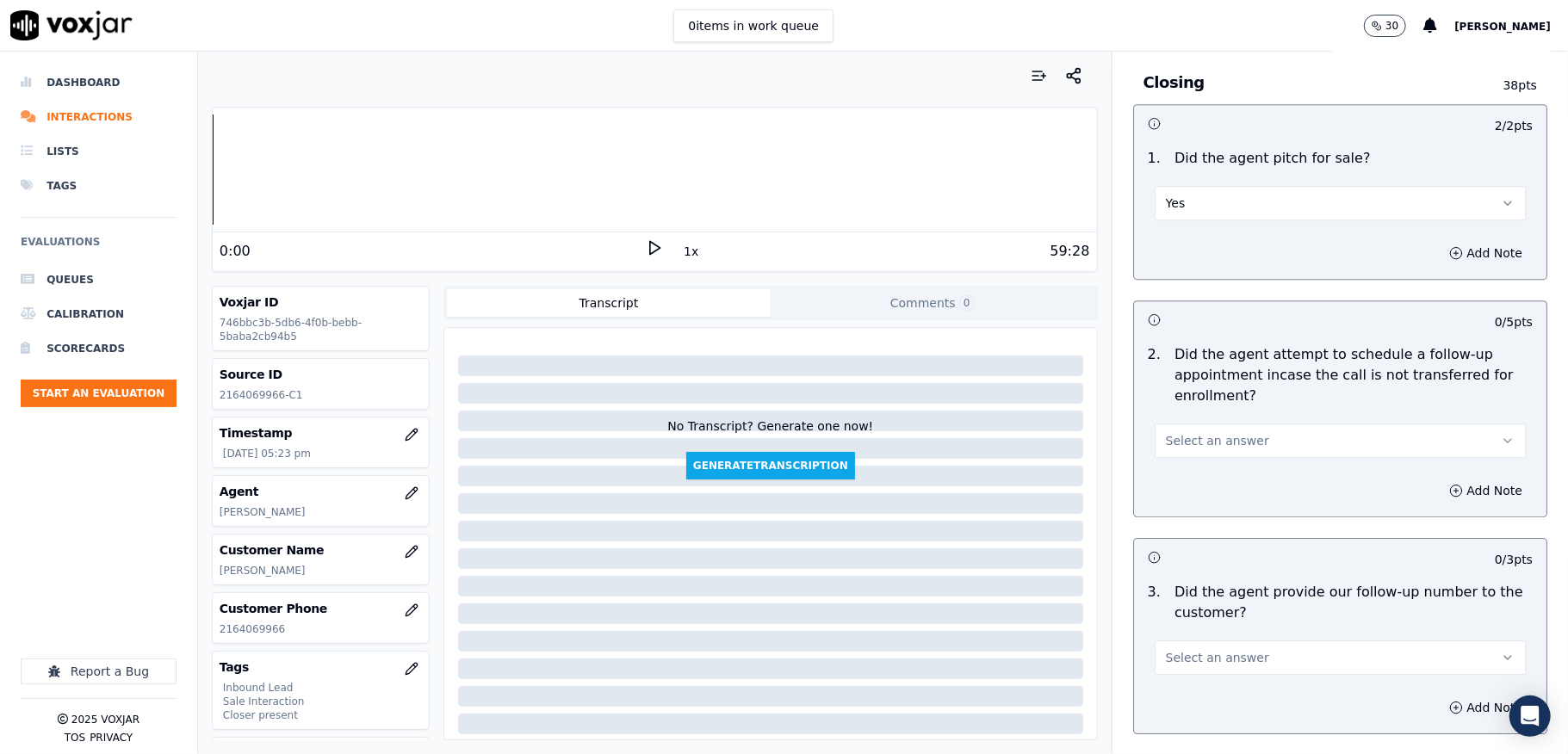
scroll to position [3787, 0]
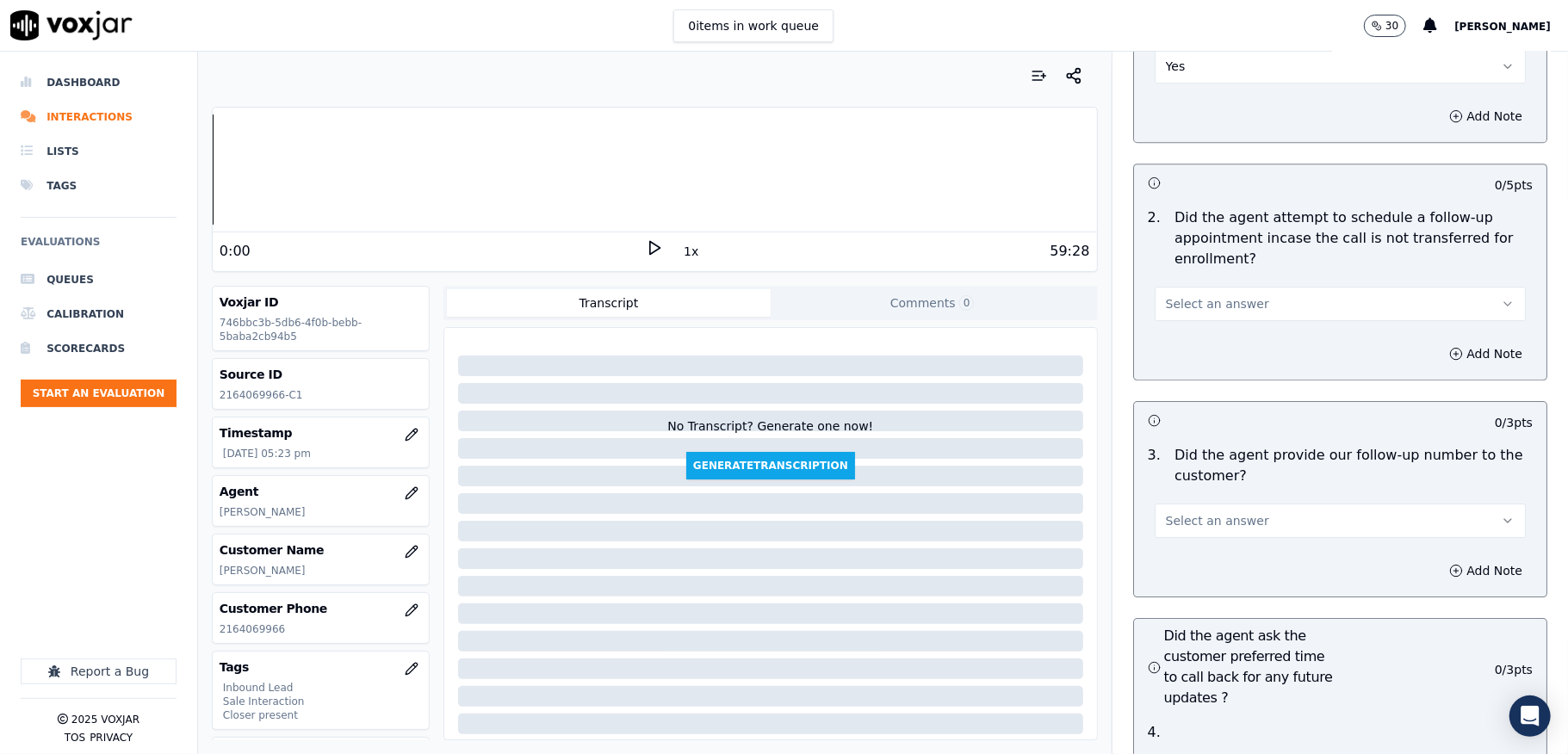
click at [1200, 296] on span "Select an answer" at bounding box center [1217, 304] width 103 height 17
click at [1172, 368] on div "N/A" at bounding box center [1297, 366] width 330 height 28
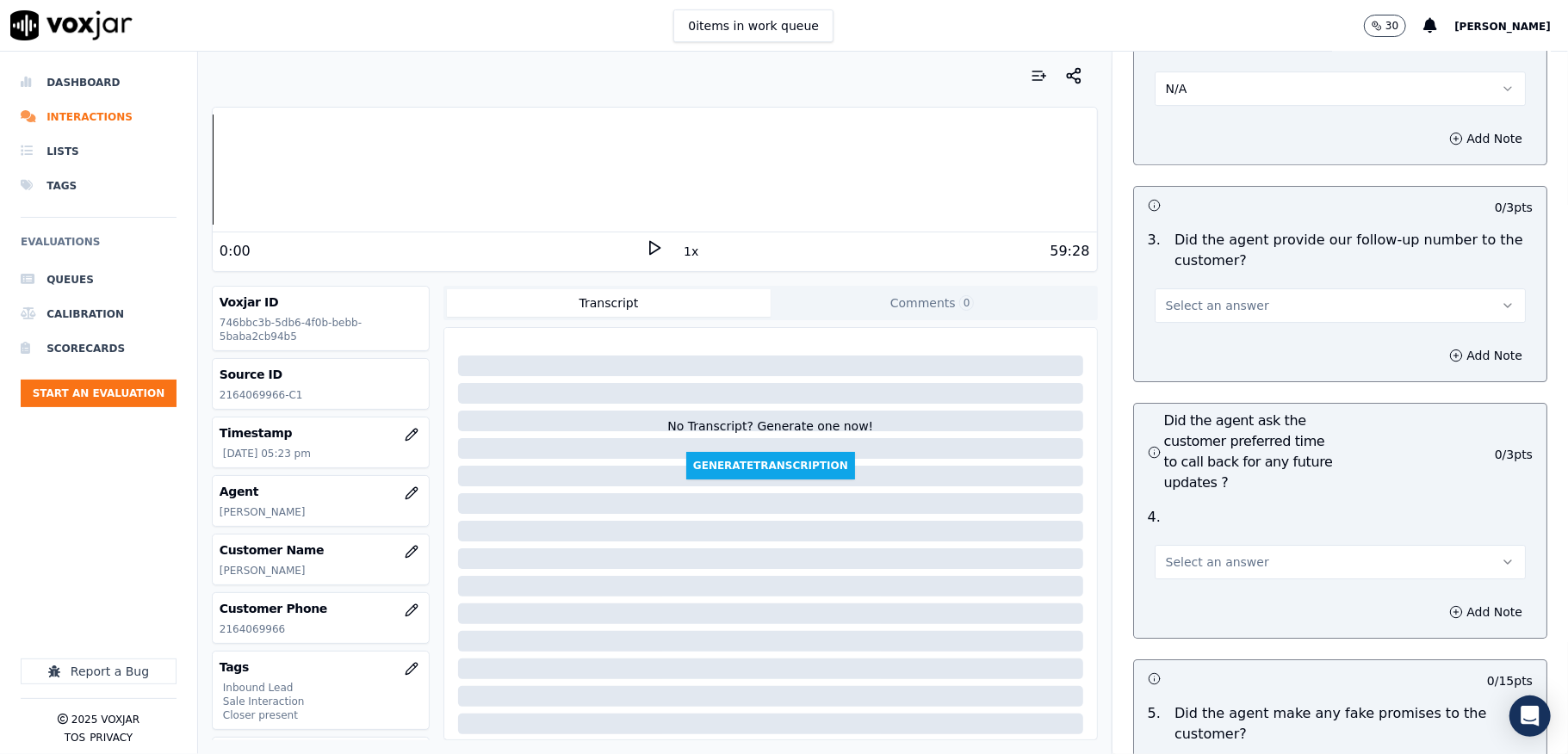
scroll to position [4016, 0]
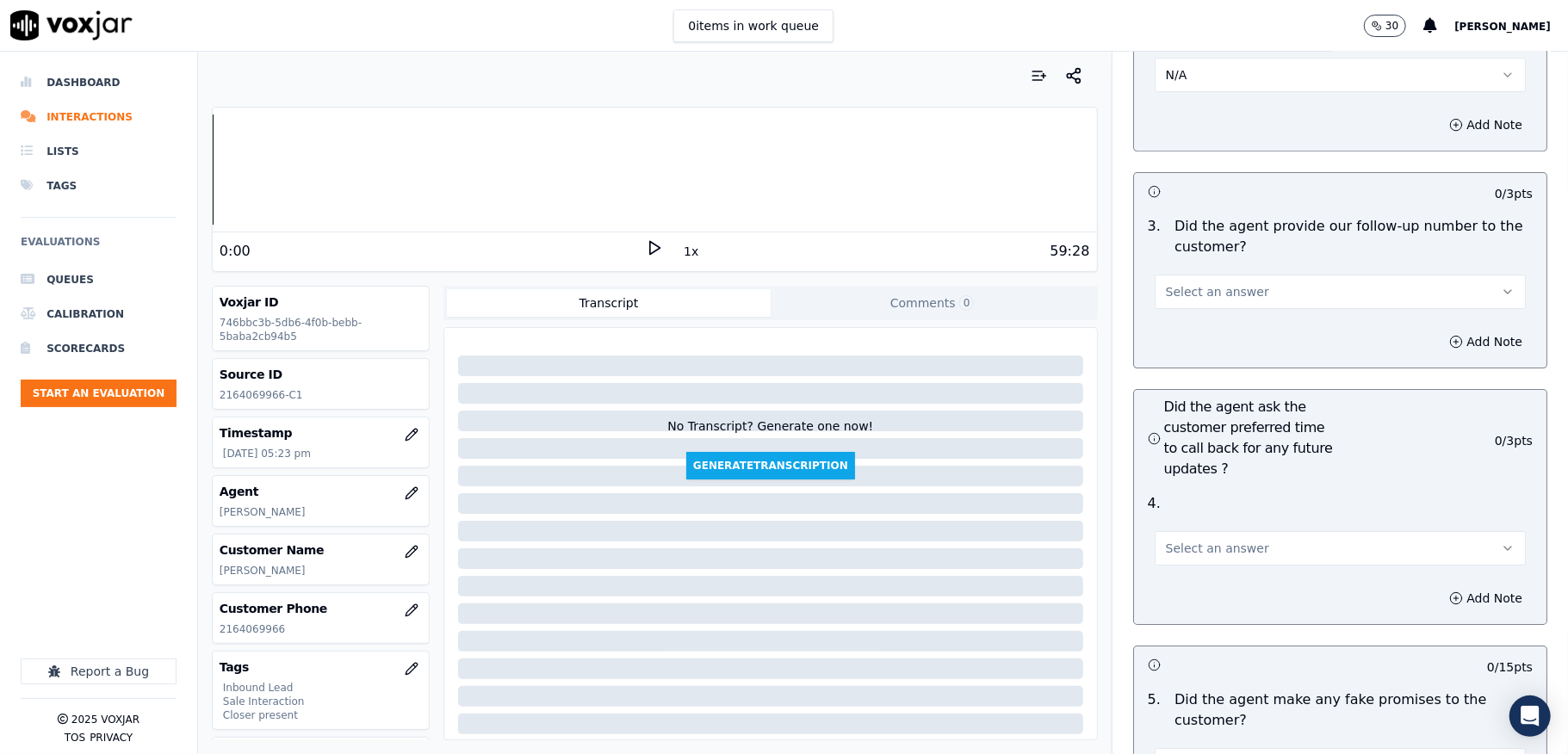
click at [1206, 283] on span "Select an answer" at bounding box center [1217, 291] width 103 height 17
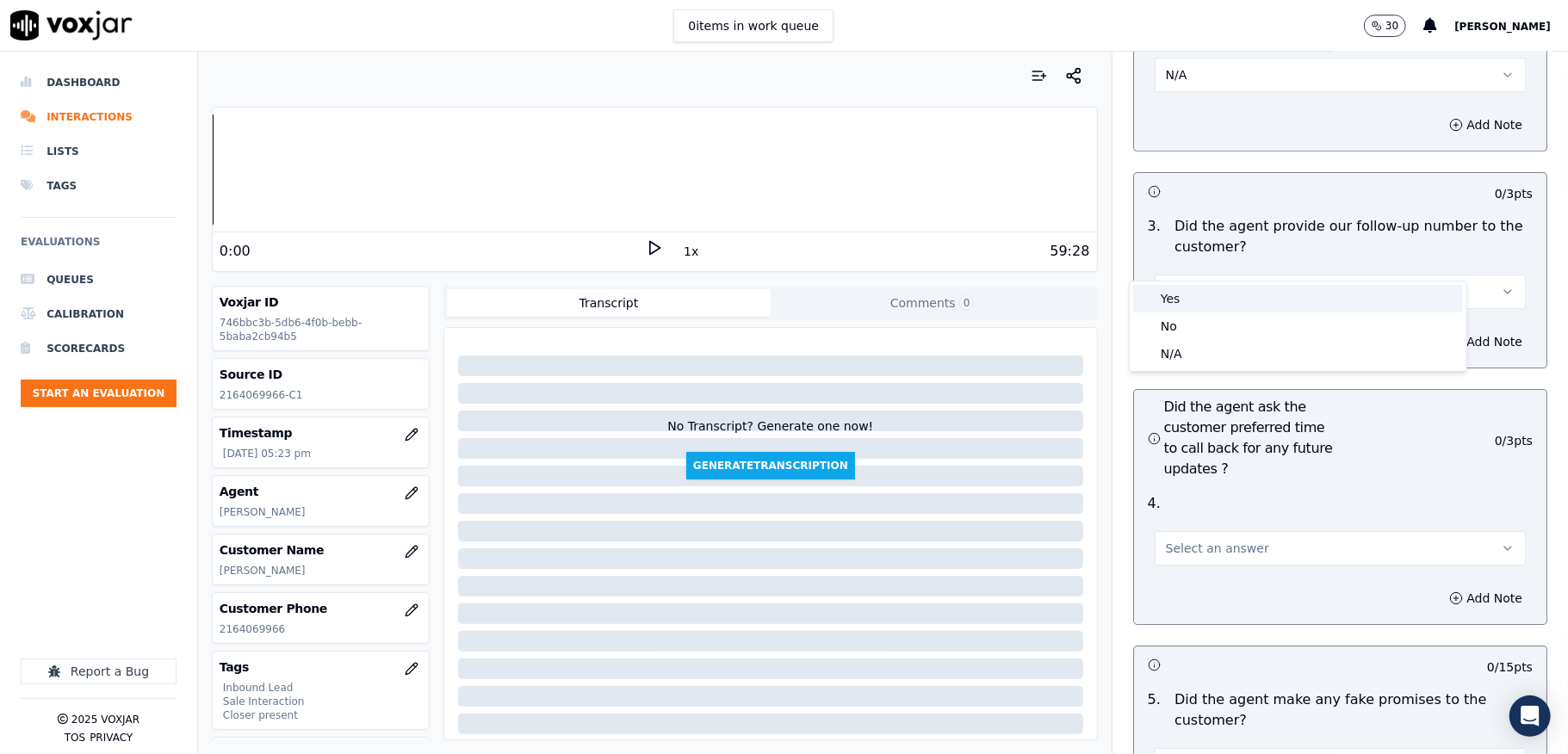
click at [1189, 287] on div "Yes" at bounding box center [1297, 298] width 330 height 28
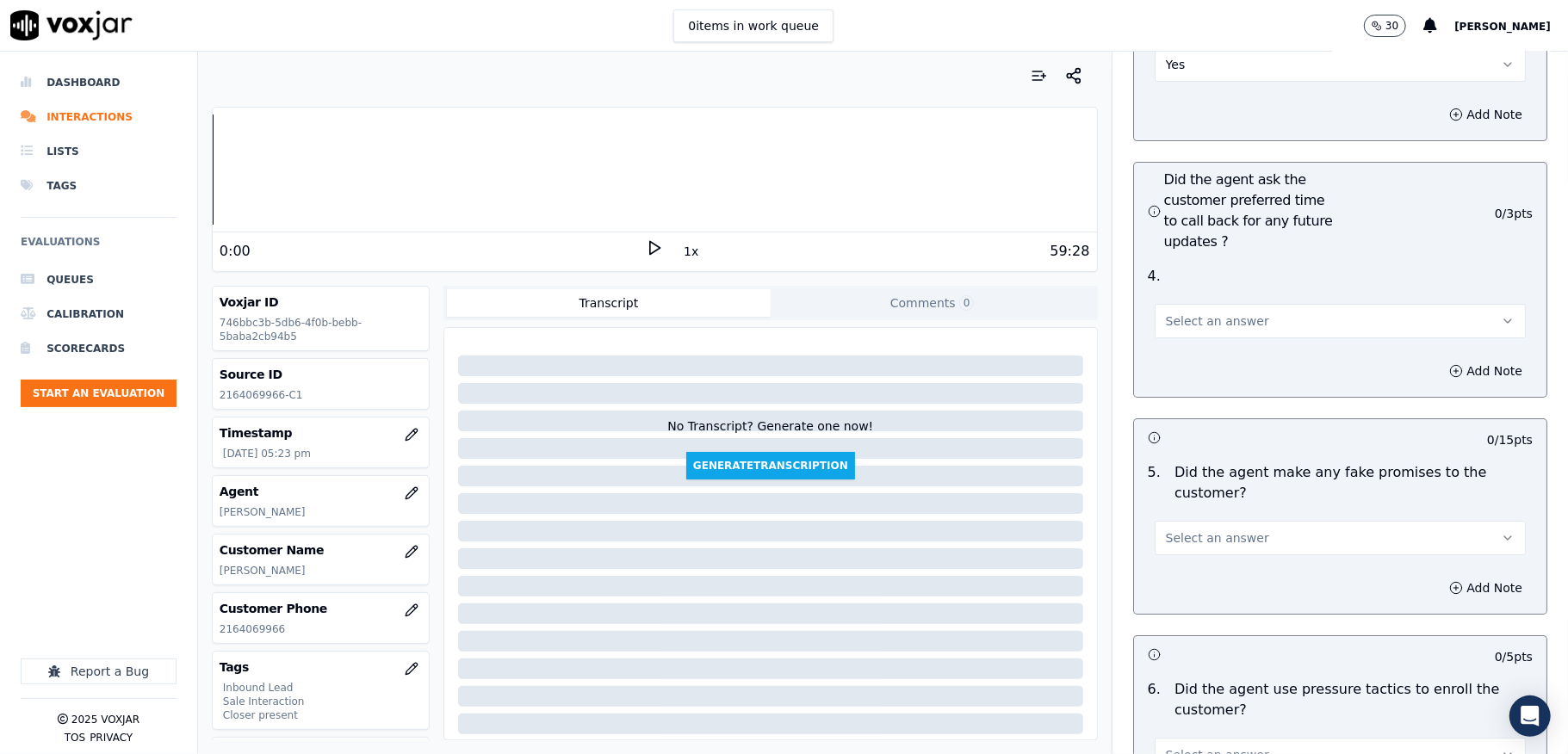
scroll to position [4246, 0]
click at [1166, 310] on span "Select an answer" at bounding box center [1217, 318] width 103 height 17
click at [1163, 372] on div "N/A" at bounding box center [1297, 381] width 330 height 28
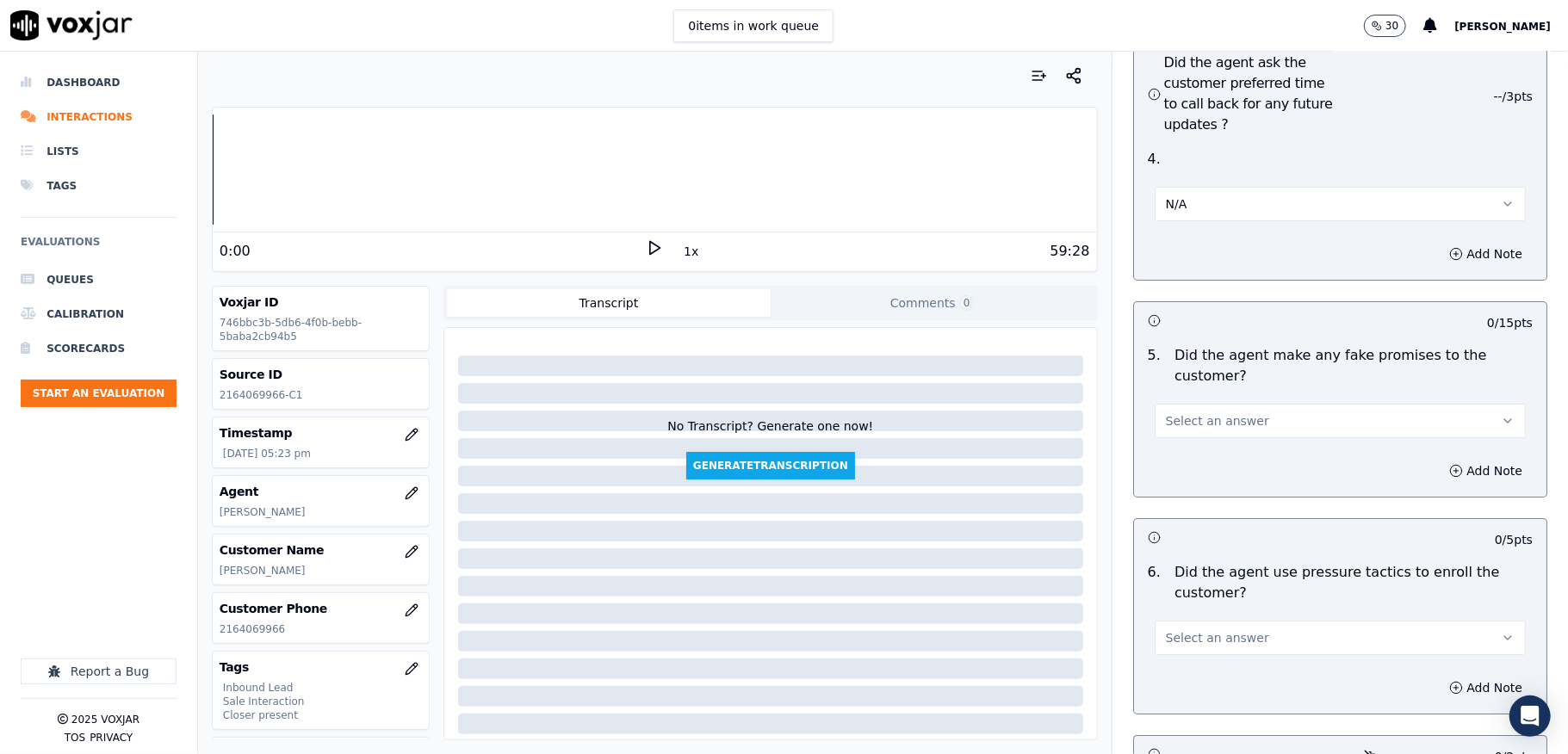
click at [1189, 412] on span "Select an answer" at bounding box center [1217, 421] width 103 height 17
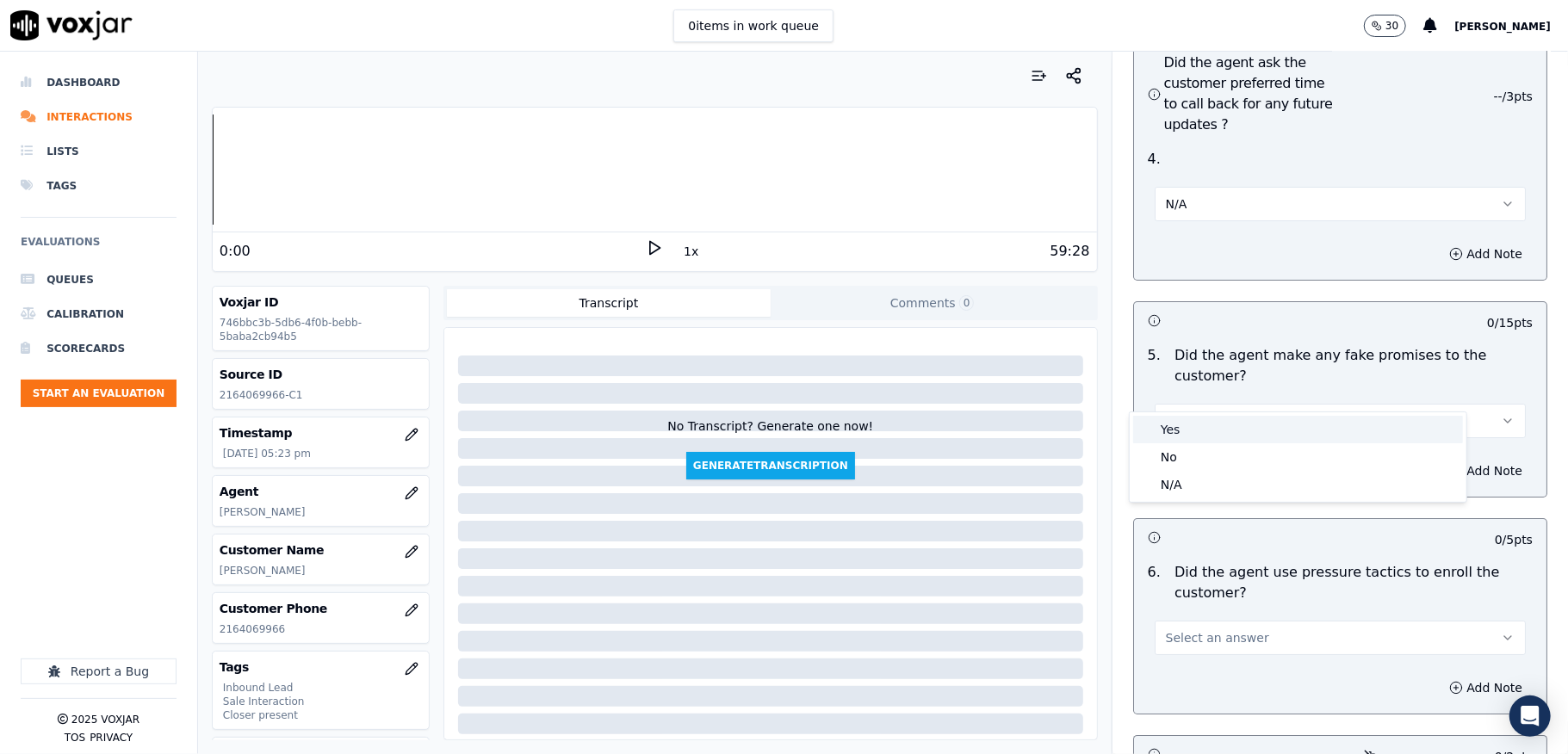
click at [1185, 429] on div "Yes" at bounding box center [1297, 430] width 330 height 28
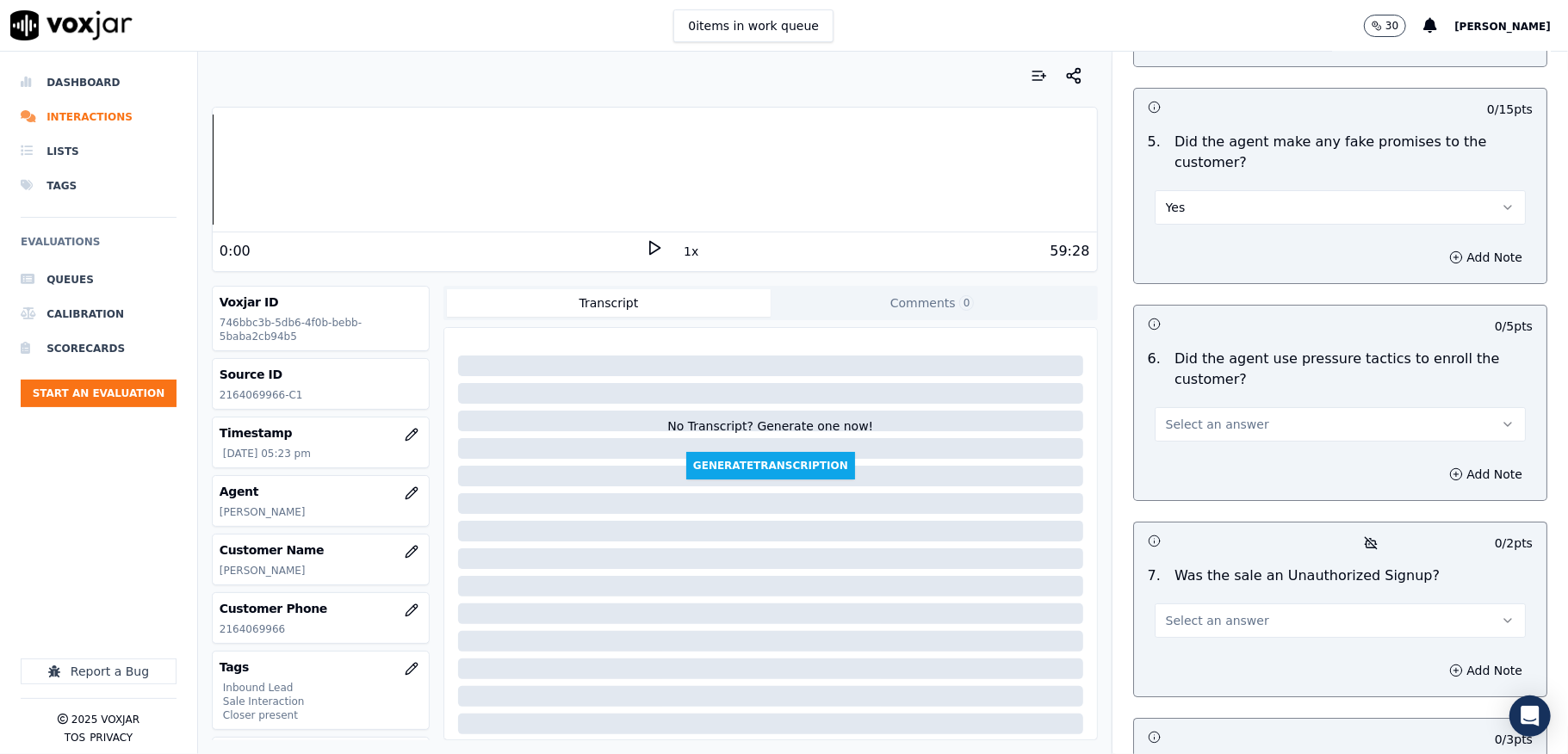
scroll to position [4591, 0]
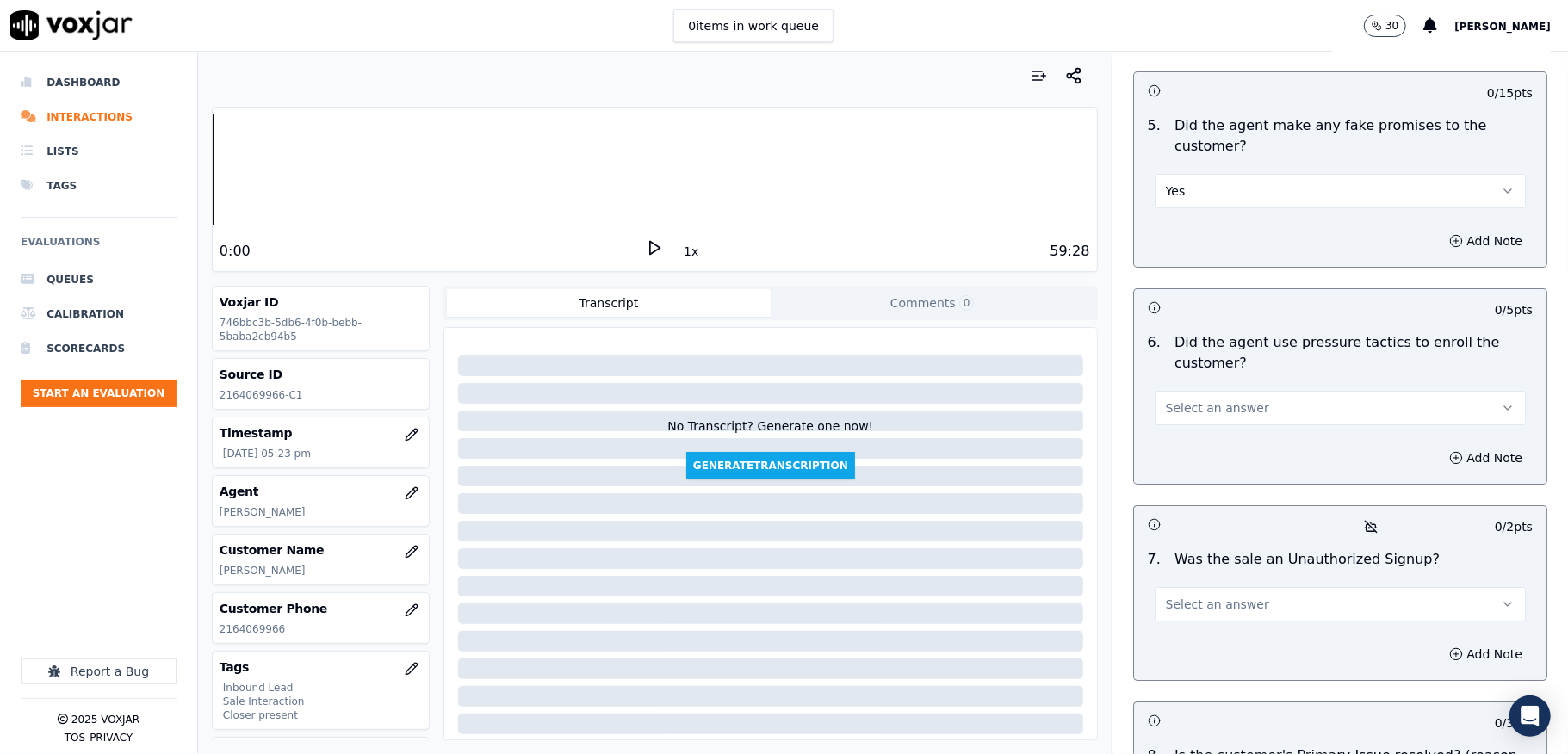
click at [1223, 173] on button "Yes" at bounding box center [1340, 191] width 371 height 34
click at [1204, 220] on div "No" at bounding box center [1297, 227] width 330 height 28
click at [1200, 399] on span "Select an answer" at bounding box center [1217, 407] width 103 height 17
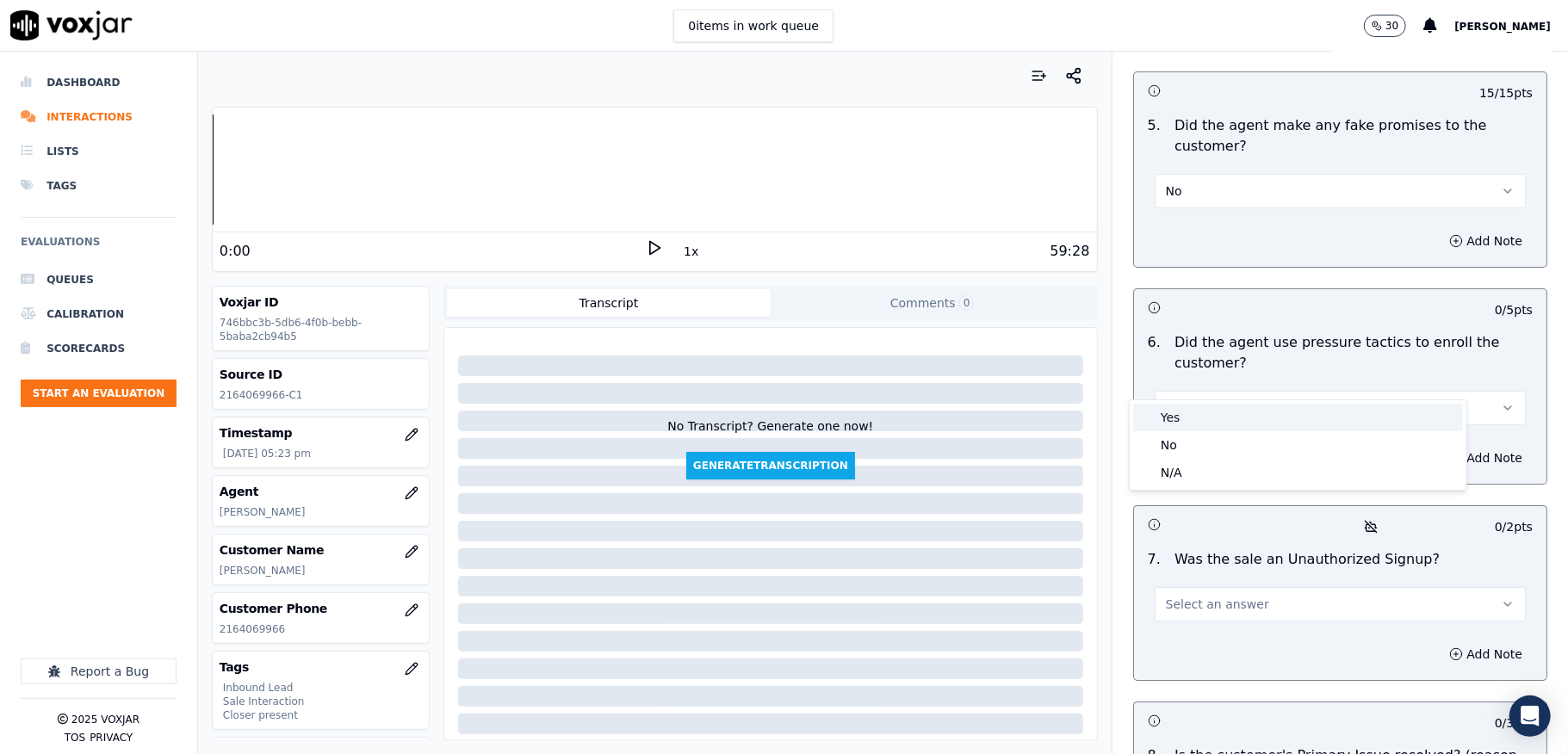
click at [1179, 418] on div "Yes" at bounding box center [1297, 417] width 330 height 28
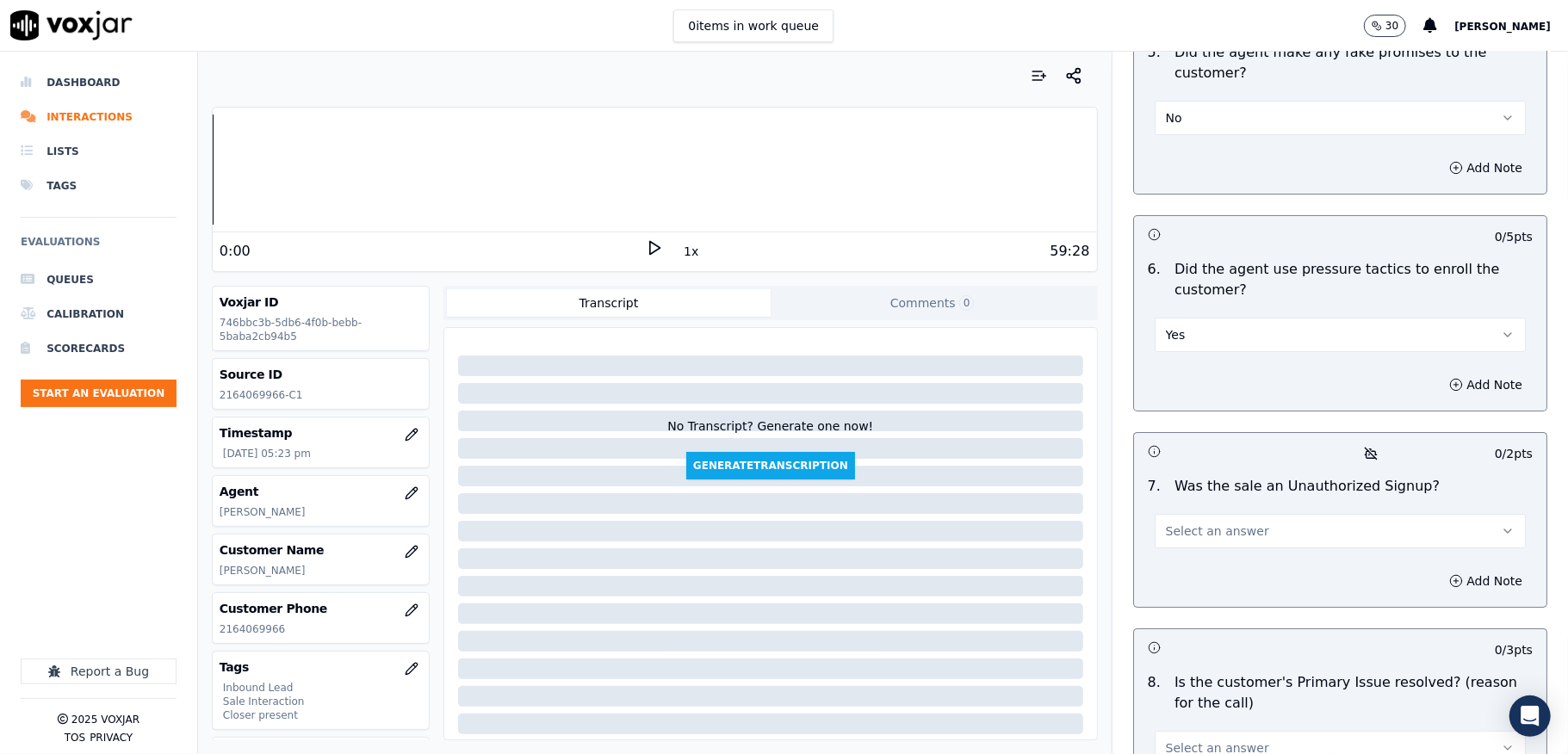
scroll to position [4705, 0]
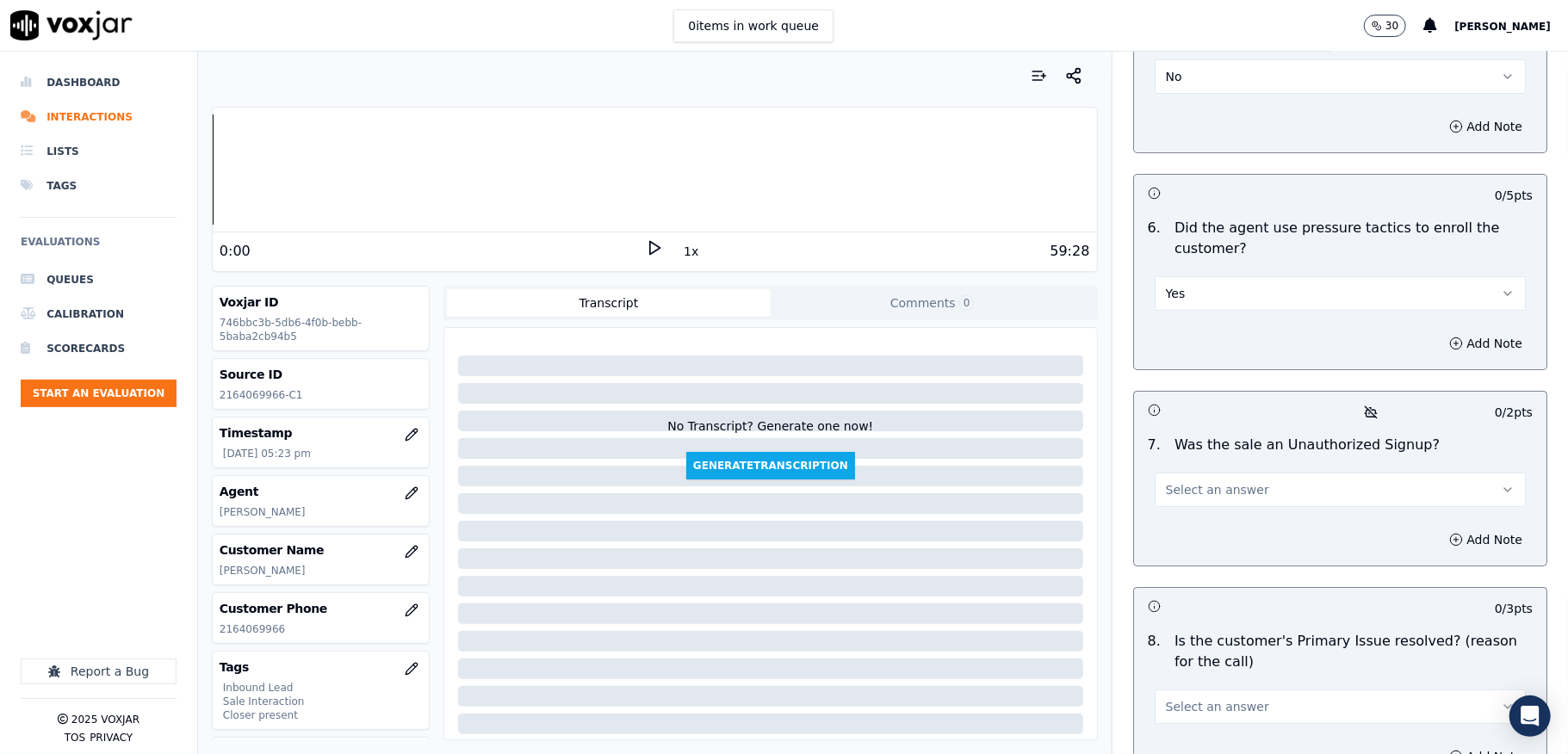
click at [1170, 276] on button "Yes" at bounding box center [1340, 293] width 371 height 34
click at [1163, 322] on div "No" at bounding box center [1297, 330] width 330 height 28
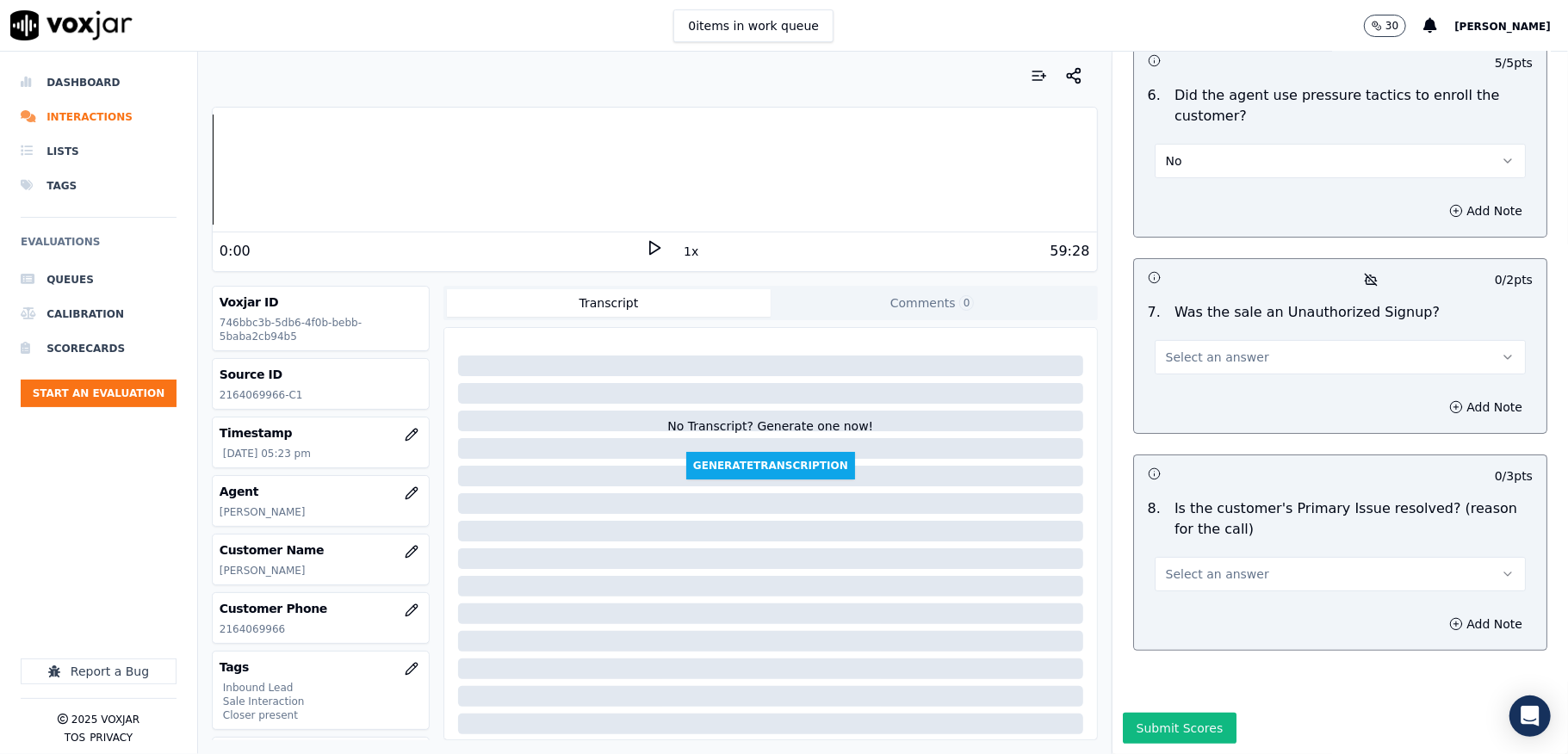
scroll to position [4868, 0]
click at [1174, 340] on button "Select an answer" at bounding box center [1340, 357] width 371 height 34
click at [1182, 342] on div "Yes" at bounding box center [1297, 336] width 330 height 28
click at [1198, 340] on button "Yes" at bounding box center [1340, 357] width 371 height 34
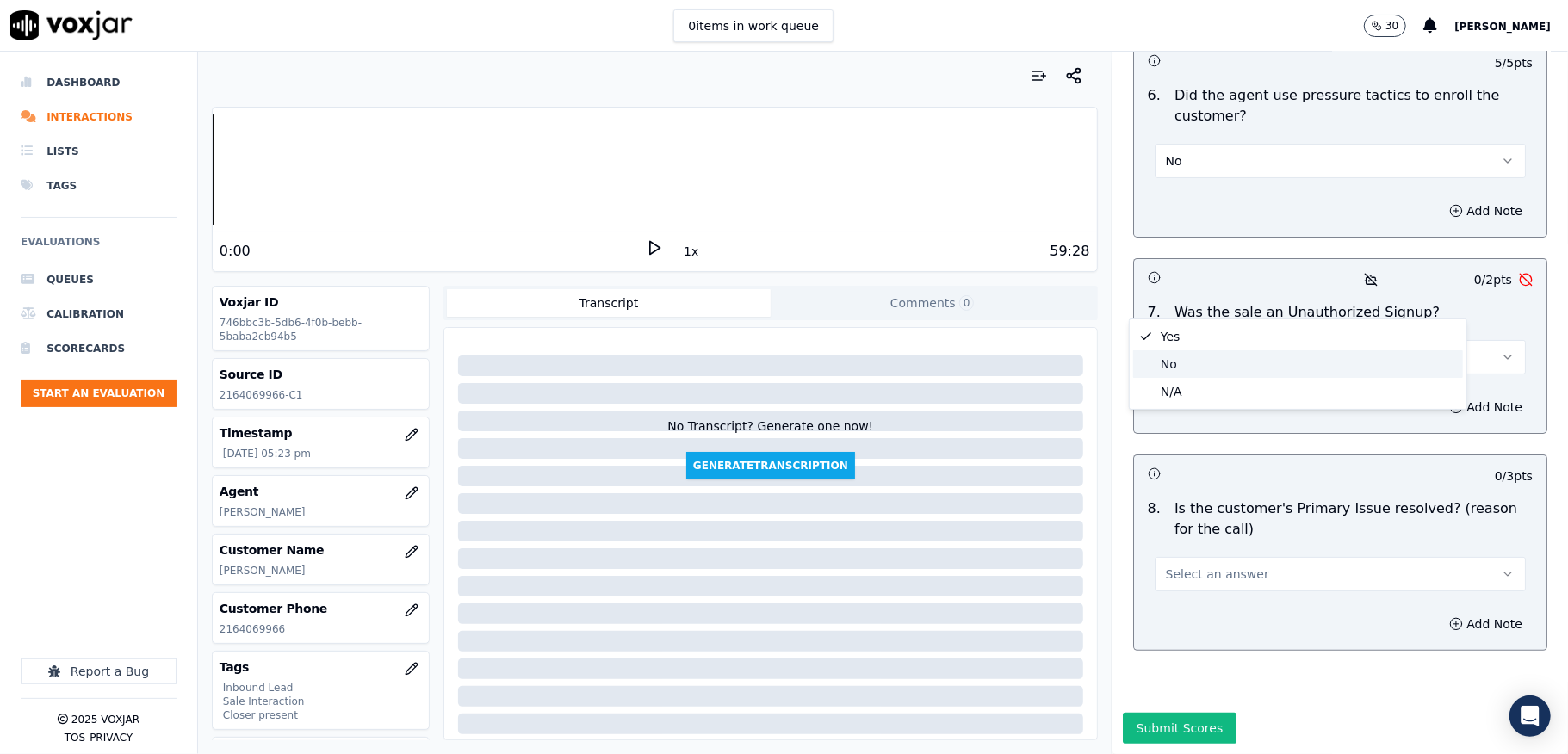
click at [1182, 357] on div "No" at bounding box center [1297, 364] width 330 height 28
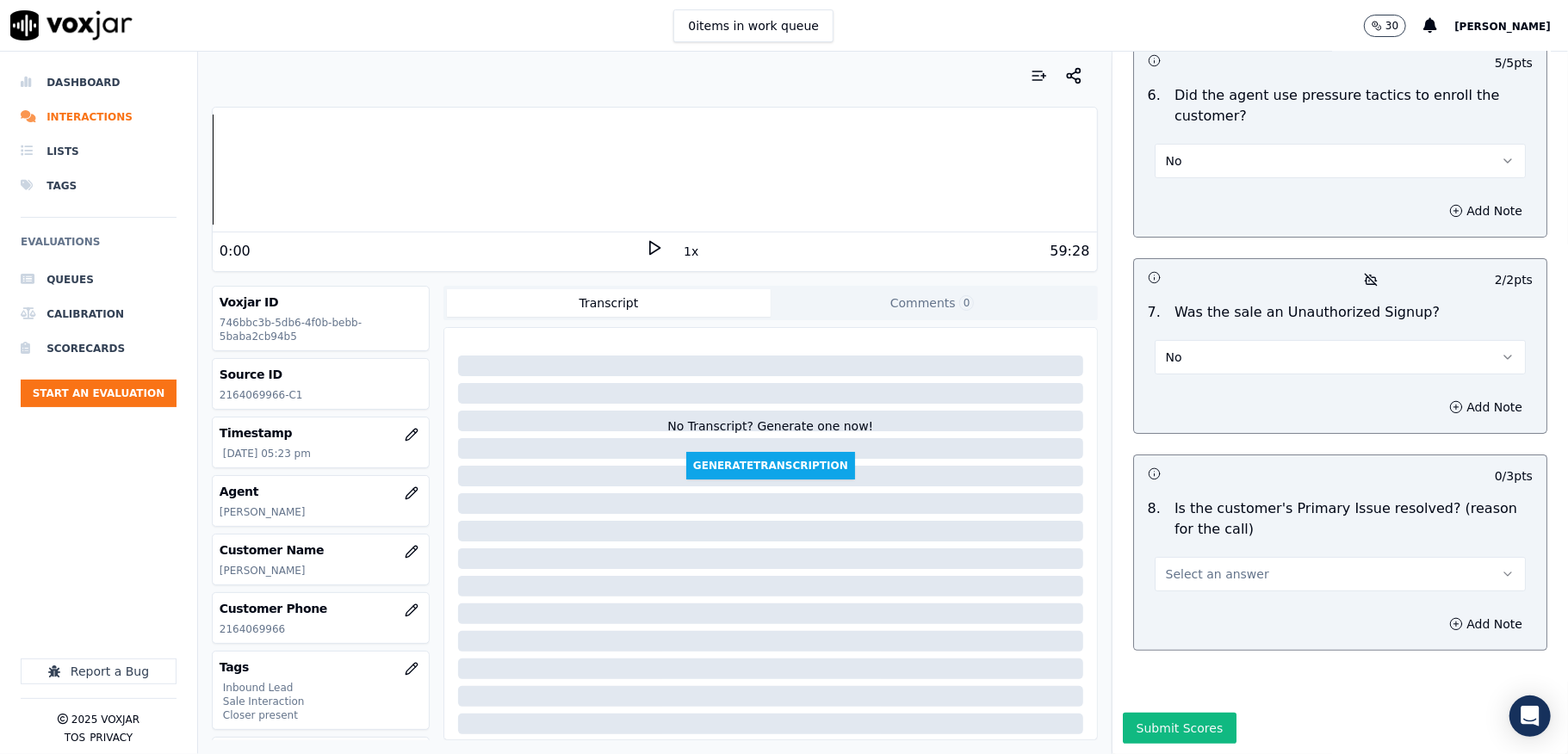
click at [1185, 565] on span "Select an answer" at bounding box center [1217, 573] width 103 height 17
click at [1172, 553] on div "Yes" at bounding box center [1297, 554] width 330 height 28
click at [1145, 713] on button "Submit Scores" at bounding box center [1180, 728] width 114 height 31
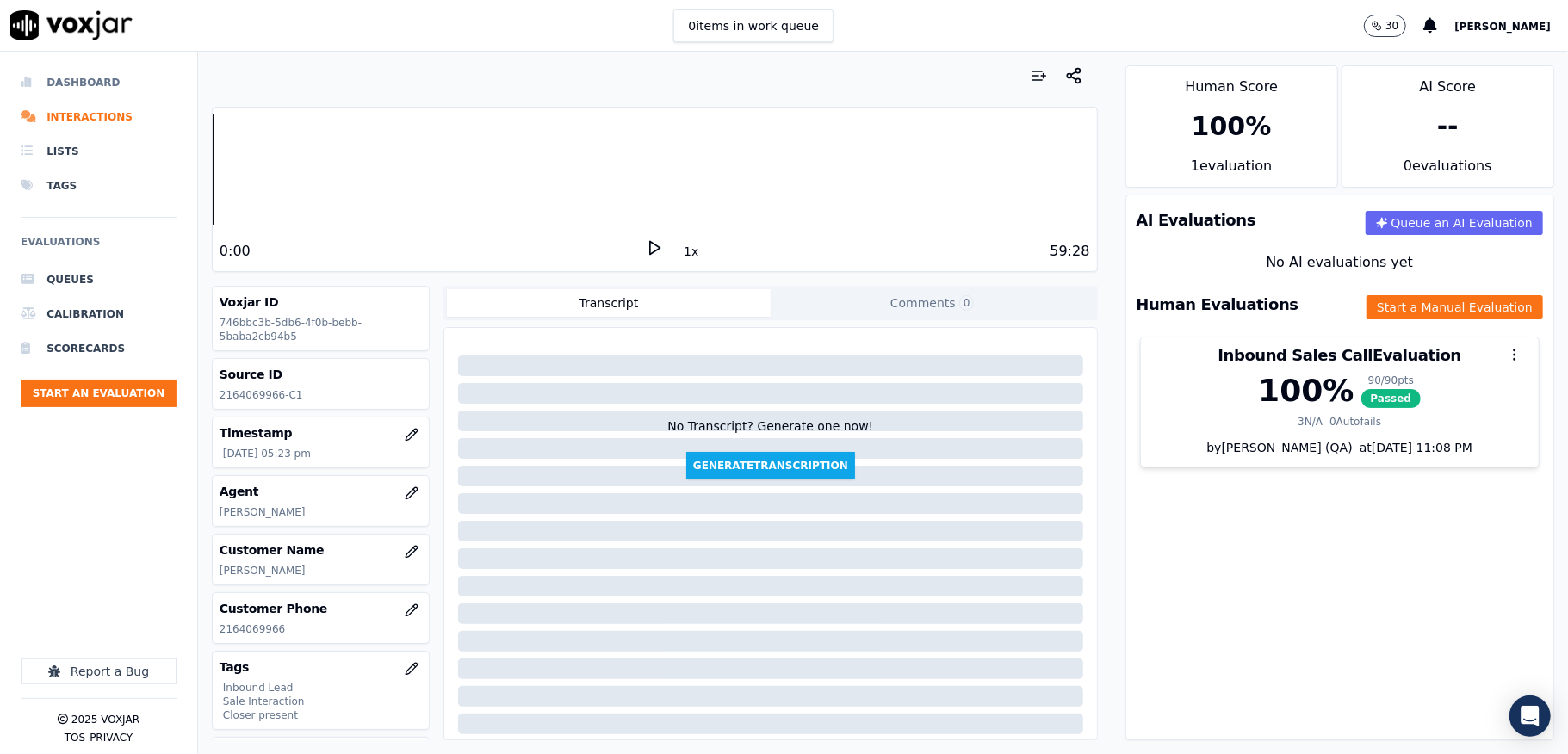
click at [74, 81] on li "Dashboard" at bounding box center [98, 83] width 156 height 34
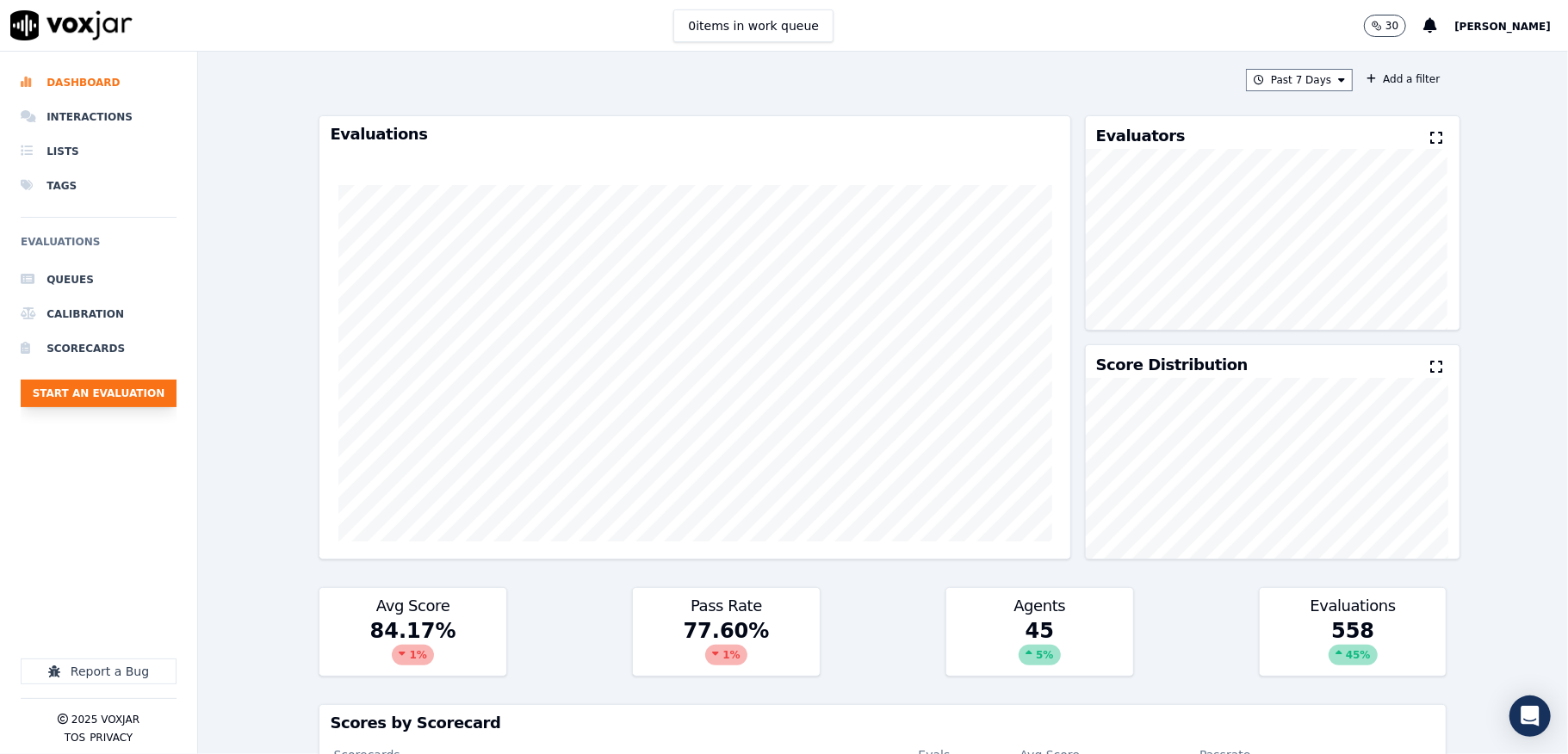
click at [109, 379] on button "Start an Evaluation" at bounding box center [98, 393] width 156 height 28
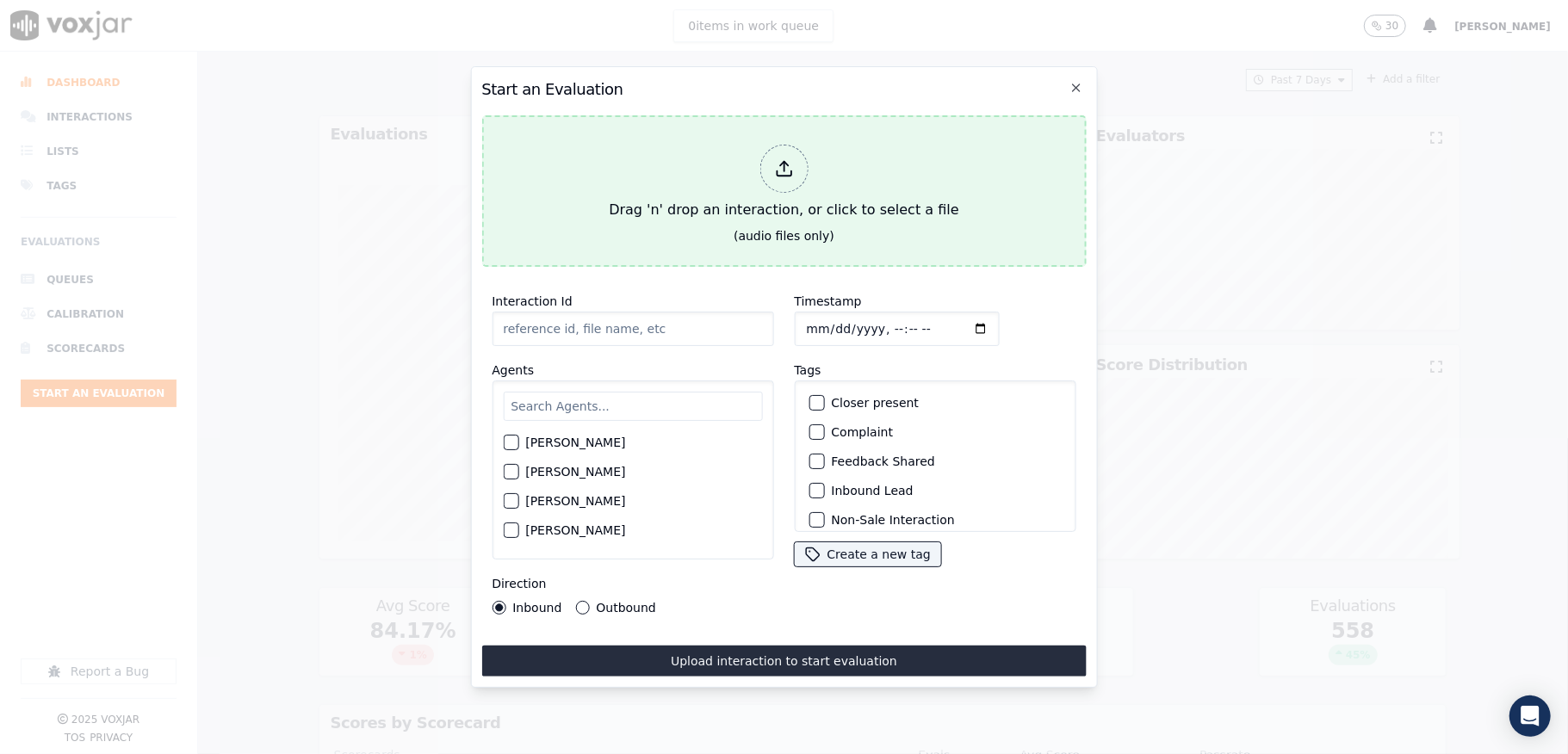
click at [776, 170] on div at bounding box center [784, 169] width 49 height 49
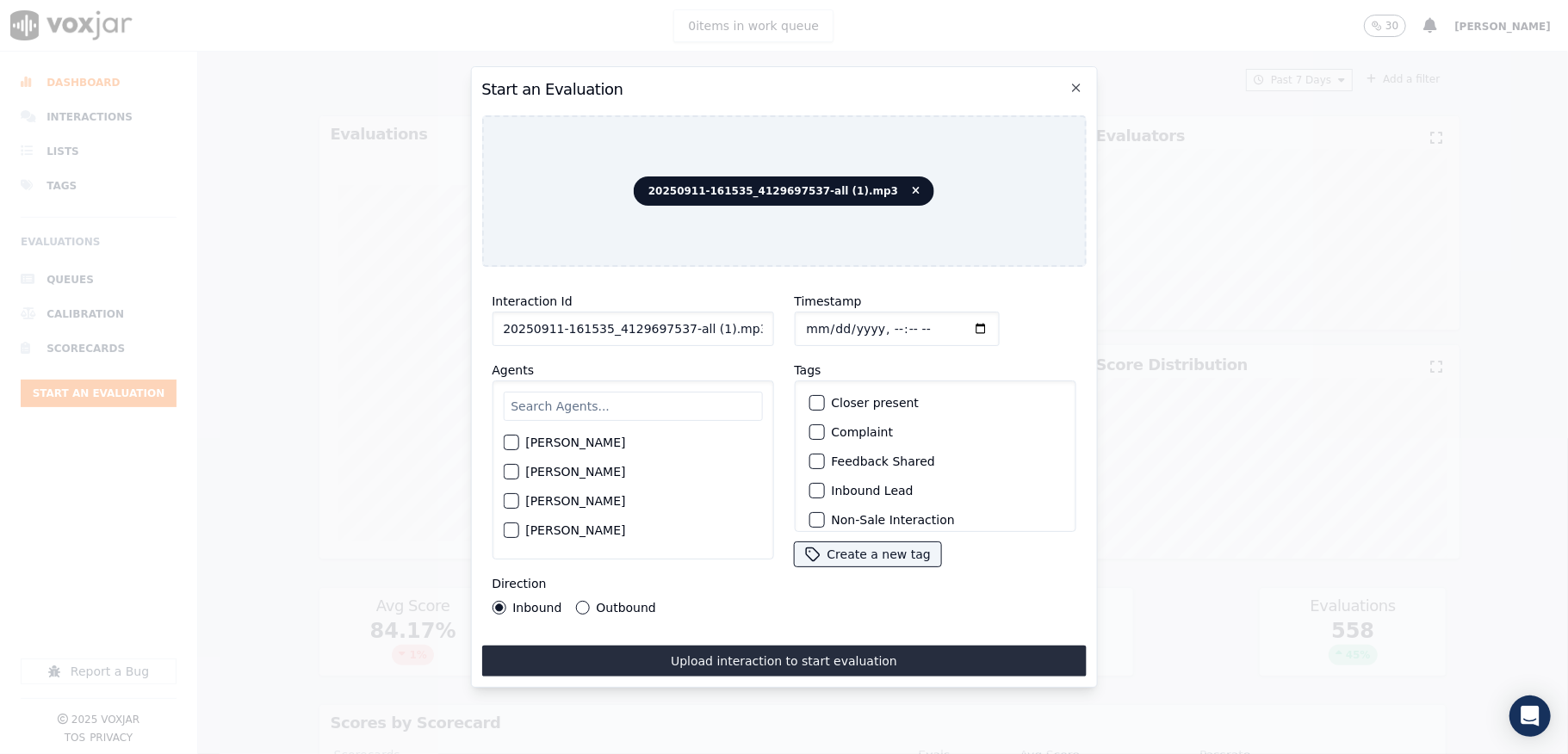
drag, startPoint x: 675, startPoint y: 328, endPoint x: 772, endPoint y: 328, distance: 97.0
click at [772, 328] on div "Interaction Id 20250911-161535_4129697537-all (1).mp3 Agents [PERSON_NAME] [PER…" at bounding box center [632, 452] width 302 height 344
type input "20250911-161535_4129697537-C1"
click at [821, 324] on input "Timestamp" at bounding box center [896, 329] width 205 height 34
type input "[DATE]T17:48"
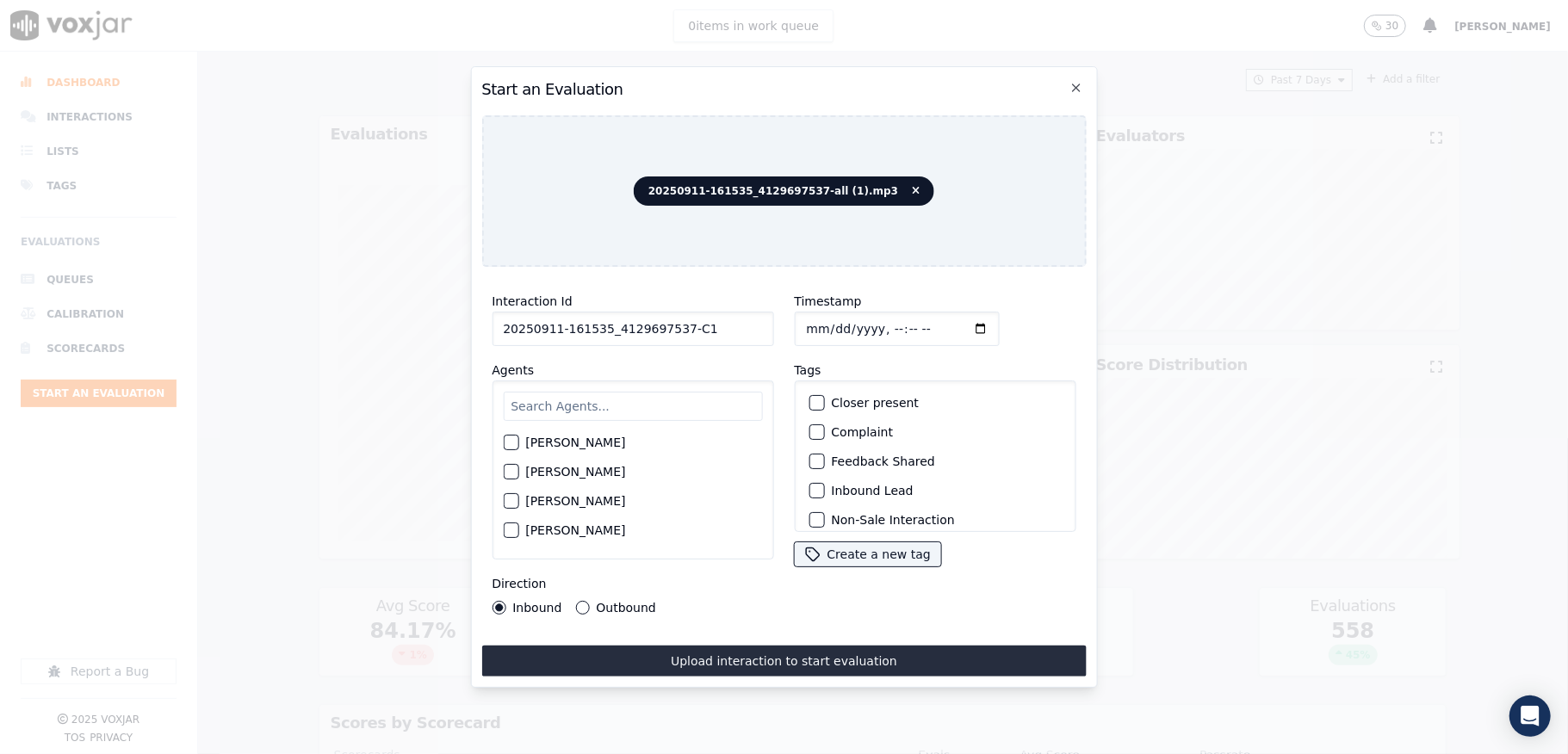
click at [601, 392] on input "text" at bounding box center [632, 406] width 259 height 30
type input "jan"
click at [506, 441] on div "button" at bounding box center [509, 447] width 12 height 12
click at [809, 484] on div "button" at bounding box center [815, 490] width 12 height 12
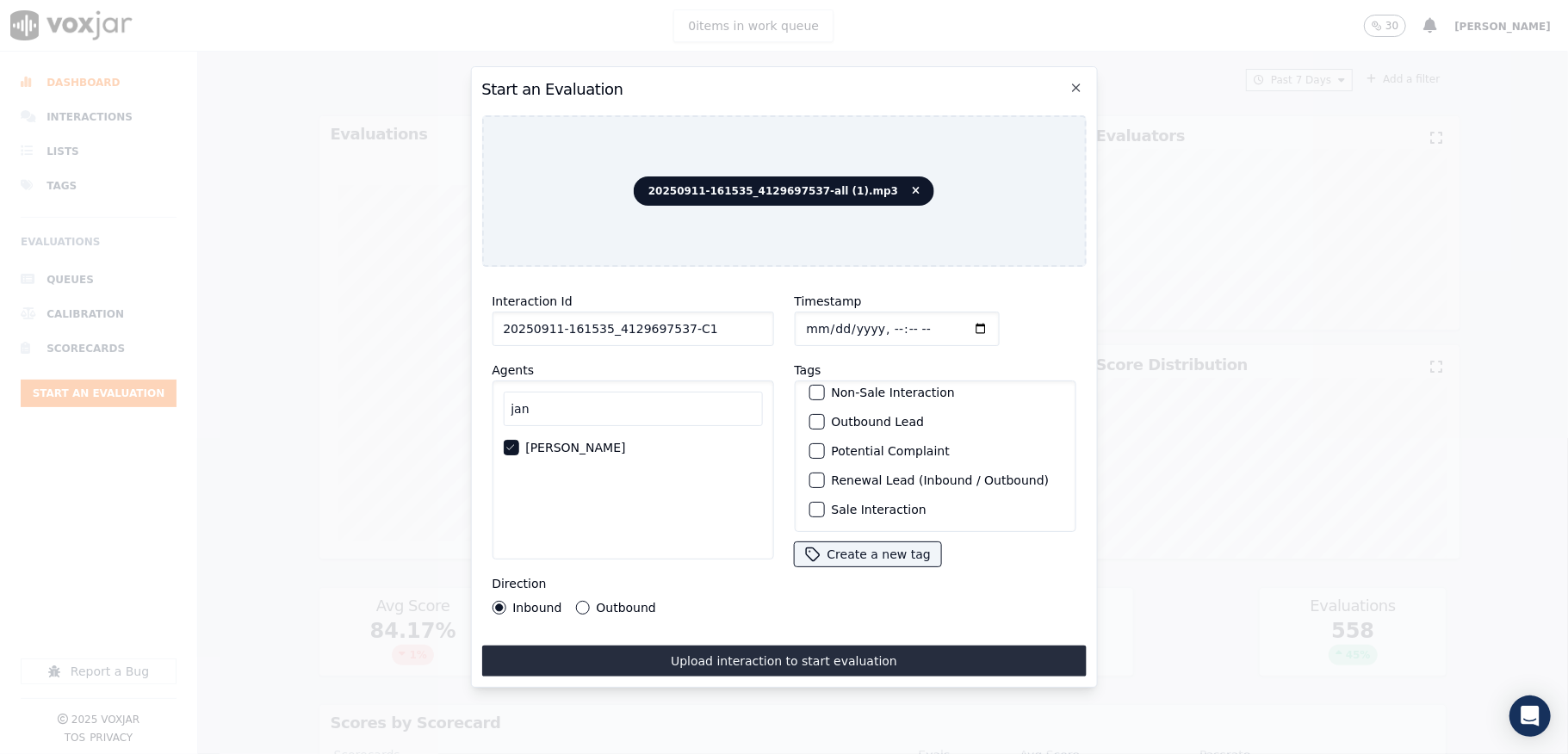
scroll to position [160, 0]
click at [809, 503] on div "button" at bounding box center [815, 509] width 12 height 12
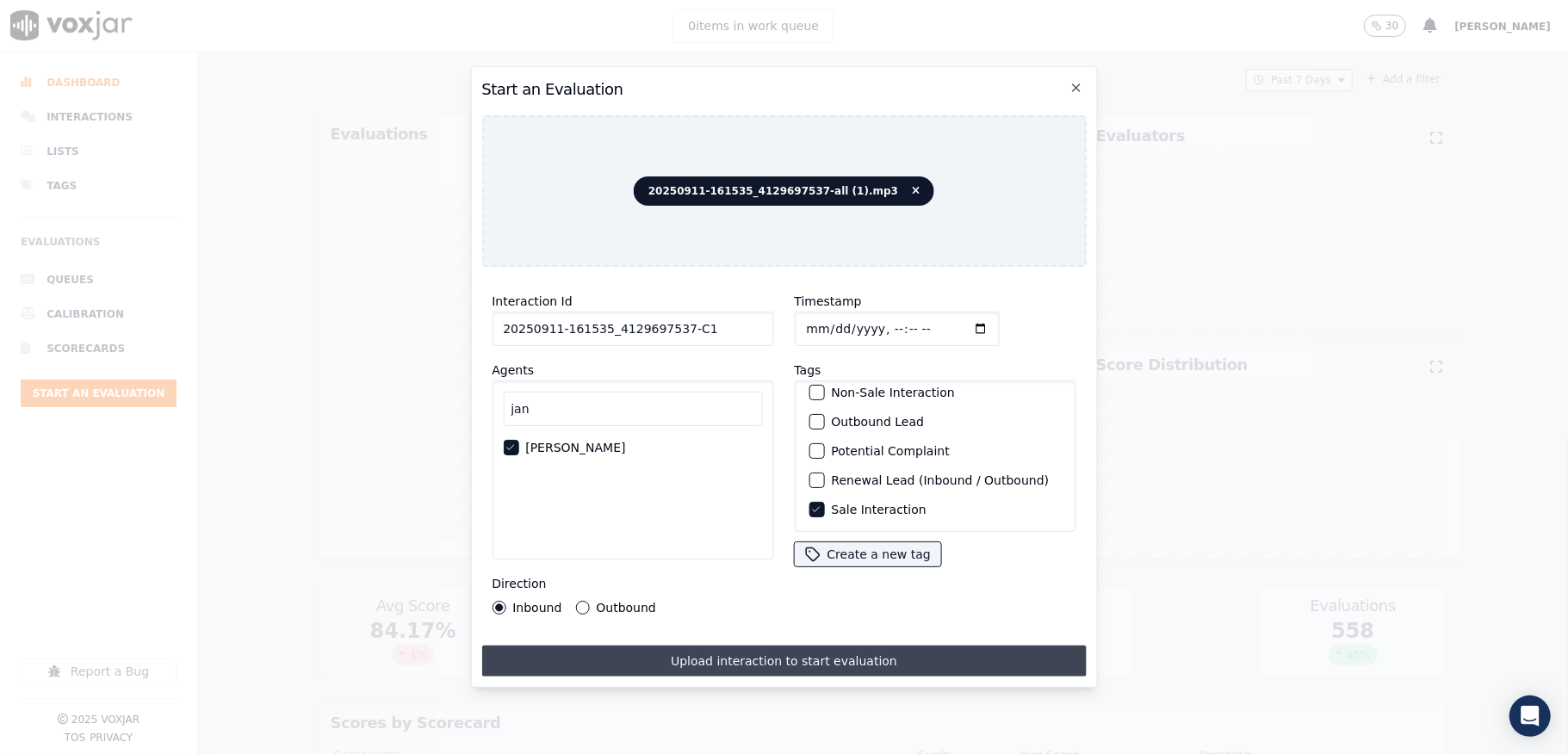
click at [770, 662] on button "Upload interaction to start evaluation" at bounding box center [783, 661] width 604 height 31
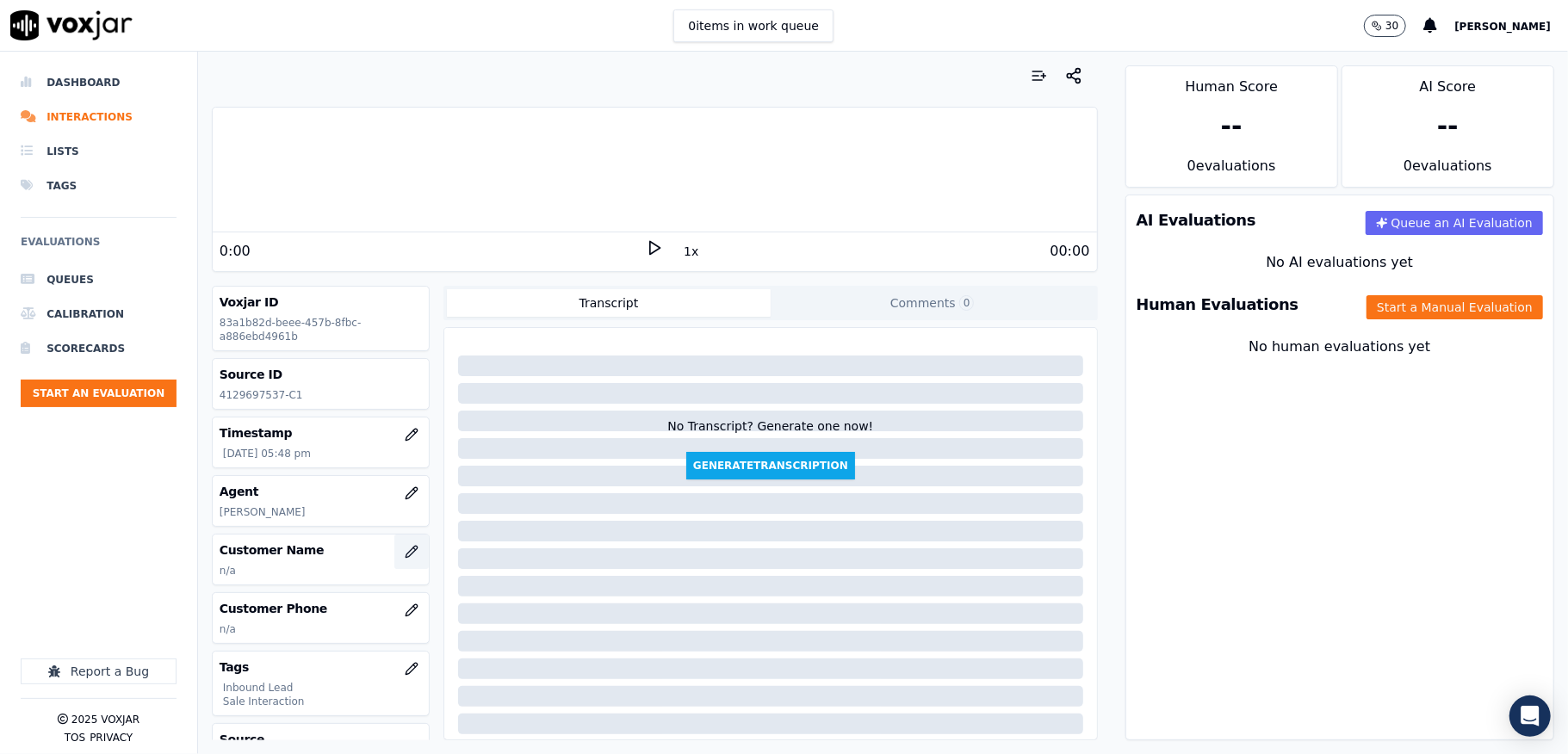
click at [405, 559] on icon "button" at bounding box center [411, 551] width 13 height 13
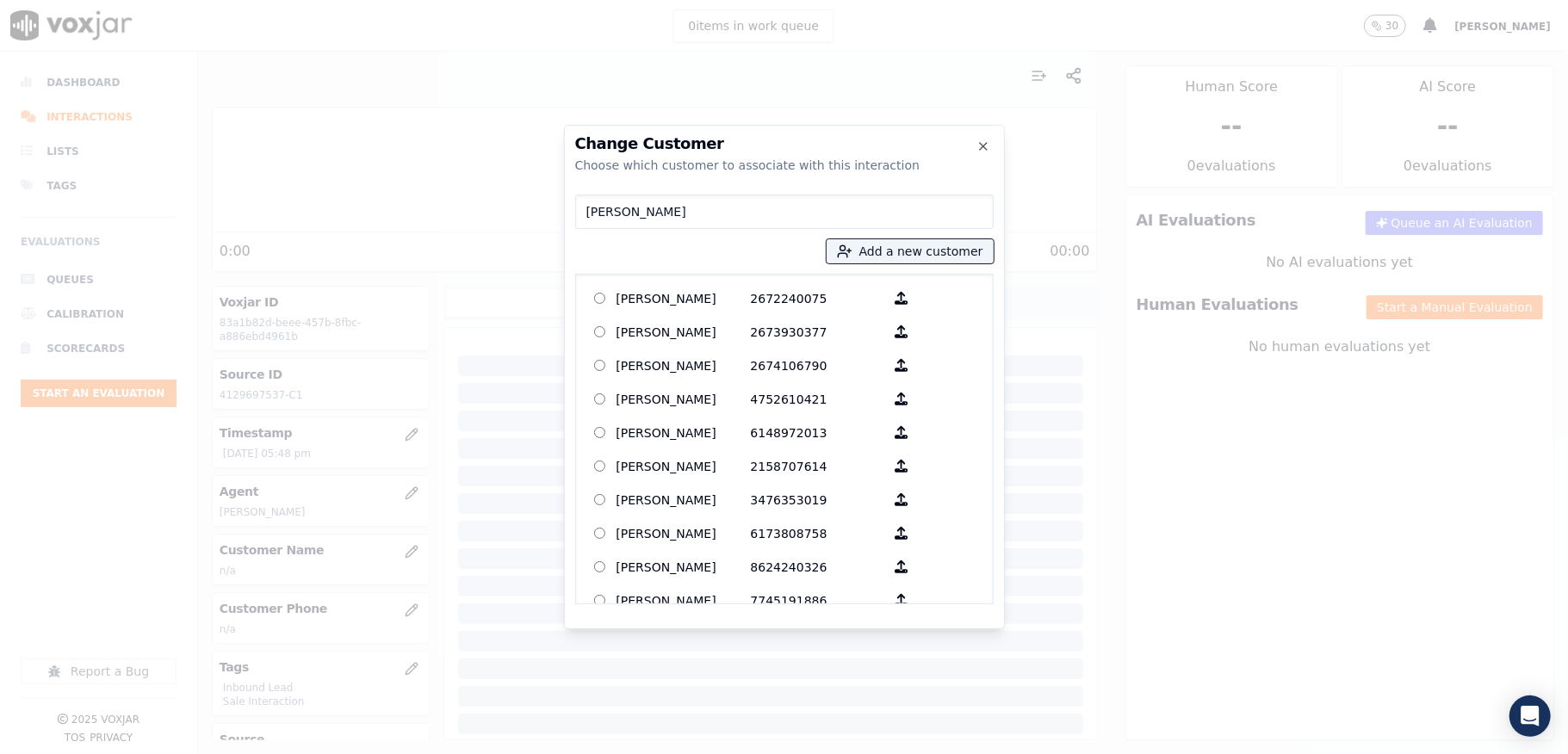
type input "[PERSON_NAME]"
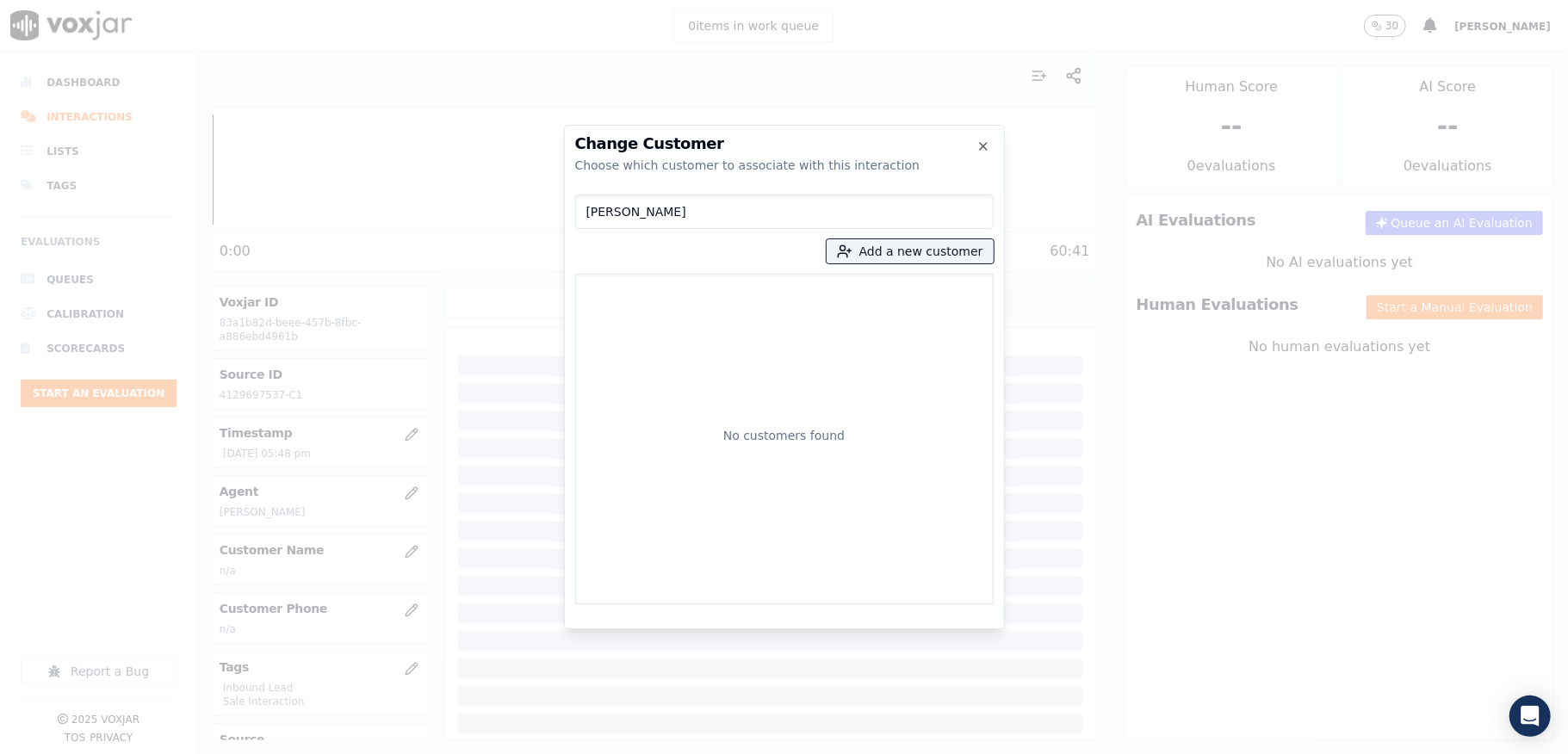
drag, startPoint x: 561, startPoint y: 220, endPoint x: 486, endPoint y: 220, distance: 75.0
click at [489, 753] on div "Change Customer Choose which customer to associate with this interaction [PERSO…" at bounding box center [784, 754] width 1568 height 0
click at [900, 248] on button "Add a new customer" at bounding box center [910, 251] width 167 height 24
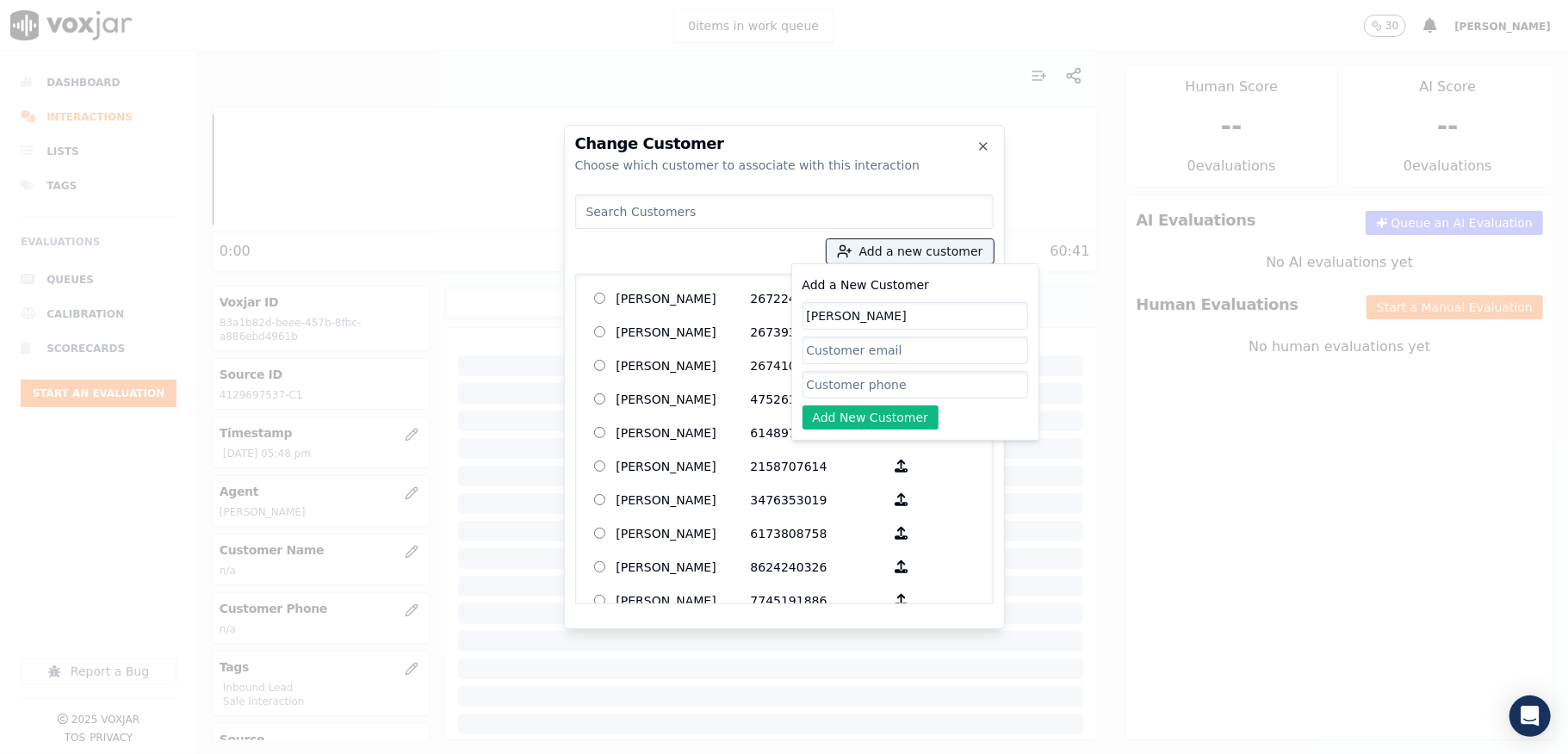
type input "[PERSON_NAME]"
click at [869, 386] on input "Add a New Customer" at bounding box center [915, 385] width 226 height 28
paste input "4129697537"
paste input "4124824888"
type input "4129697537_4124824888"
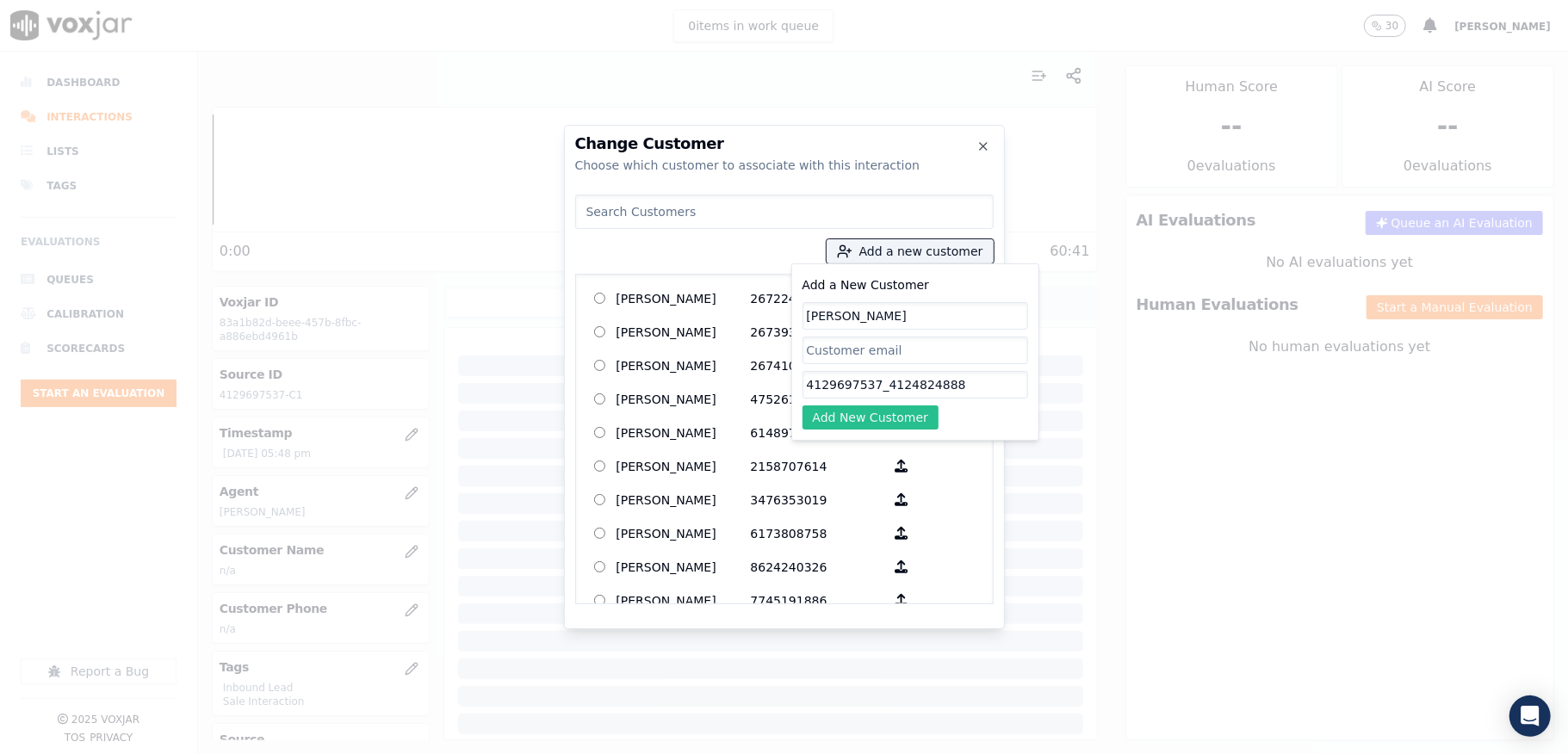
click at [867, 424] on button "Add New Customer" at bounding box center [871, 417] width 137 height 24
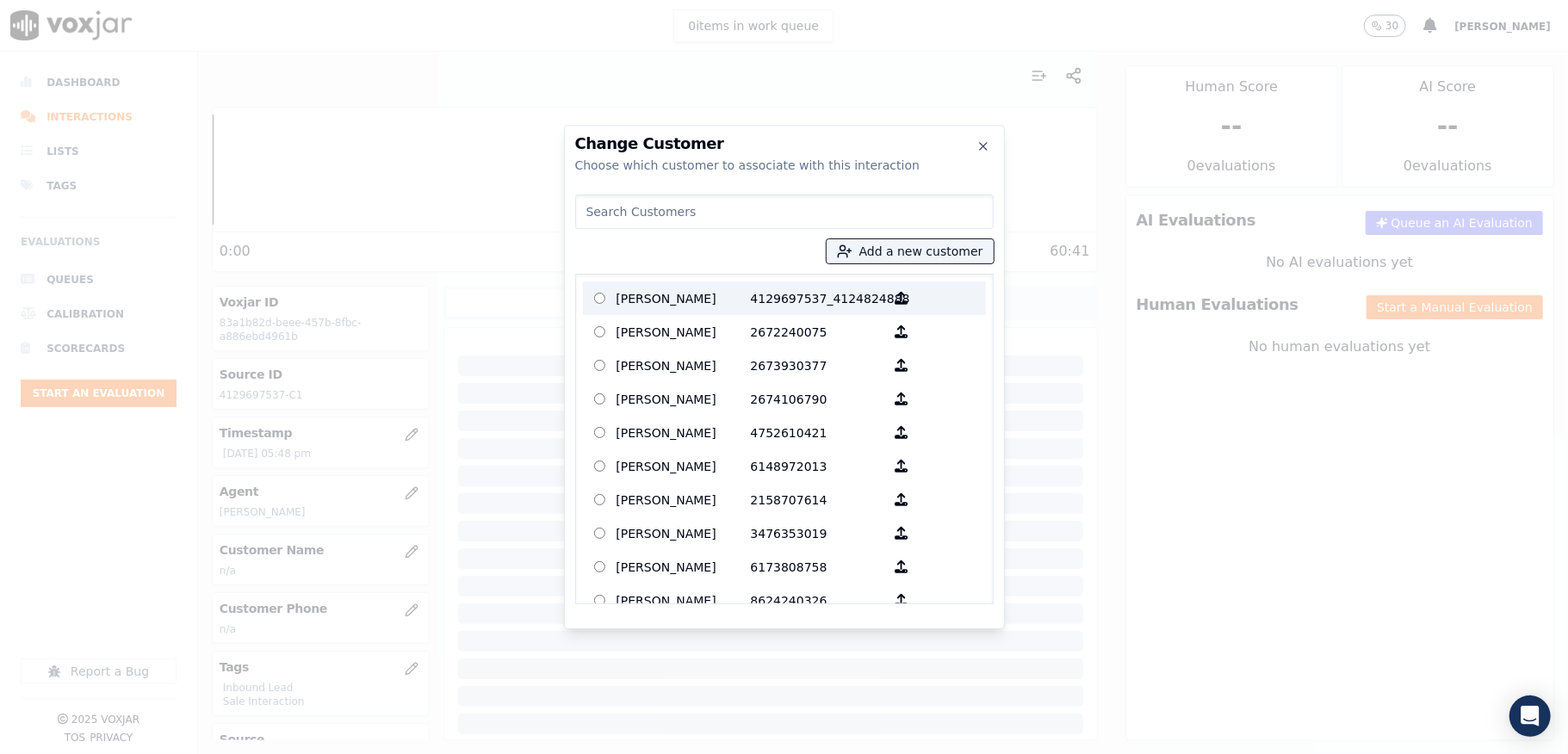
click at [737, 304] on p "[PERSON_NAME]" at bounding box center [683, 298] width 134 height 27
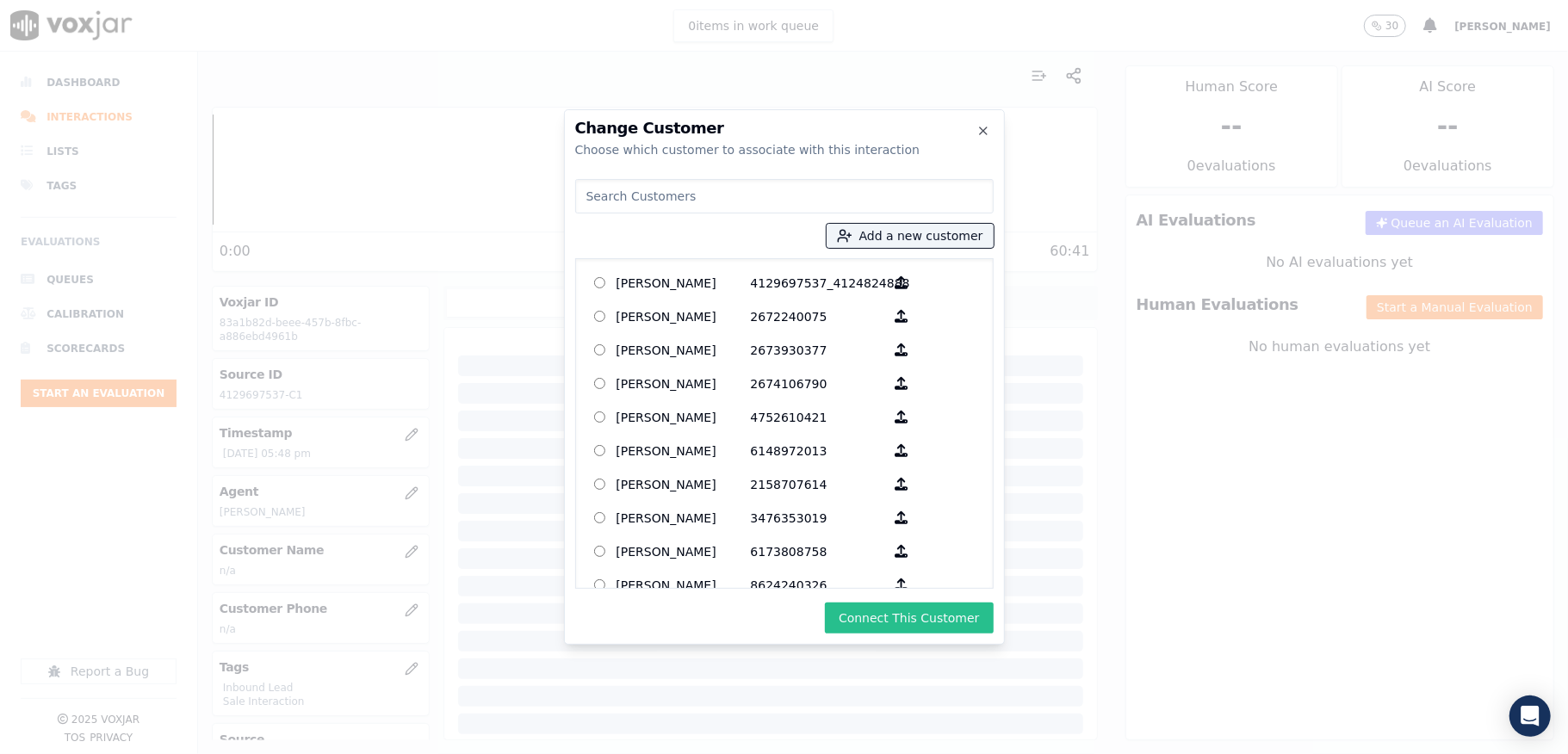
click at [875, 610] on button "Connect This Customer" at bounding box center [909, 617] width 168 height 31
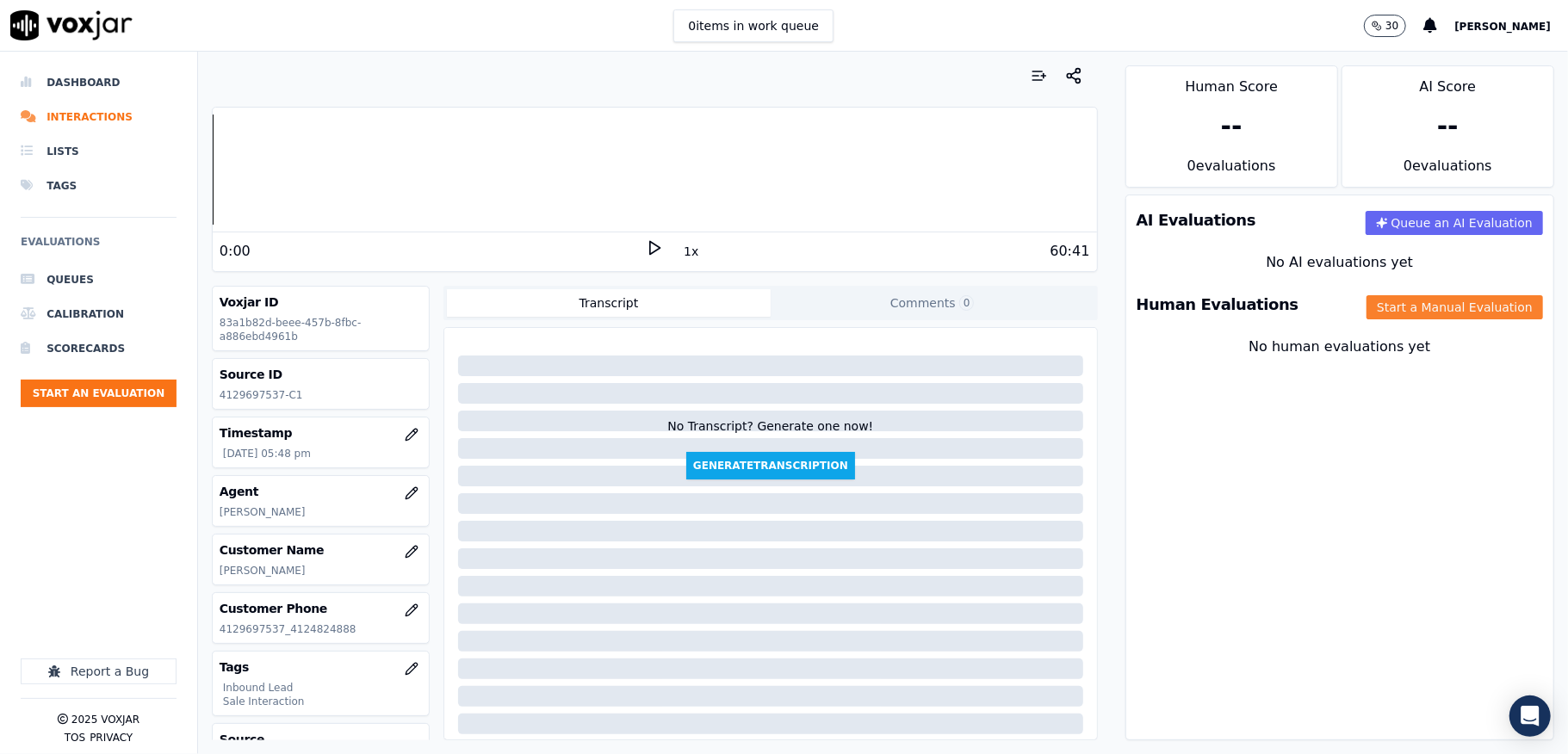
click at [1367, 303] on button "Start a Manual Evaluation" at bounding box center [1455, 307] width 176 height 24
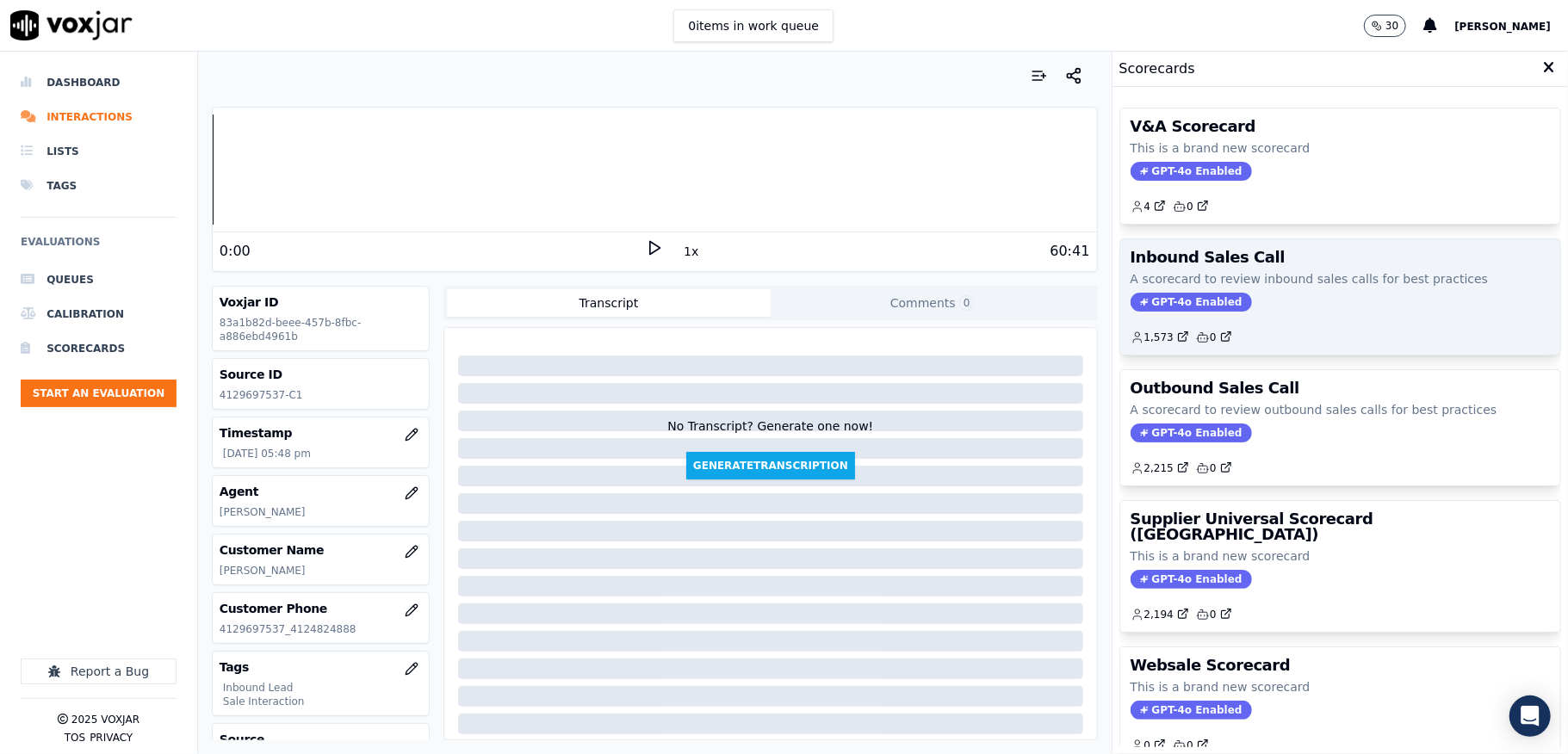
click at [1154, 299] on span "GPT-4o Enabled" at bounding box center [1191, 302] width 121 height 19
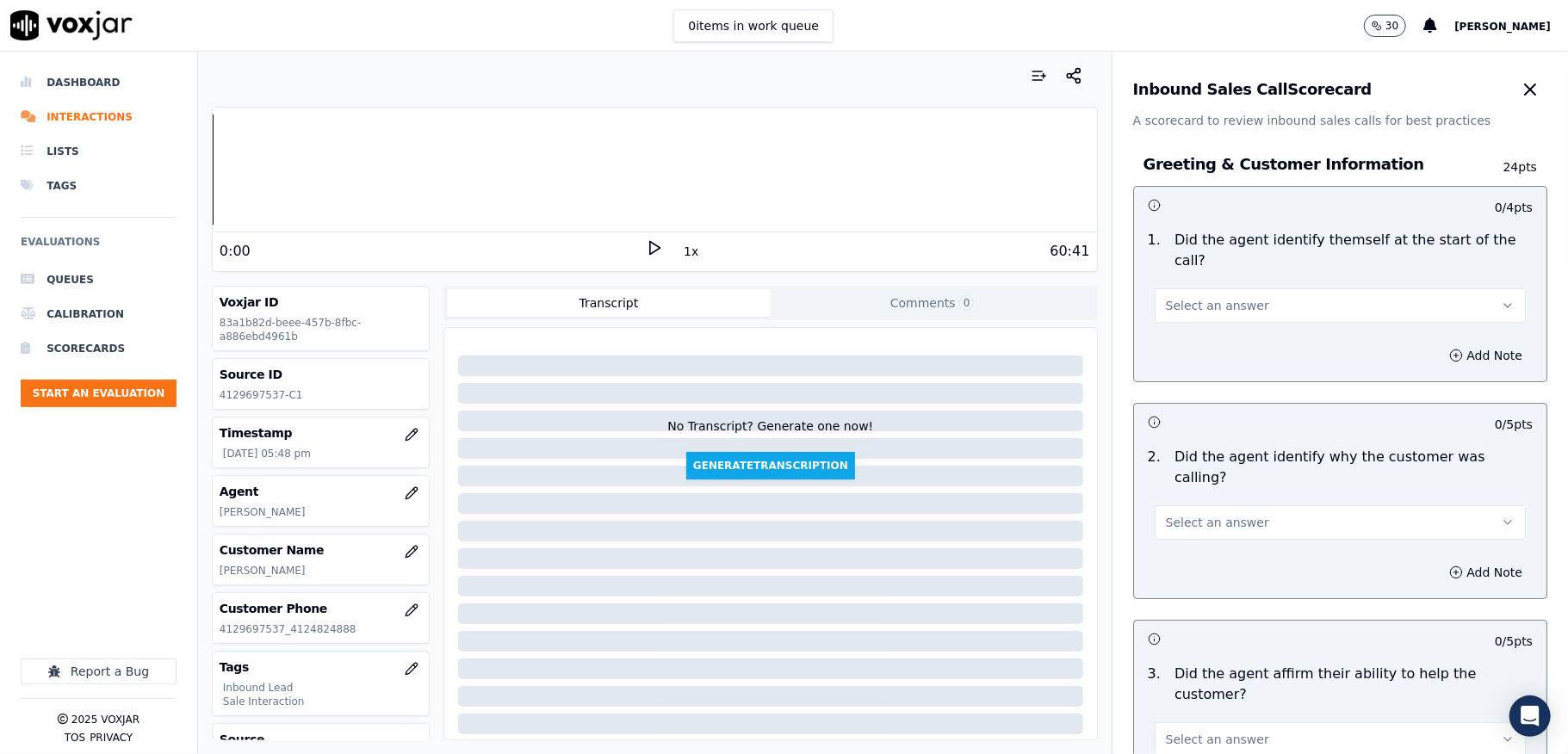
click at [1200, 300] on span "Select an answer" at bounding box center [1217, 305] width 103 height 17
click at [1194, 350] on div "Yes" at bounding box center [1297, 345] width 330 height 28
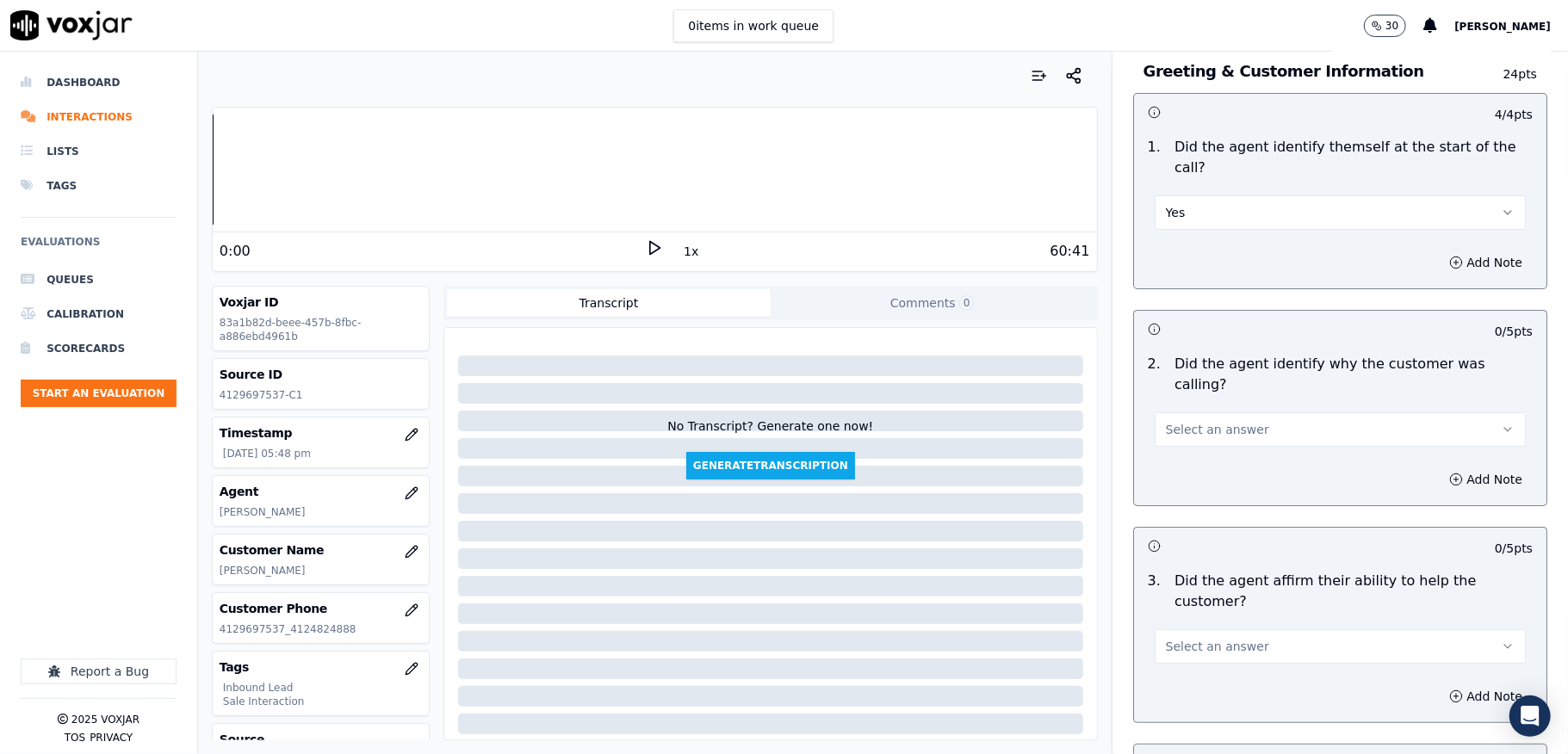
scroll to position [229, 0]
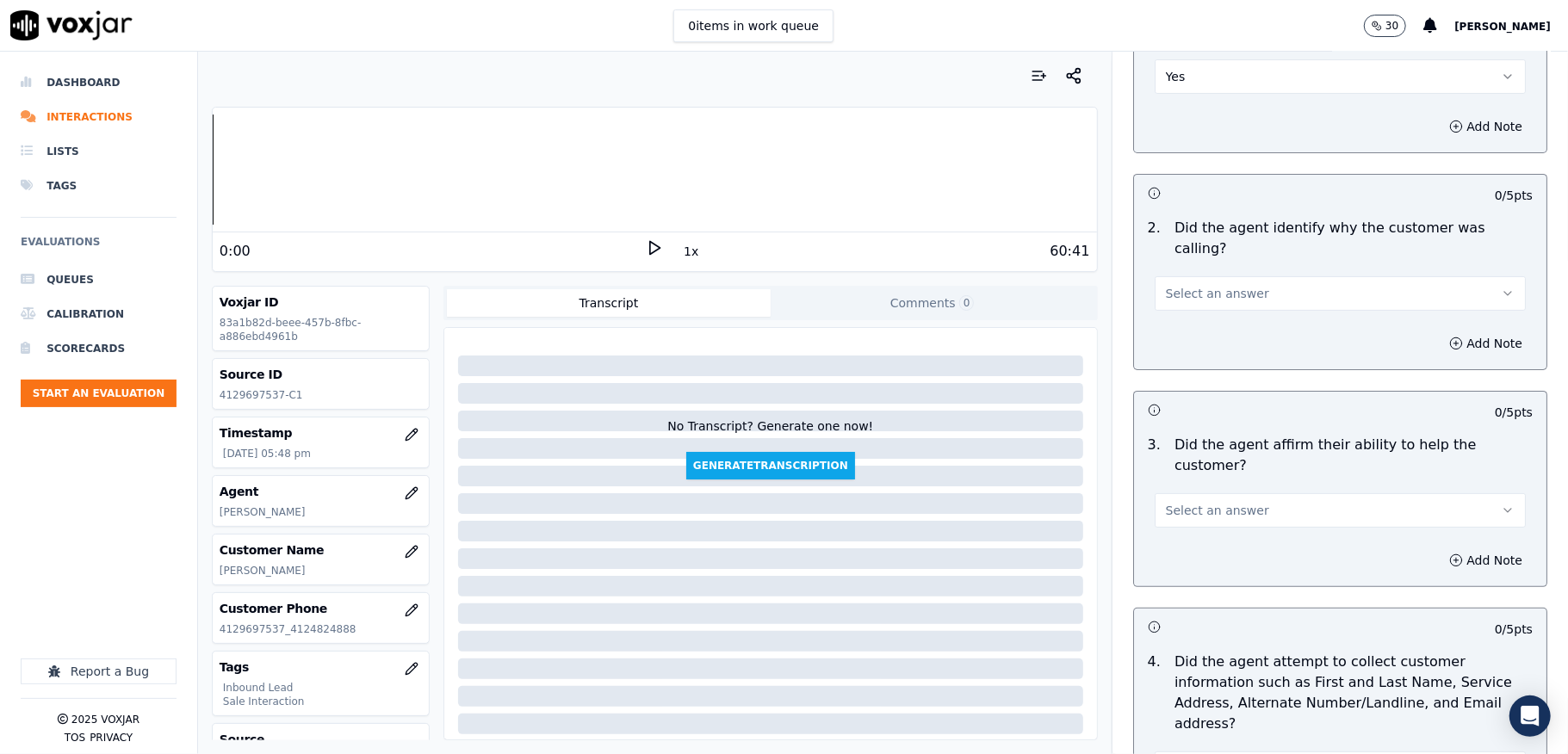
click at [1190, 284] on button "Select an answer" at bounding box center [1340, 293] width 371 height 34
click at [1189, 308] on div "Yes" at bounding box center [1297, 312] width 330 height 28
click at [1194, 501] on span "Select an answer" at bounding box center [1217, 510] width 103 height 17
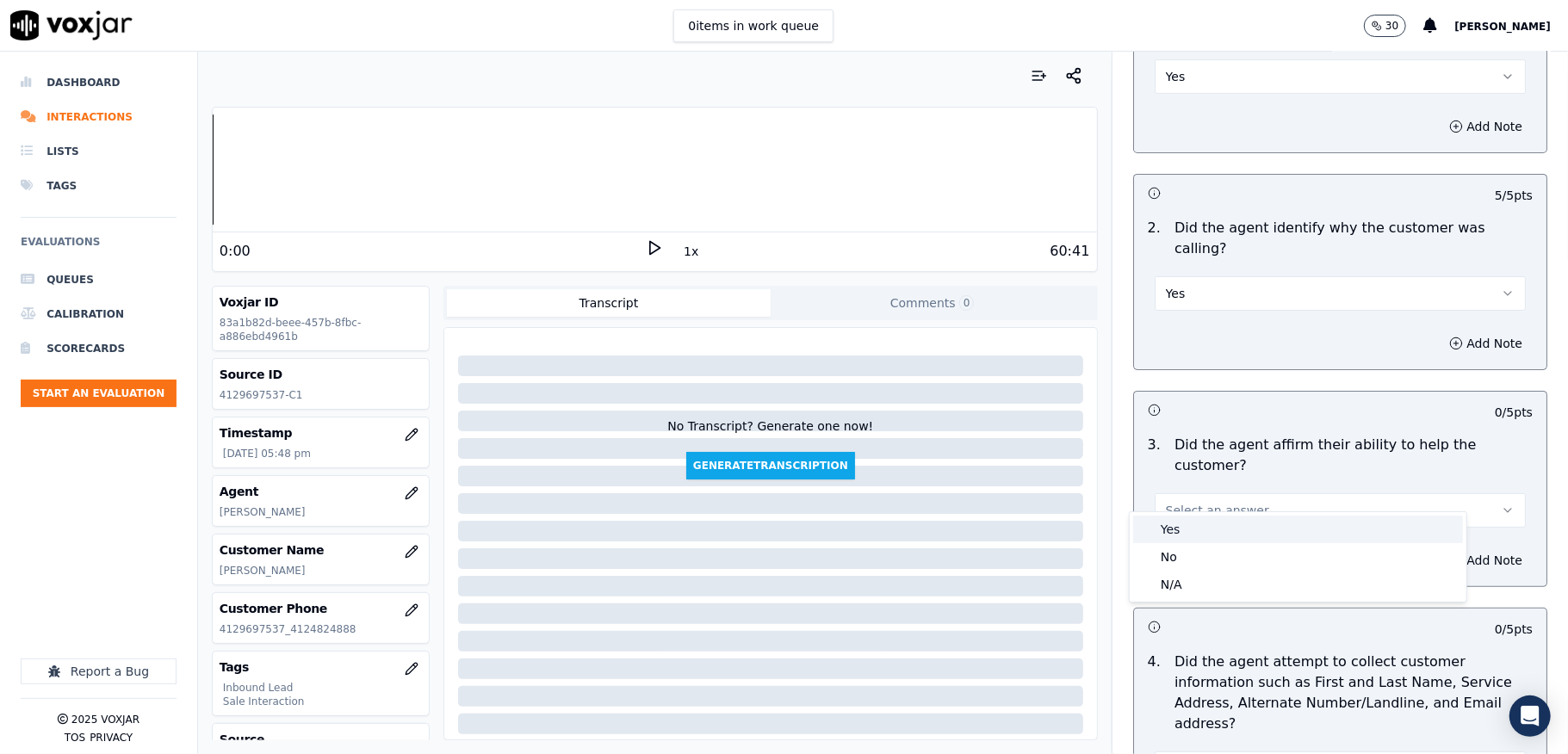
click at [1194, 520] on div "Yes" at bounding box center [1297, 529] width 330 height 28
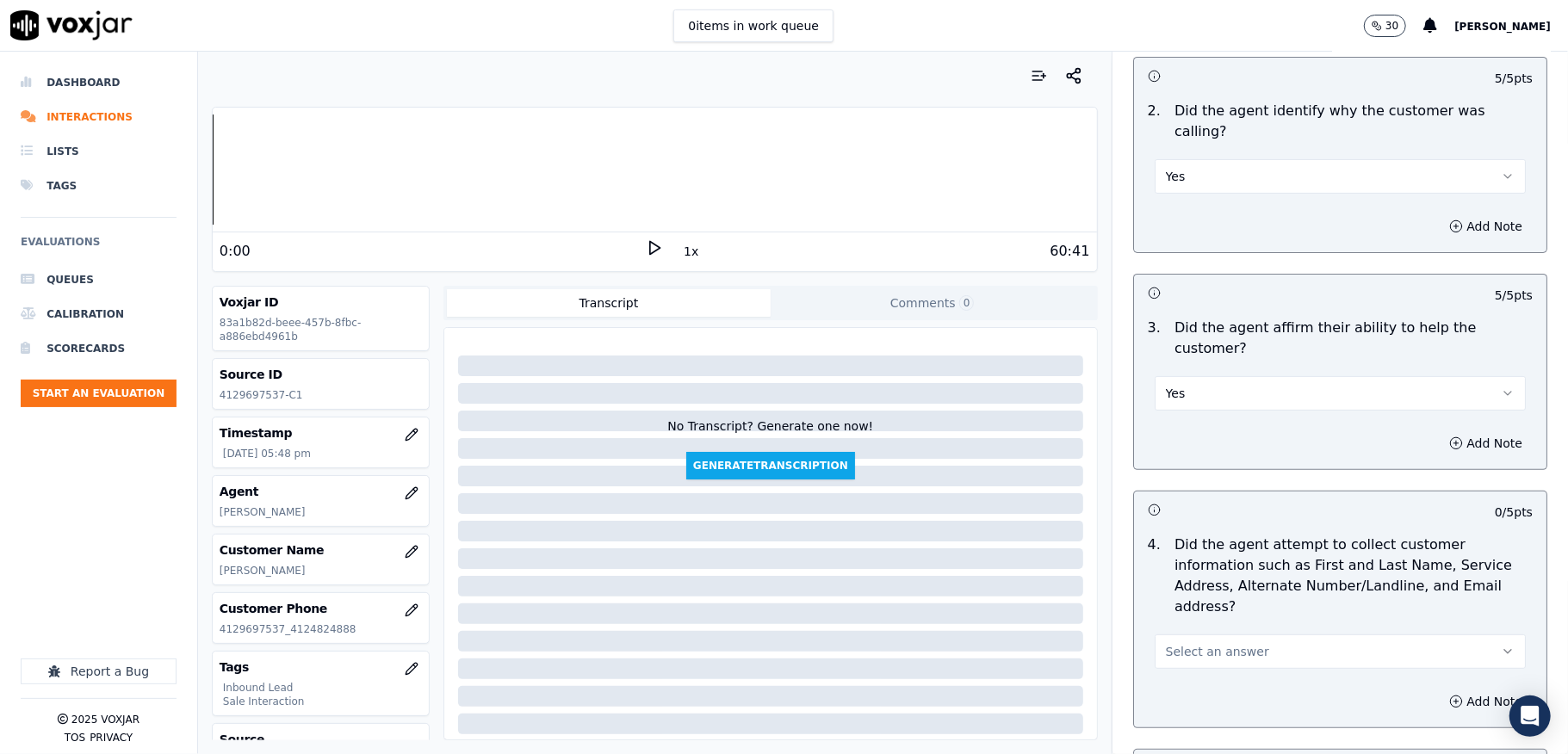
scroll to position [459, 0]
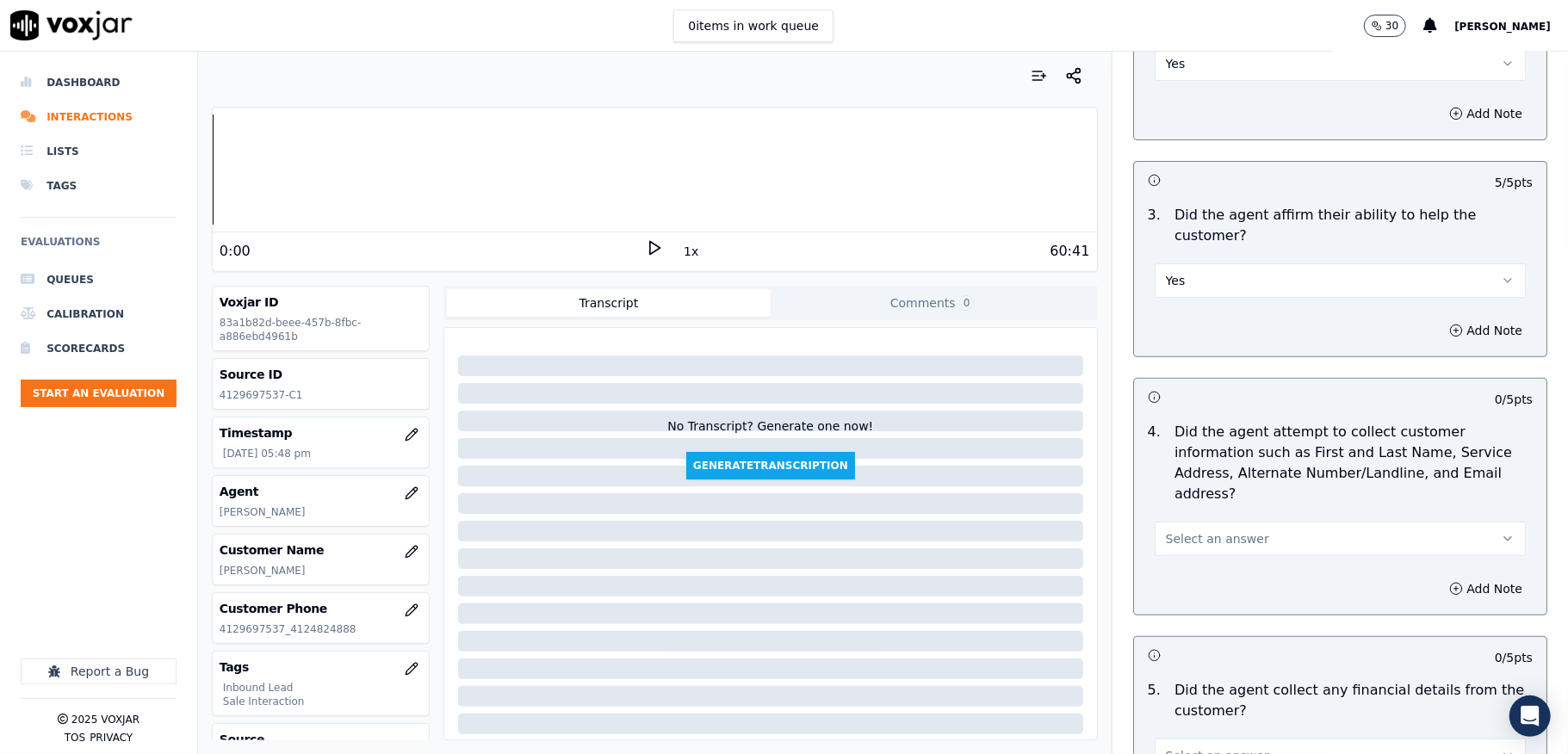
drag, startPoint x: 1196, startPoint y: 506, endPoint x: 1187, endPoint y: 537, distance: 32.3
click at [1196, 521] on button "Select an answer" at bounding box center [1340, 538] width 371 height 34
click at [1187, 547] on div "Yes No N/A" at bounding box center [1298, 586] width 337 height 90
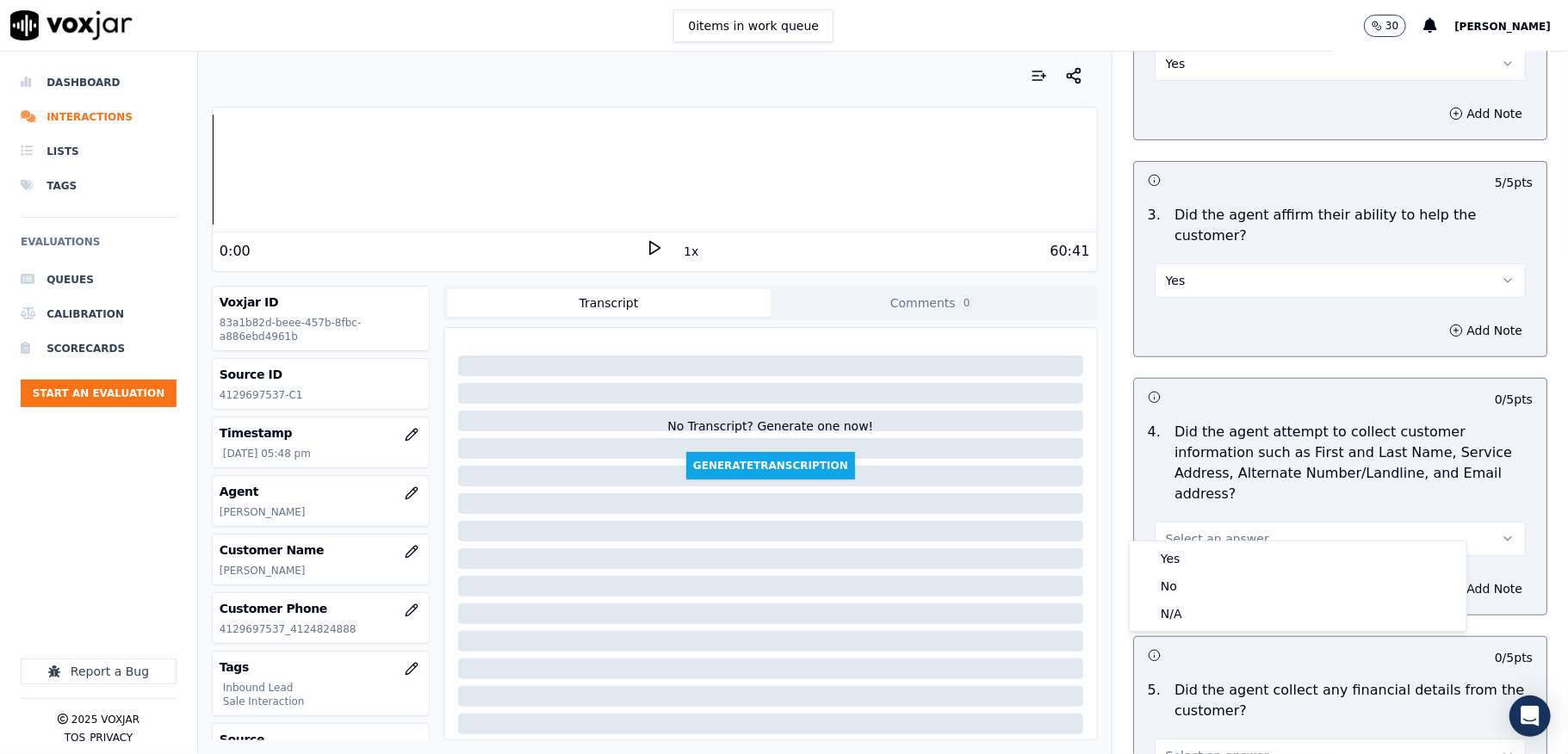
click at [1173, 556] on div "Yes" at bounding box center [1297, 558] width 330 height 28
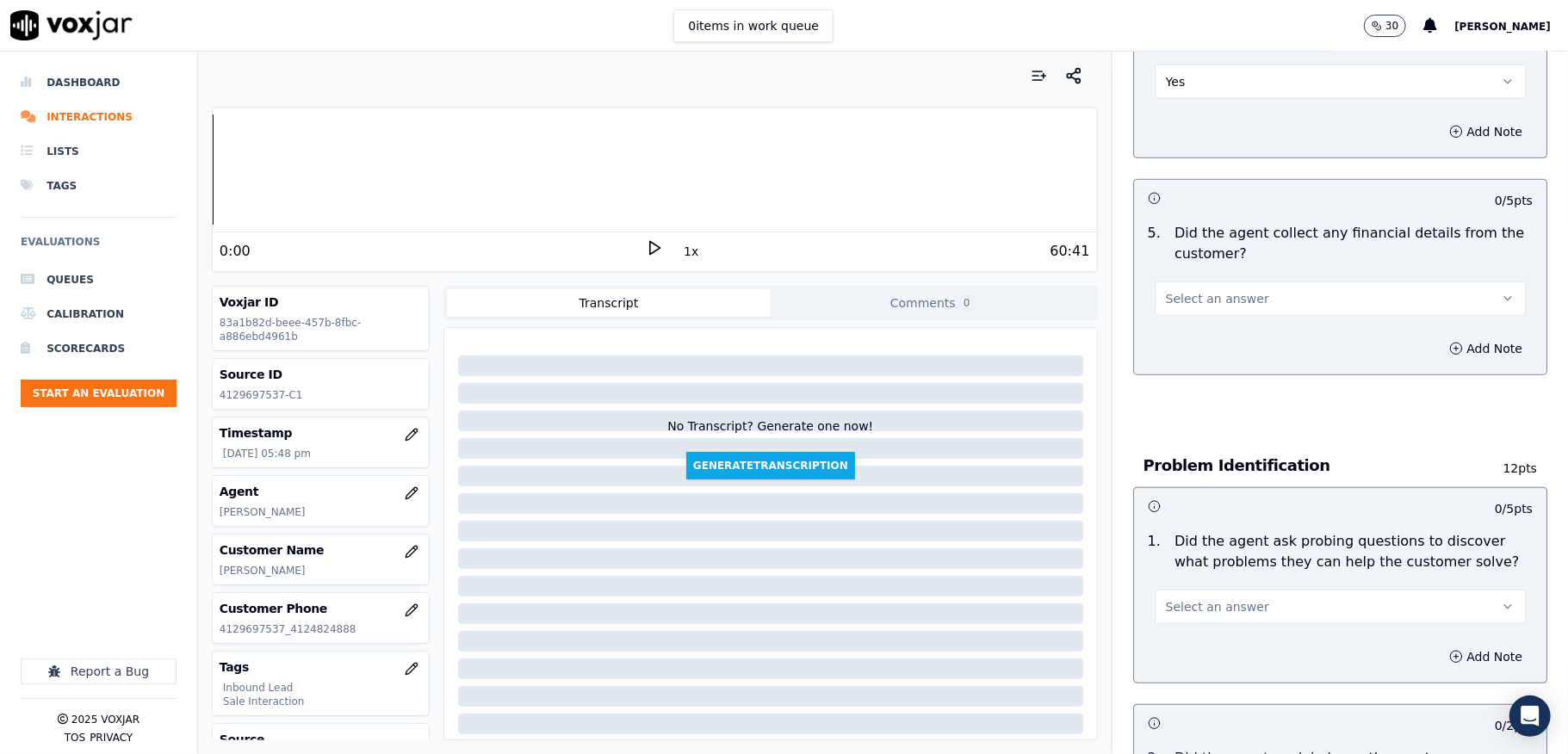
scroll to position [918, 0]
click at [1272, 280] on button "Select an answer" at bounding box center [1340, 297] width 371 height 34
click at [1203, 342] on div "No" at bounding box center [1297, 345] width 330 height 28
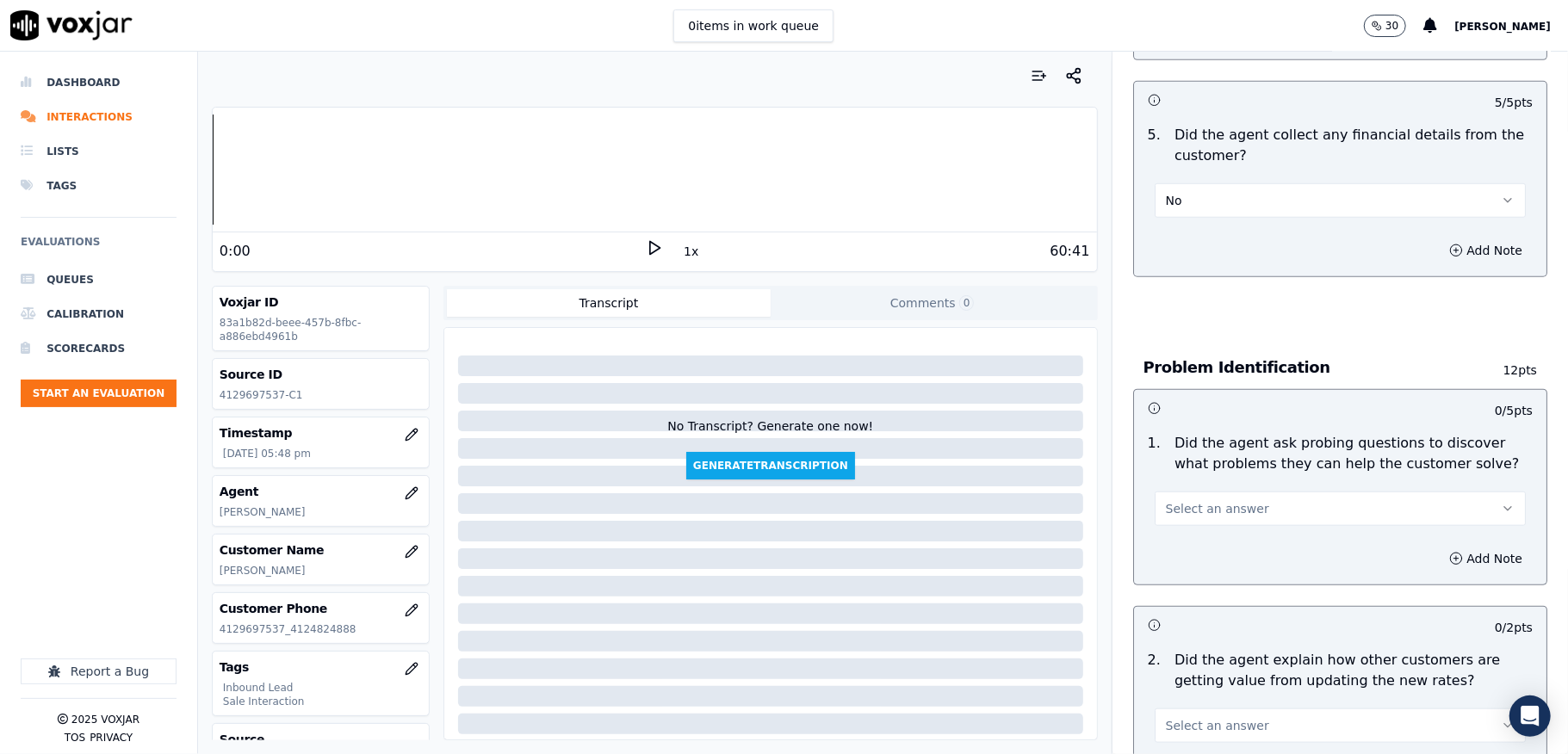
scroll to position [1148, 0]
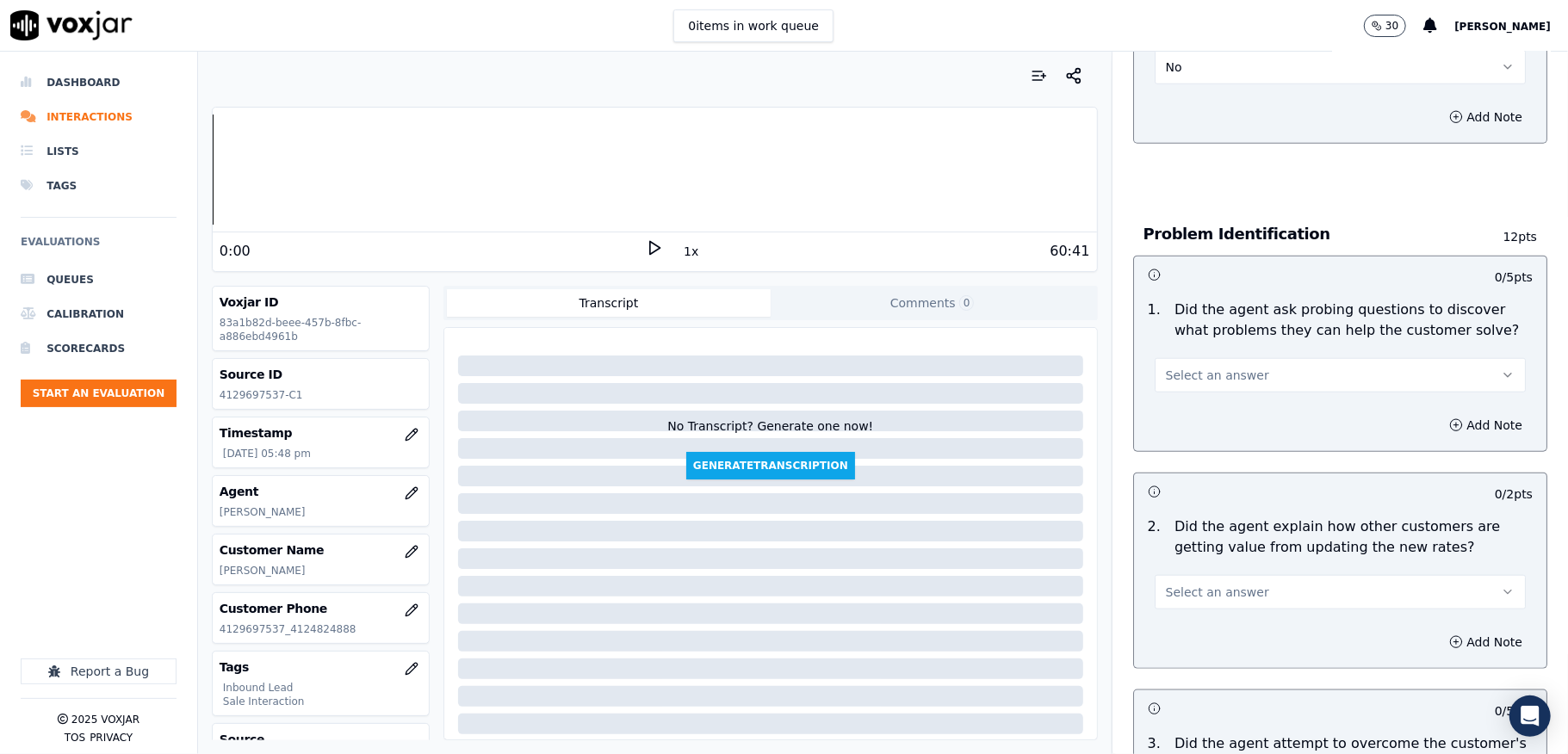
click at [1199, 367] on span "Select an answer" at bounding box center [1217, 375] width 103 height 17
click at [1172, 400] on div "Yes" at bounding box center [1297, 396] width 330 height 28
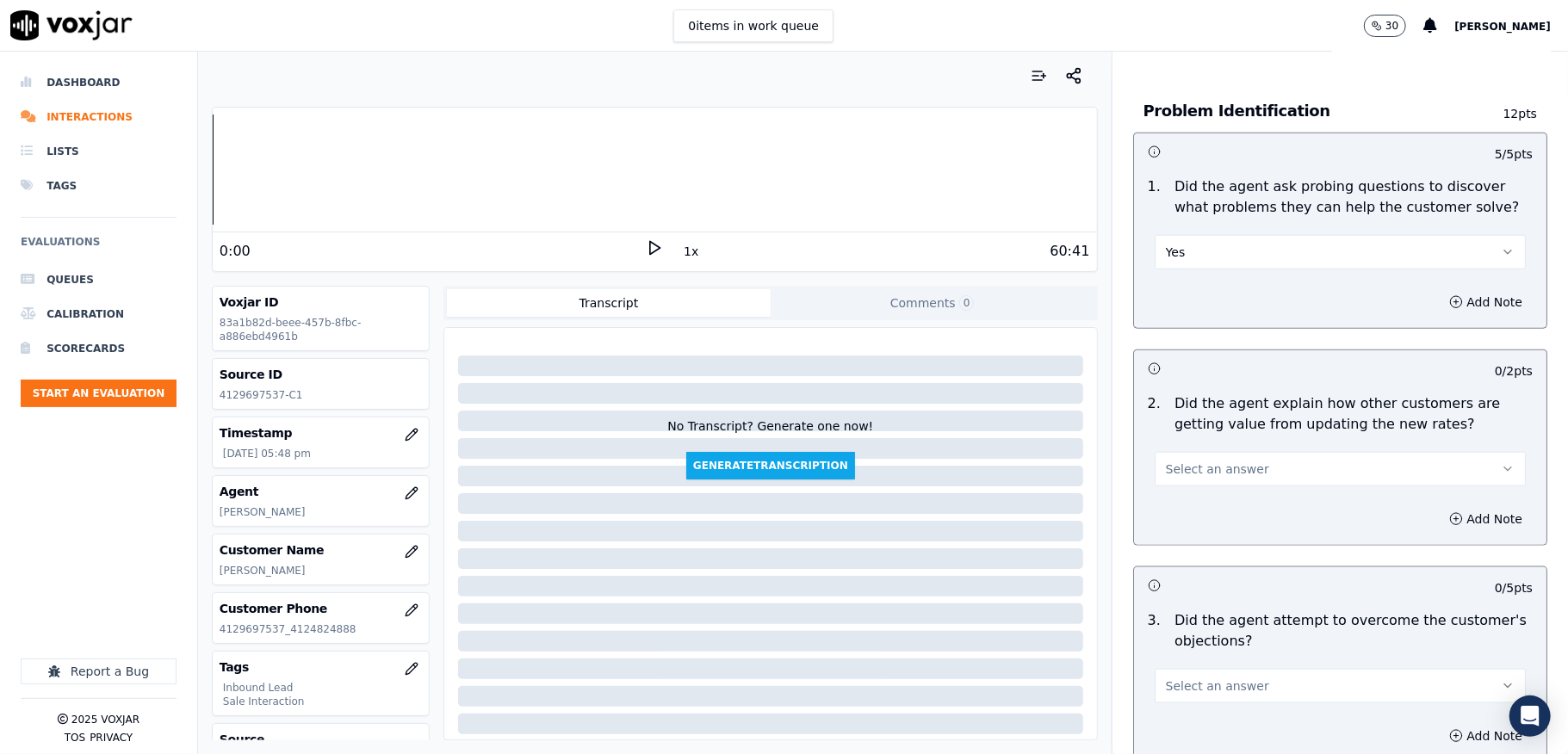
scroll to position [1492, 0]
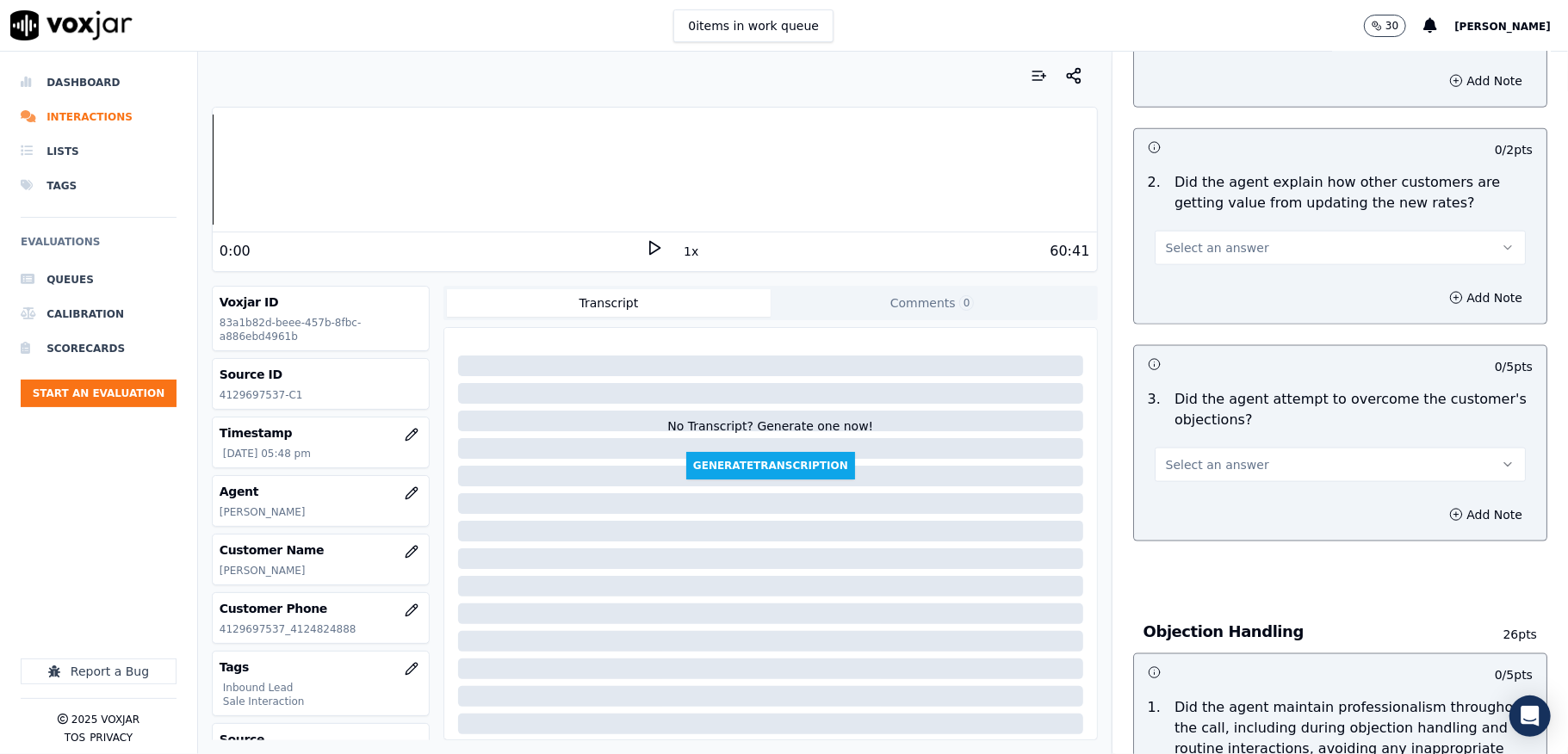
click at [1234, 231] on button "Select an answer" at bounding box center [1340, 248] width 371 height 34
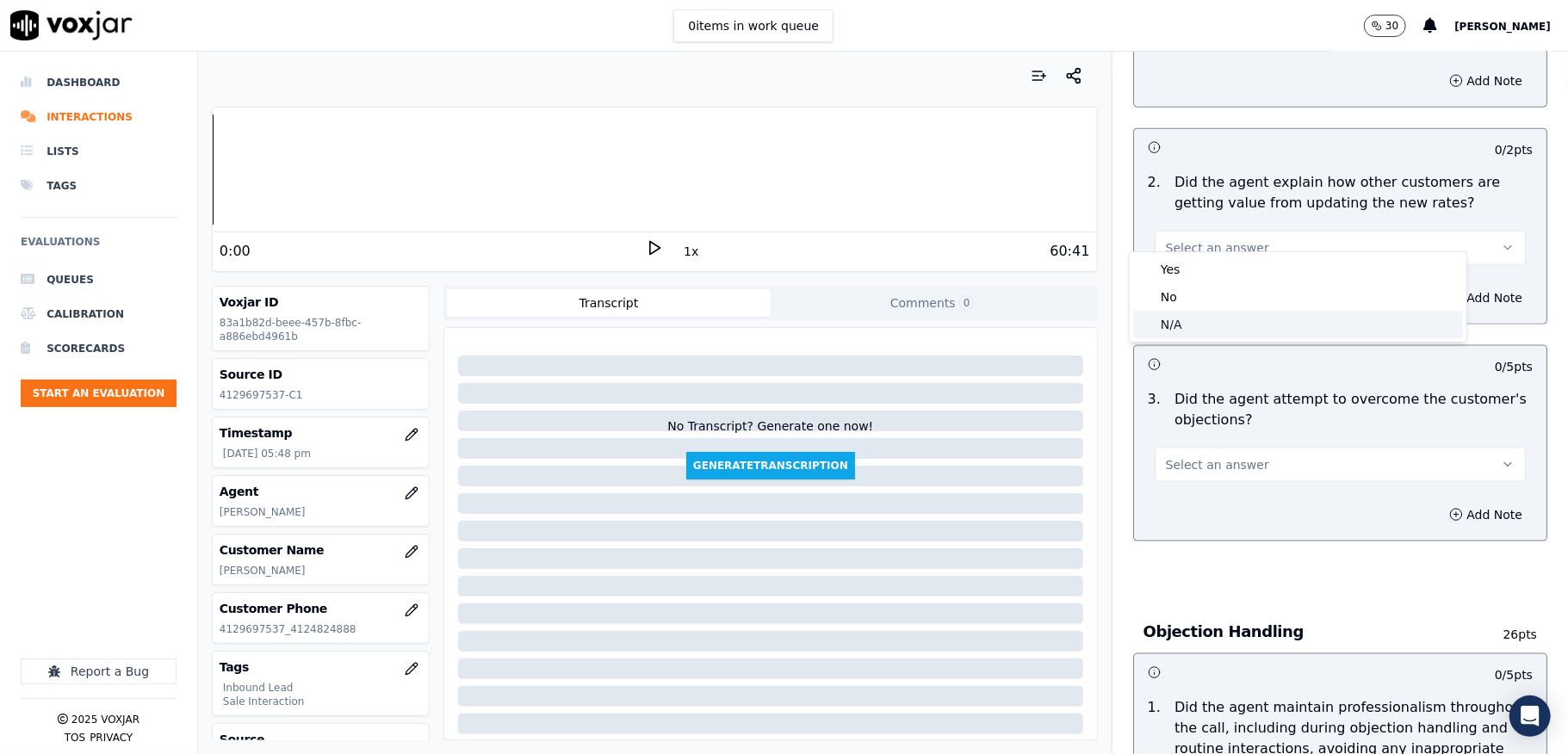
click at [1178, 324] on div "N/A" at bounding box center [1297, 324] width 330 height 28
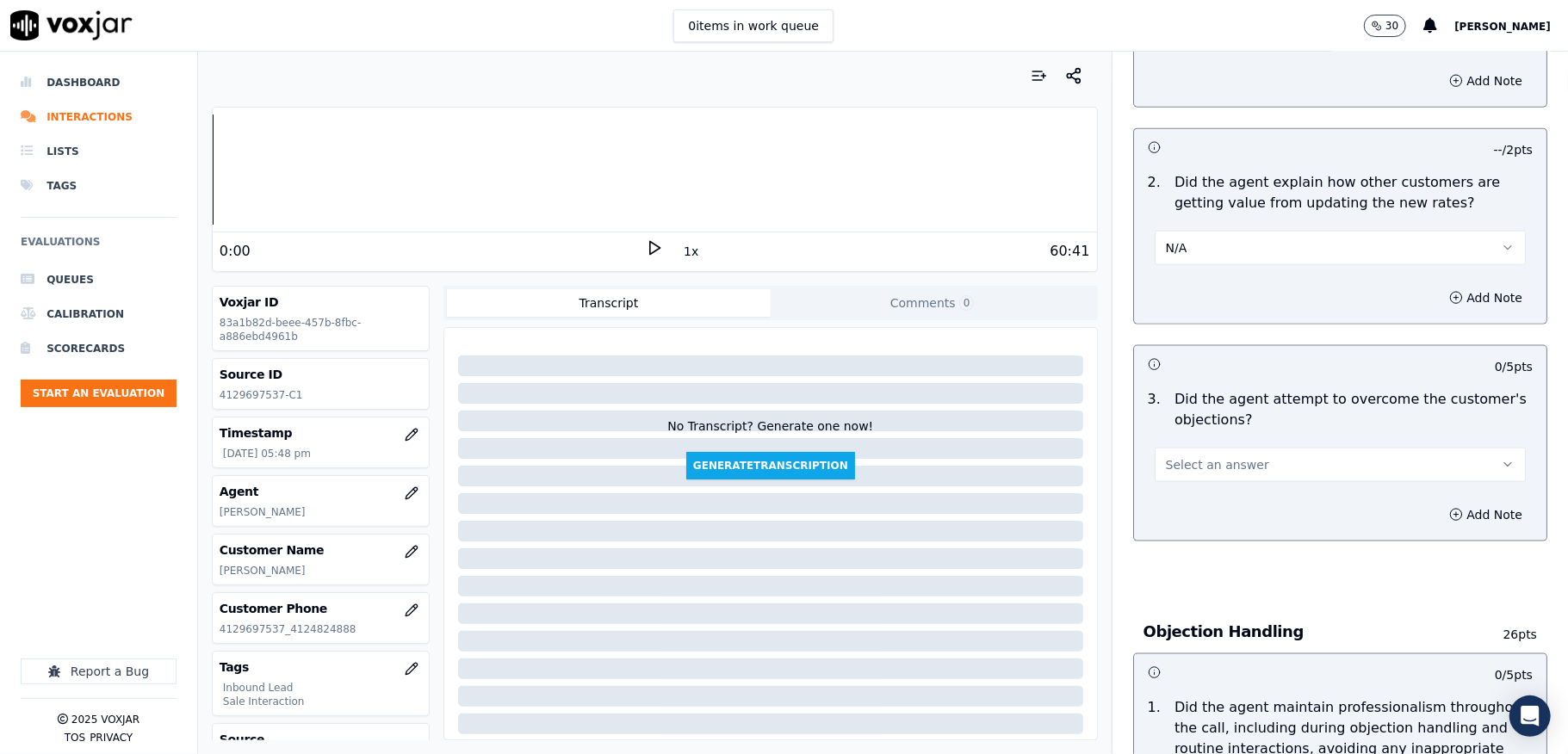
click at [1187, 233] on button "N/A" at bounding box center [1340, 248] width 371 height 34
click at [1194, 265] on div "Yes" at bounding box center [1297, 269] width 330 height 28
click at [1185, 231] on button "Yes" at bounding box center [1340, 248] width 371 height 34
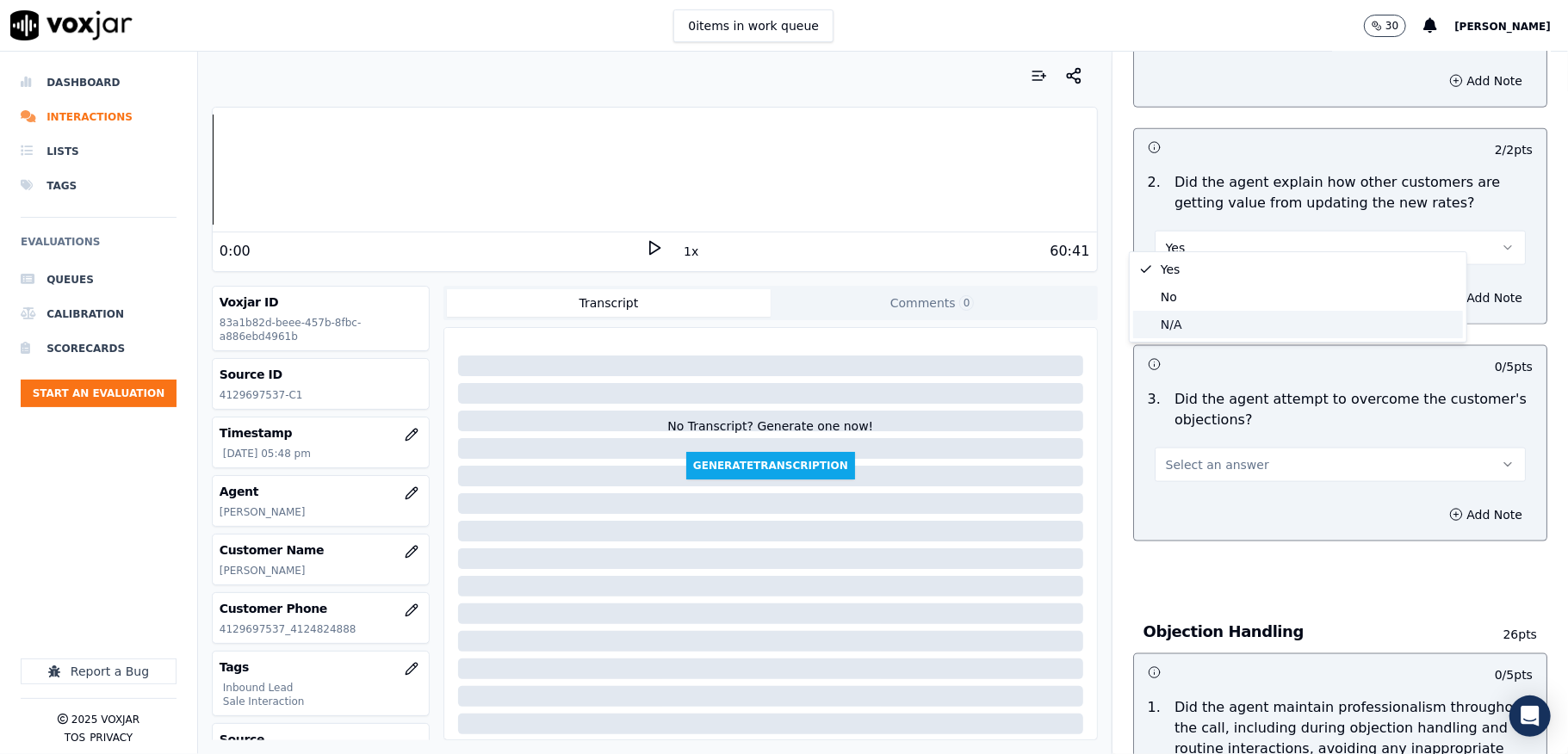
click at [1185, 325] on div "N/A" at bounding box center [1297, 324] width 330 height 28
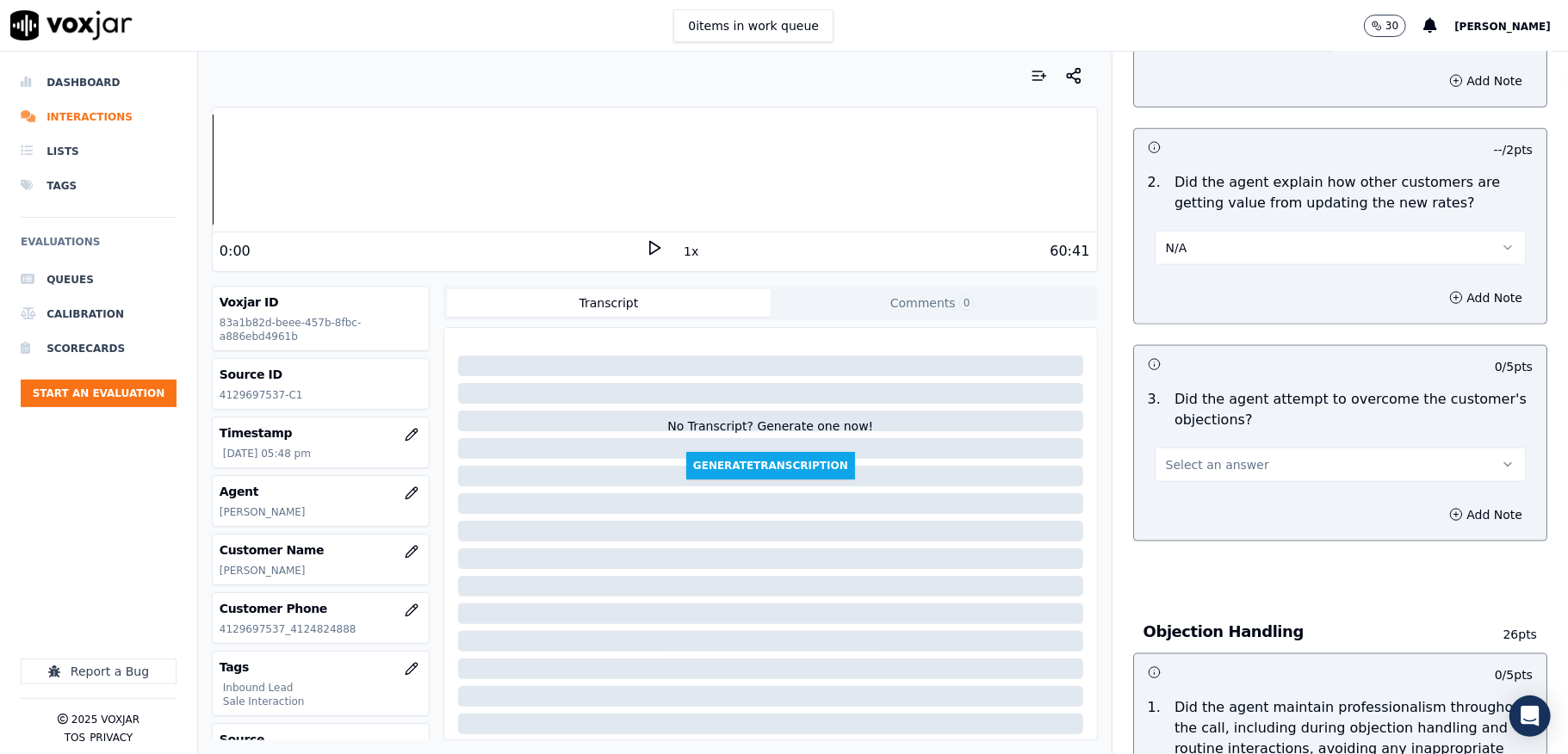
scroll to position [1606, 0]
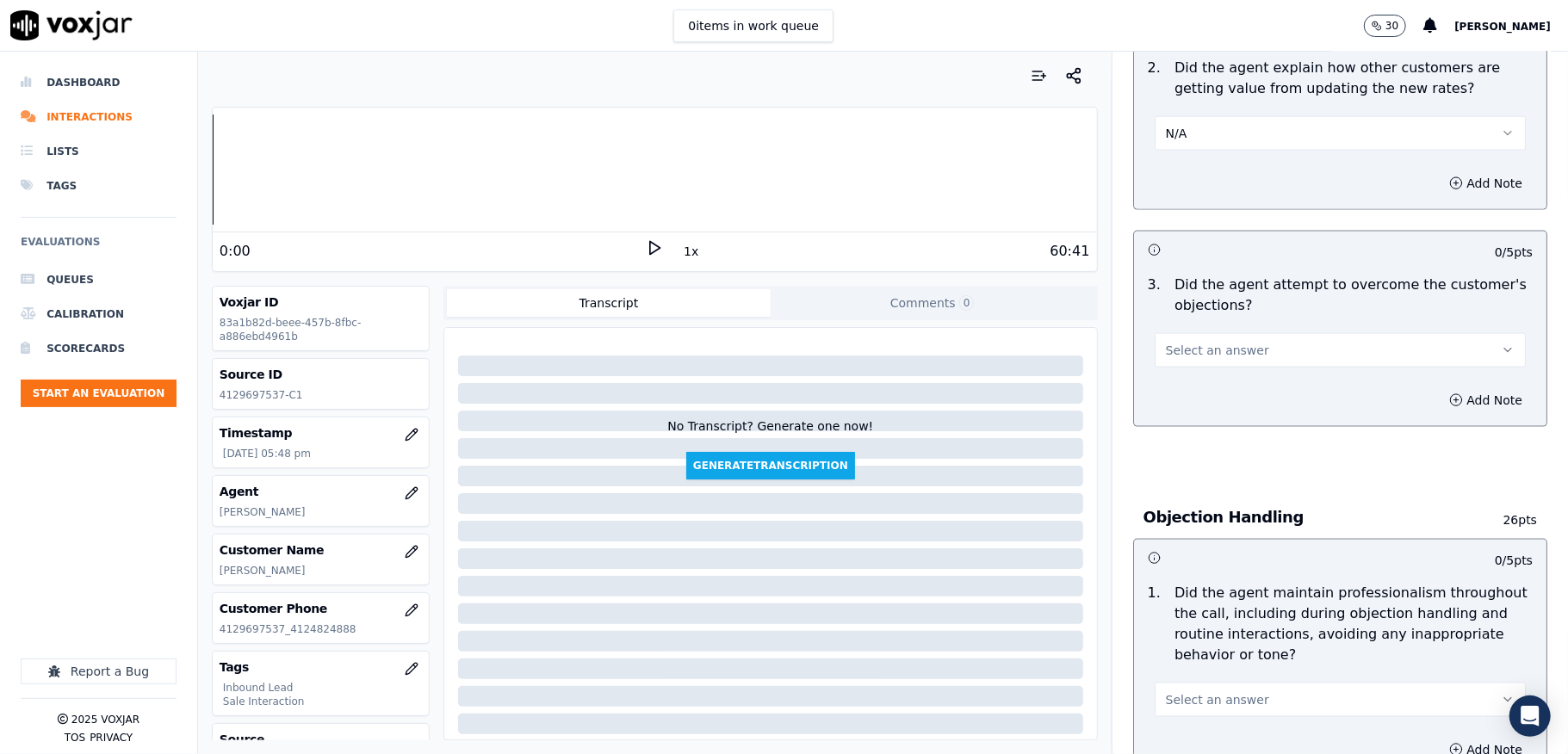
click at [1173, 333] on button "Select an answer" at bounding box center [1340, 350] width 371 height 34
click at [1179, 400] on div "No" at bounding box center [1297, 400] width 330 height 28
click at [1165, 335] on button "No" at bounding box center [1340, 350] width 371 height 34
click at [1175, 374] on div "Yes" at bounding box center [1297, 372] width 330 height 28
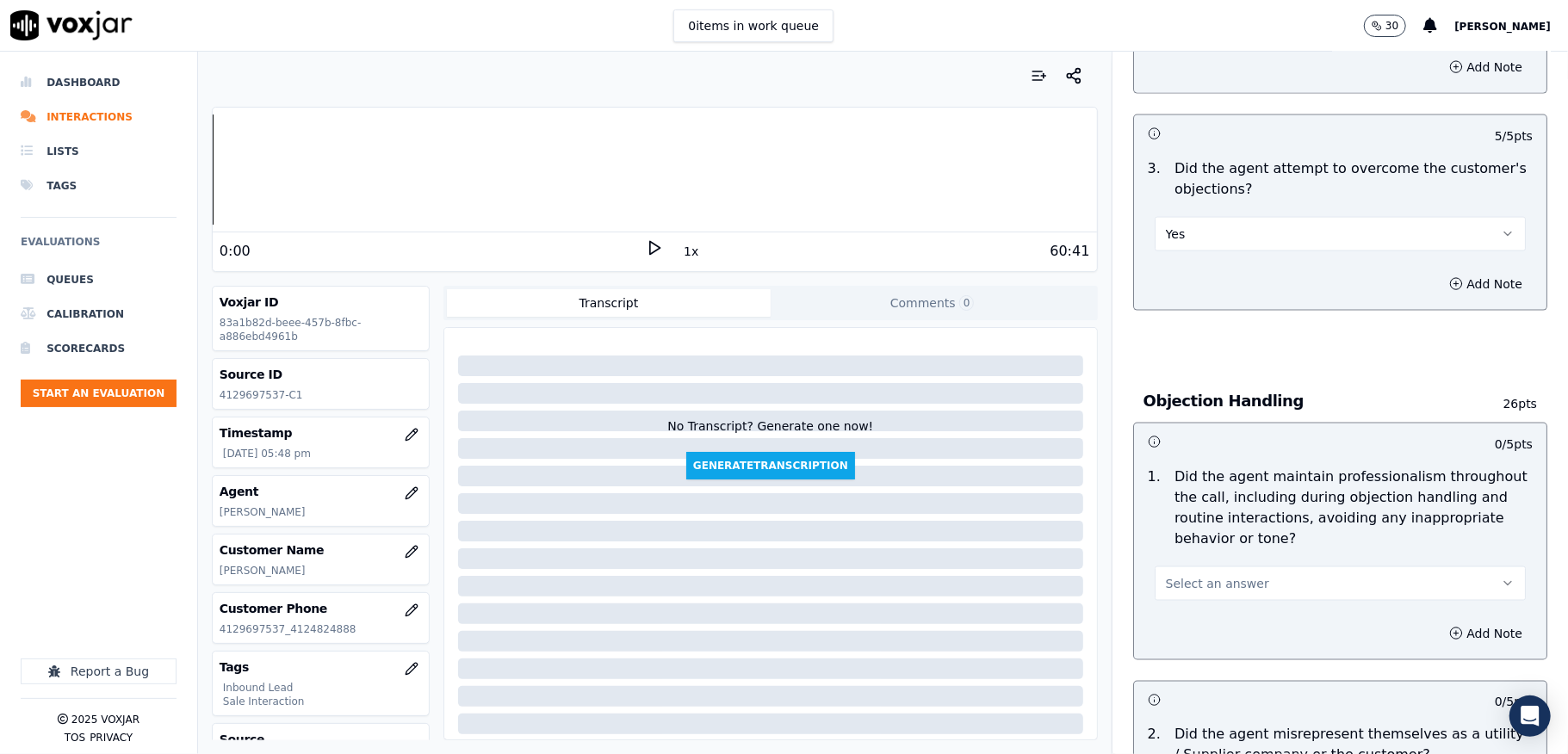
scroll to position [1836, 0]
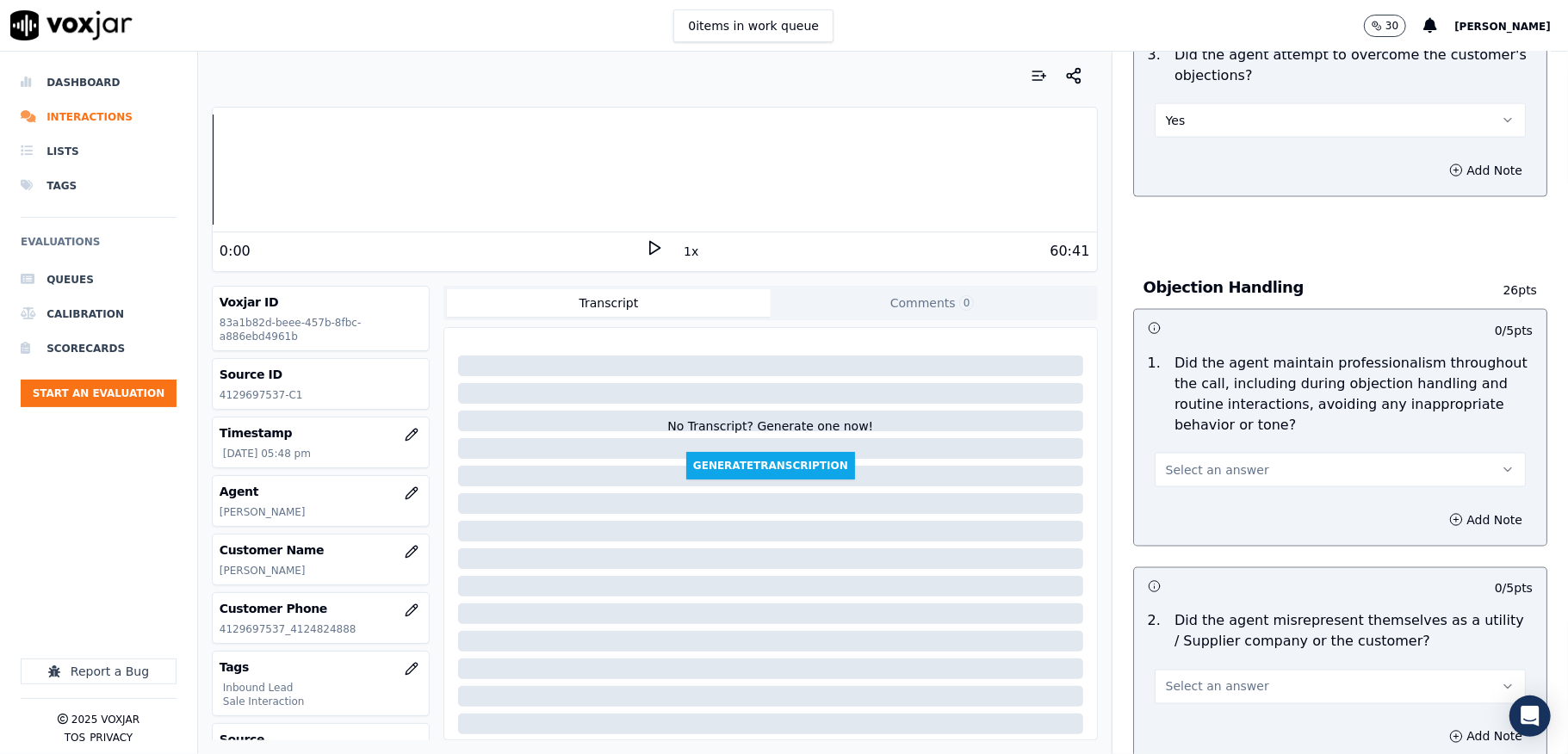
click at [1200, 453] on button "Select an answer" at bounding box center [1340, 470] width 371 height 34
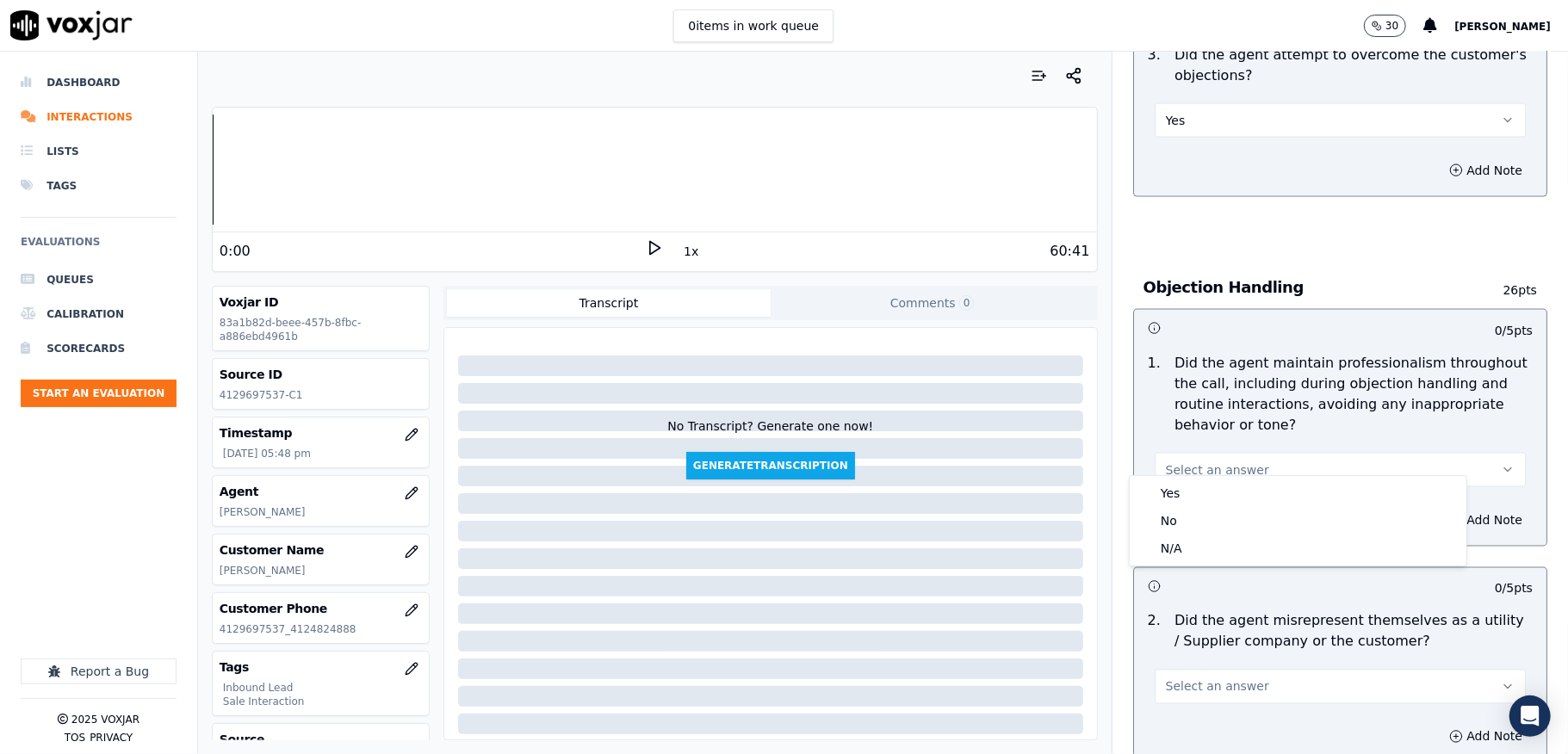
click at [1174, 479] on div "Yes No N/A" at bounding box center [1298, 521] width 337 height 90
click at [1172, 494] on div "Yes" at bounding box center [1297, 492] width 330 height 28
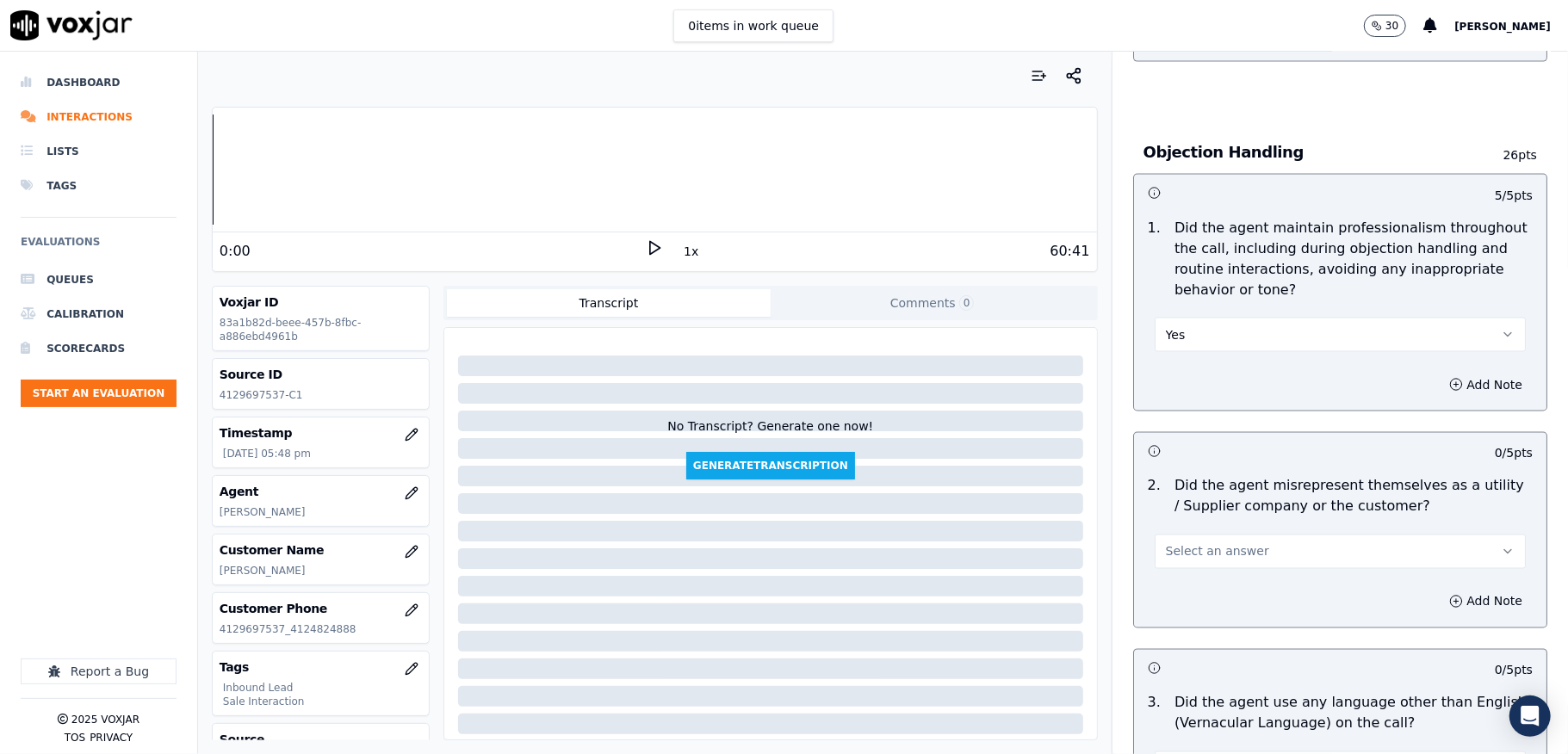
scroll to position [2294, 0]
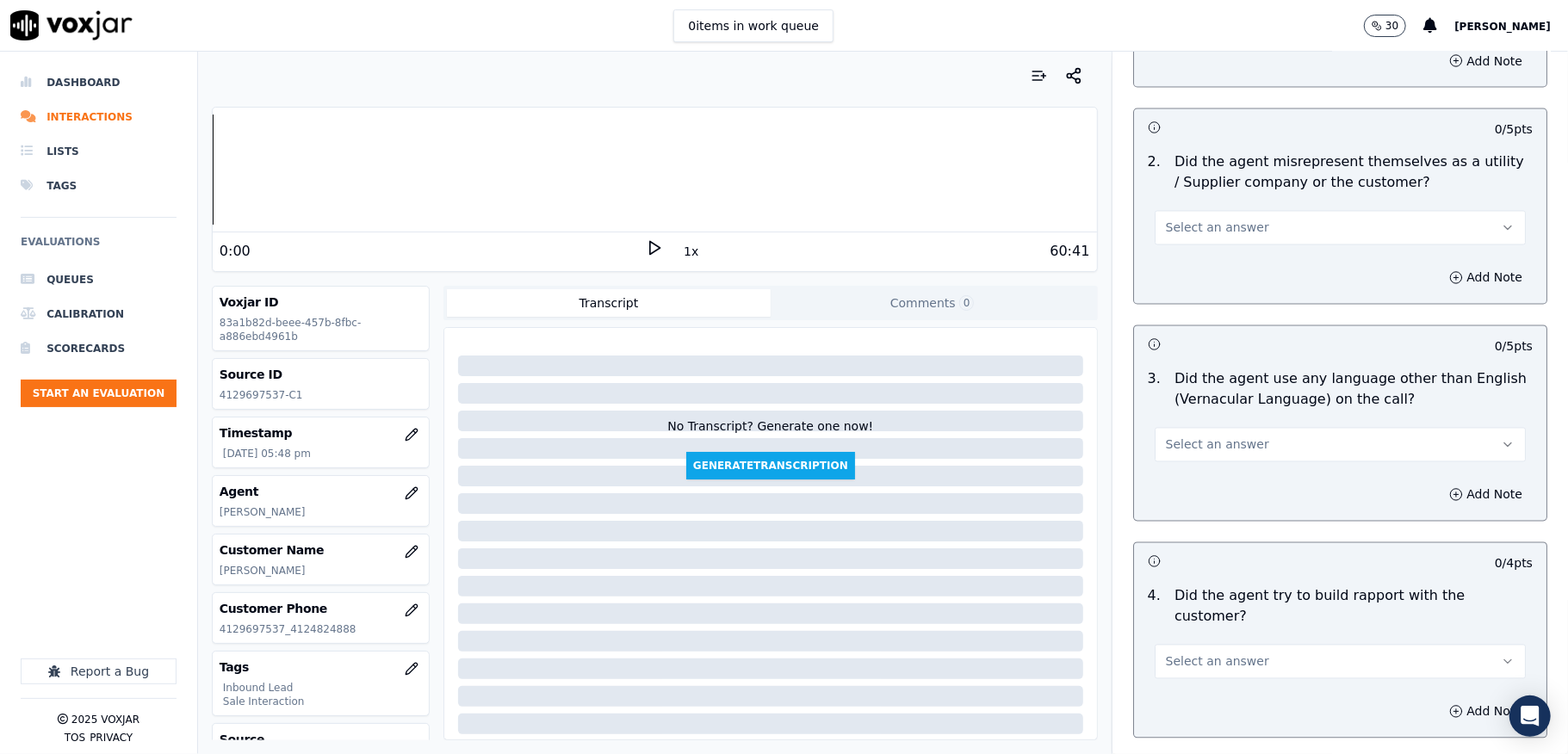
click at [1210, 219] on span "Select an answer" at bounding box center [1217, 227] width 103 height 17
click at [1179, 275] on div "No" at bounding box center [1297, 279] width 330 height 28
click at [1190, 440] on button "Select an answer" at bounding box center [1340, 445] width 371 height 34
click at [1174, 498] on div "No" at bounding box center [1297, 496] width 330 height 28
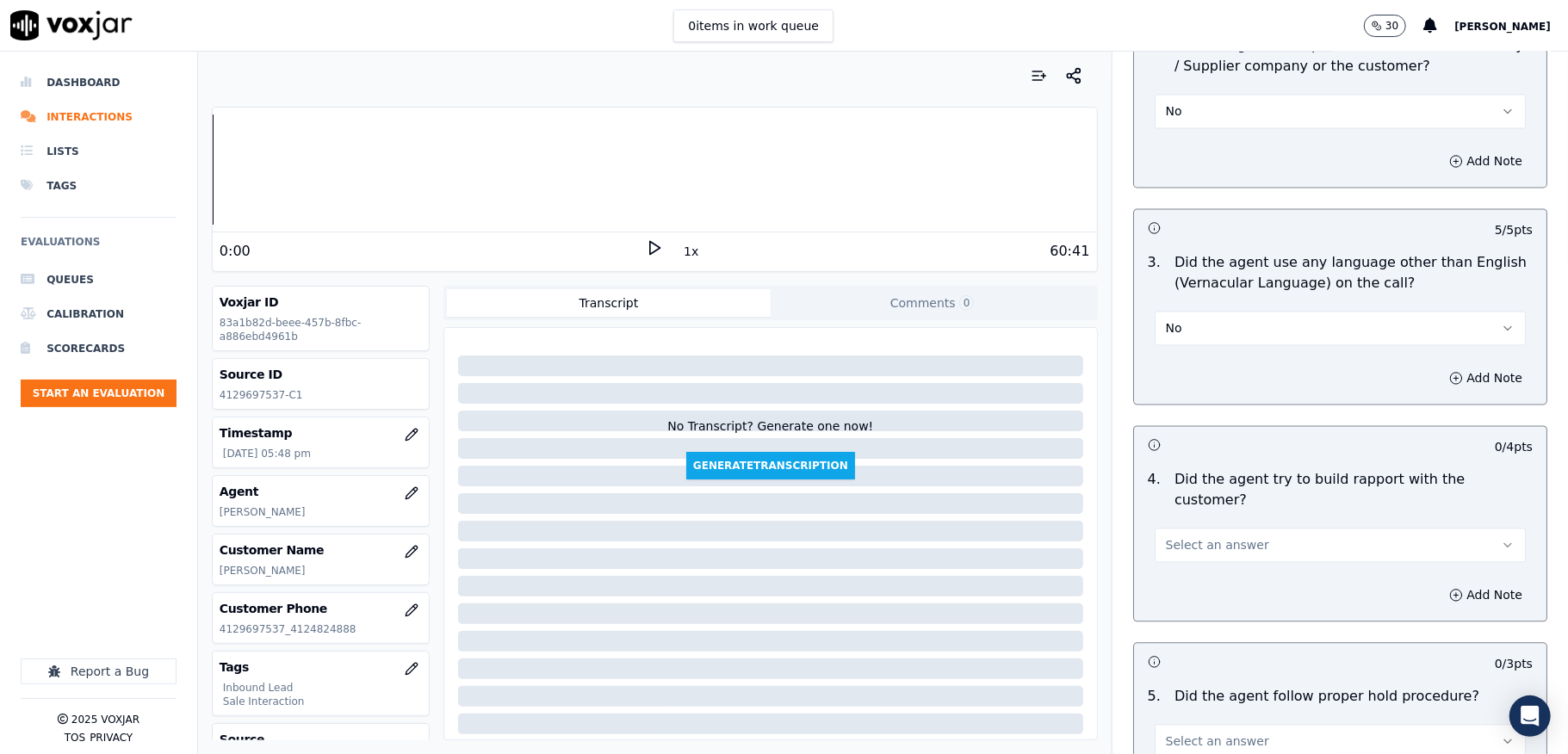
scroll to position [2524, 0]
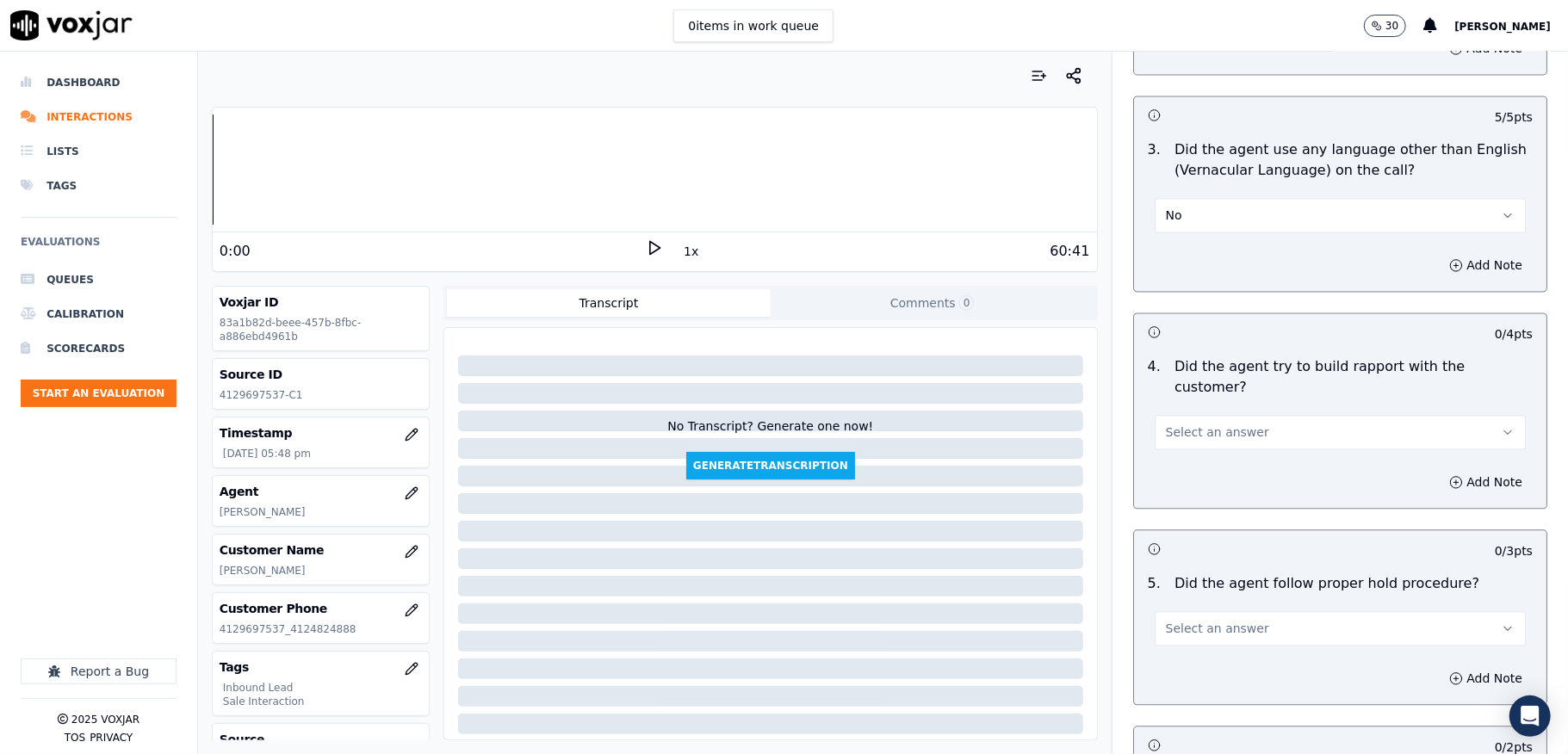
click at [1200, 423] on span "Select an answer" at bounding box center [1217, 431] width 103 height 17
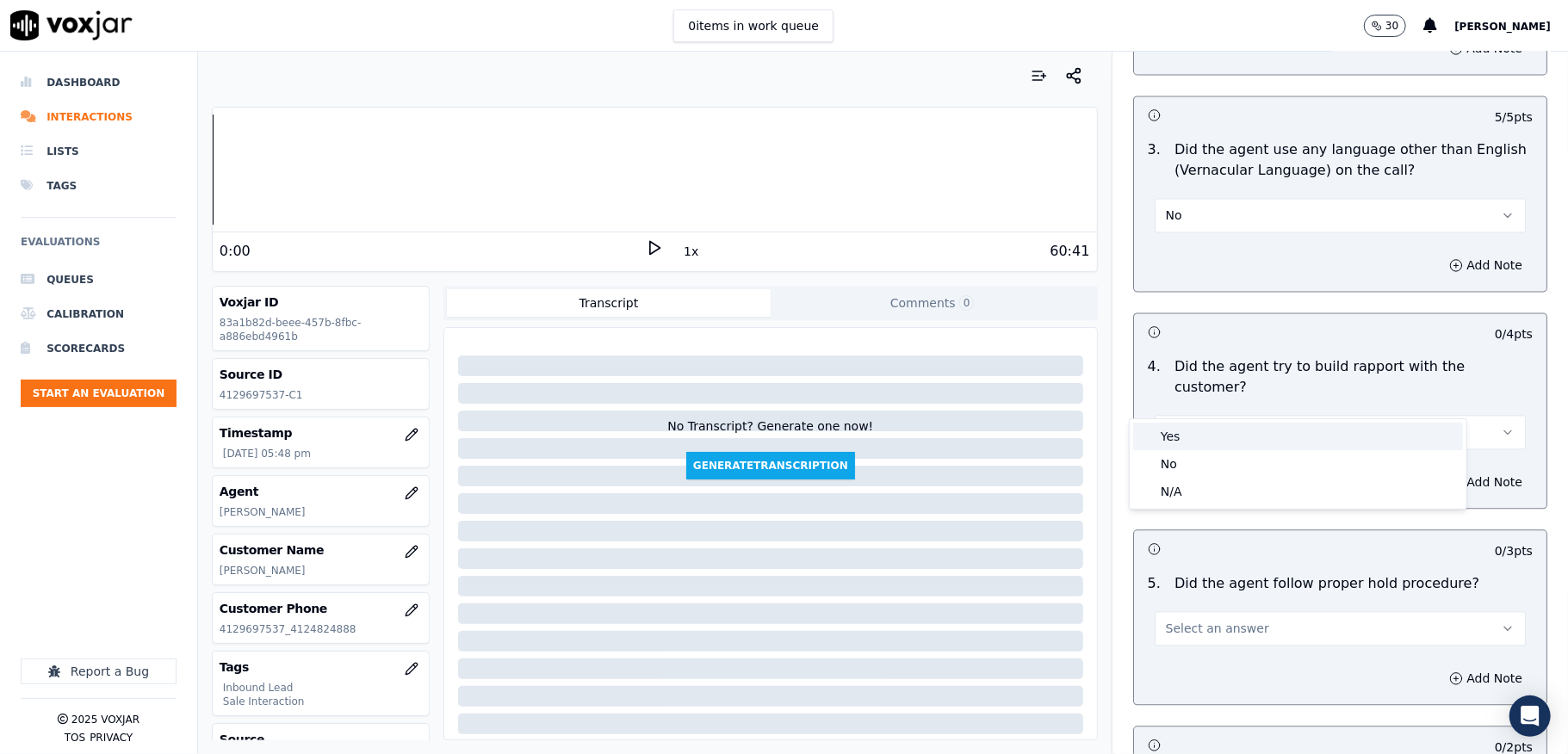
click at [1181, 430] on div "Yes" at bounding box center [1297, 436] width 330 height 28
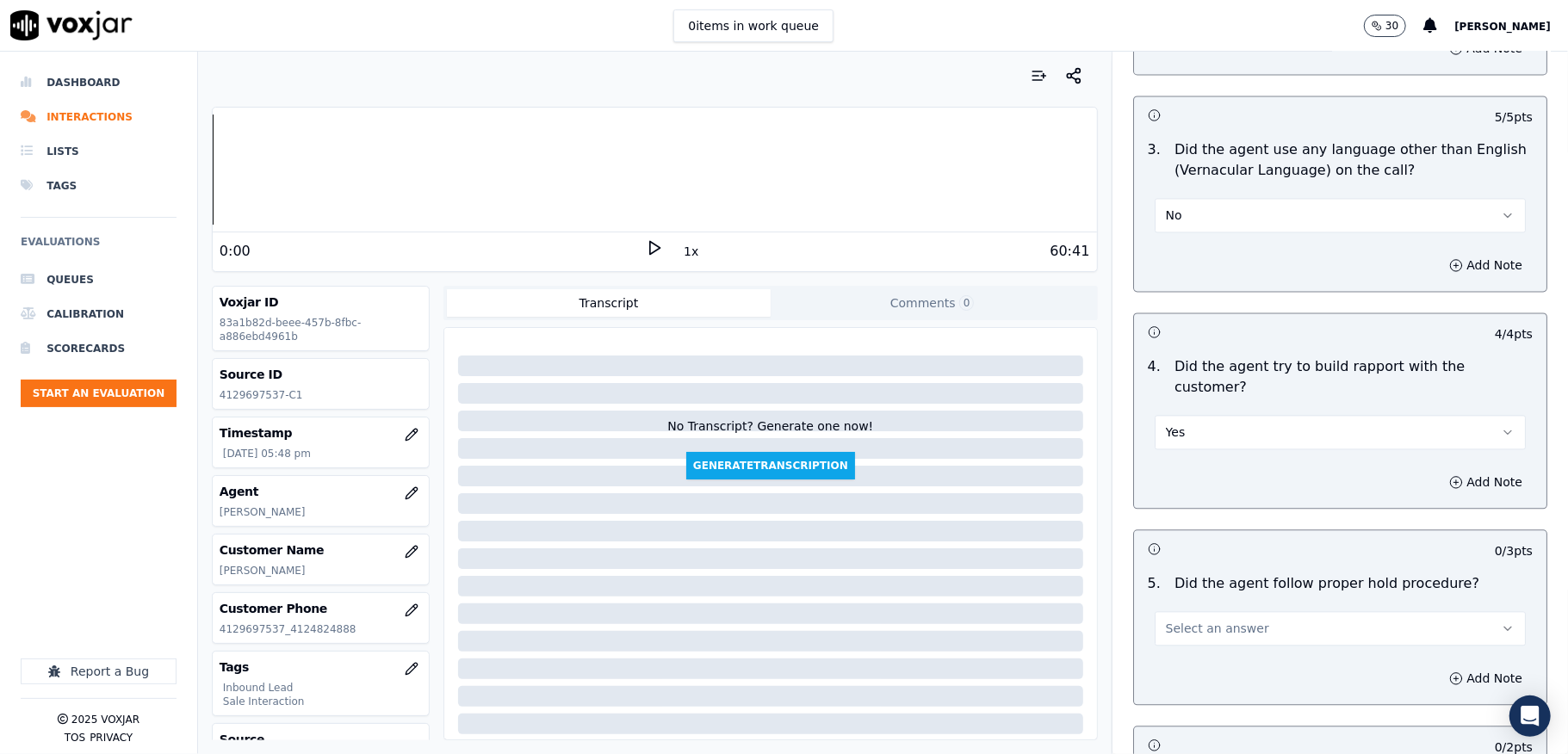
scroll to position [2754, 0]
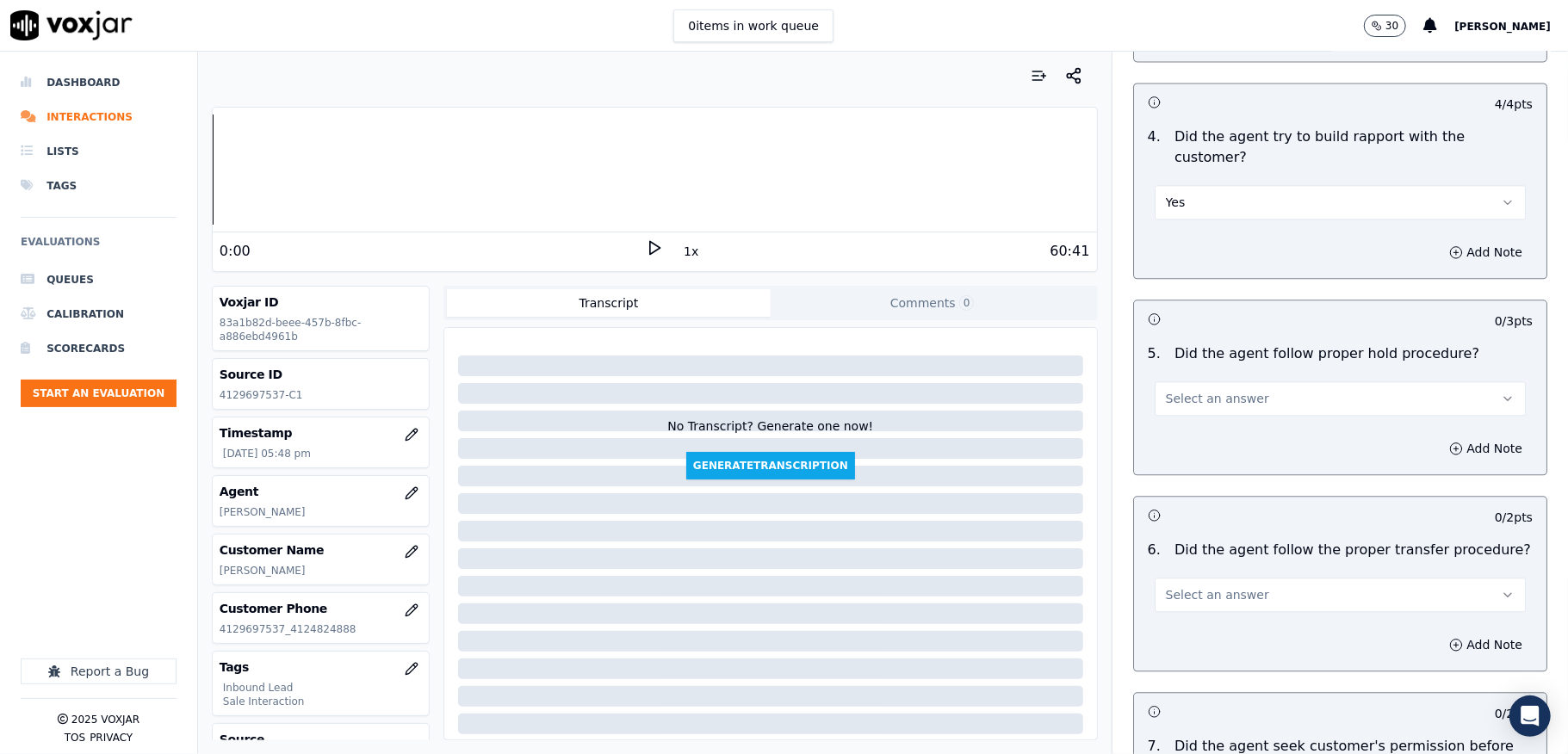
click at [1193, 390] on span "Select an answer" at bounding box center [1217, 398] width 103 height 17
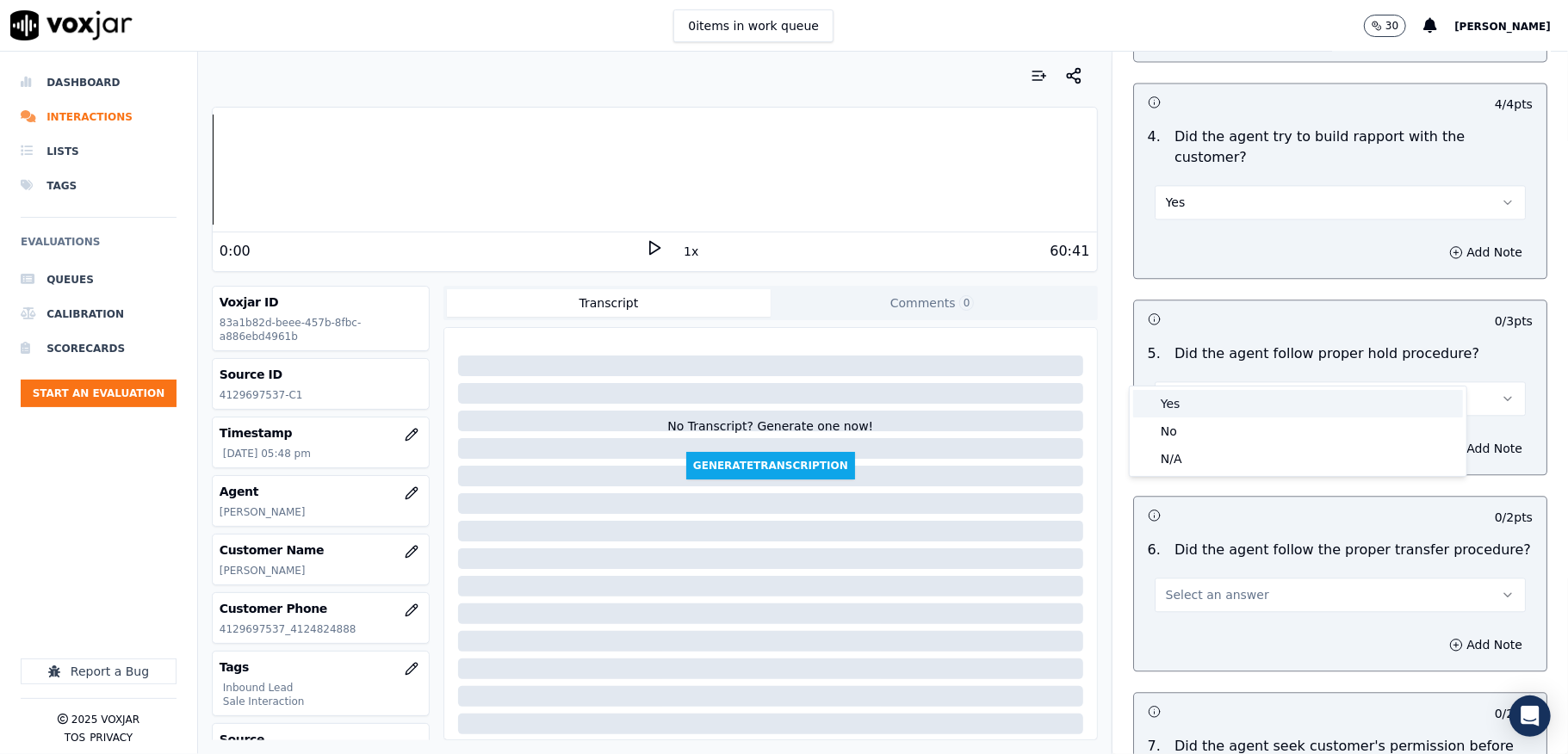
click at [1178, 400] on div "Yes" at bounding box center [1297, 404] width 330 height 28
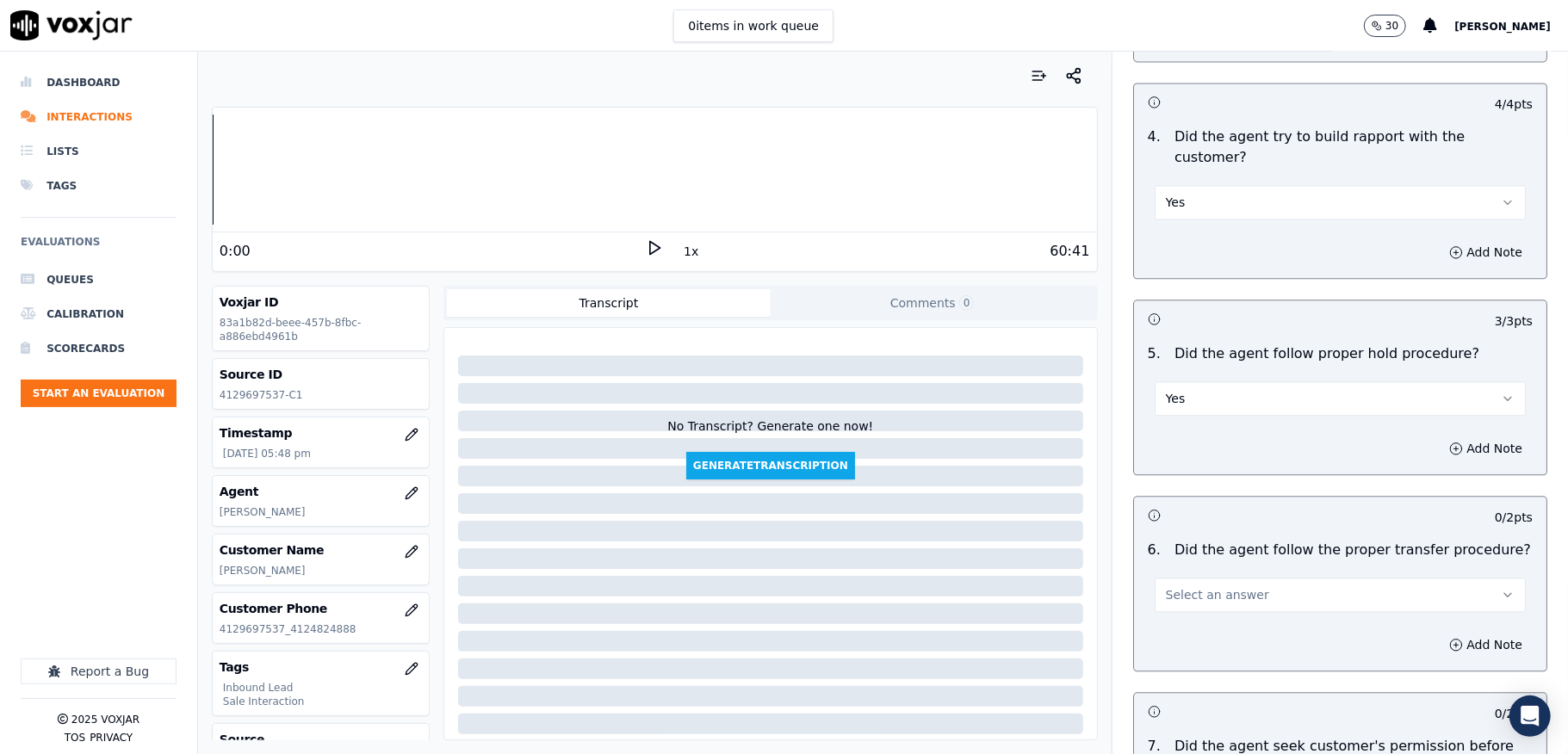
click at [1240, 381] on button "Yes" at bounding box center [1340, 398] width 371 height 34
click at [1185, 428] on div "No" at bounding box center [1297, 431] width 330 height 28
click at [1451, 442] on circle "button" at bounding box center [1457, 448] width 11 height 11
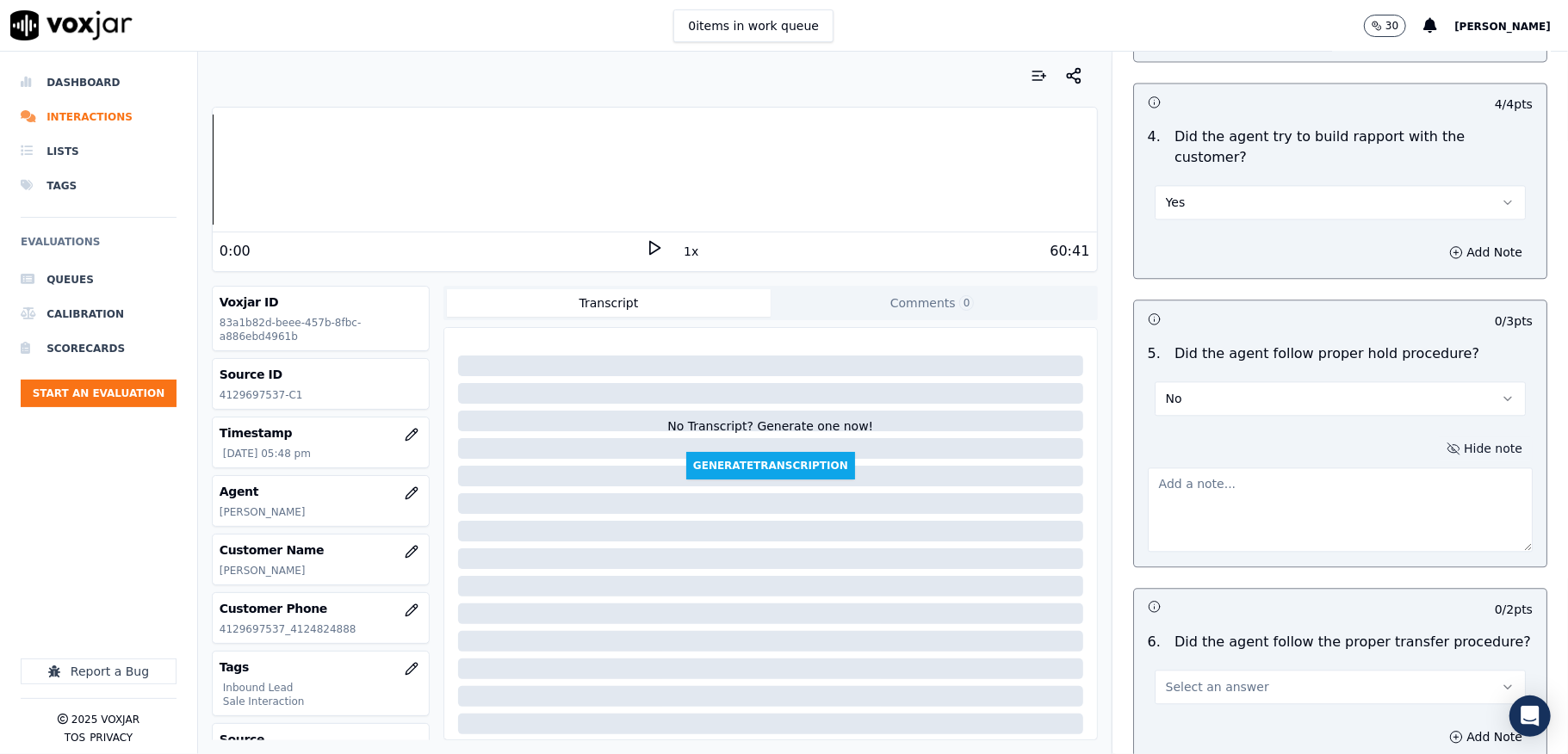
click at [1347, 467] on textarea at bounding box center [1341, 510] width 385 height 84
paste textarea "@17:34 - The agent failed to follow the hold process - failed to shares the hol…"
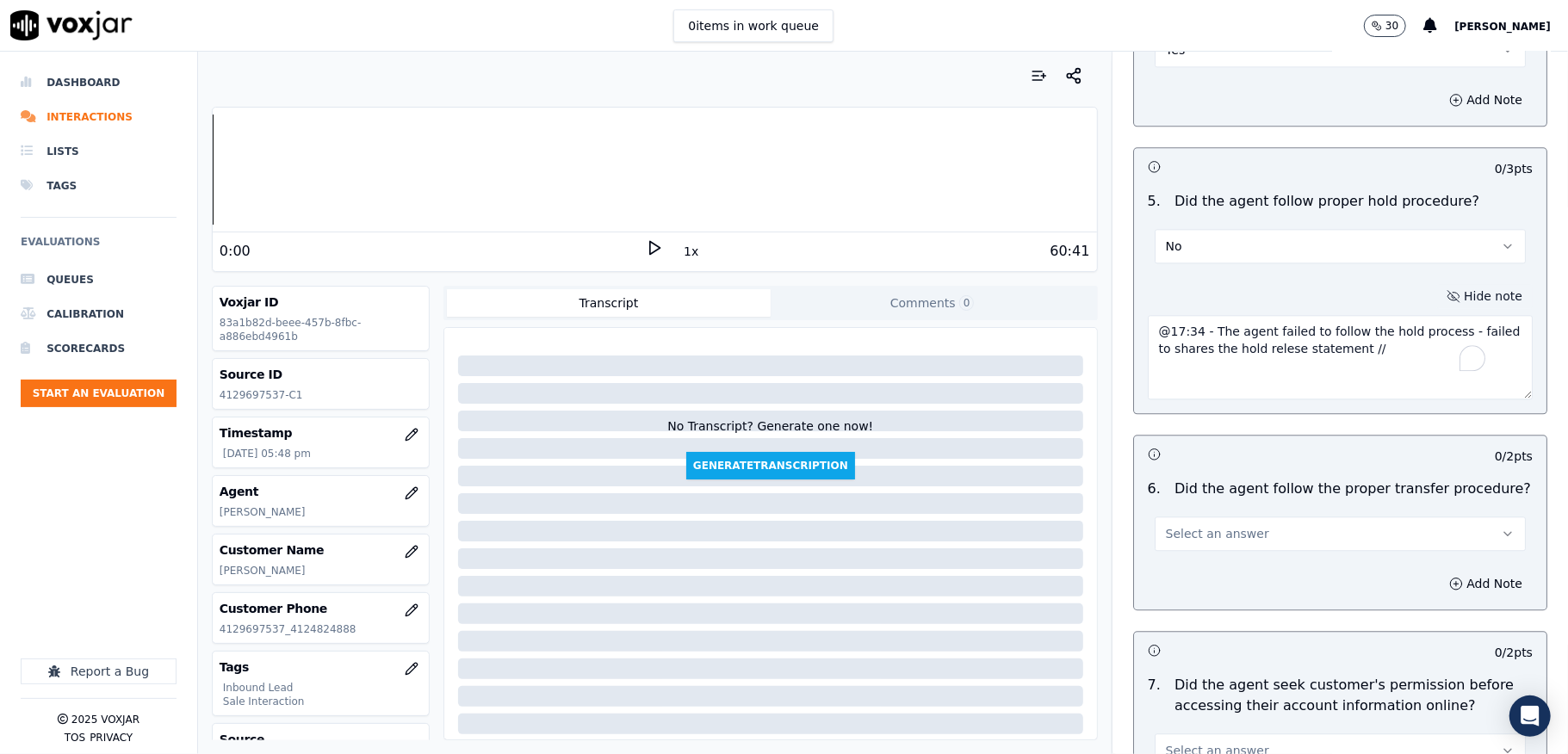
scroll to position [3099, 0]
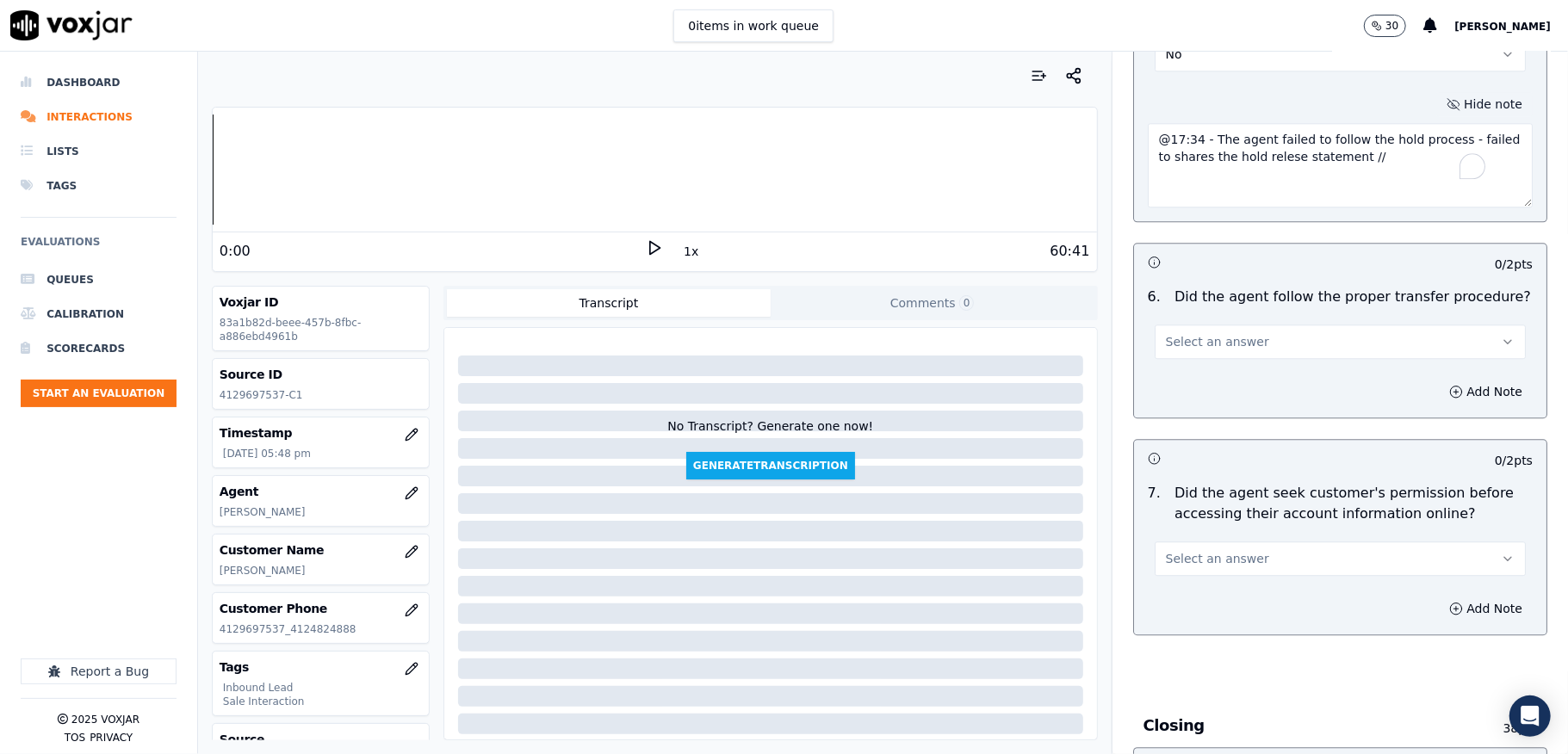
click at [1207, 324] on button "Select an answer" at bounding box center [1340, 342] width 371 height 34
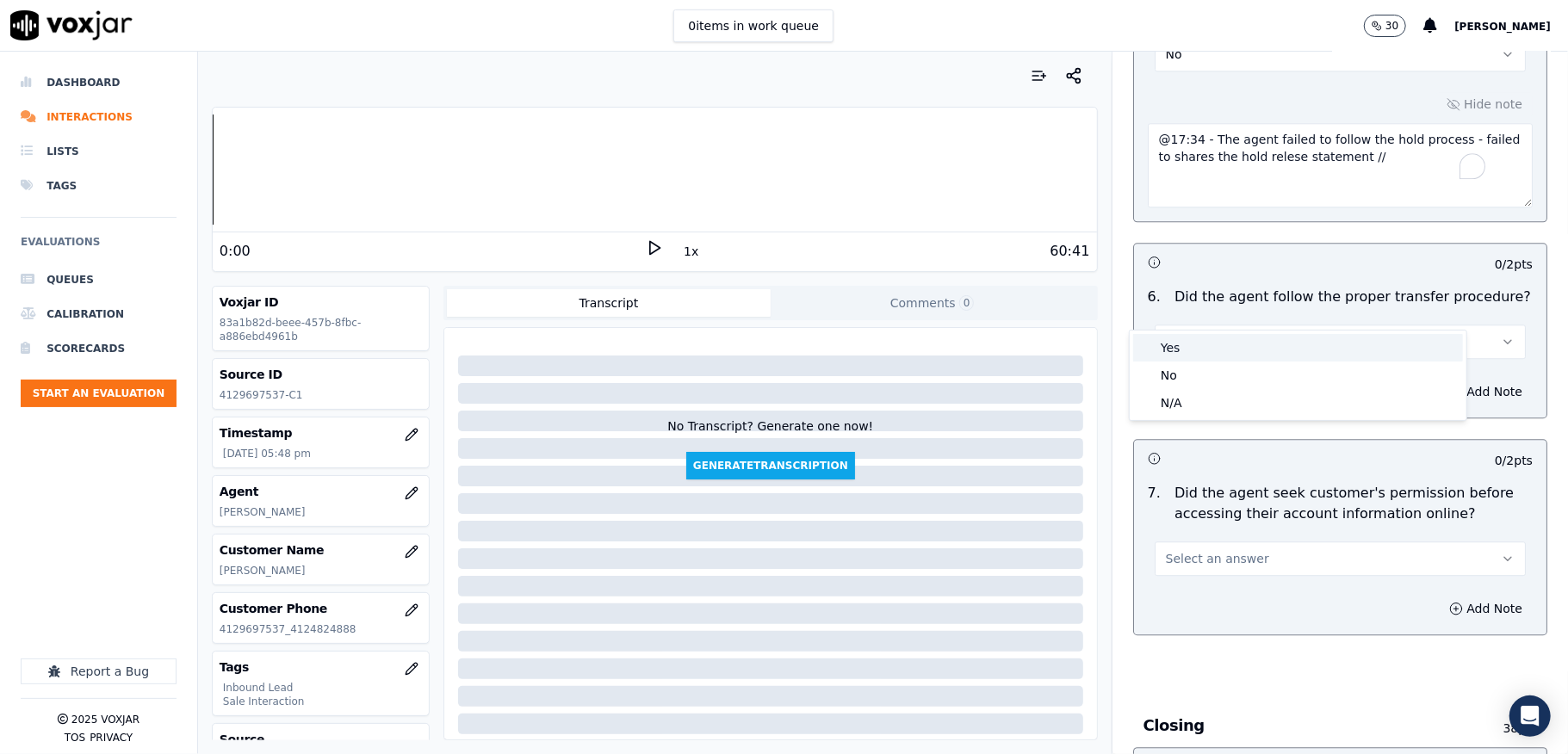
click at [1199, 348] on div "Yes" at bounding box center [1297, 348] width 330 height 28
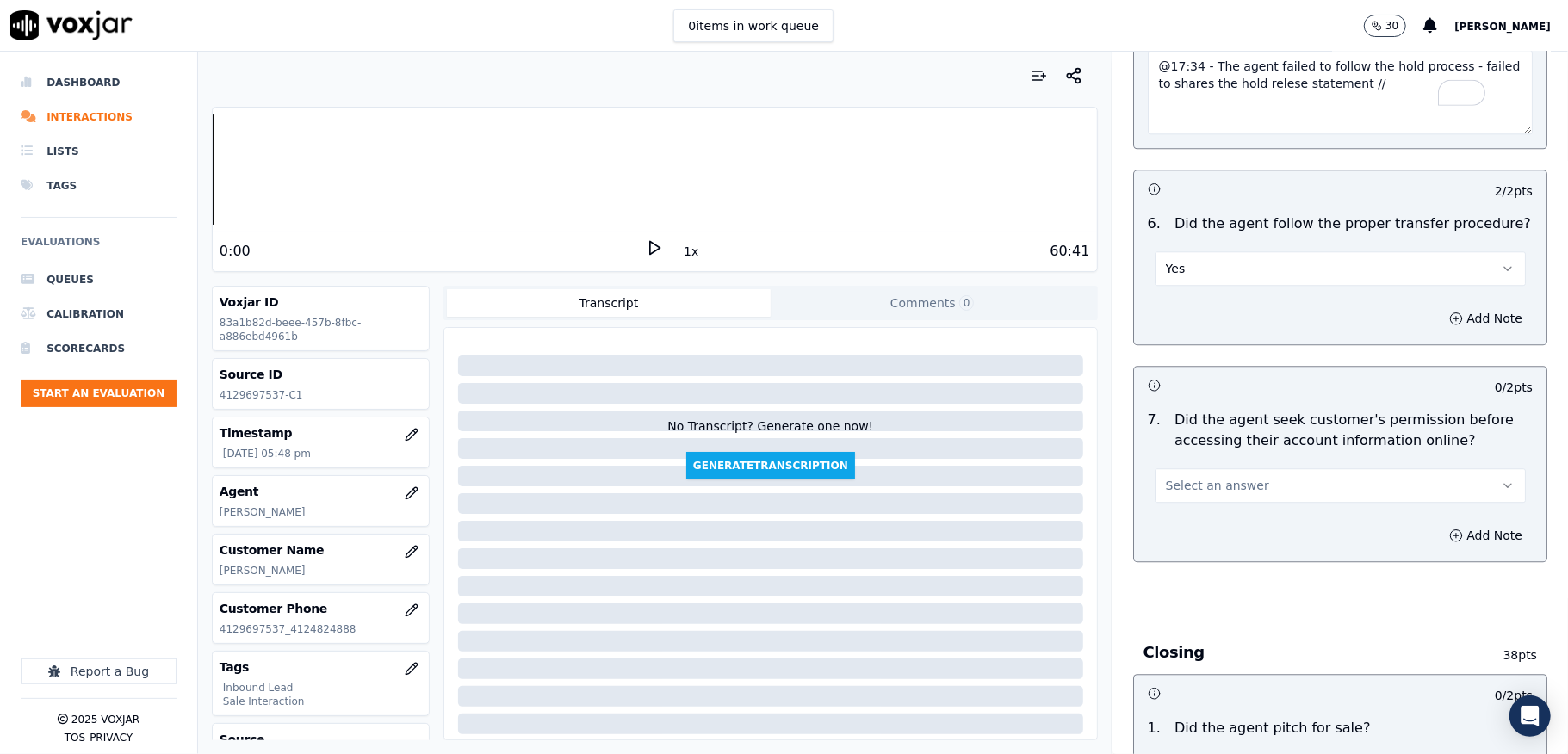
scroll to position [3213, 0]
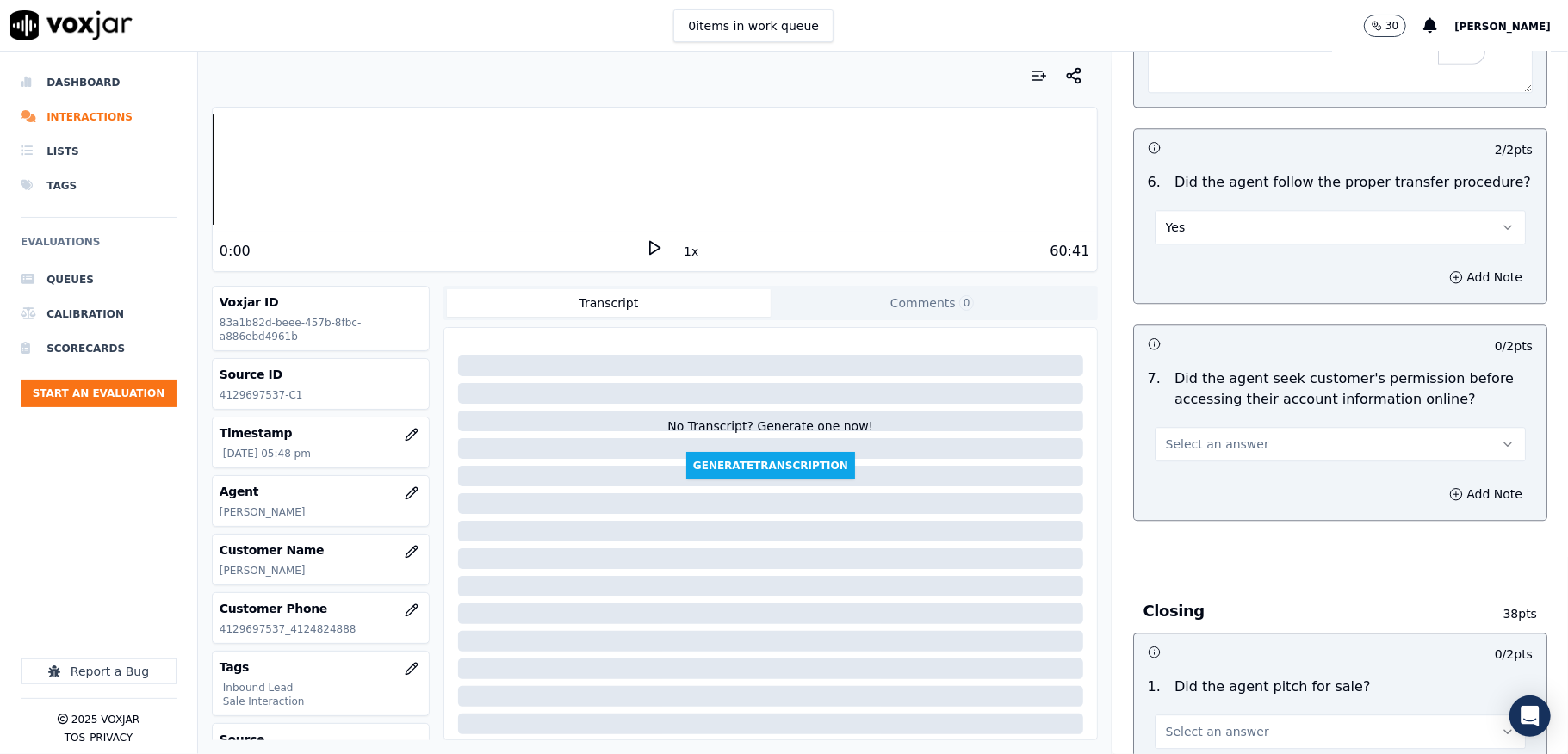
drag, startPoint x: 1183, startPoint y: 404, endPoint x: 1181, endPoint y: 429, distance: 25.1
click at [1183, 436] on span "Select an answer" at bounding box center [1217, 444] width 103 height 17
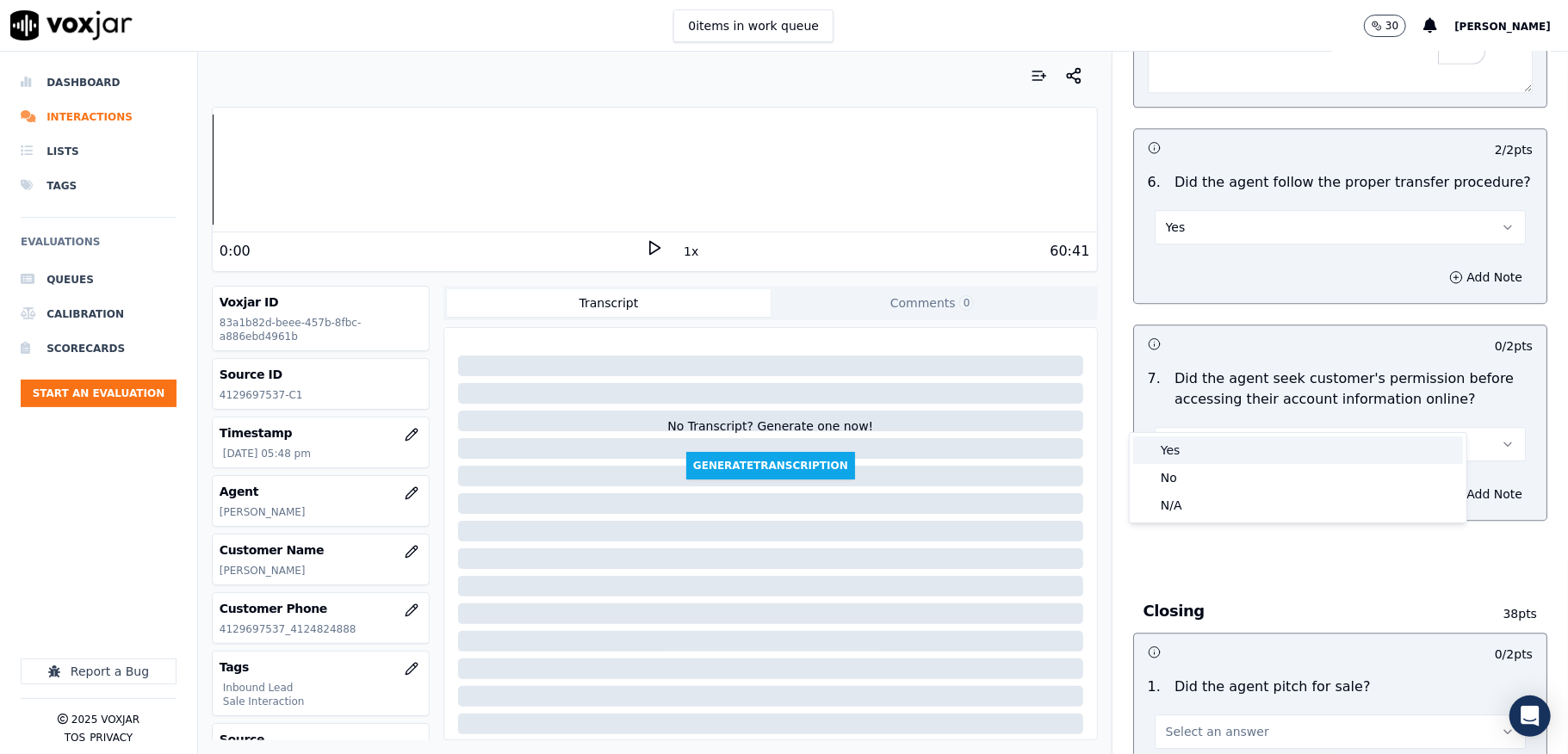
click at [1178, 448] on div "Yes" at bounding box center [1297, 450] width 330 height 28
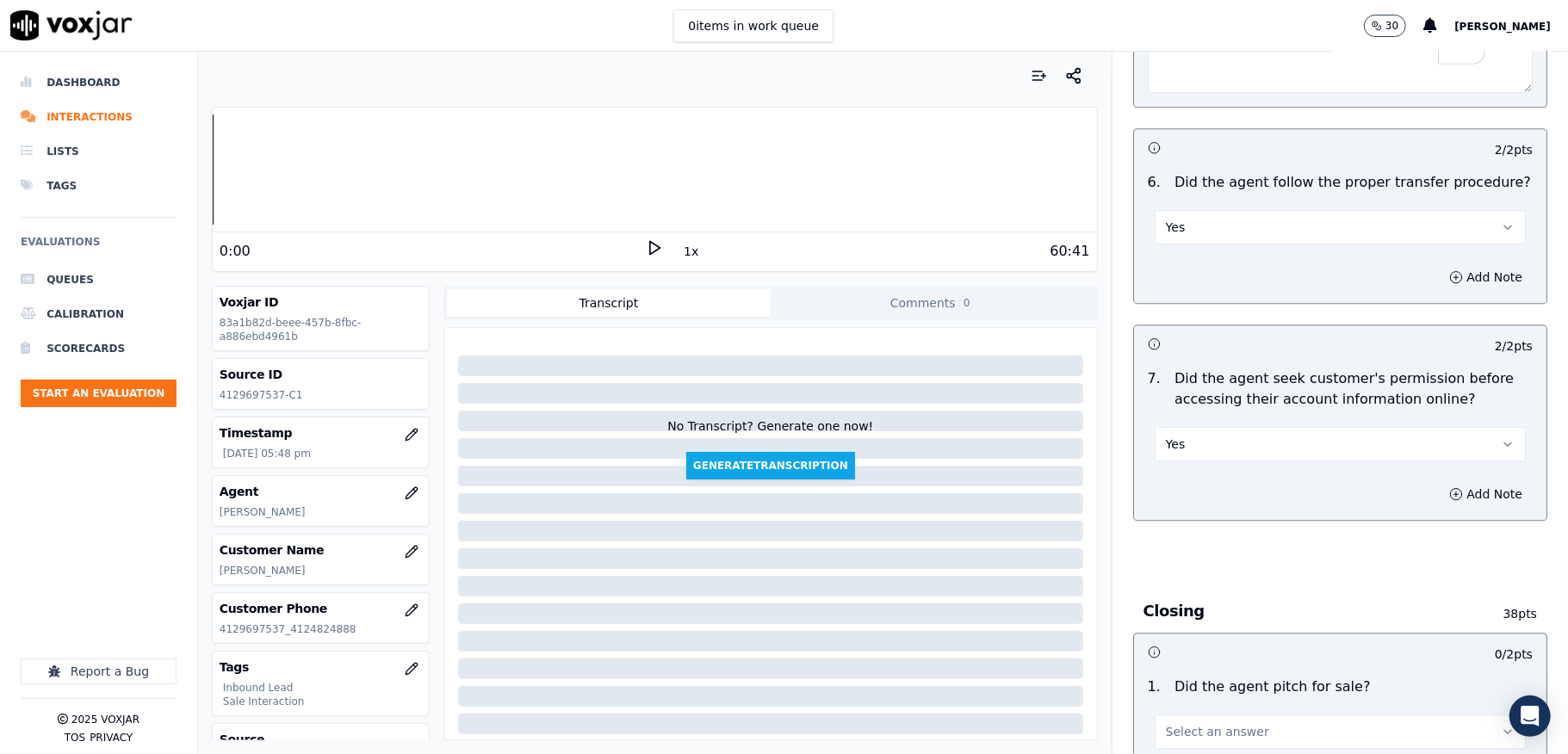
scroll to position [3558, 0]
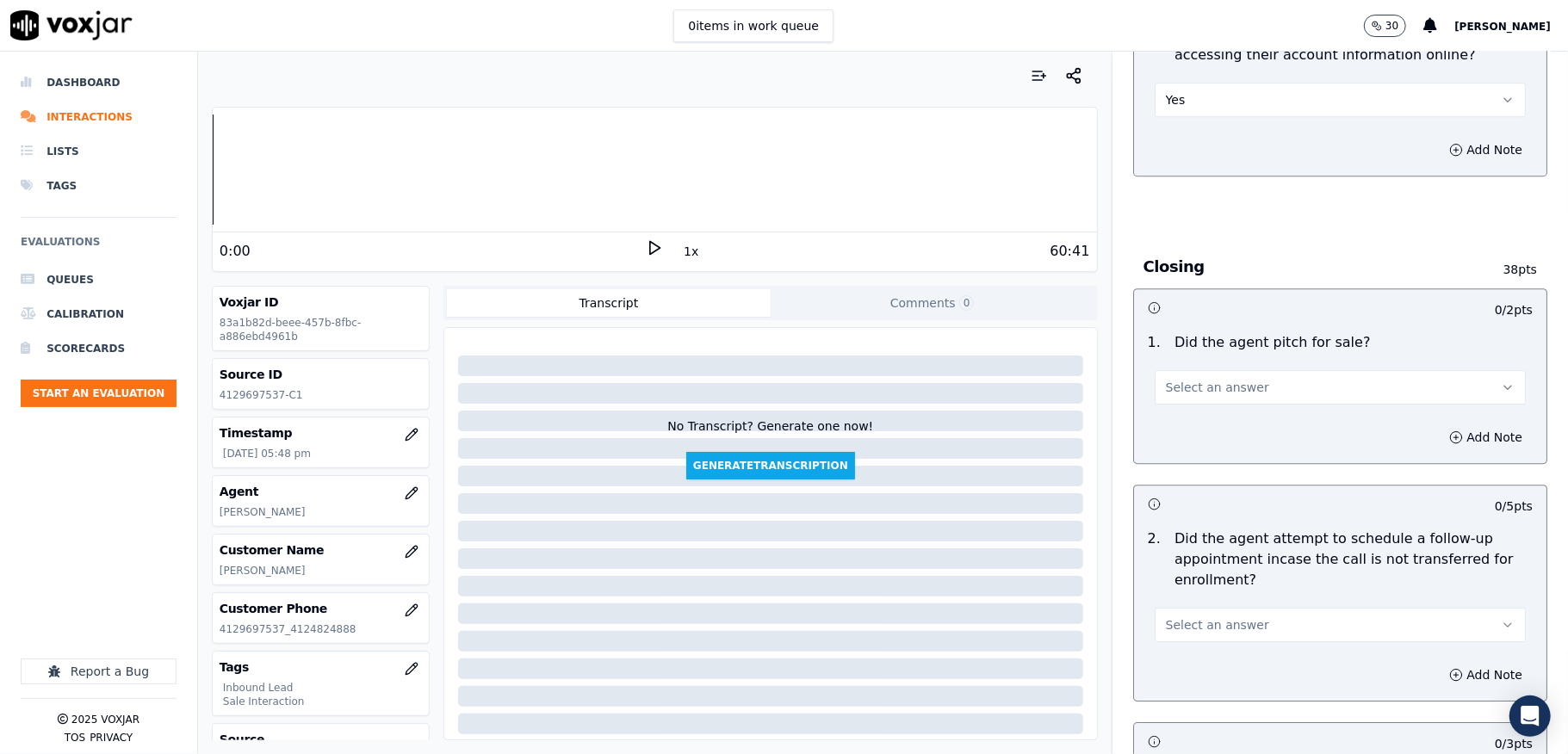
click at [1203, 378] on span "Select an answer" at bounding box center [1217, 386] width 103 height 17
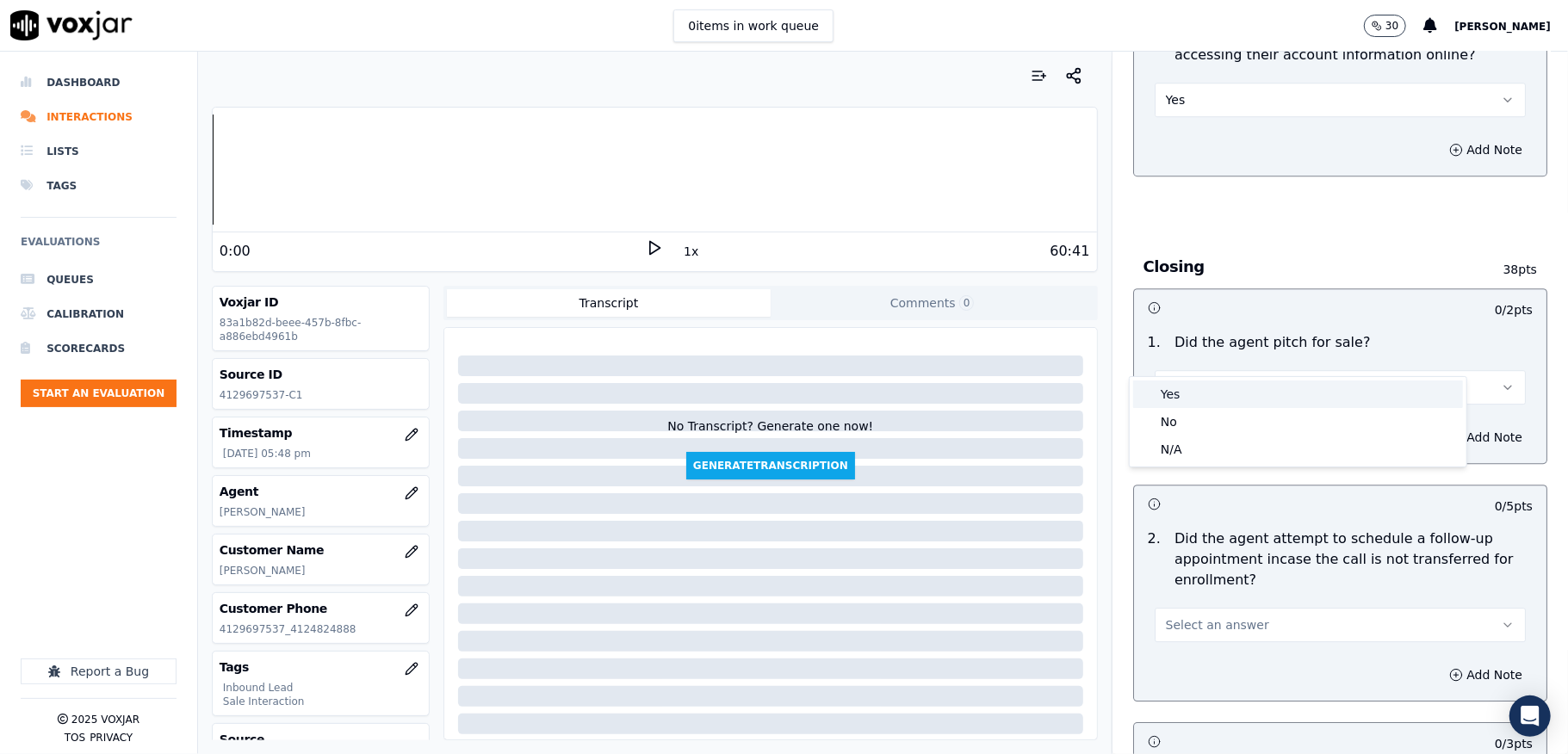
click at [1187, 390] on div "Yes" at bounding box center [1297, 394] width 330 height 28
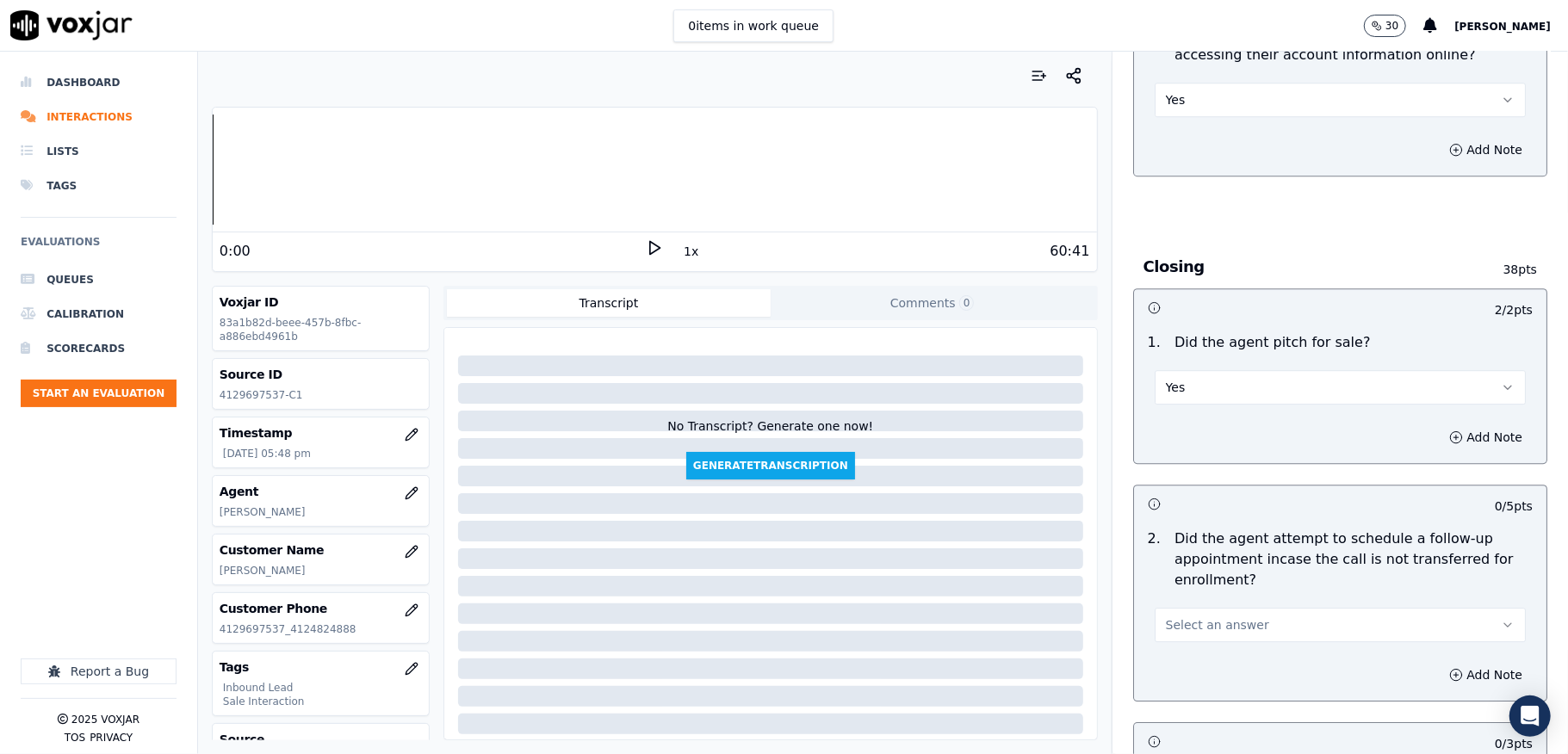
scroll to position [3787, 0]
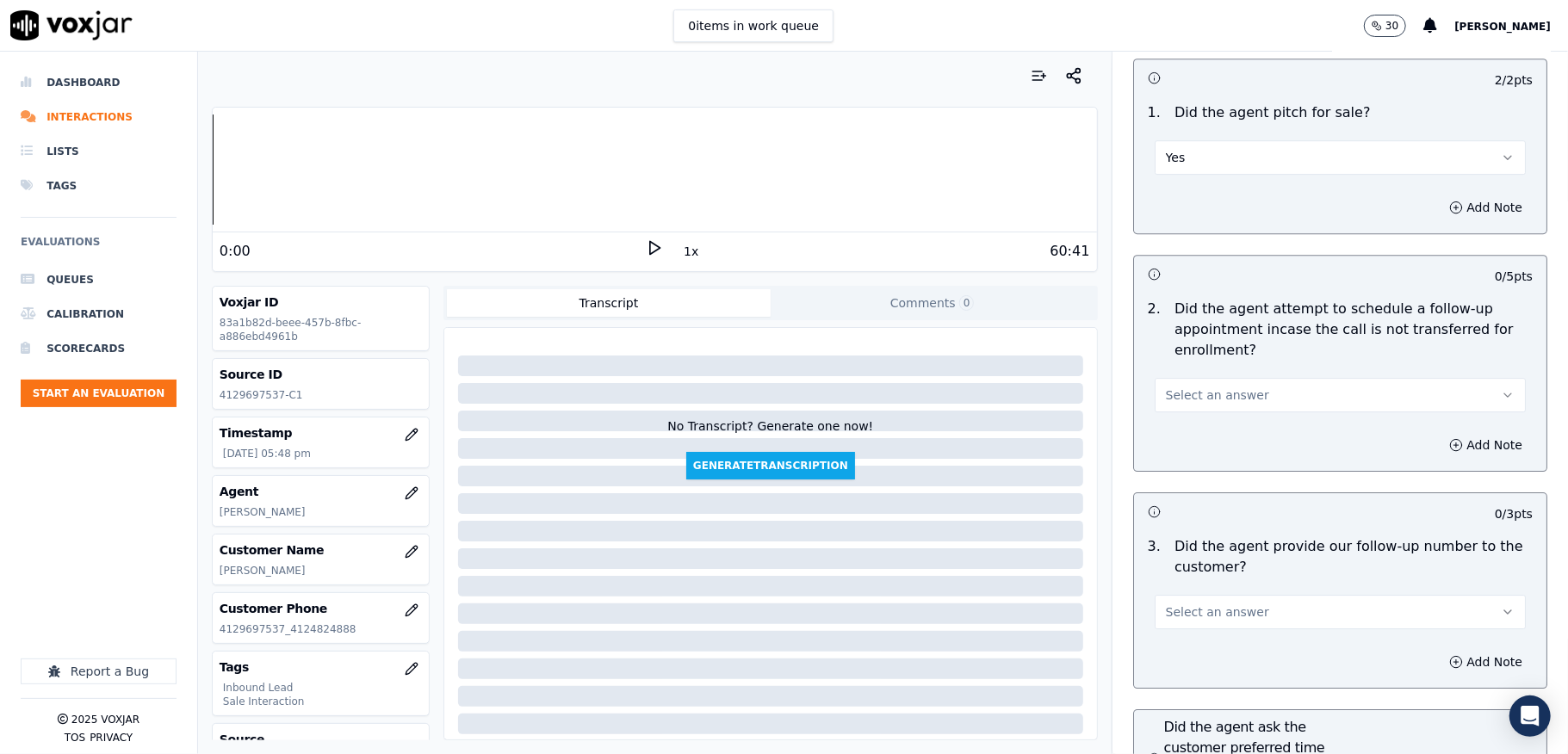
drag, startPoint x: 1217, startPoint y: 345, endPoint x: 1213, endPoint y: 356, distance: 11.7
click at [1219, 375] on div "Select an answer" at bounding box center [1340, 394] width 371 height 38
click at [1213, 386] on span "Select an answer" at bounding box center [1217, 395] width 103 height 17
click at [1174, 461] on div "N/A" at bounding box center [1297, 457] width 330 height 28
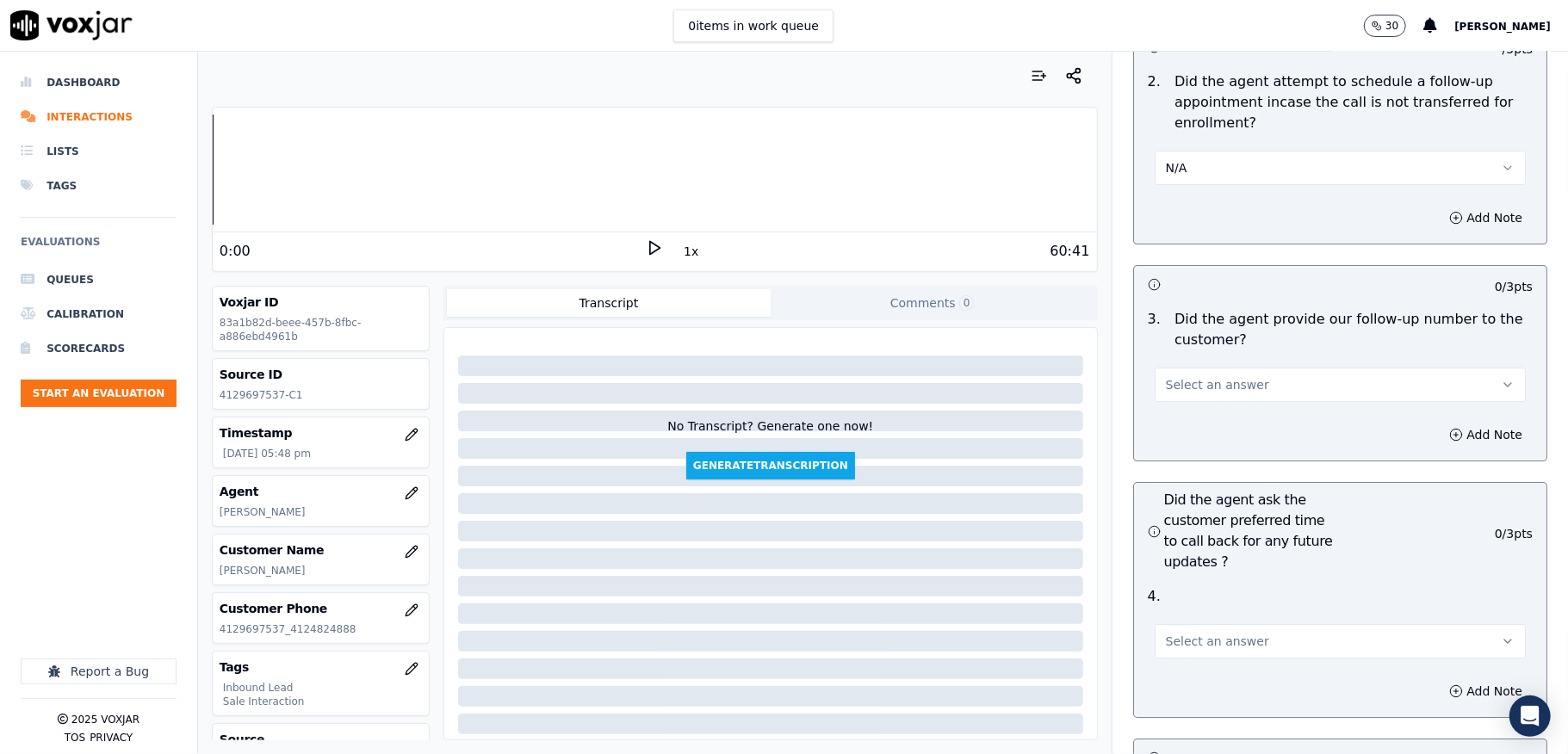
scroll to position [4016, 0]
click at [1200, 349] on div "Select an answer" at bounding box center [1340, 374] width 398 height 51
click at [1202, 375] on span "Select an answer" at bounding box center [1217, 383] width 103 height 17
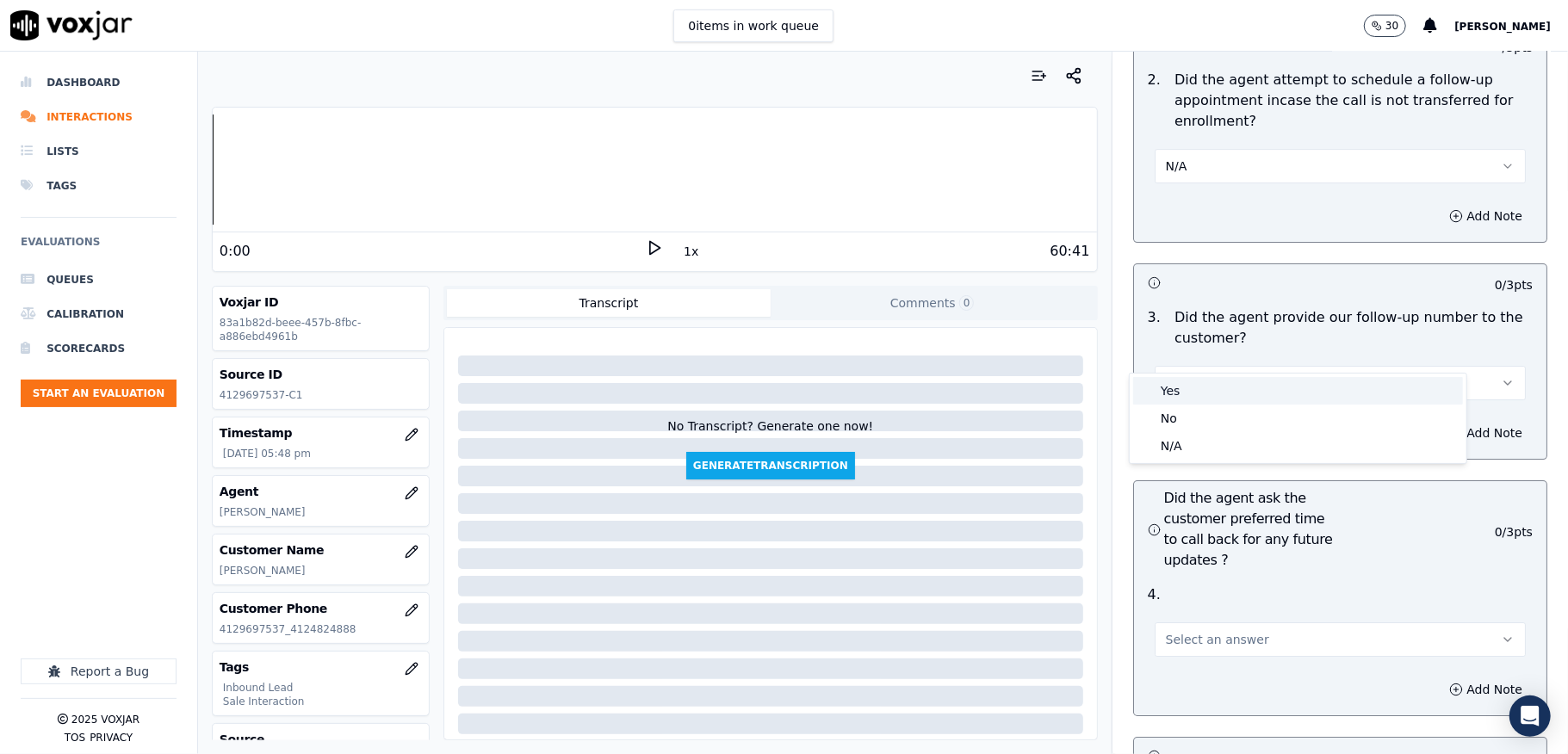
click at [1197, 387] on div "Yes" at bounding box center [1297, 391] width 330 height 28
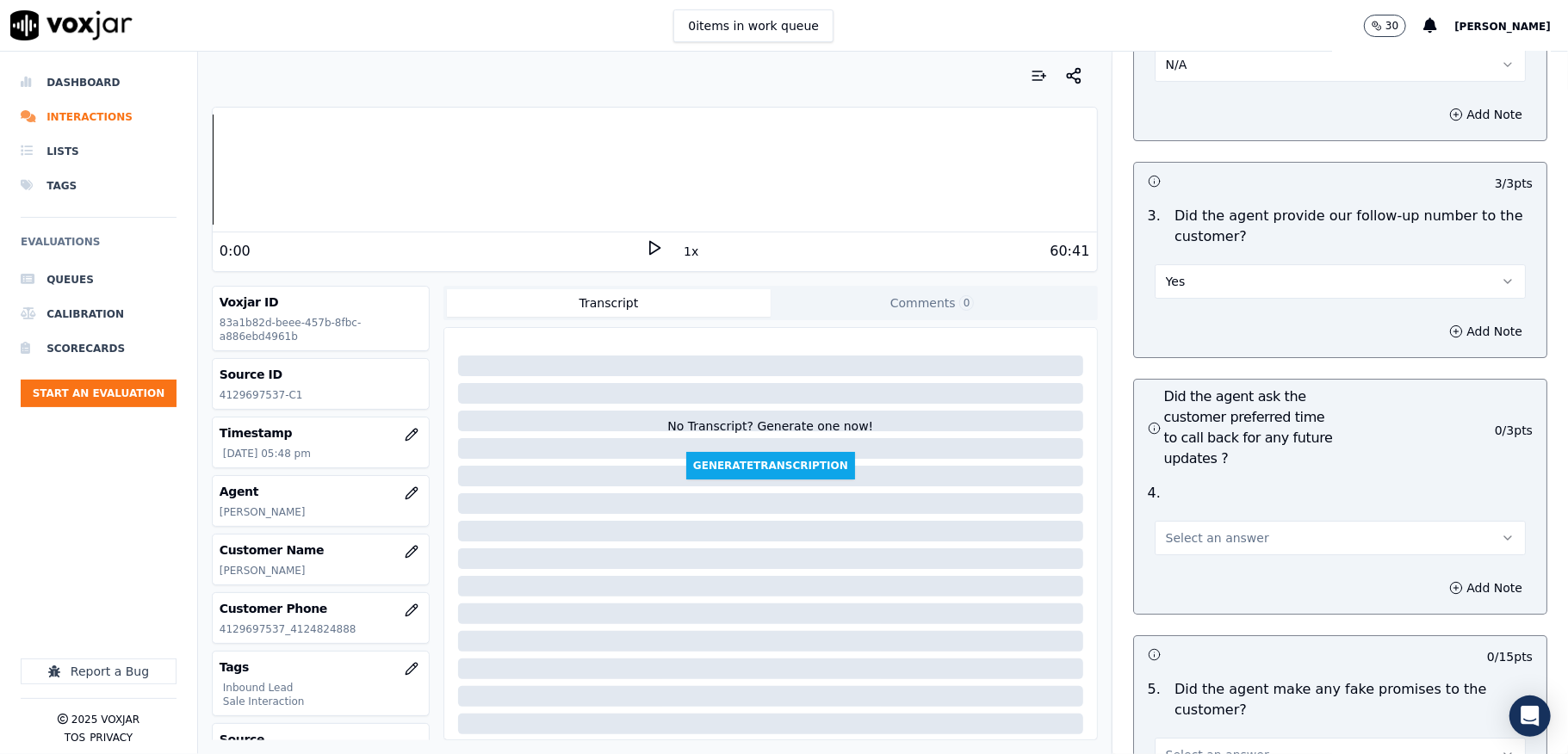
scroll to position [4360, 0]
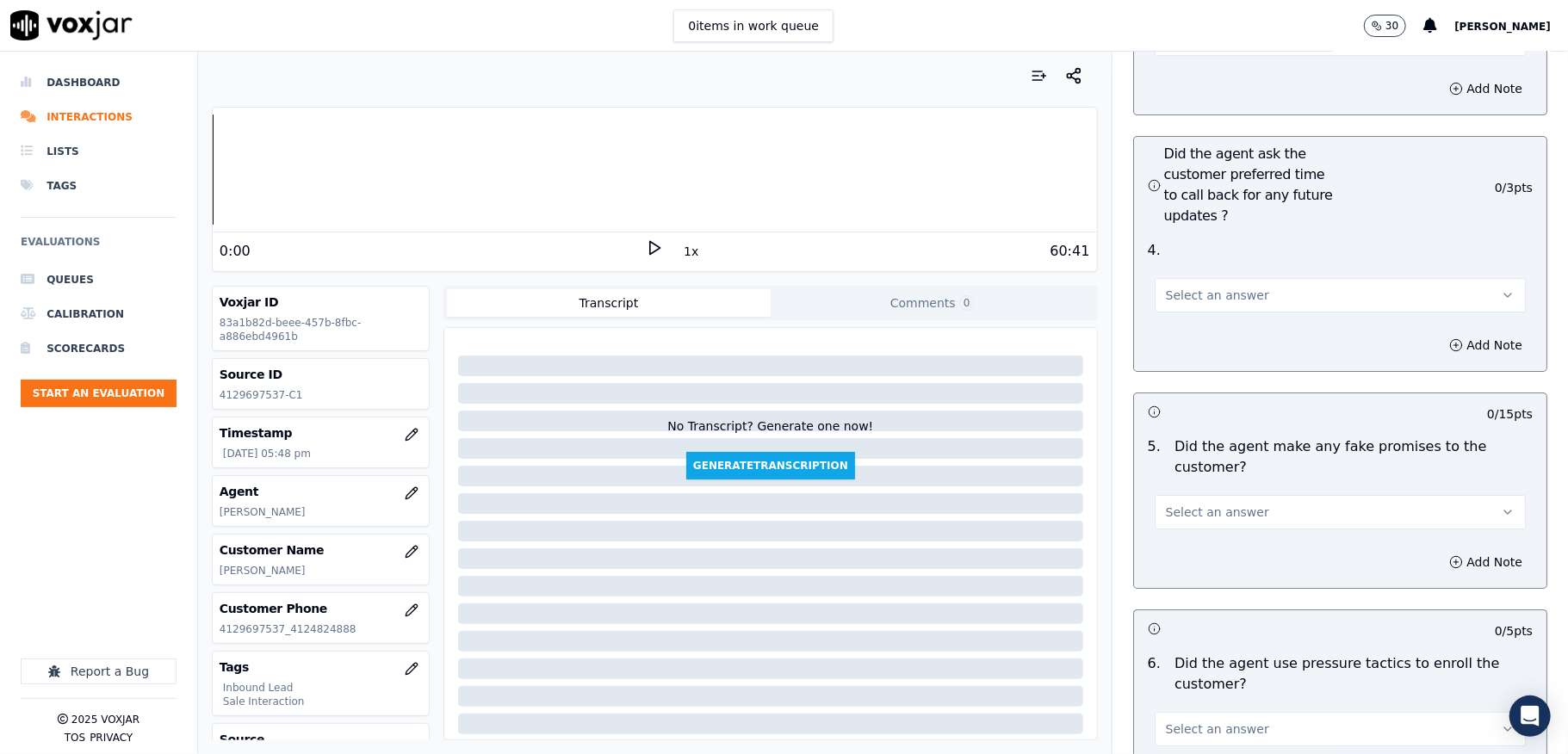
click at [1202, 278] on button "Select an answer" at bounding box center [1340, 295] width 371 height 34
click at [1187, 356] on div "N/A" at bounding box center [1297, 359] width 330 height 28
click at [1189, 503] on span "Select an answer" at bounding box center [1217, 511] width 103 height 17
click at [1175, 546] on div "No" at bounding box center [1297, 548] width 330 height 28
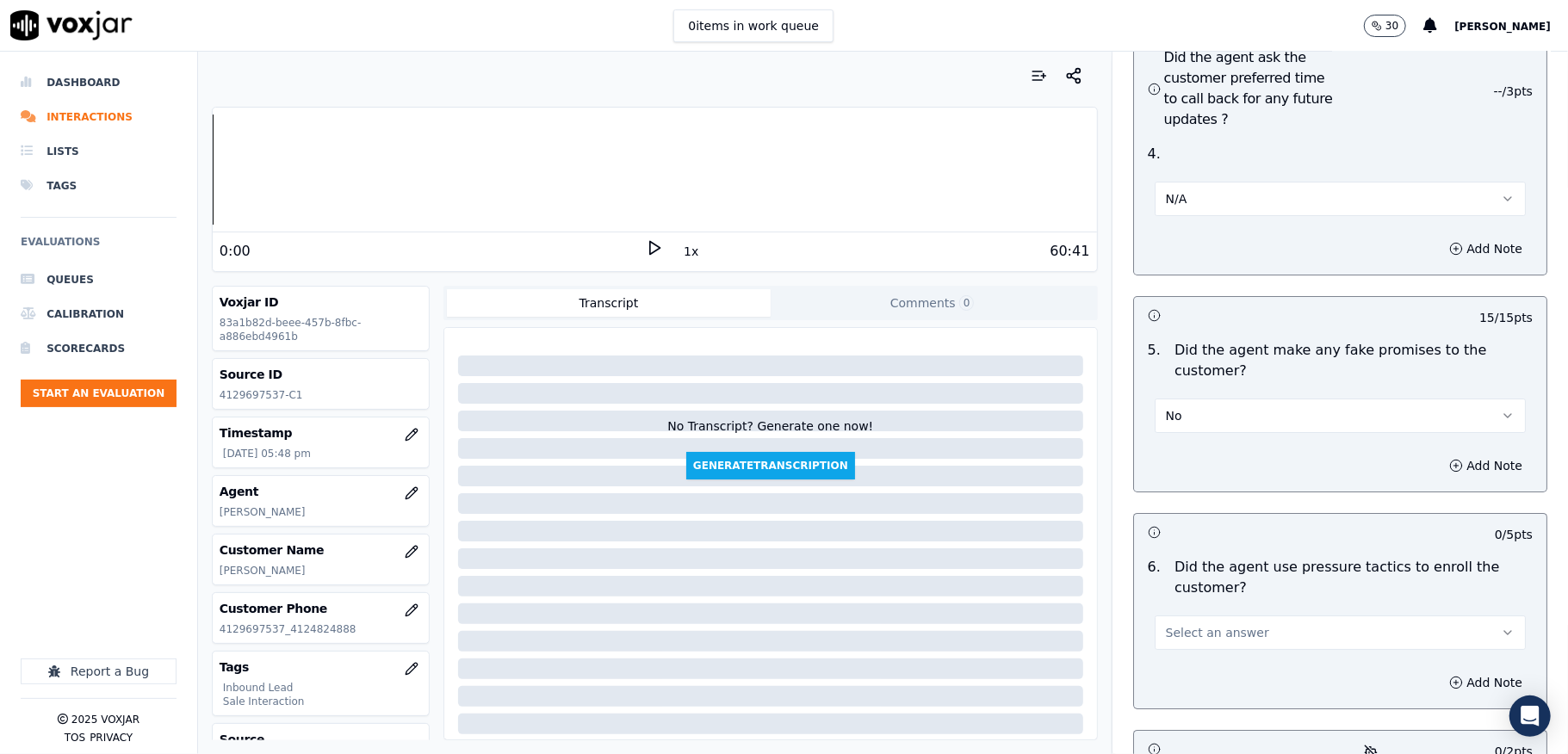
scroll to position [4591, 0]
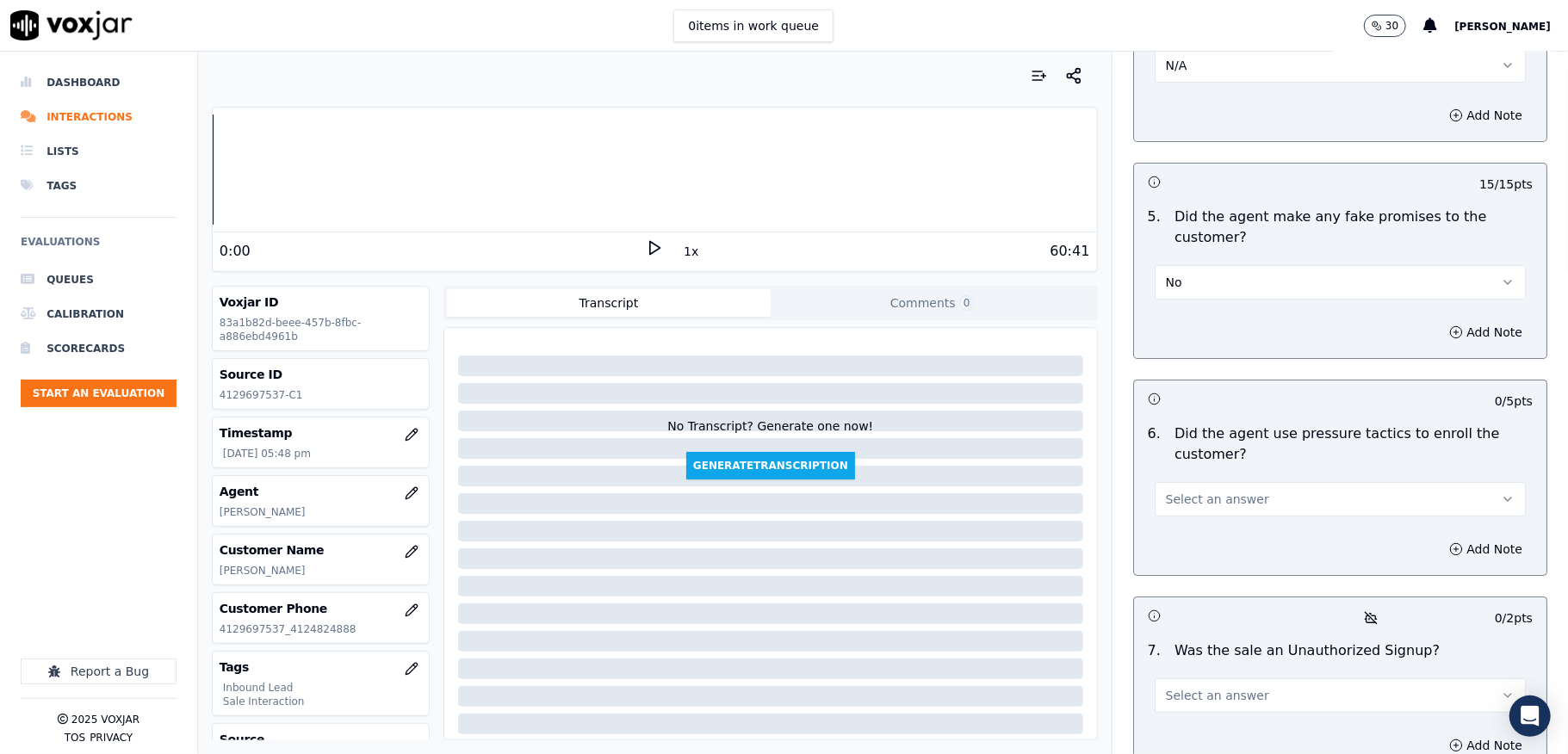
click at [1236, 482] on button "Select an answer" at bounding box center [1340, 499] width 371 height 34
click at [1186, 536] on div "No" at bounding box center [1297, 536] width 330 height 28
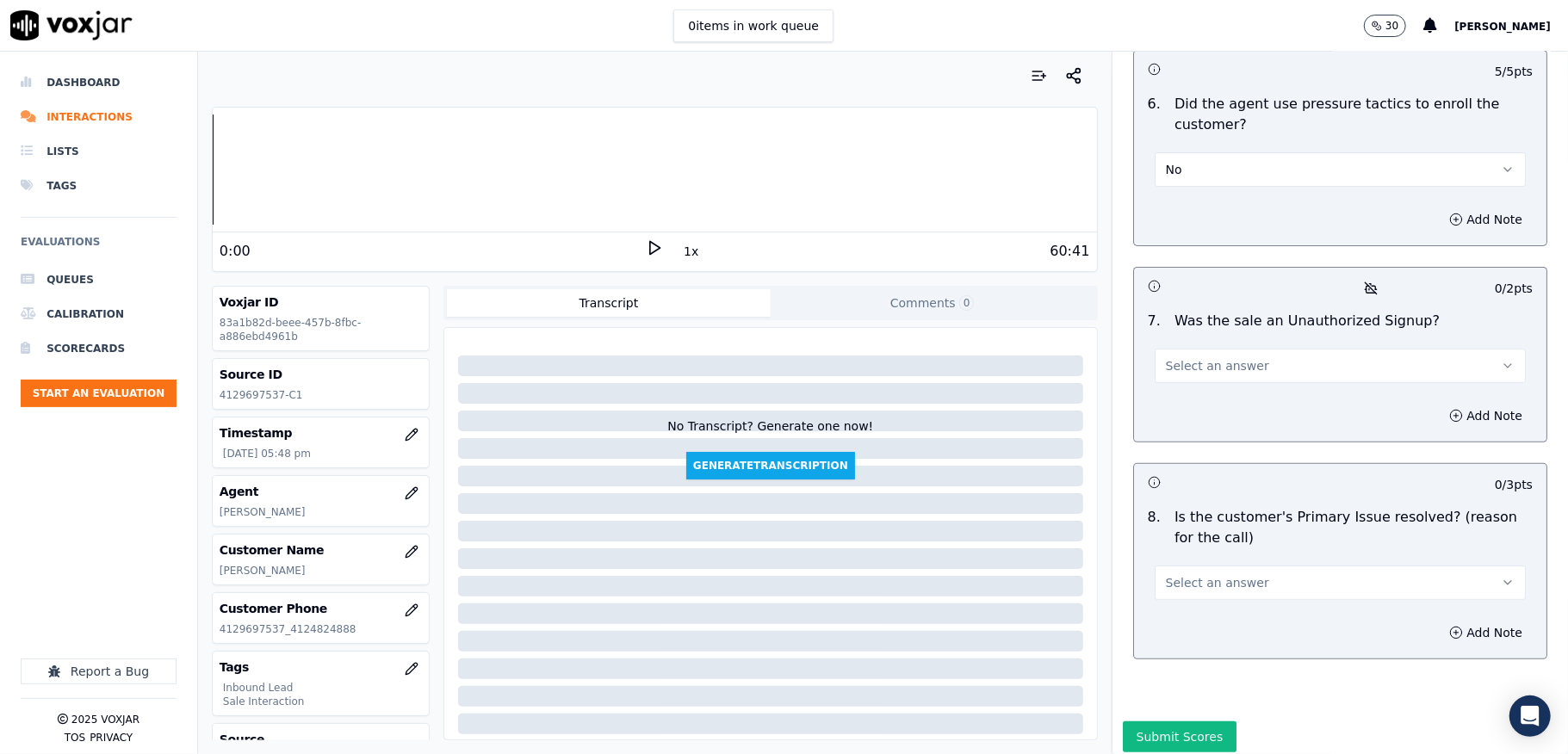
scroll to position [4935, 0]
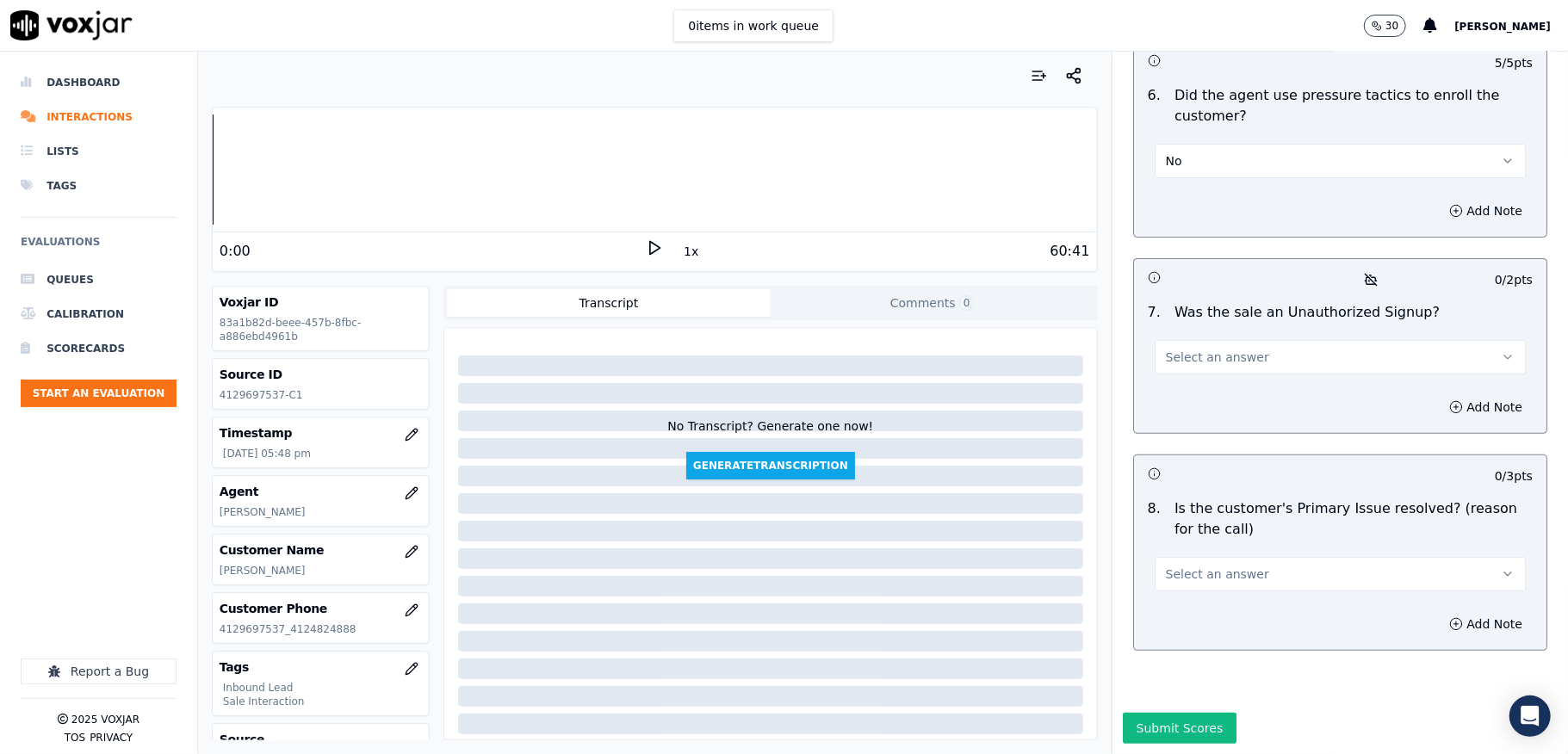
click at [1207, 349] on span "Select an answer" at bounding box center [1217, 357] width 103 height 17
click at [1180, 386] on div "No" at bounding box center [1297, 389] width 330 height 28
click at [1186, 565] on span "Select an answer" at bounding box center [1217, 573] width 103 height 17
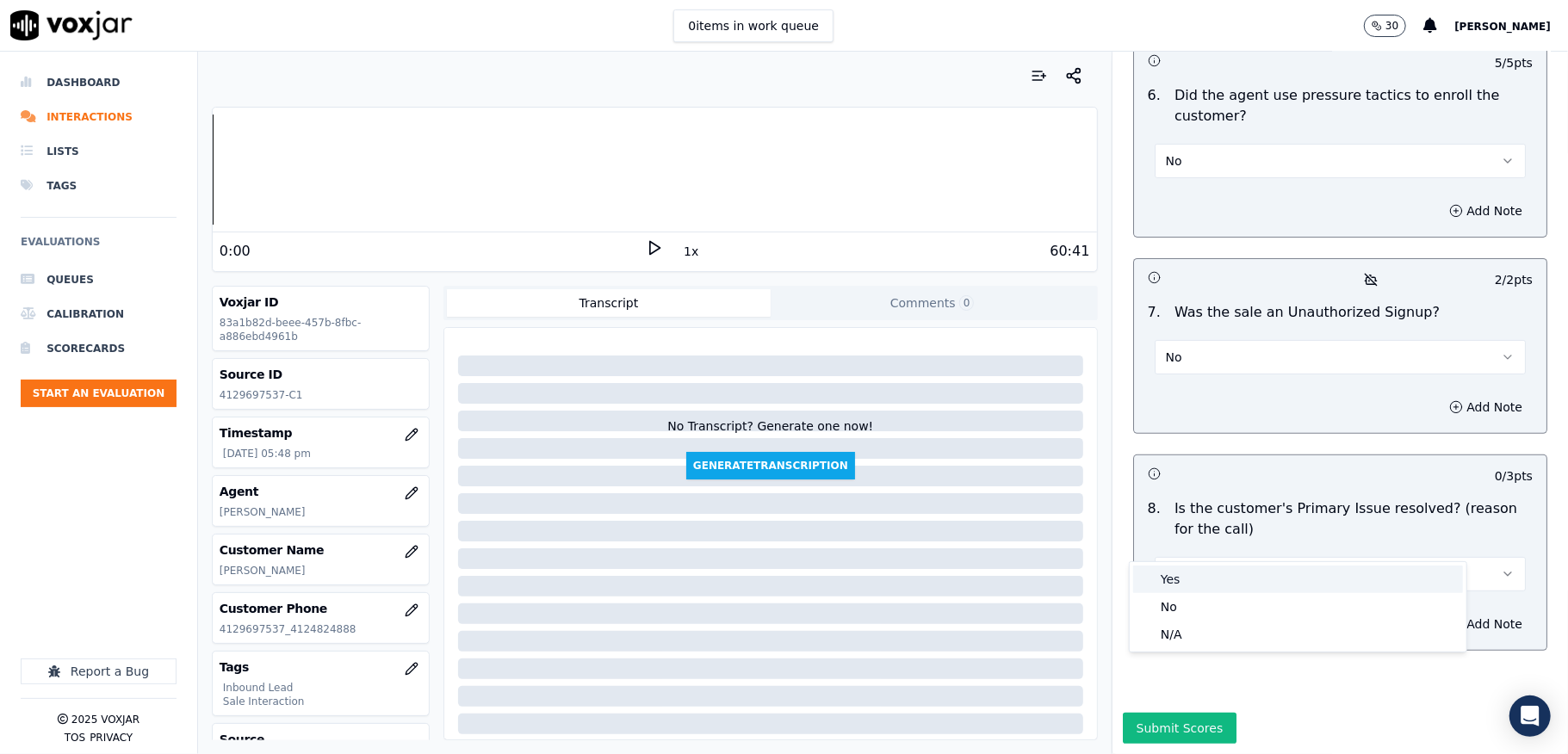
click at [1172, 573] on div "Yes" at bounding box center [1297, 579] width 330 height 28
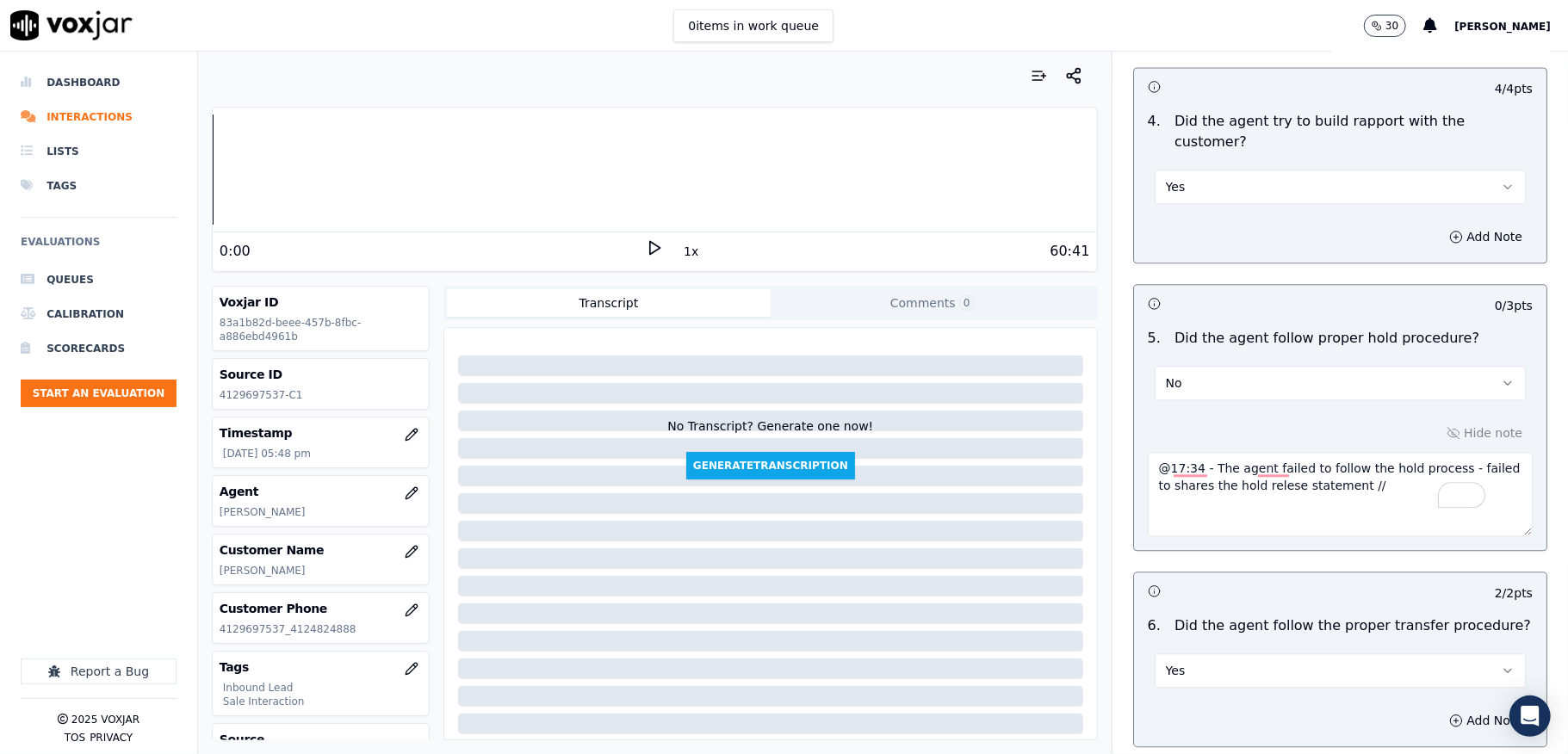
scroll to position [3099, 0]
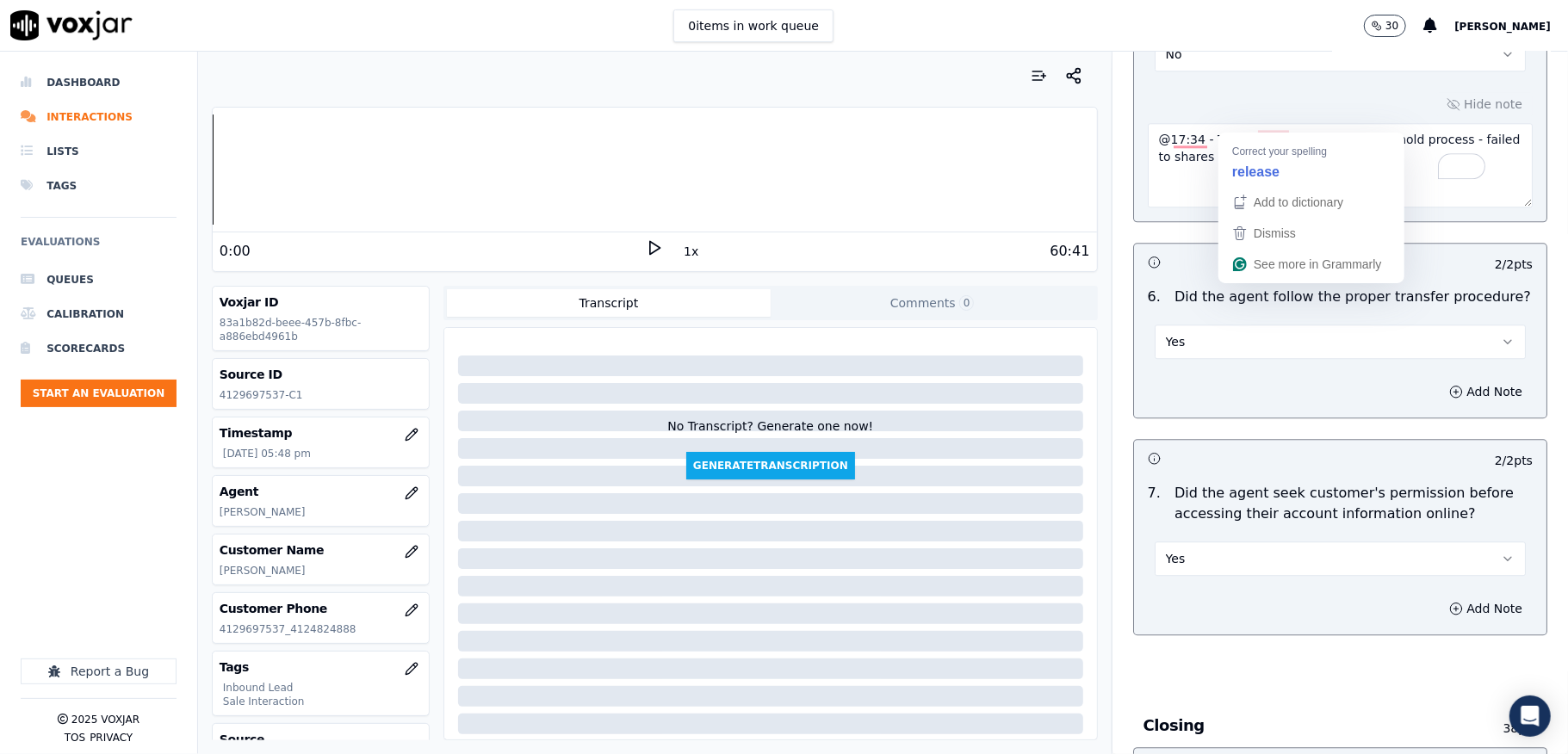
click at [1254, 126] on textarea "@17:34 - The agent failed to follow the hold process - failed to shares the hol…" at bounding box center [1341, 165] width 385 height 84
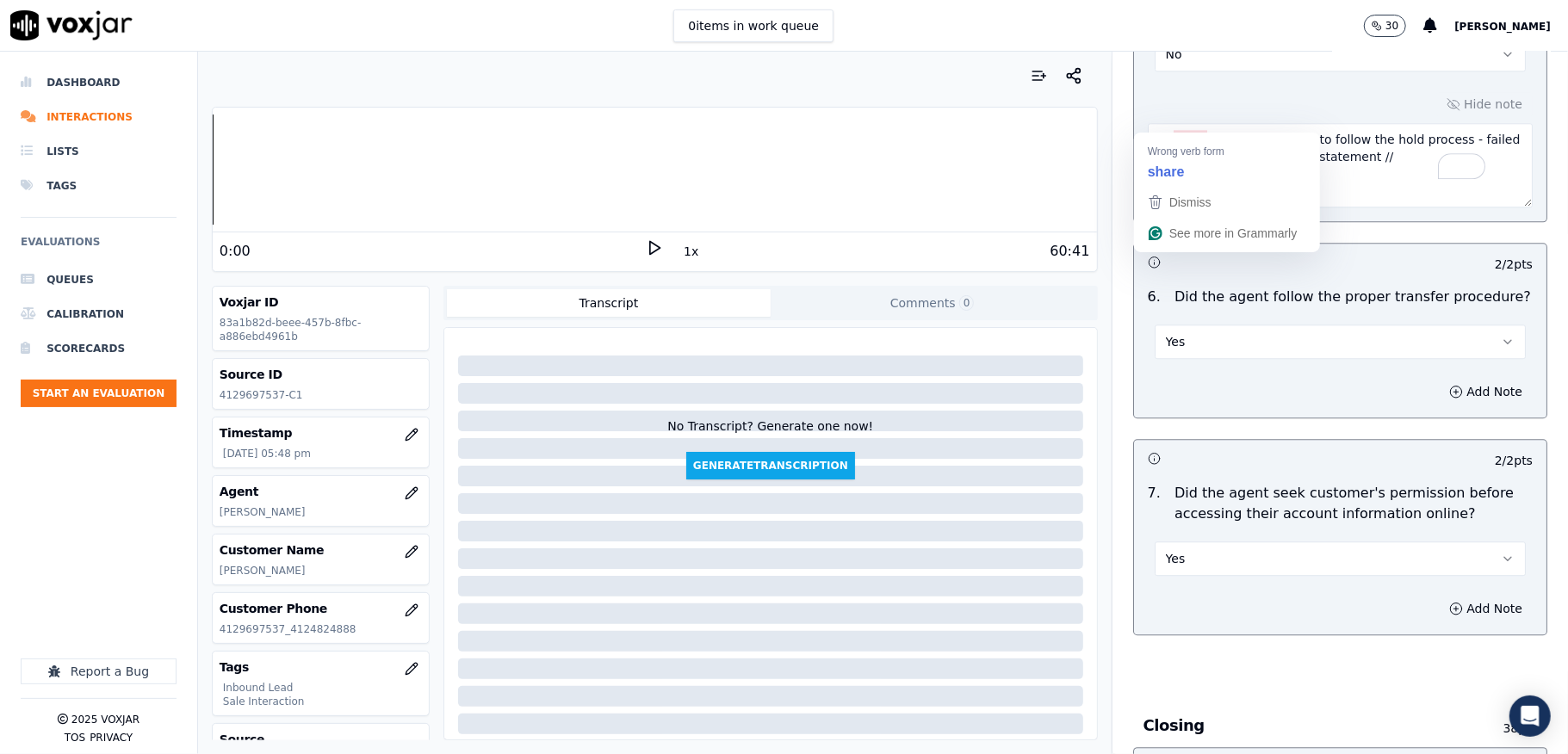
click at [1182, 123] on textarea "@17:34 - The agent failed to follow the hold process - failed to shares the hol…" at bounding box center [1341, 165] width 385 height 84
type textarea "@17:34 - The agent failed to follow the hold process - failed to share the hold…"
